Goal: Information Seeking & Learning: Learn about a topic

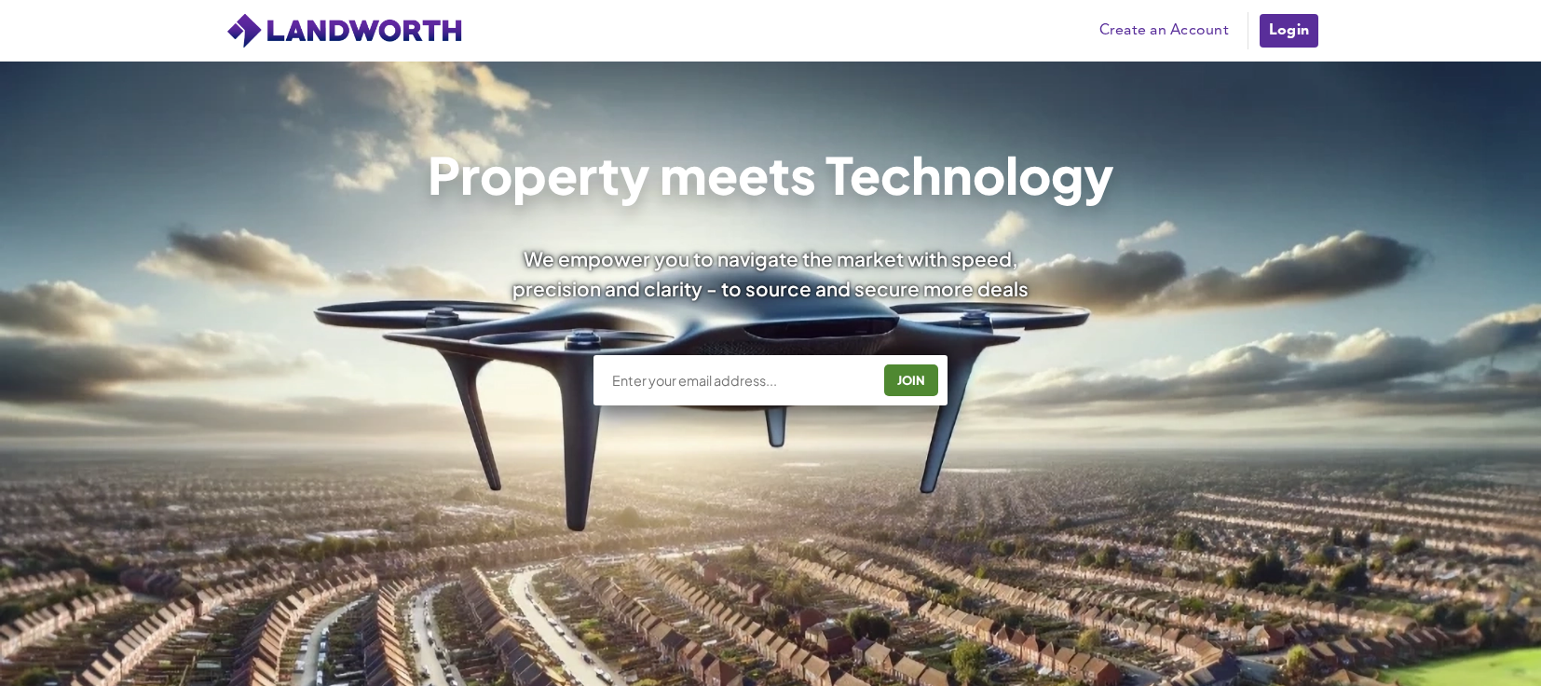
scroll to position [279, 0]
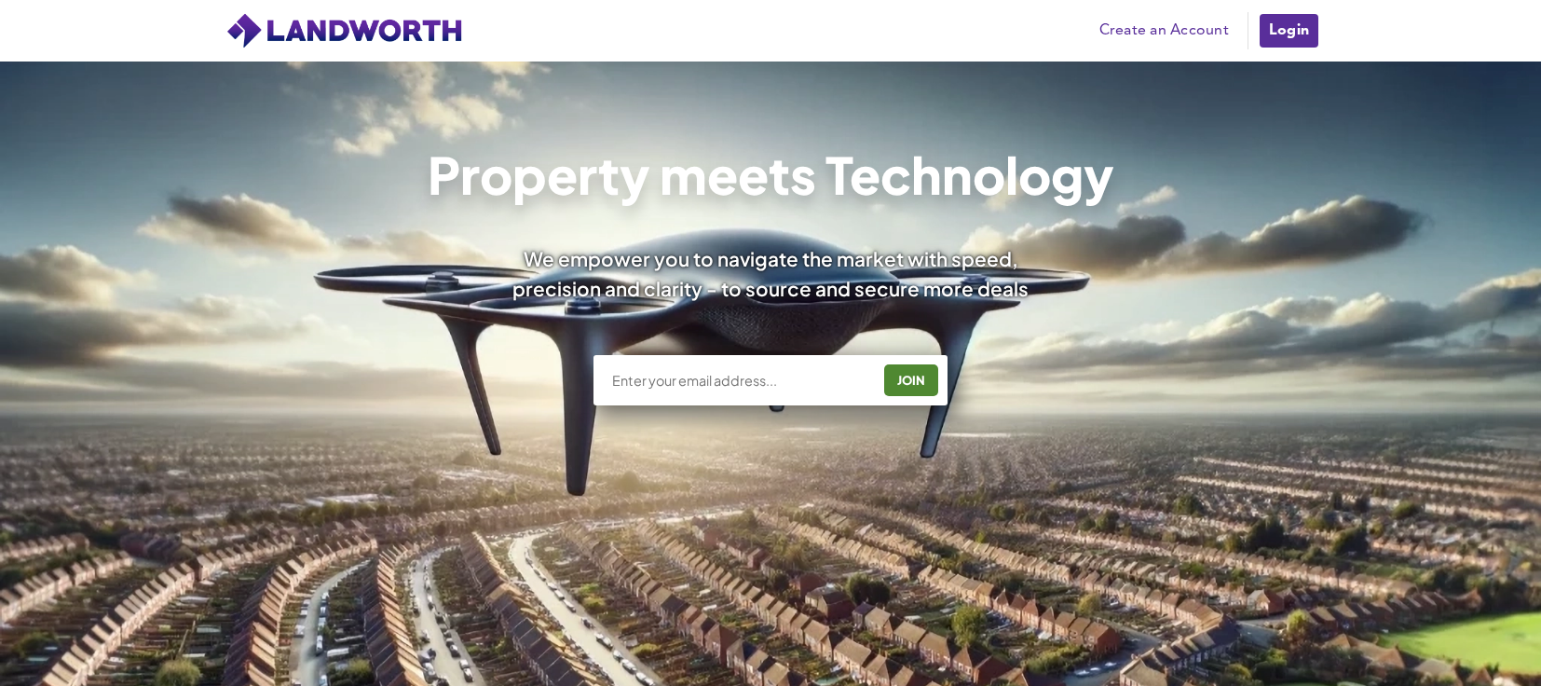
click at [670, 375] on input "text" at bounding box center [740, 380] width 260 height 19
type input "tony@ogunproperty.co.uk"
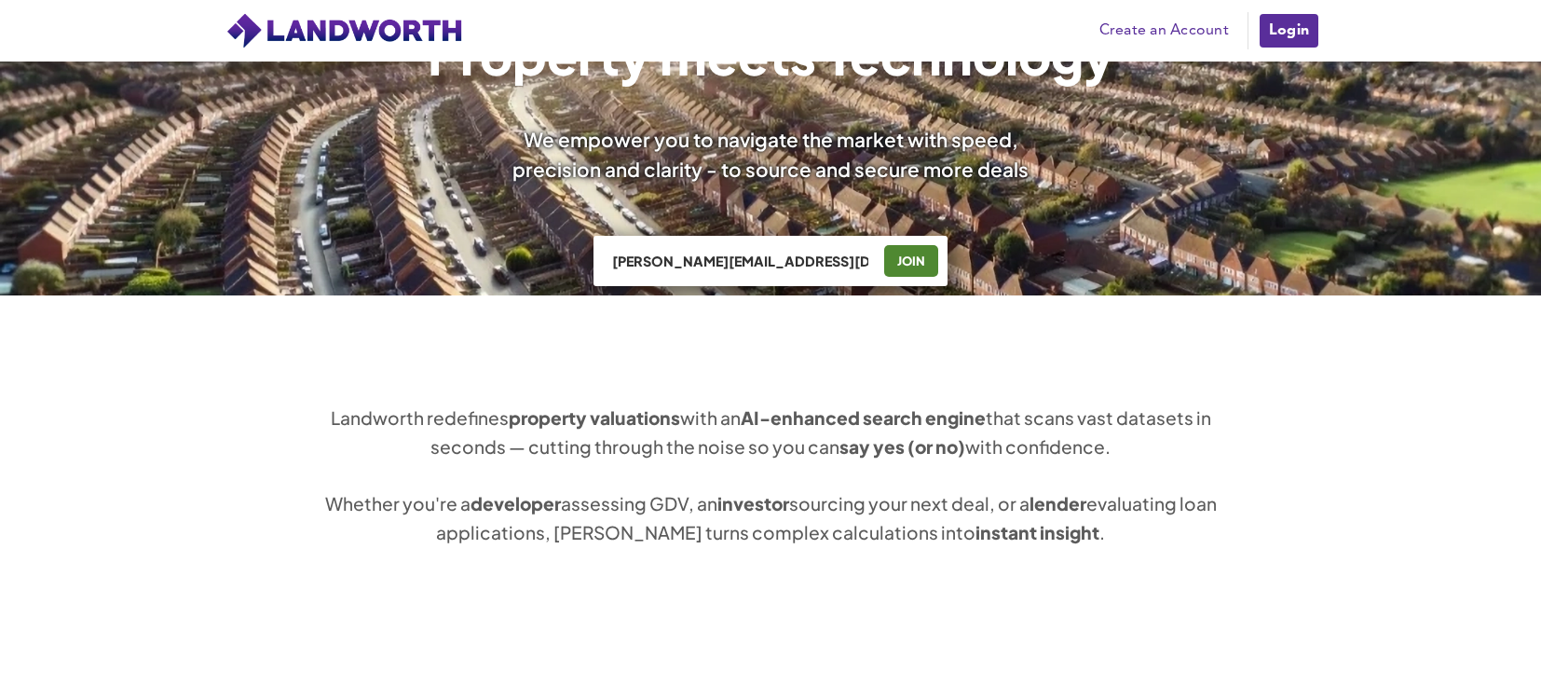
scroll to position [559, 0]
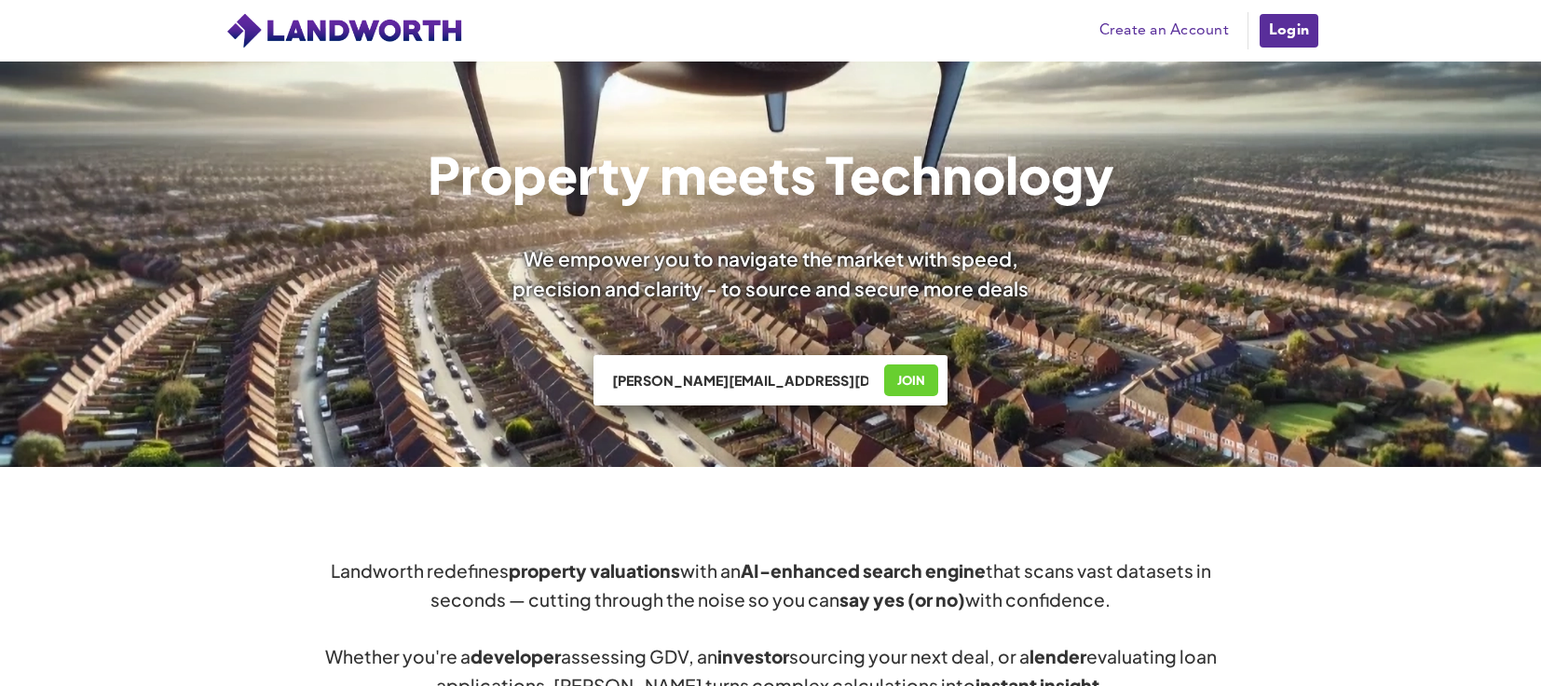
click at [908, 370] on div "JOIN" at bounding box center [911, 380] width 43 height 30
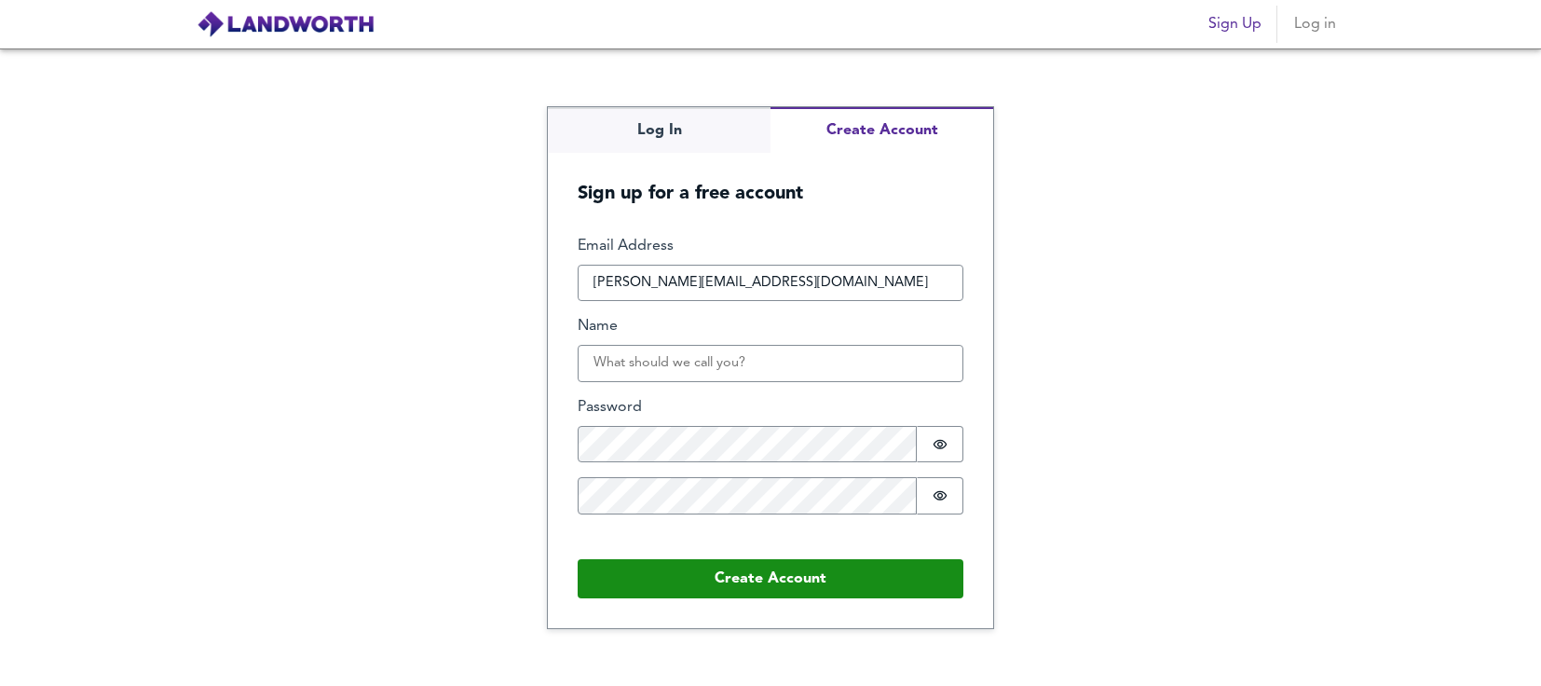
scroll to position [1491, 0]
click at [320, 26] on img at bounding box center [286, 24] width 178 height 28
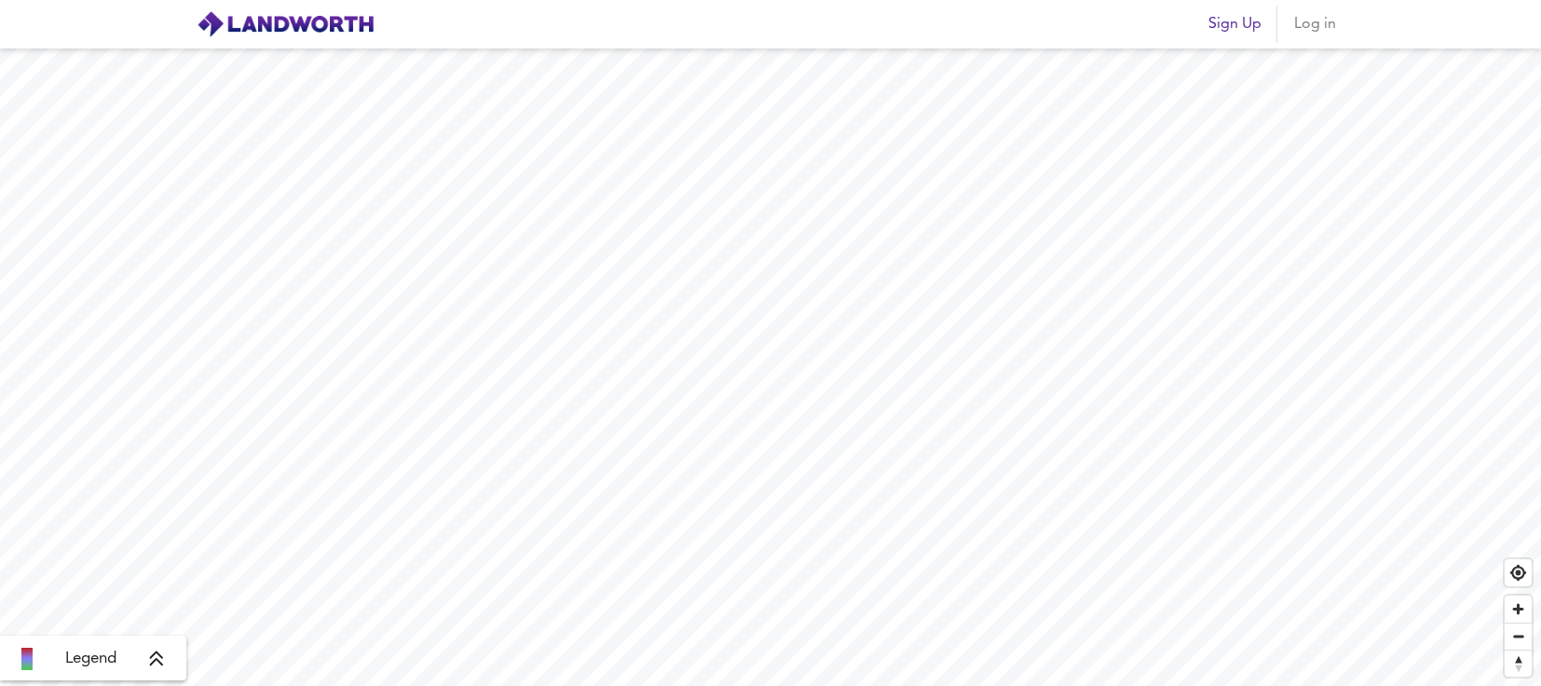
click at [1180, 14] on div "Sign Up Log in Legend" at bounding box center [770, 343] width 1541 height 686
click at [990, 12] on div "Sign Up Log in Legend" at bounding box center [770, 343] width 1541 height 686
click at [161, 658] on icon at bounding box center [156, 658] width 17 height 19
click at [167, 531] on icon at bounding box center [171, 525] width 17 height 19
click at [159, 659] on icon at bounding box center [156, 658] width 17 height 19
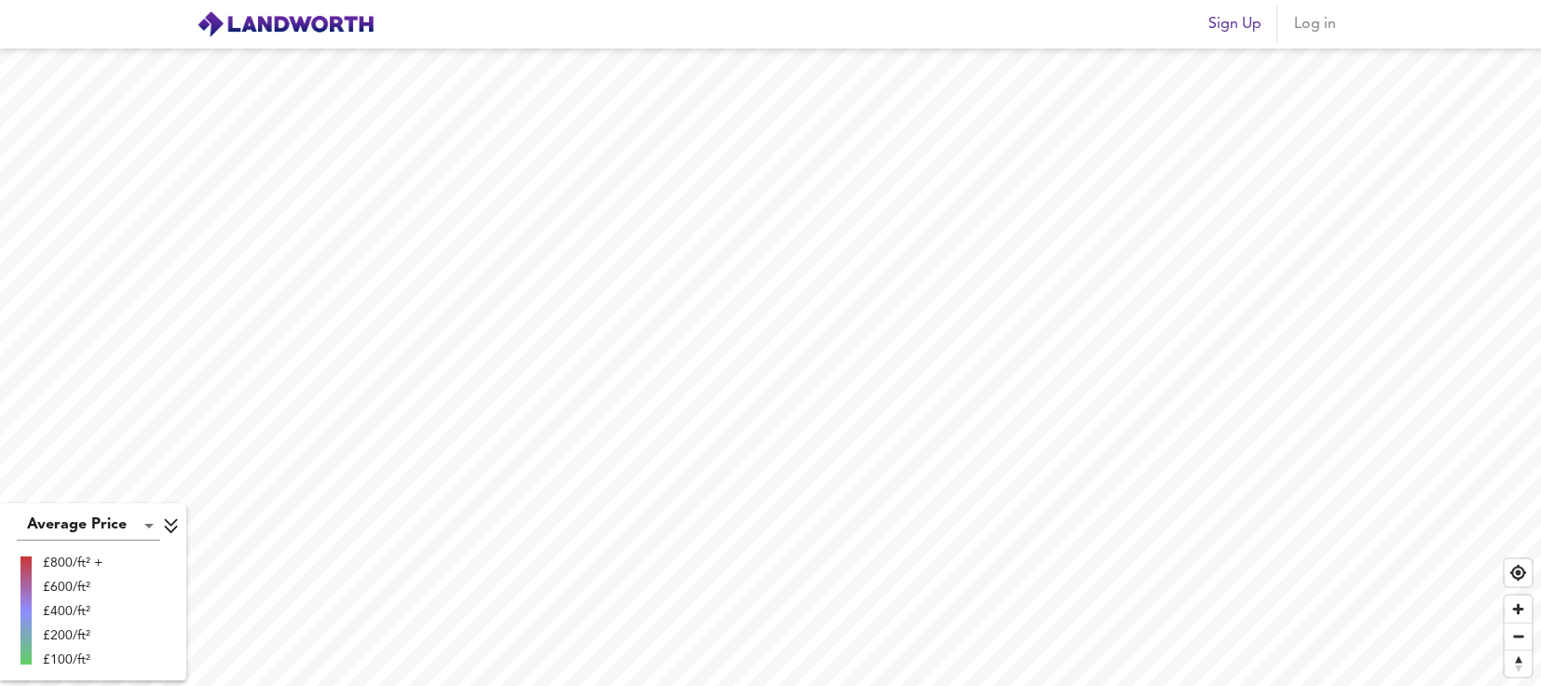
click at [1313, 23] on span "Log in" at bounding box center [1314, 24] width 45 height 26
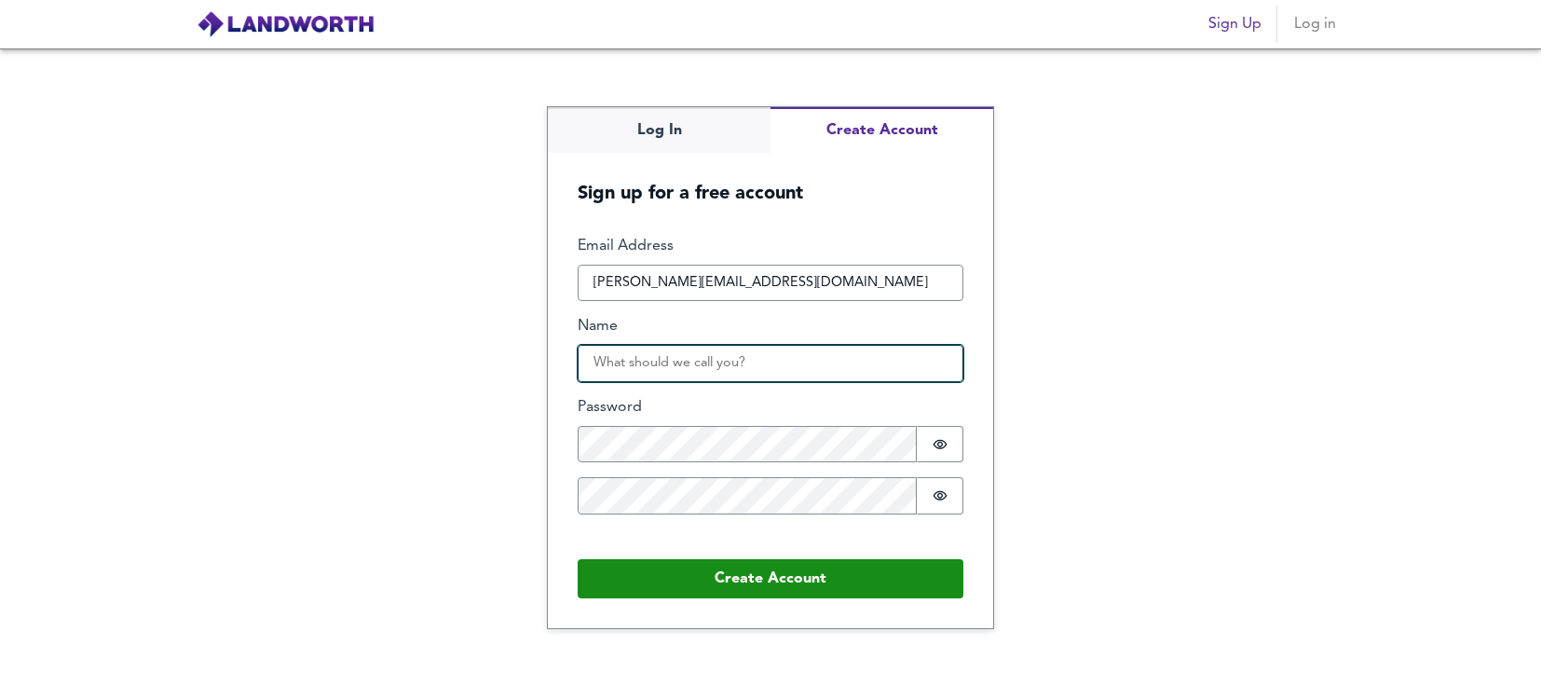
click at [687, 369] on input "Name" at bounding box center [770, 363] width 386 height 37
type input "Tony Ogunyinka"
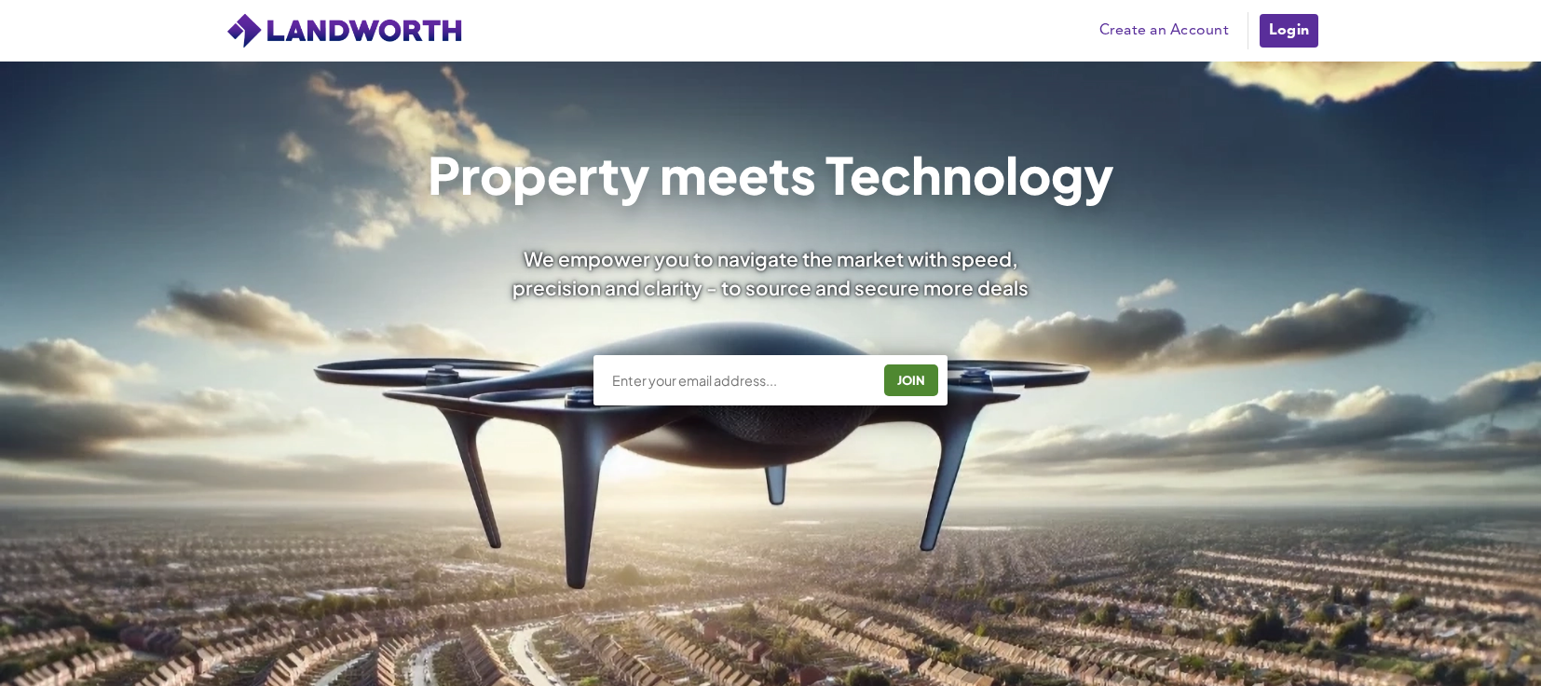
click at [677, 379] on input "text" at bounding box center [740, 380] width 260 height 19
click at [711, 381] on input "text" at bounding box center [740, 380] width 260 height 19
type input "[PERSON_NAME][EMAIL_ADDRESS][DOMAIN_NAME]"
click at [926, 375] on div "JOIN" at bounding box center [911, 380] width 43 height 30
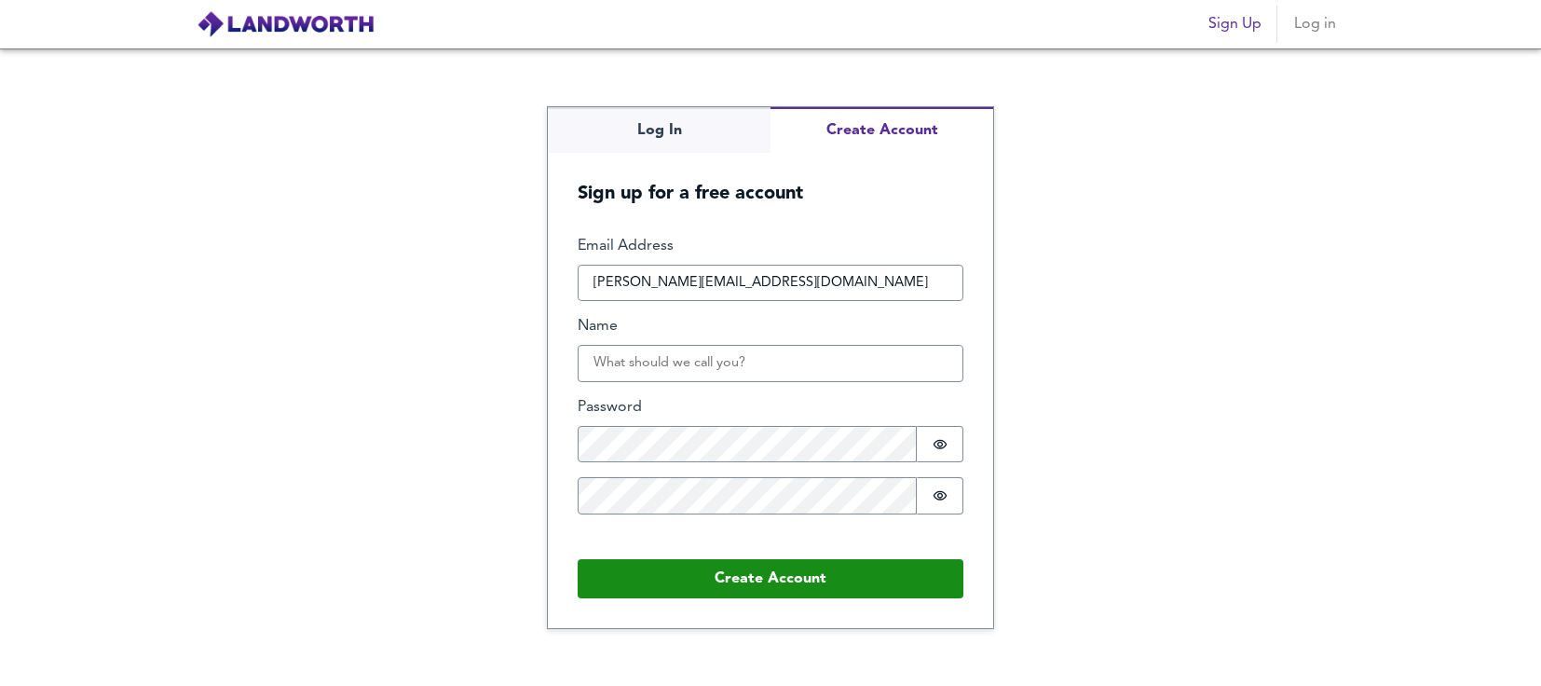
scroll to position [1491, 0]
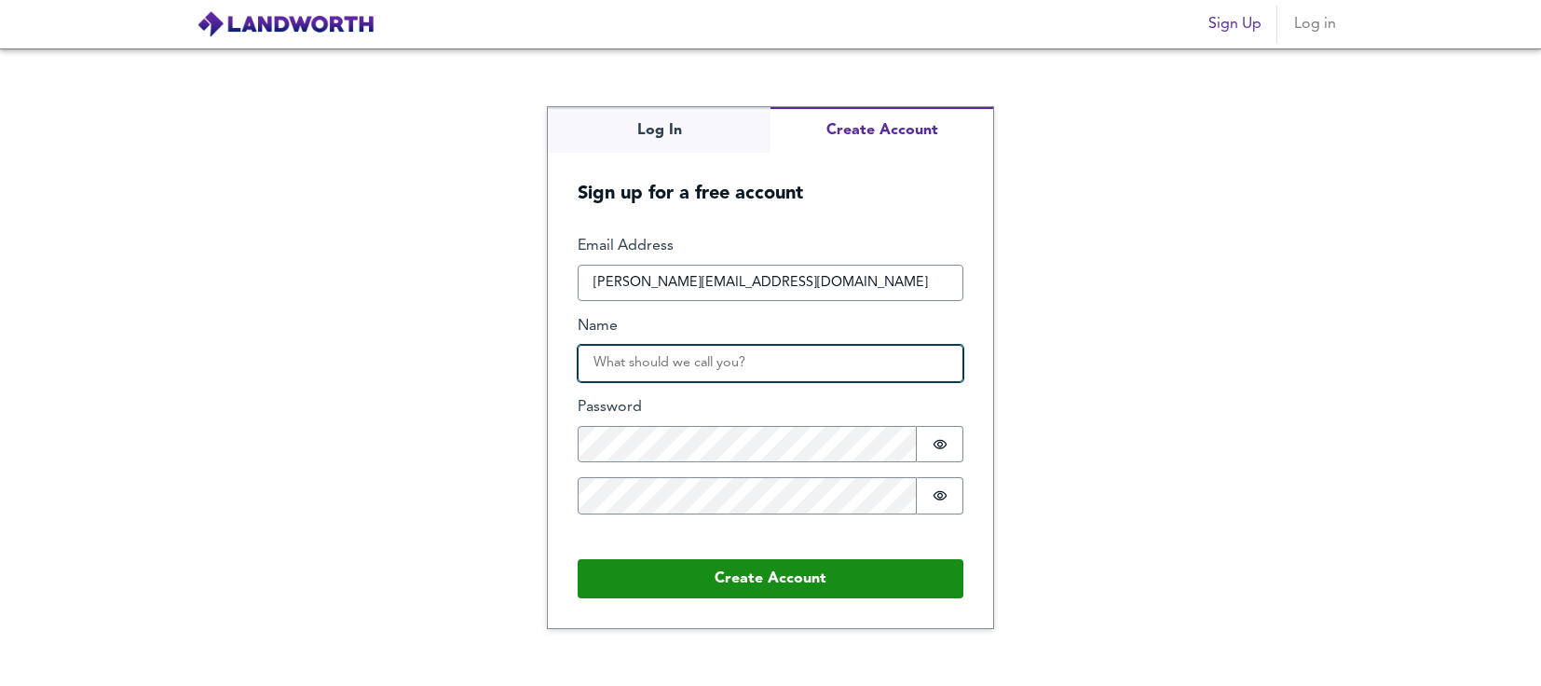
click at [651, 359] on input "Name" at bounding box center [770, 363] width 386 height 37
type input "[PERSON_NAME]"
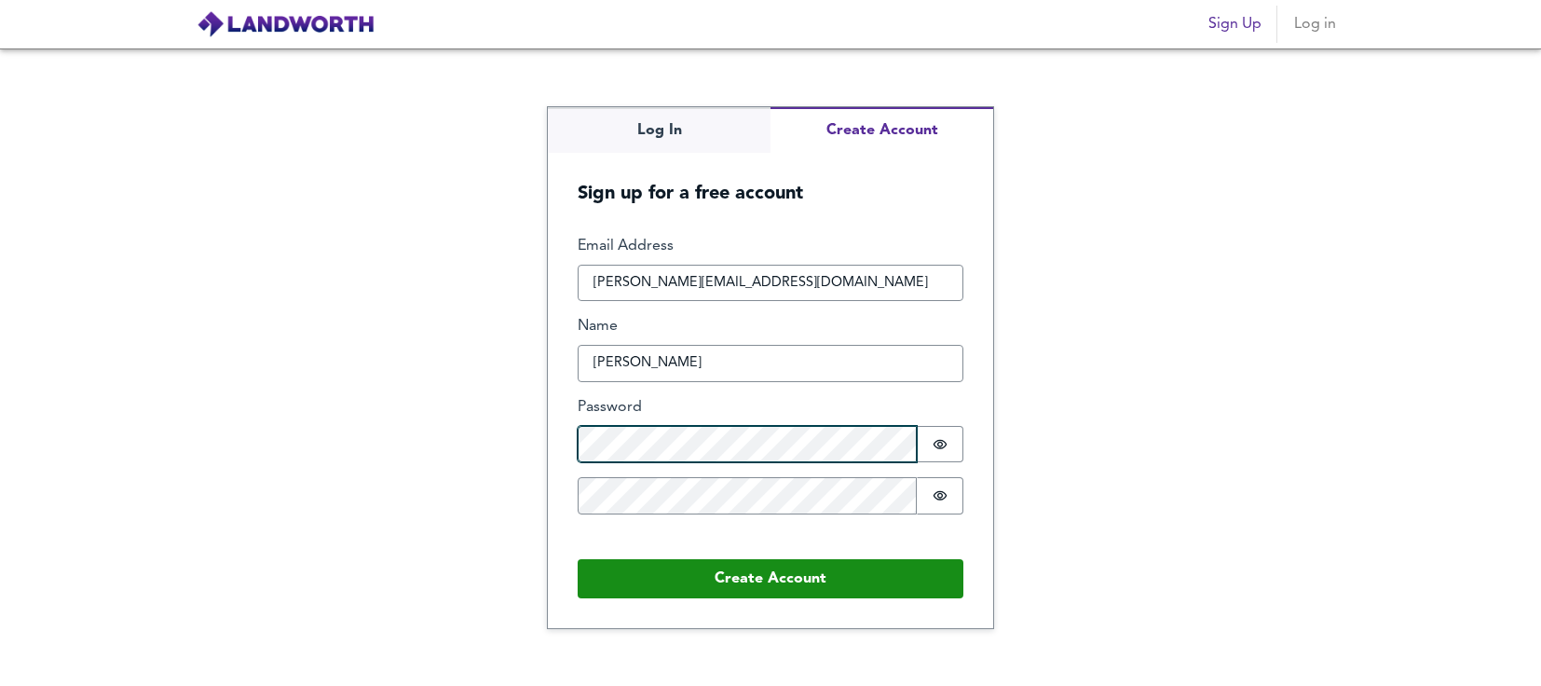
click at [471, 450] on div "Log In Create Account Sign up for a free account Email Address tony@ogunpropert…" at bounding box center [770, 366] width 1541 height 637
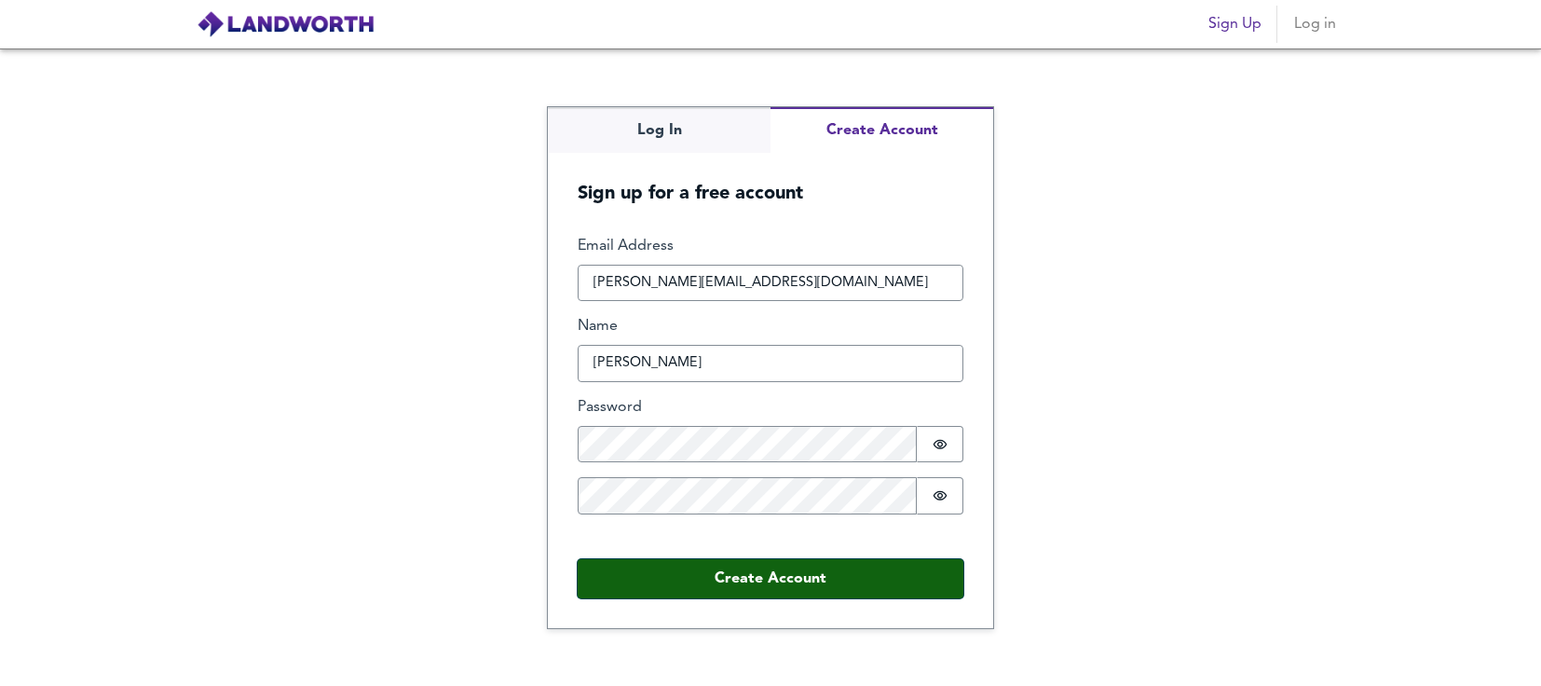
click at [739, 566] on button "Create Account" at bounding box center [770, 578] width 386 height 39
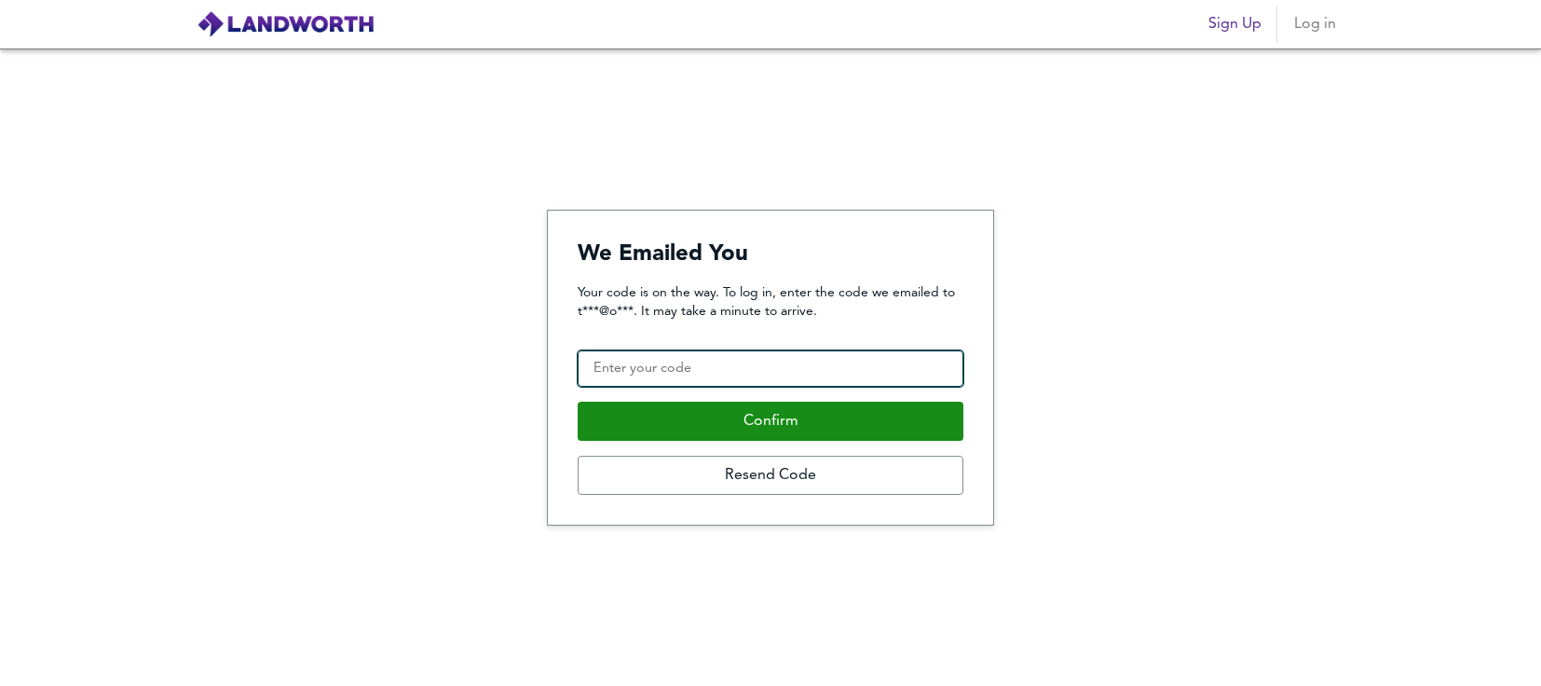
click at [638, 362] on input "Confirmation Code" at bounding box center [770, 368] width 386 height 37
paste input "132741"
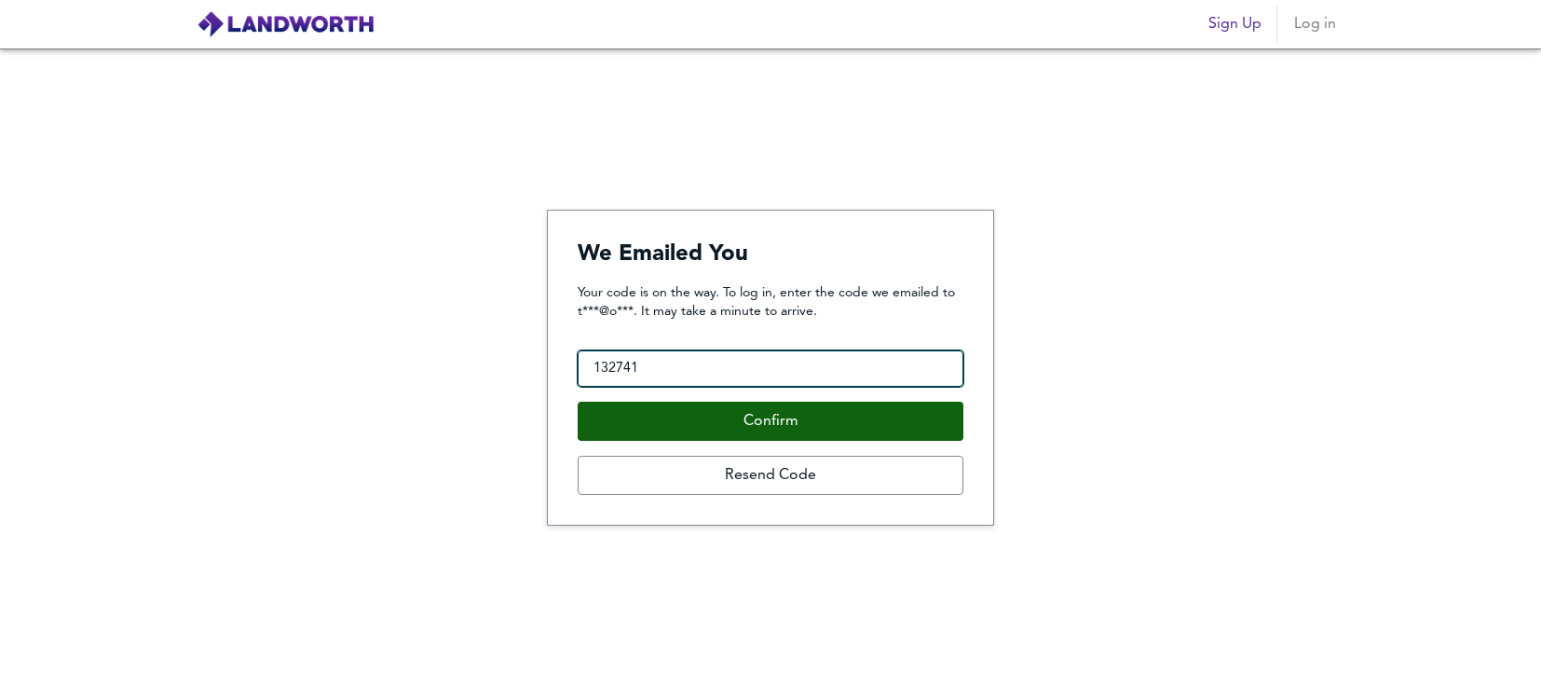
type input "132741"
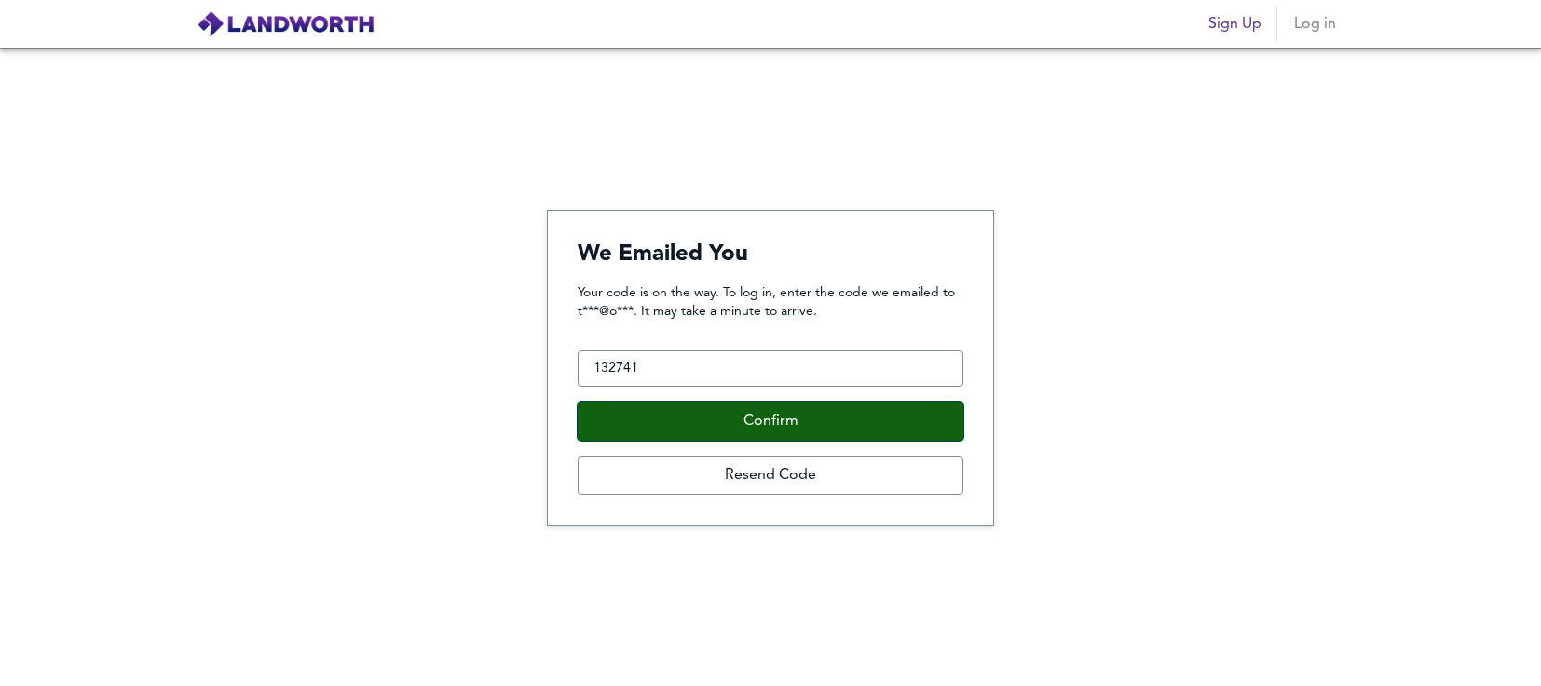
click at [738, 421] on button "Confirm" at bounding box center [770, 420] width 386 height 39
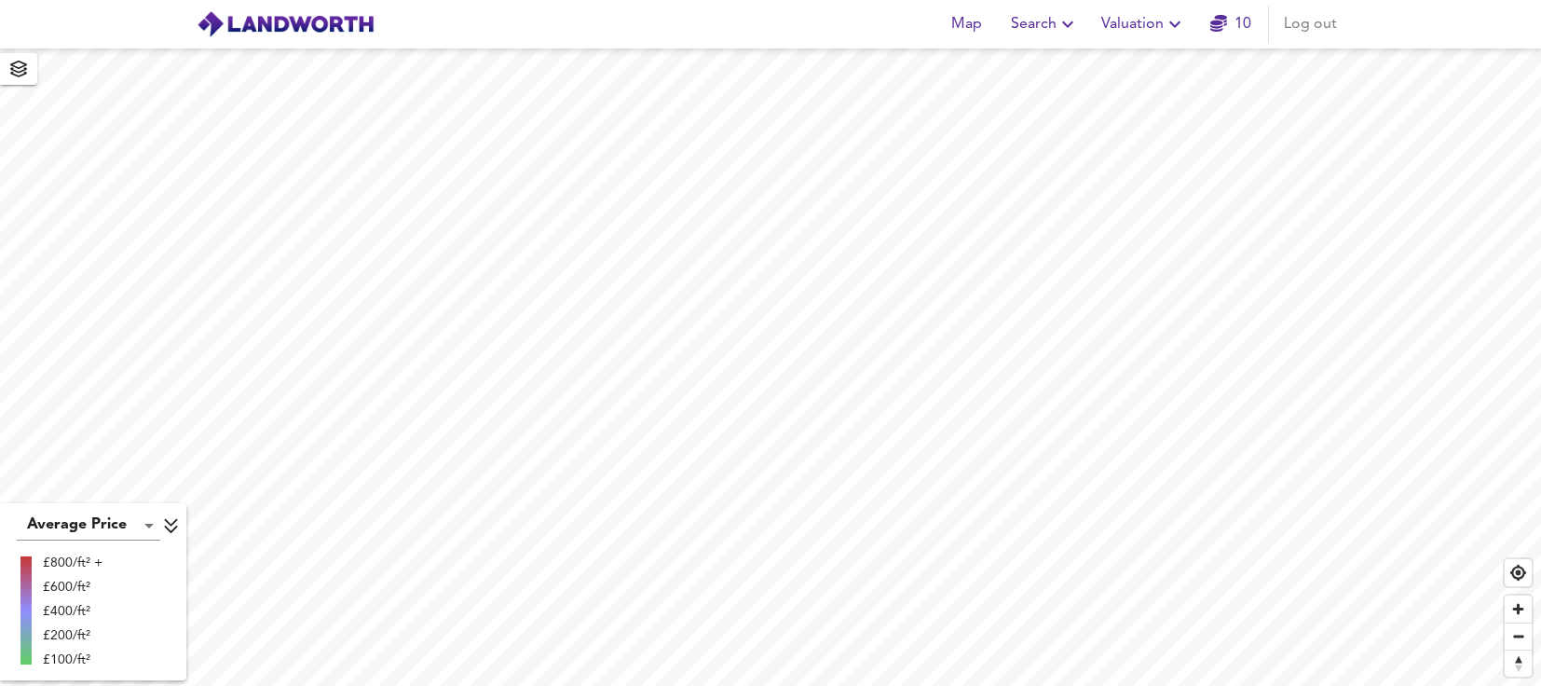
scroll to position [1491, 0]
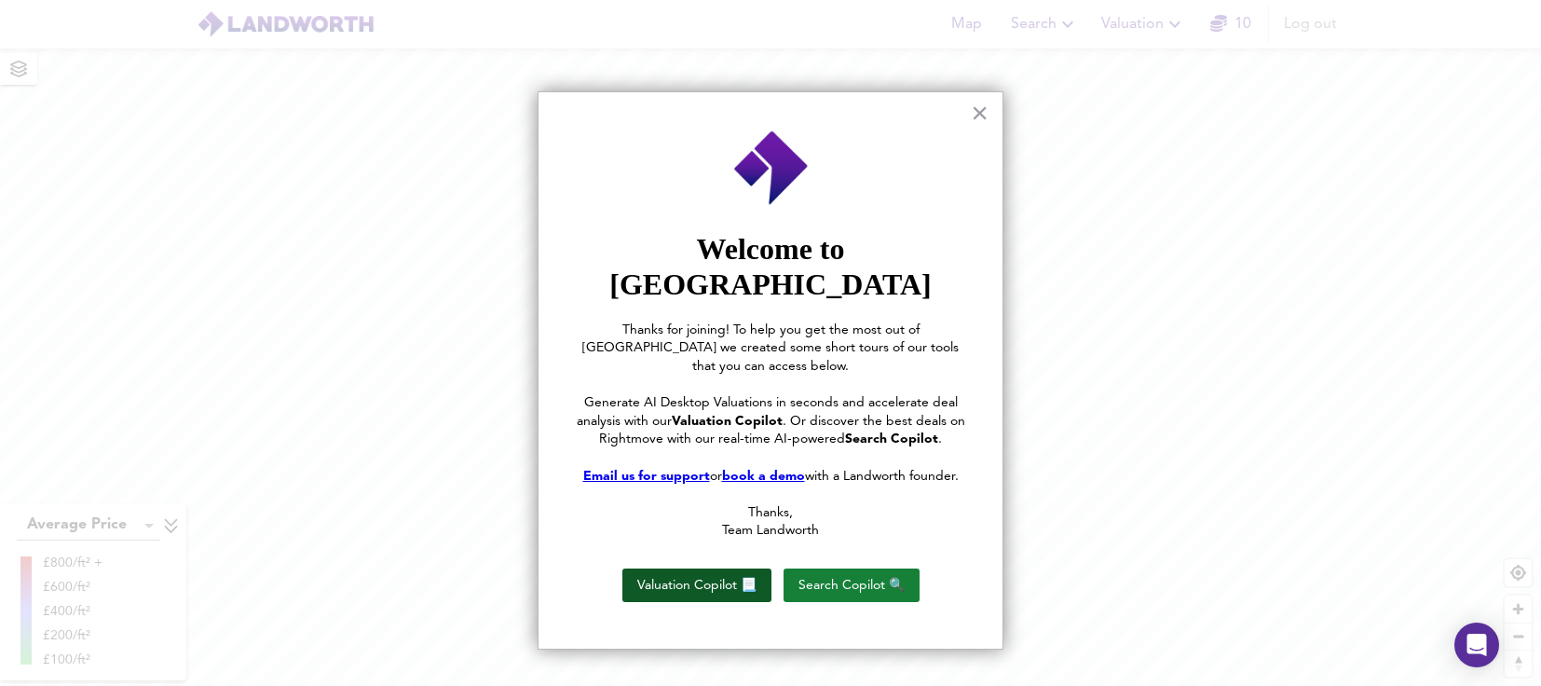
click at [752, 568] on button "Valuation Copilot 📃" at bounding box center [696, 585] width 149 height 34
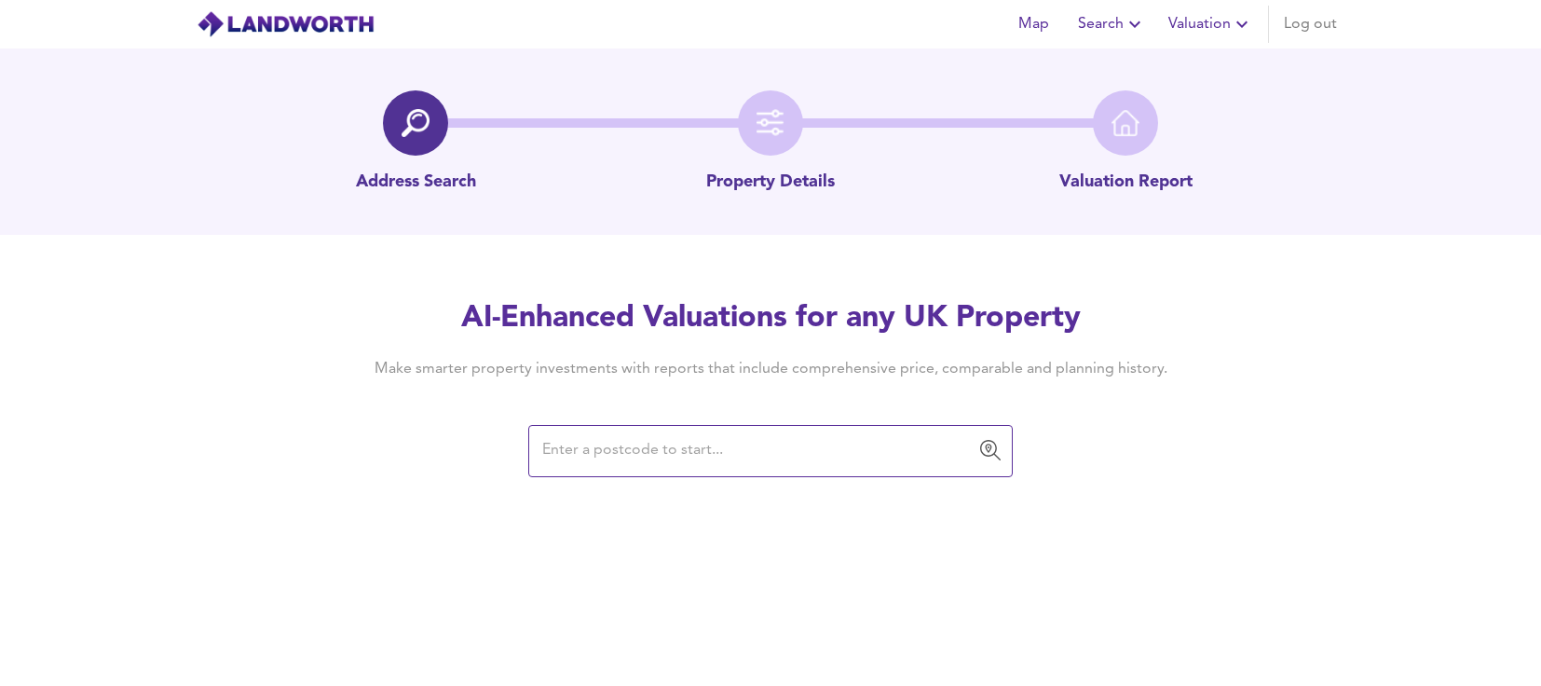
scroll to position [1491, 0]
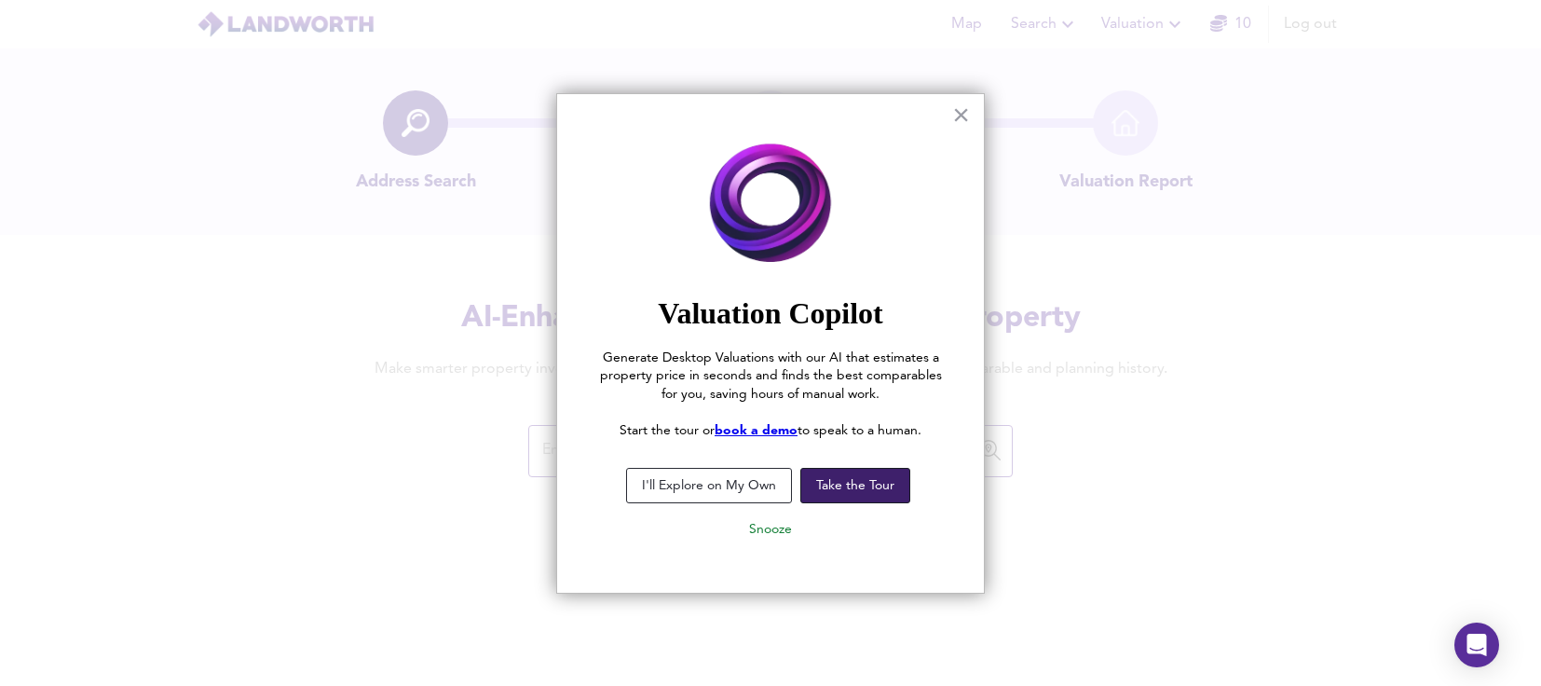
click at [839, 485] on button "Take the Tour" at bounding box center [855, 485] width 110 height 35
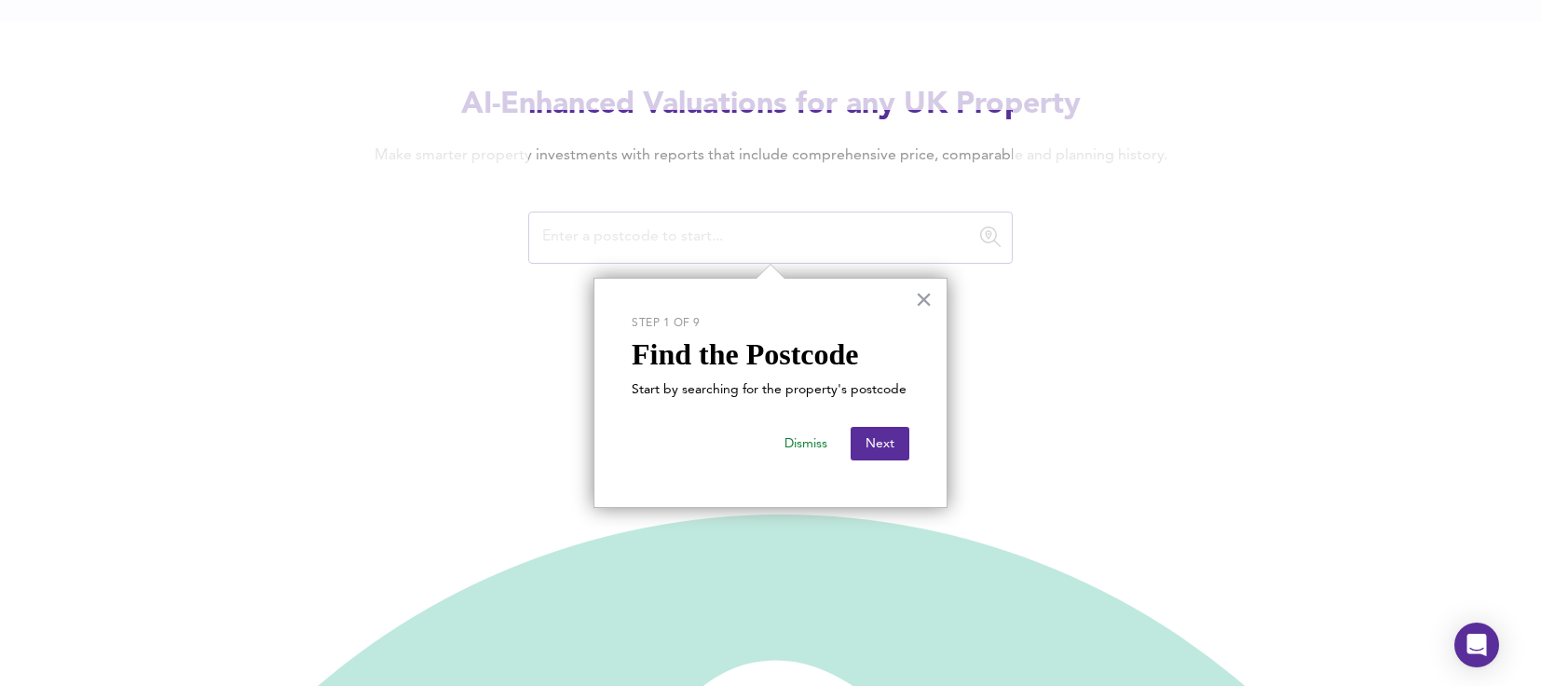
scroll to position [129, 0]
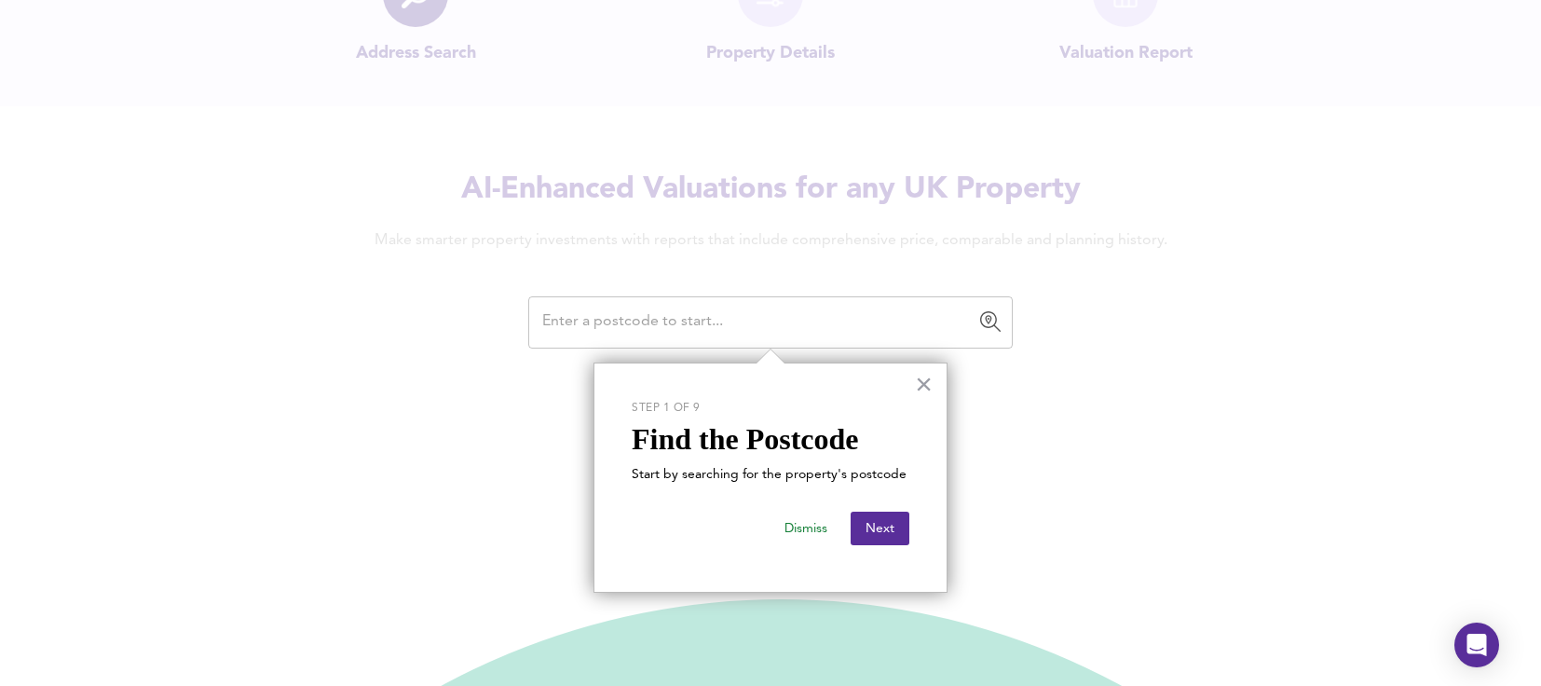
click at [632, 323] on input "text" at bounding box center [756, 322] width 440 height 35
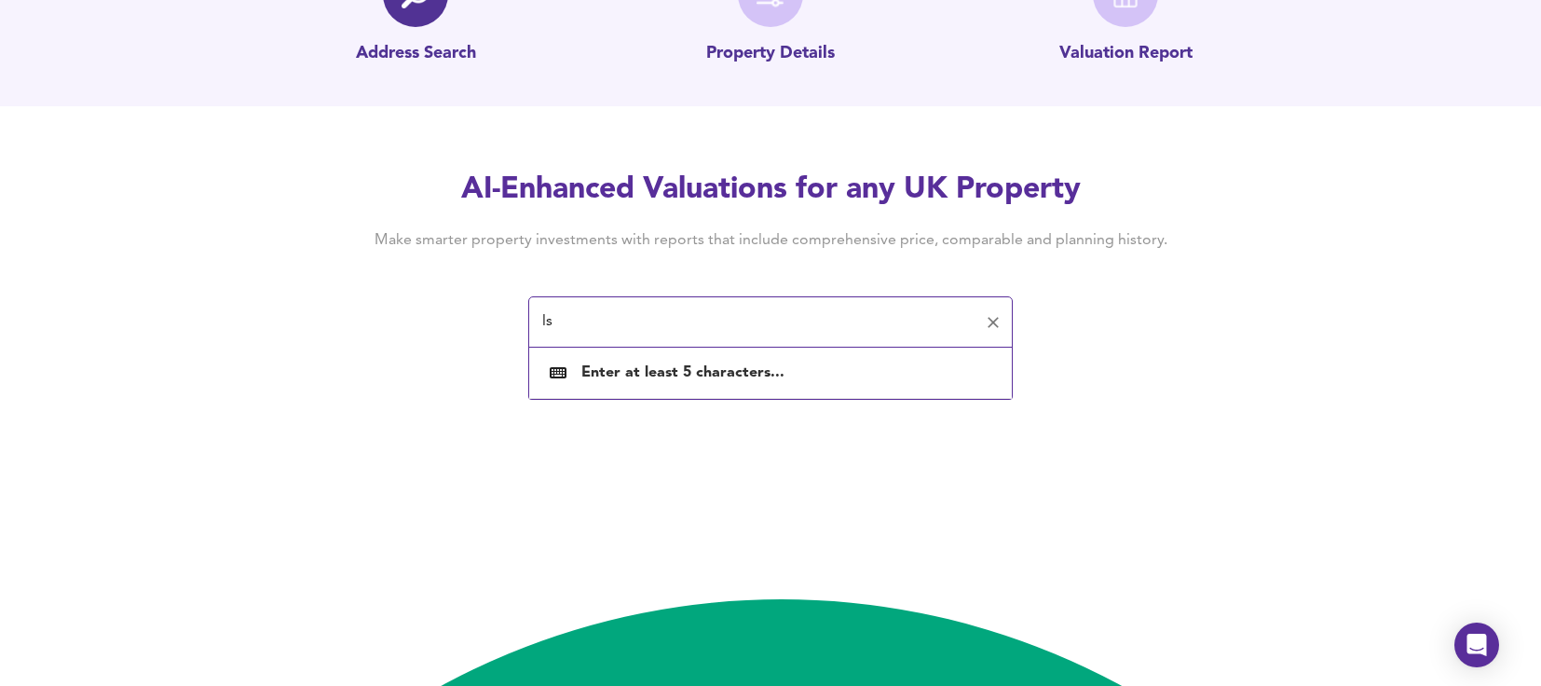
type input "l"
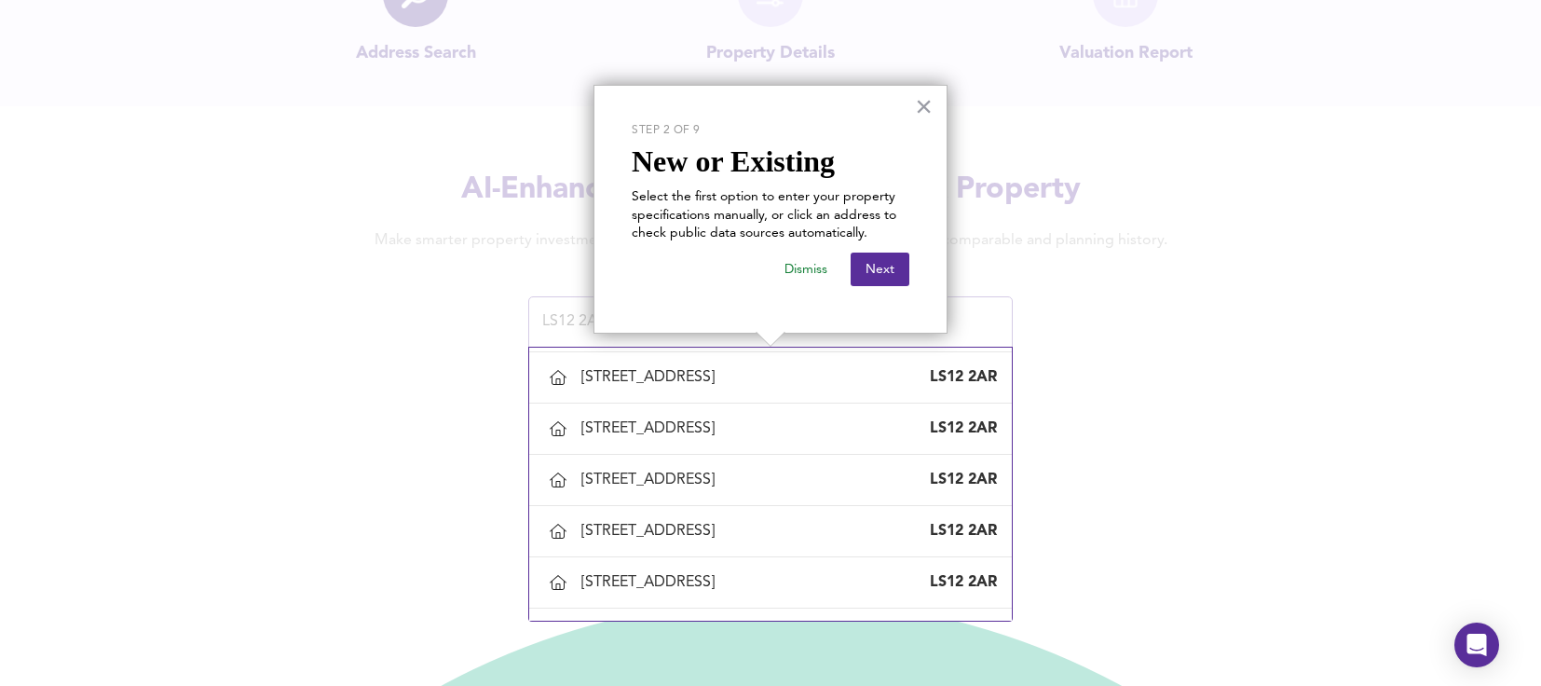
scroll to position [1490, 0]
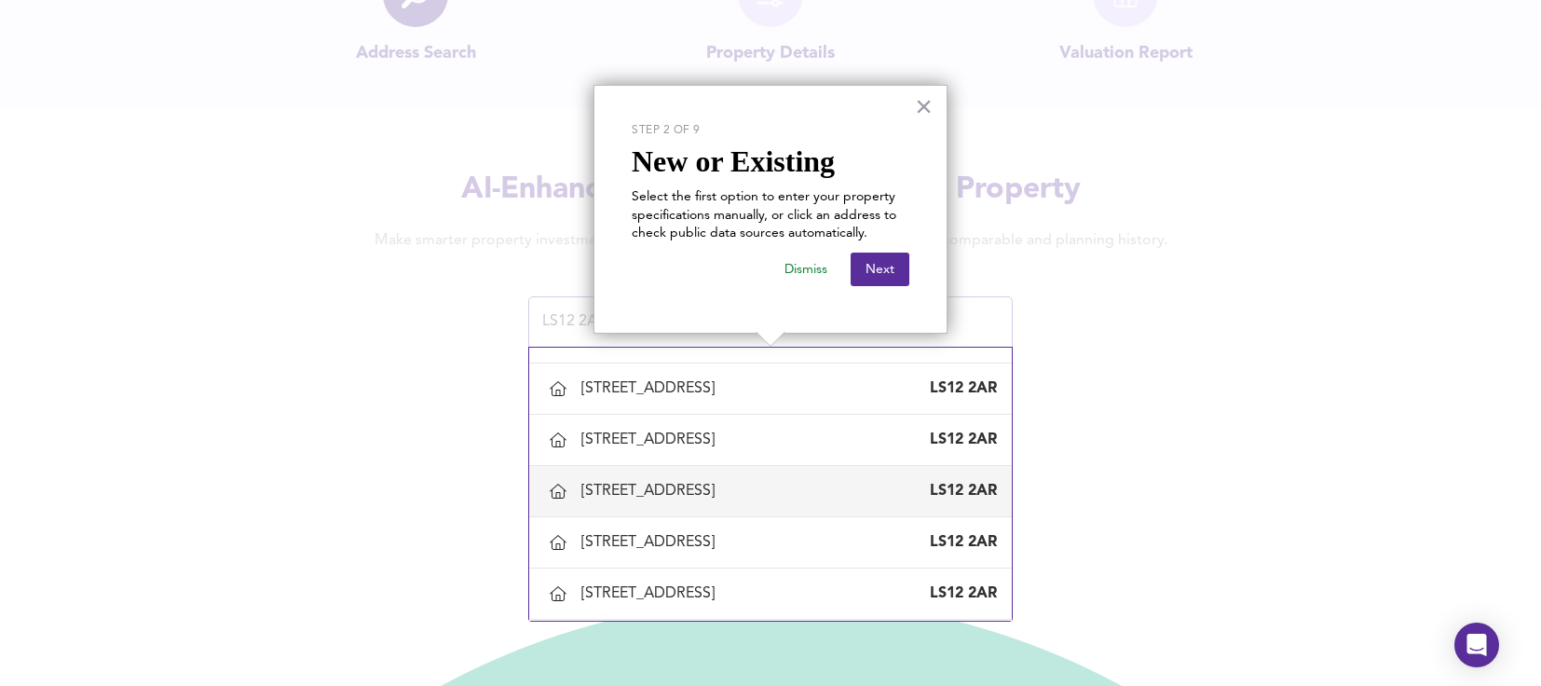
click at [699, 481] on div "29 Salisbury Avenue, Leeds" at bounding box center [651, 491] width 141 height 20
type input "29 Salisbury Avenue, Leeds"
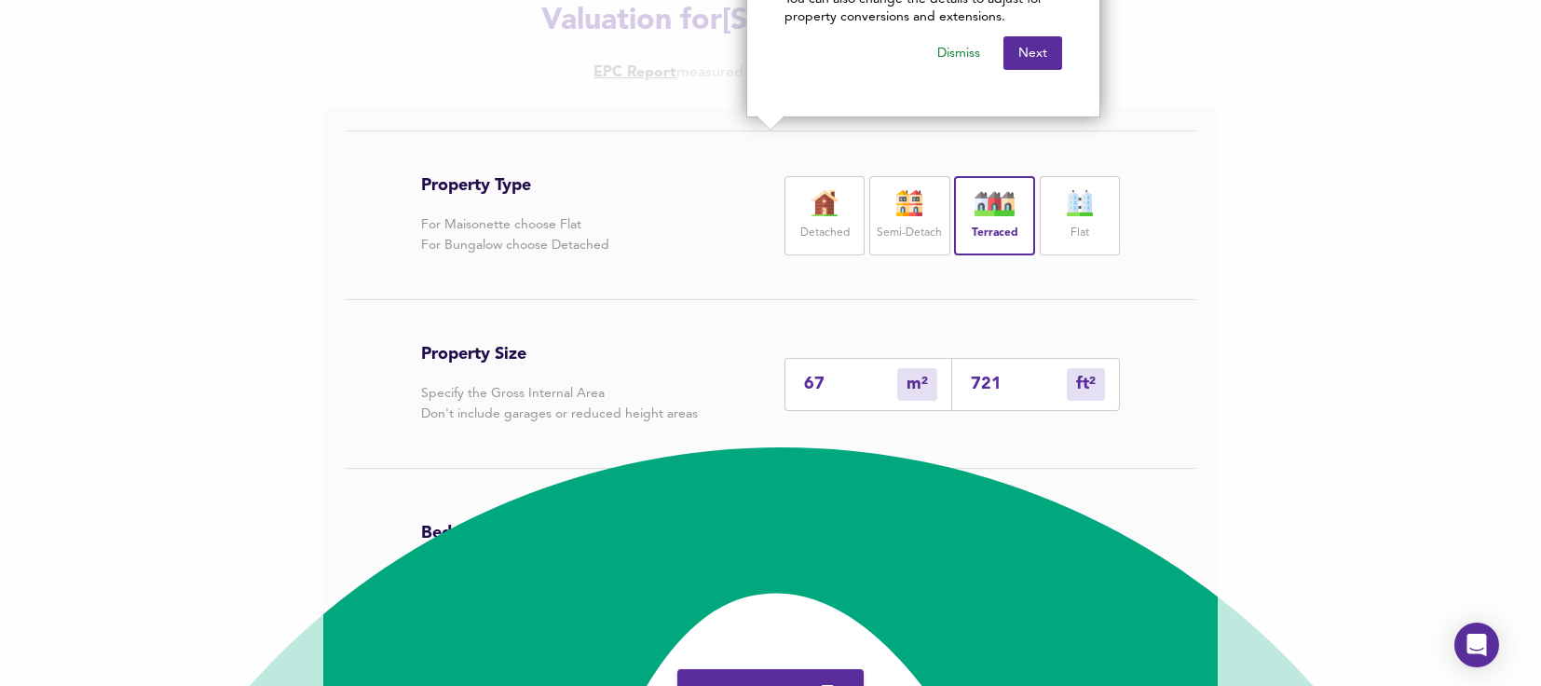
scroll to position [373, 0]
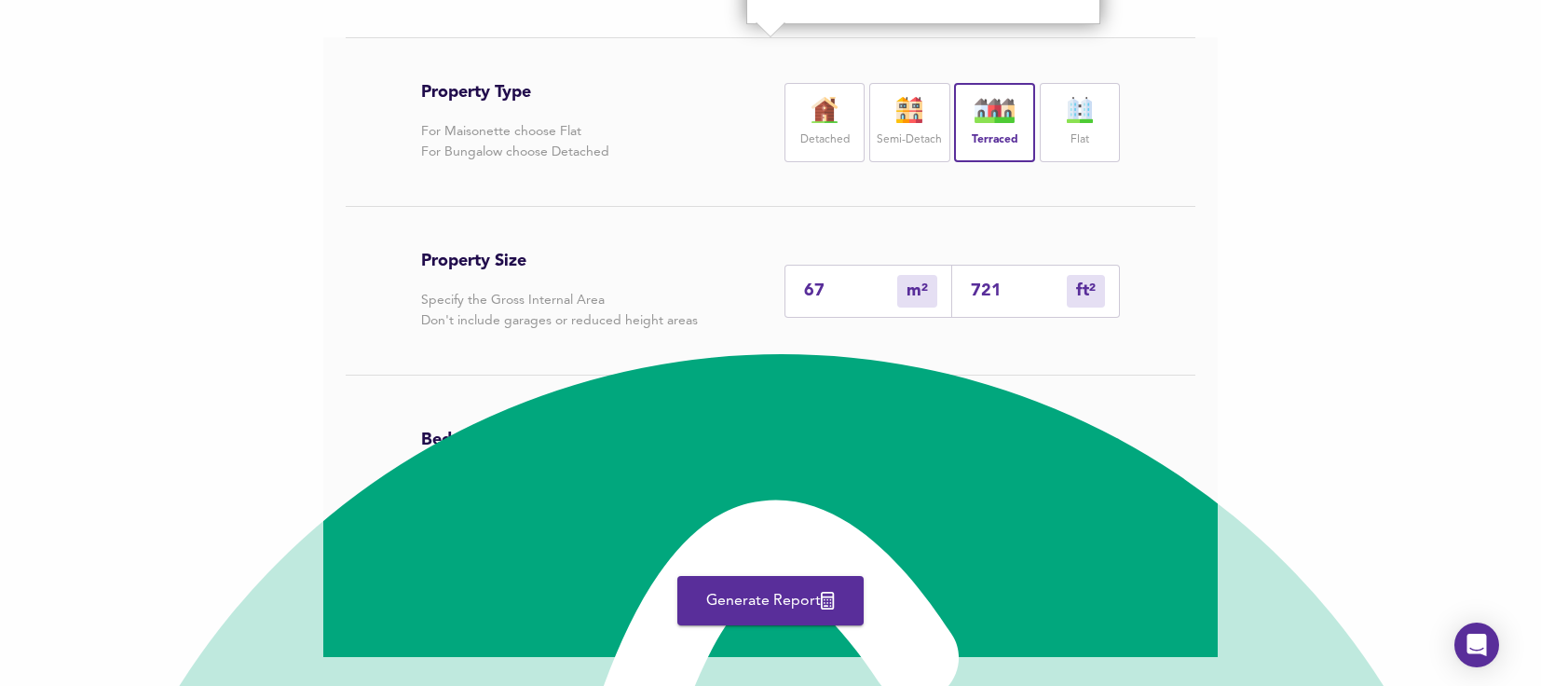
click at [916, 471] on div "2" at bounding box center [923, 459] width 43 height 43
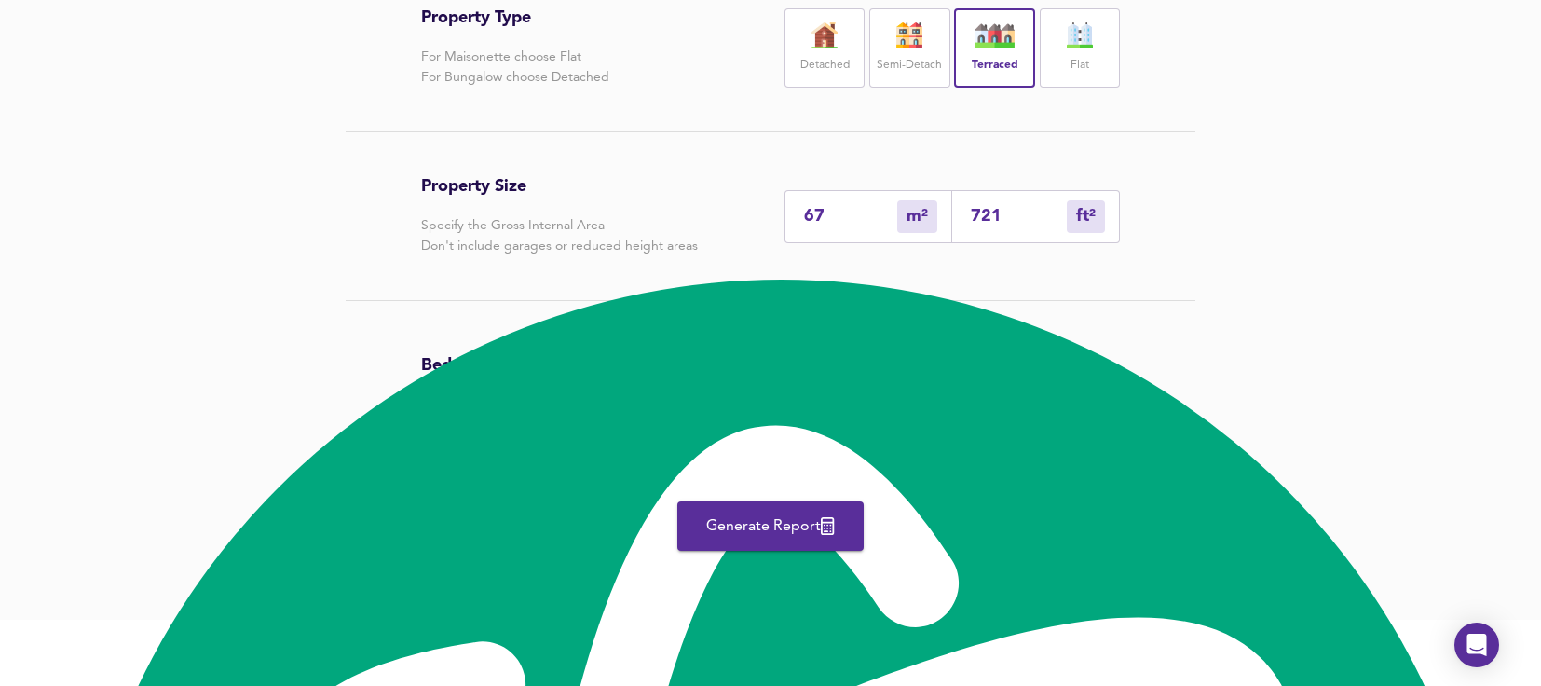
scroll to position [467, 0]
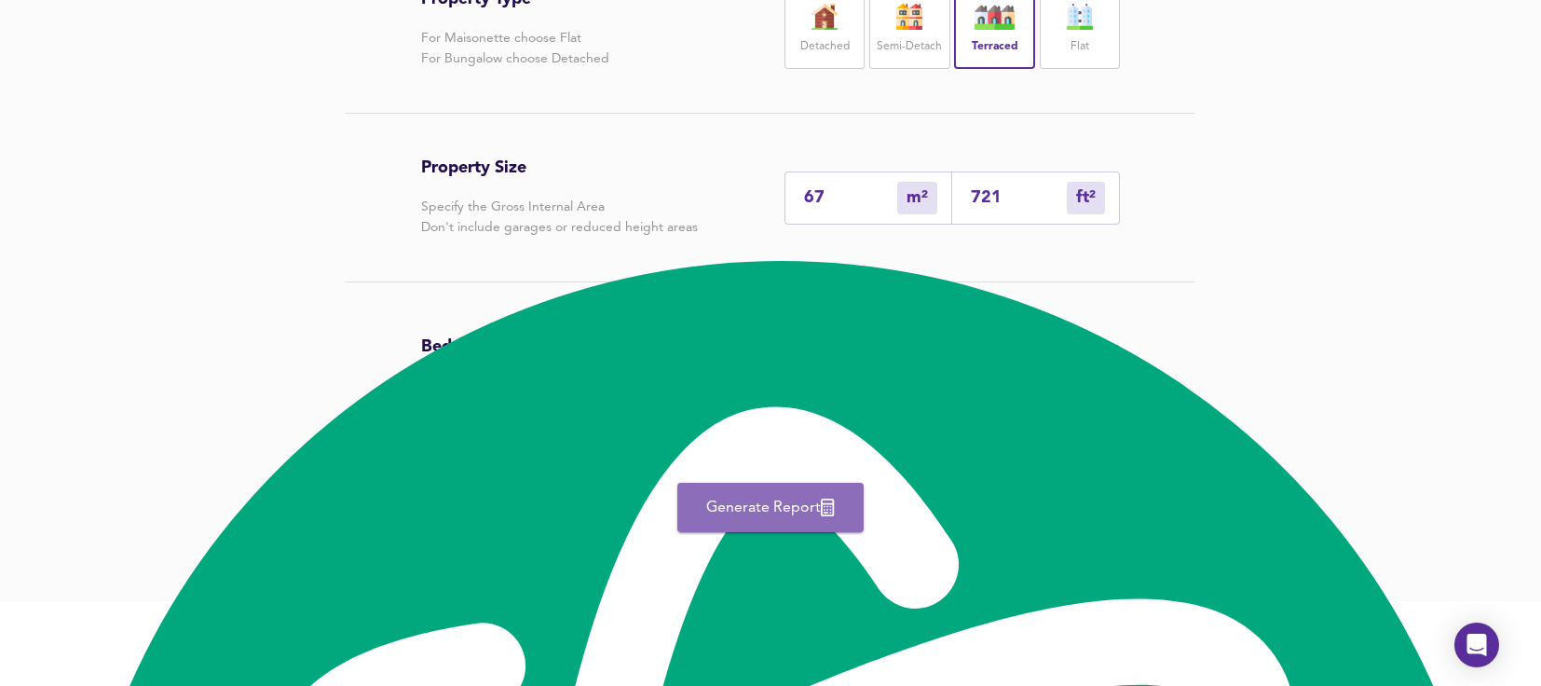
click at [799, 502] on span "Generate Report" at bounding box center [770, 508] width 149 height 26
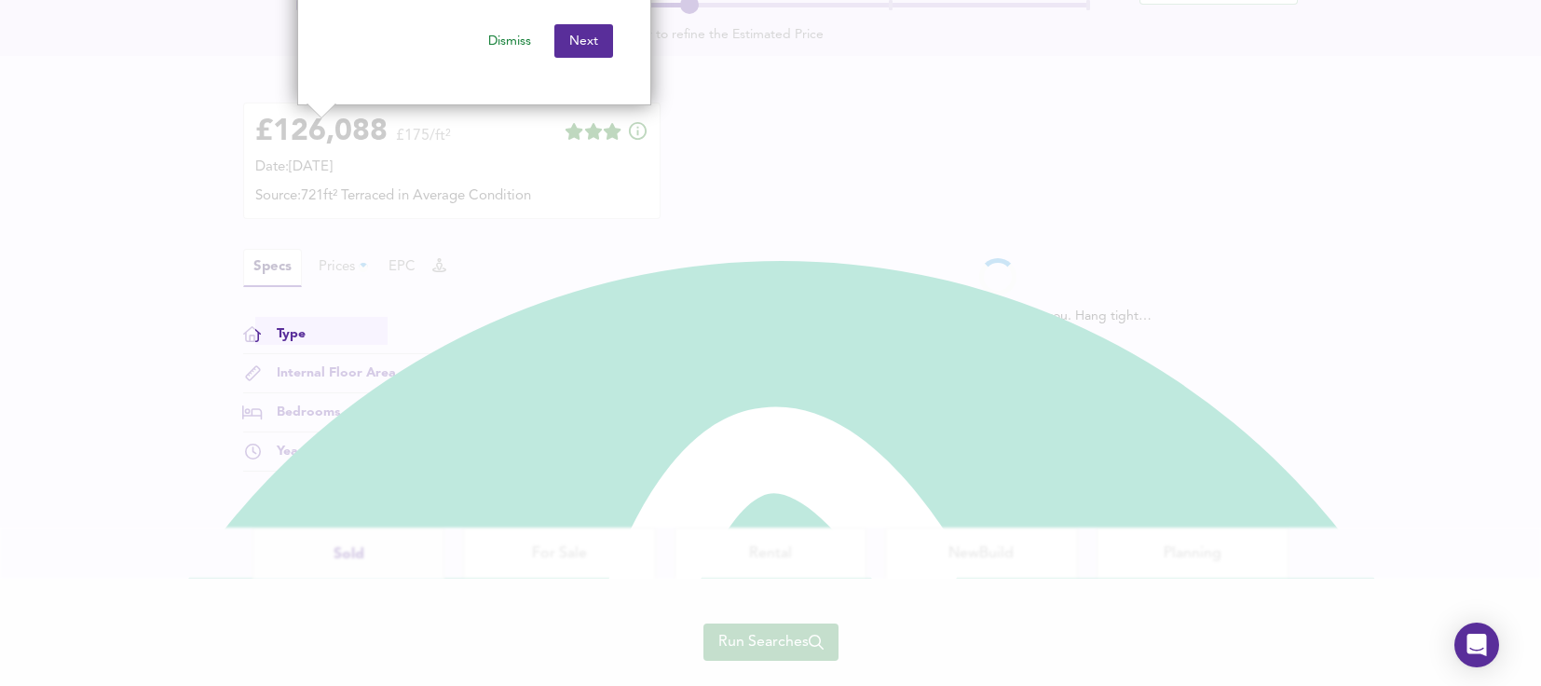
scroll to position [268, 0]
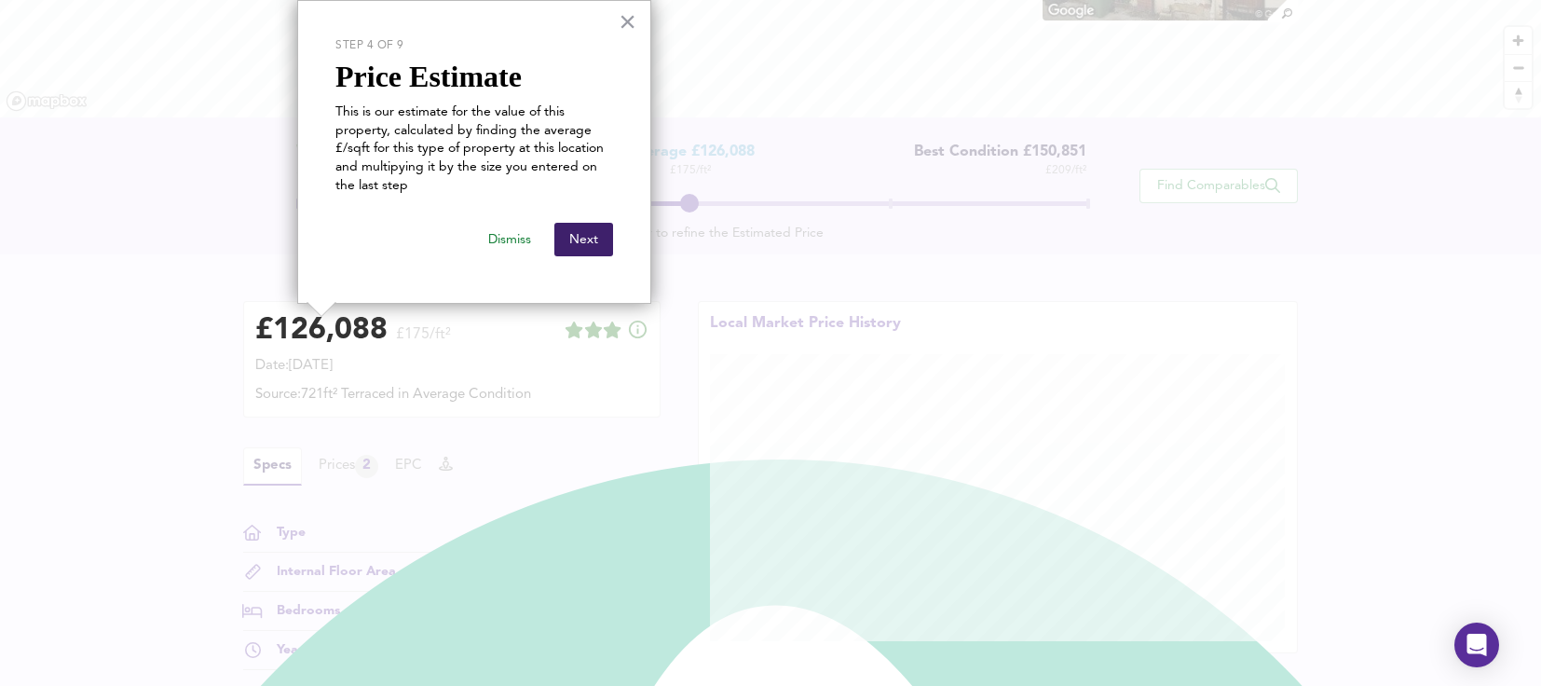
click at [570, 243] on button "Next" at bounding box center [583, 240] width 59 height 34
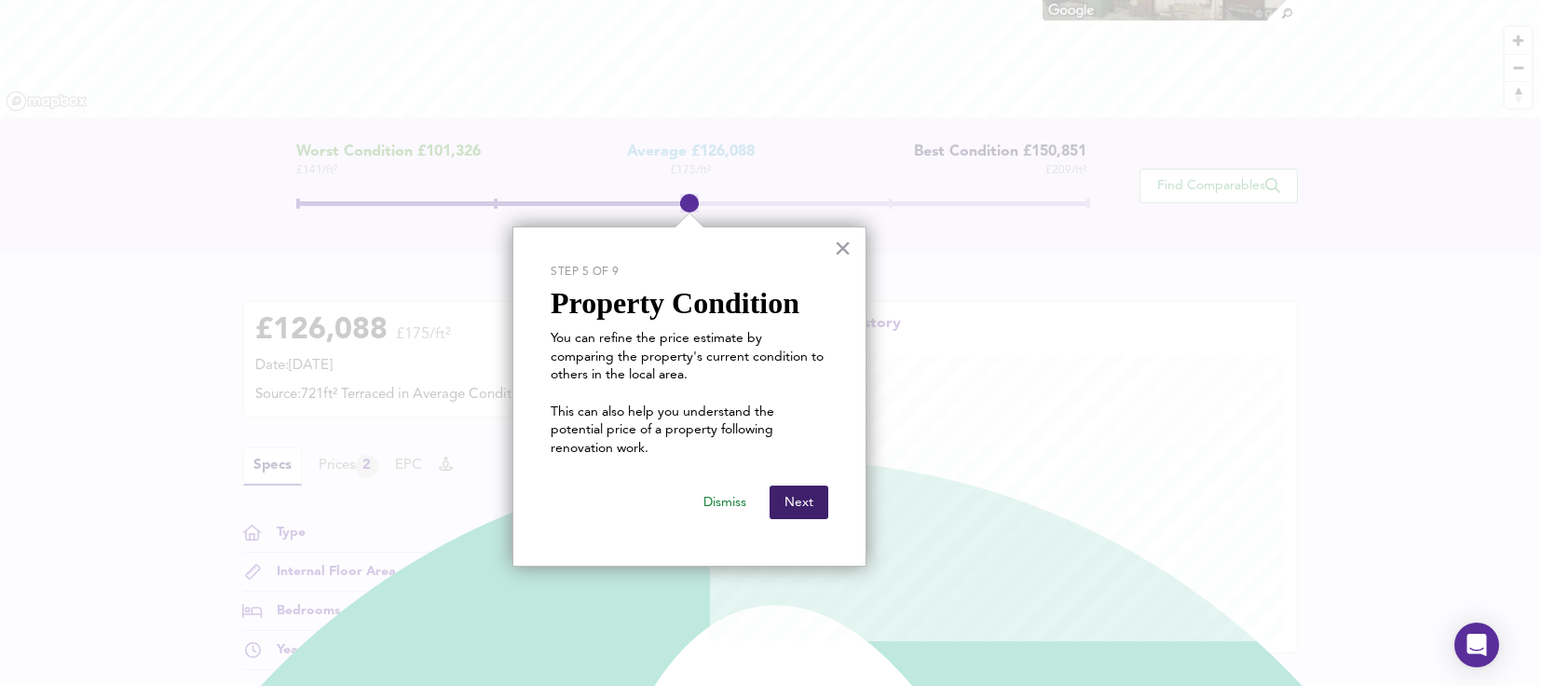
click at [793, 485] on button "Next" at bounding box center [798, 502] width 59 height 34
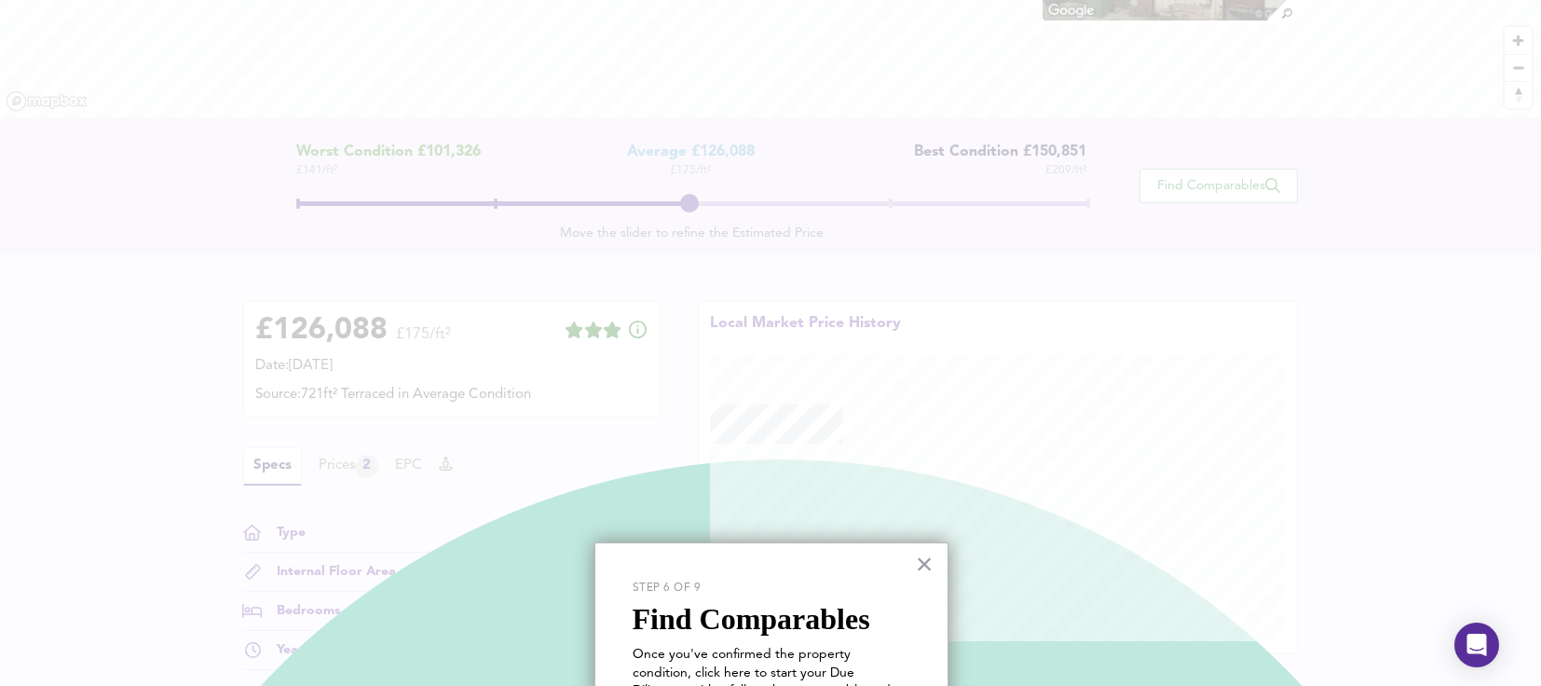
scroll to position [686, 0]
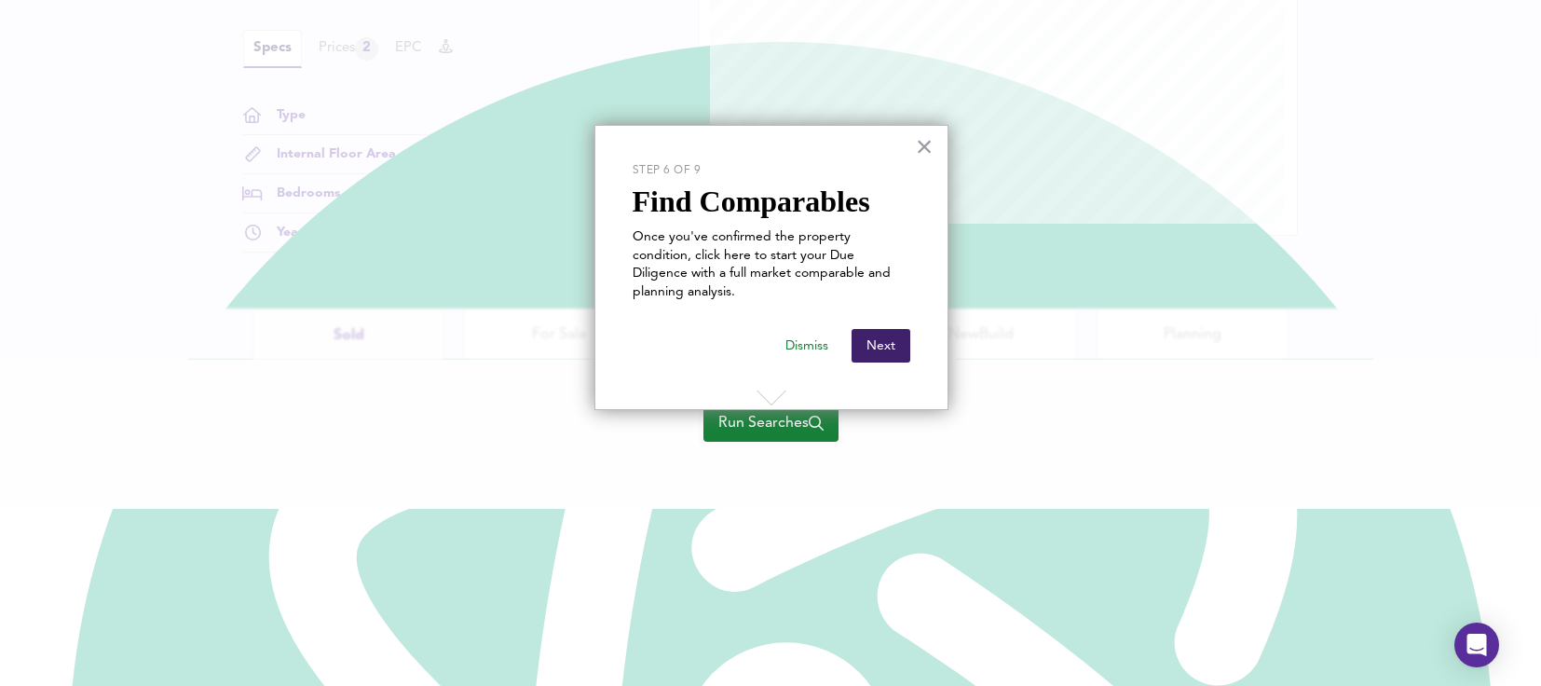
click at [875, 329] on button "Next" at bounding box center [880, 346] width 59 height 34
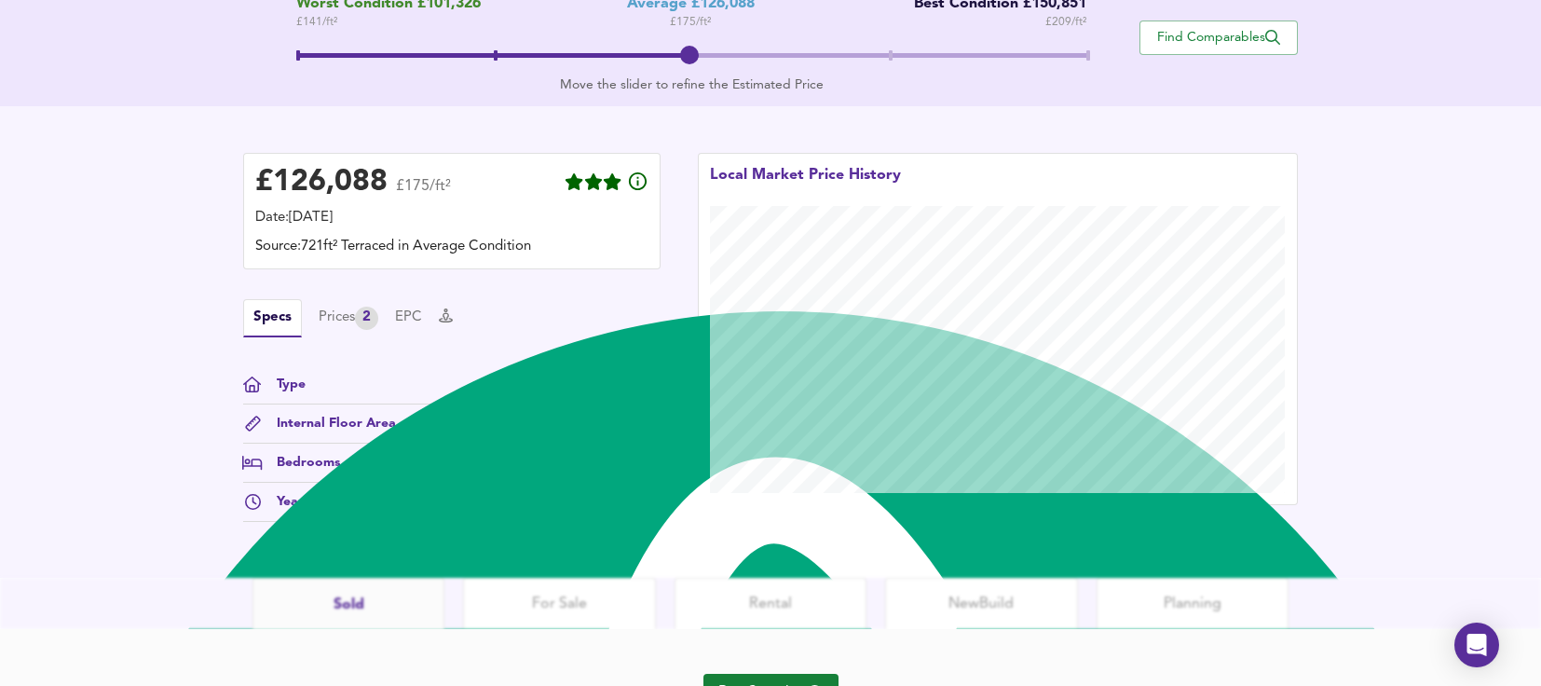
scroll to position [406, 0]
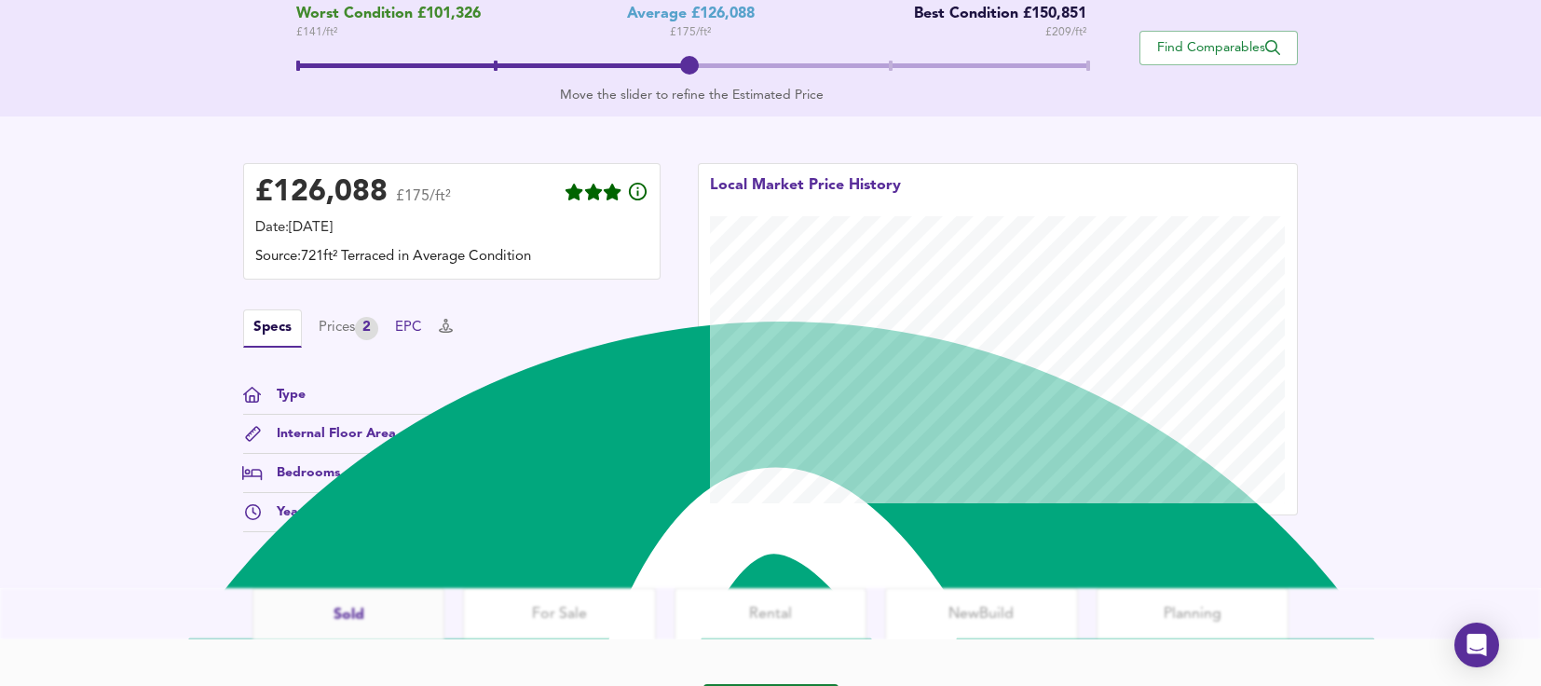
click at [422, 325] on button "EPC" at bounding box center [408, 328] width 27 height 20
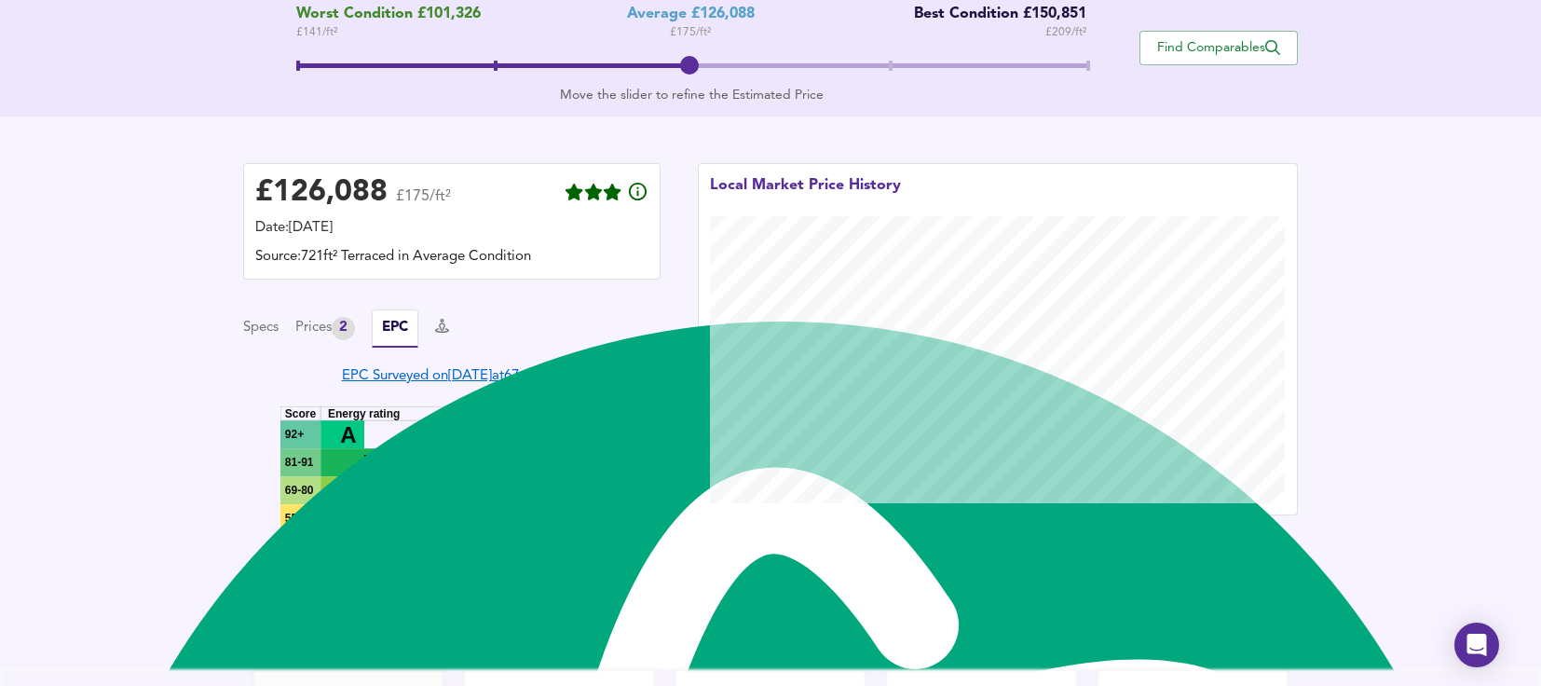
click at [517, 383] on link "EPC Surveyed on 23 Oct 2019 at 67 sqm" at bounding box center [452, 376] width 221 height 14
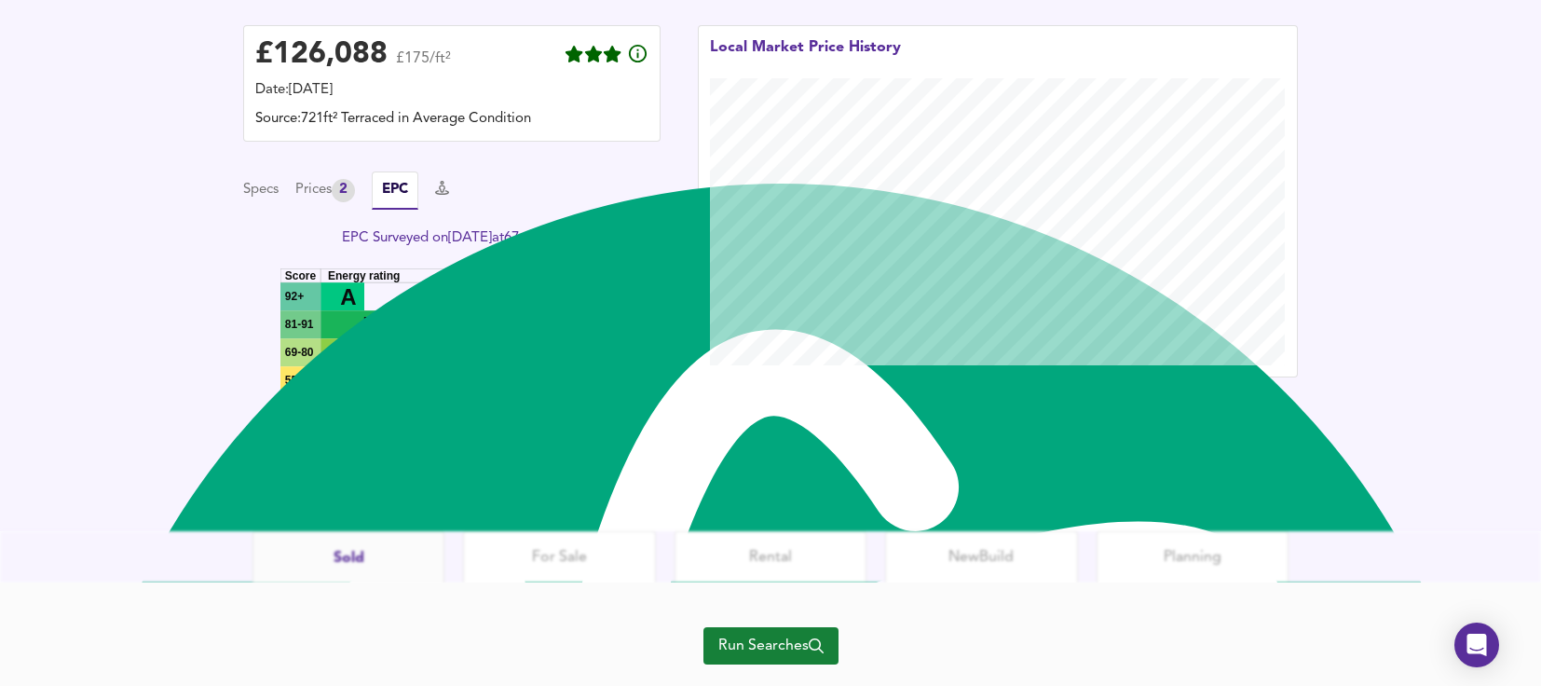
scroll to position [686, 0]
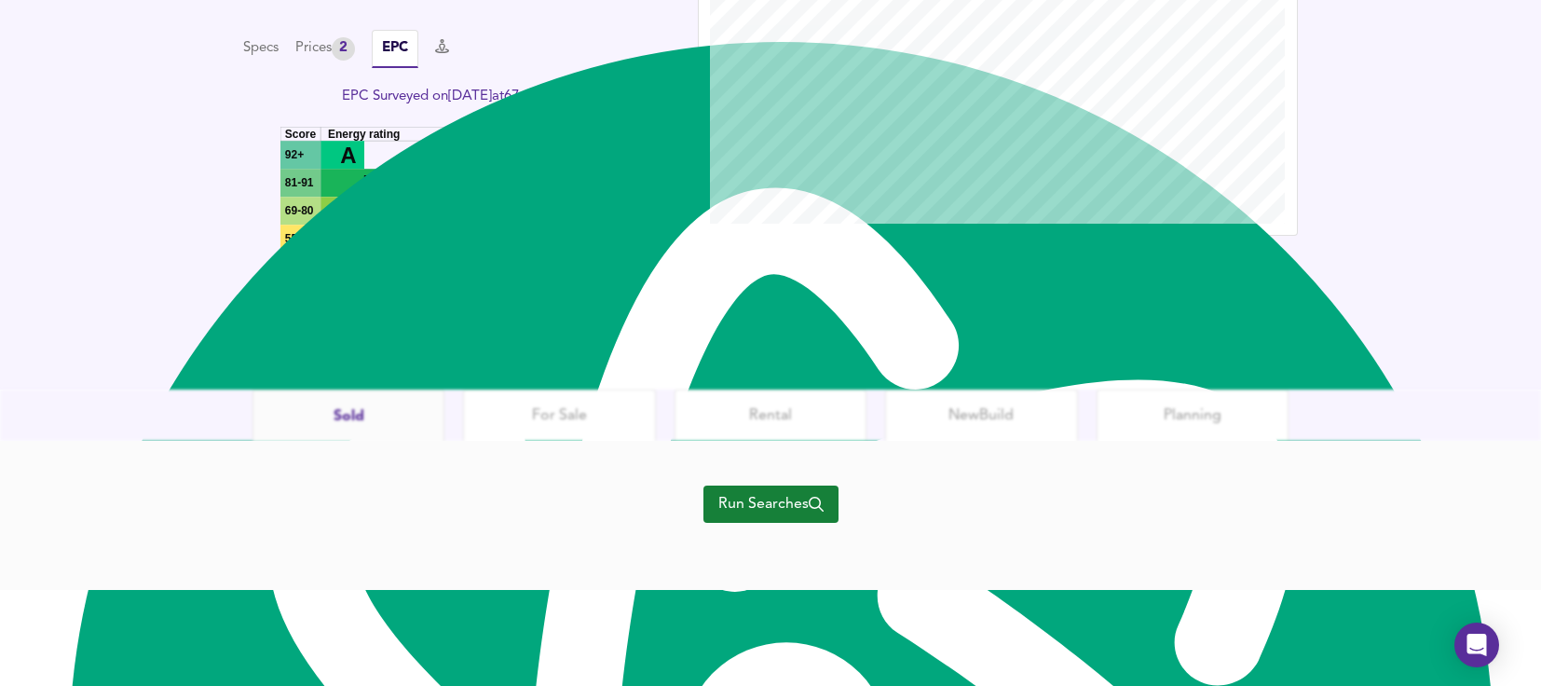
click at [753, 508] on span "Run Searches" at bounding box center [770, 504] width 105 height 26
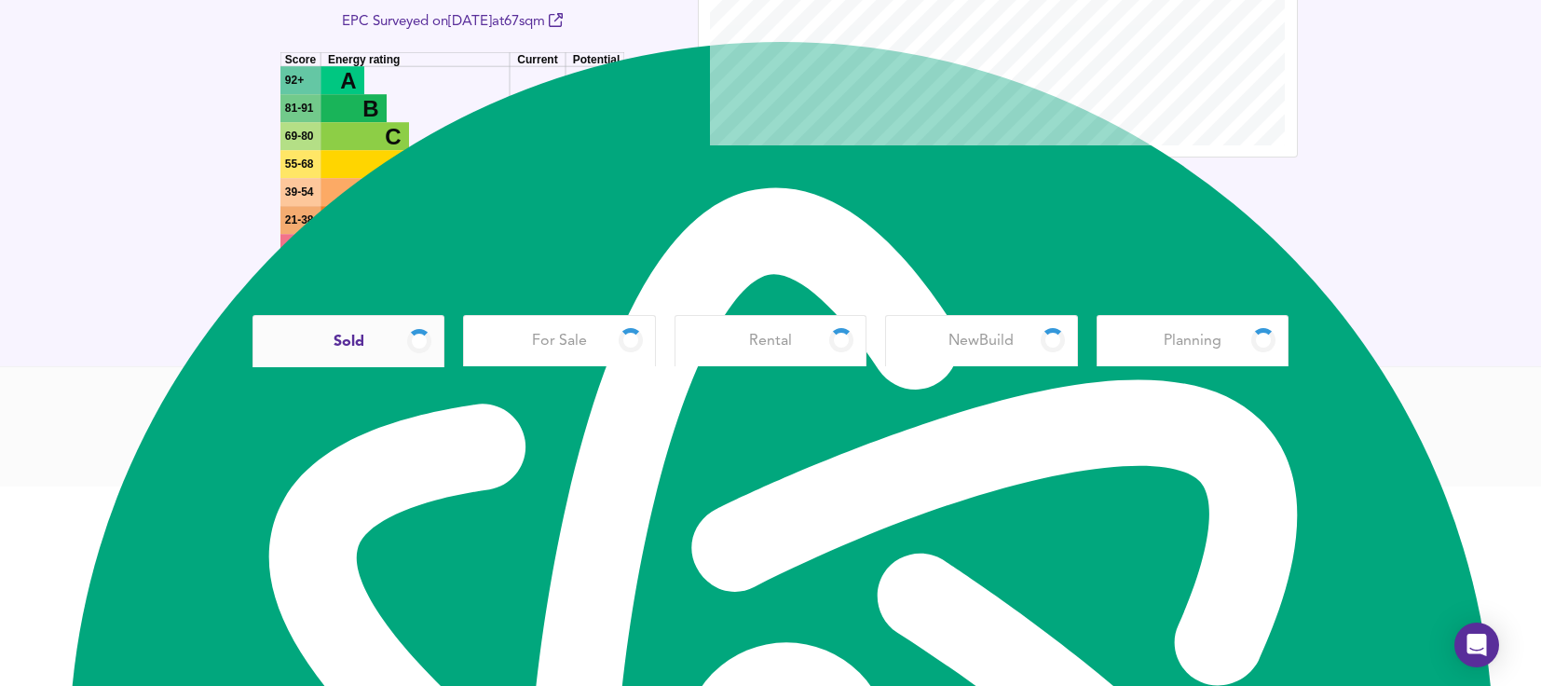
scroll to position [607, 0]
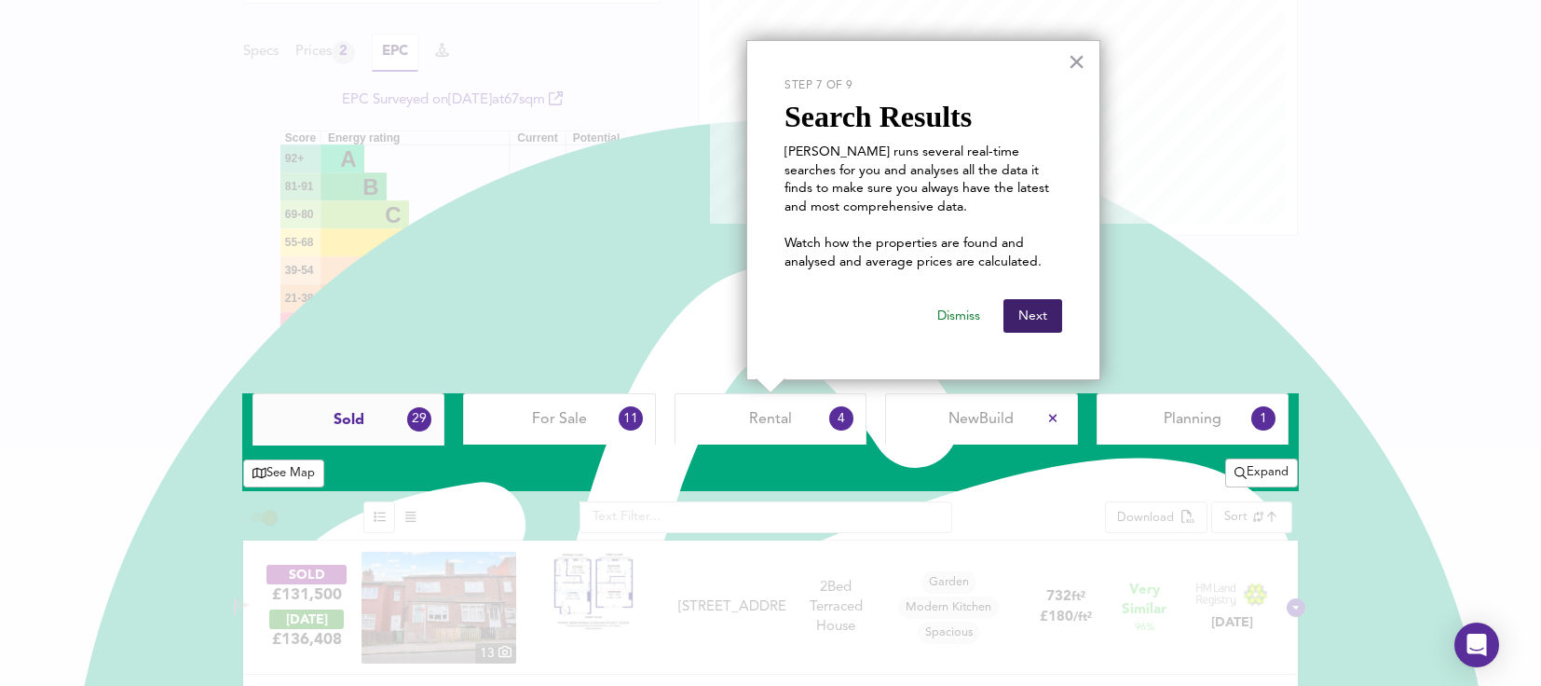
click at [1019, 315] on button "Next" at bounding box center [1032, 316] width 59 height 34
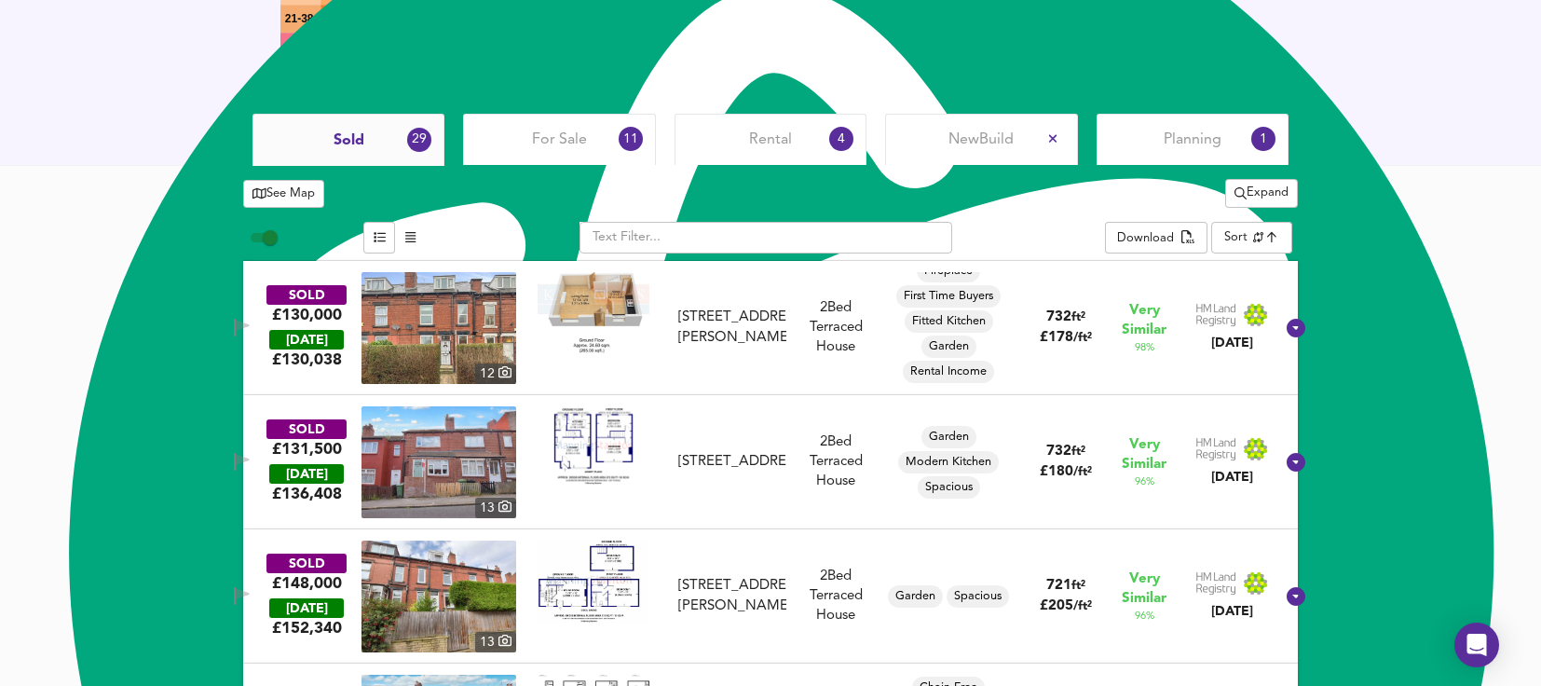
scroll to position [0, 0]
click at [483, 331] on img at bounding box center [438, 328] width 155 height 112
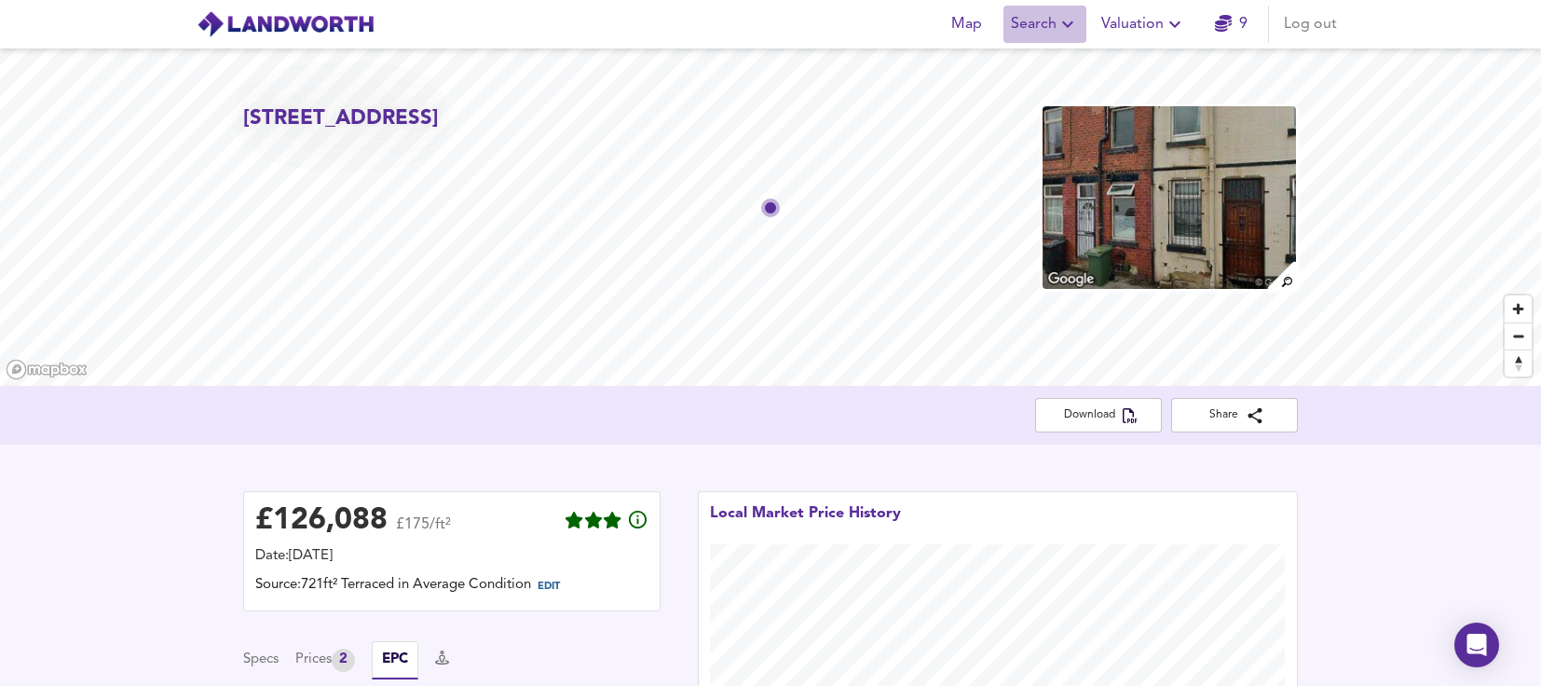
click at [1054, 9] on button "Search" at bounding box center [1044, 24] width 83 height 37
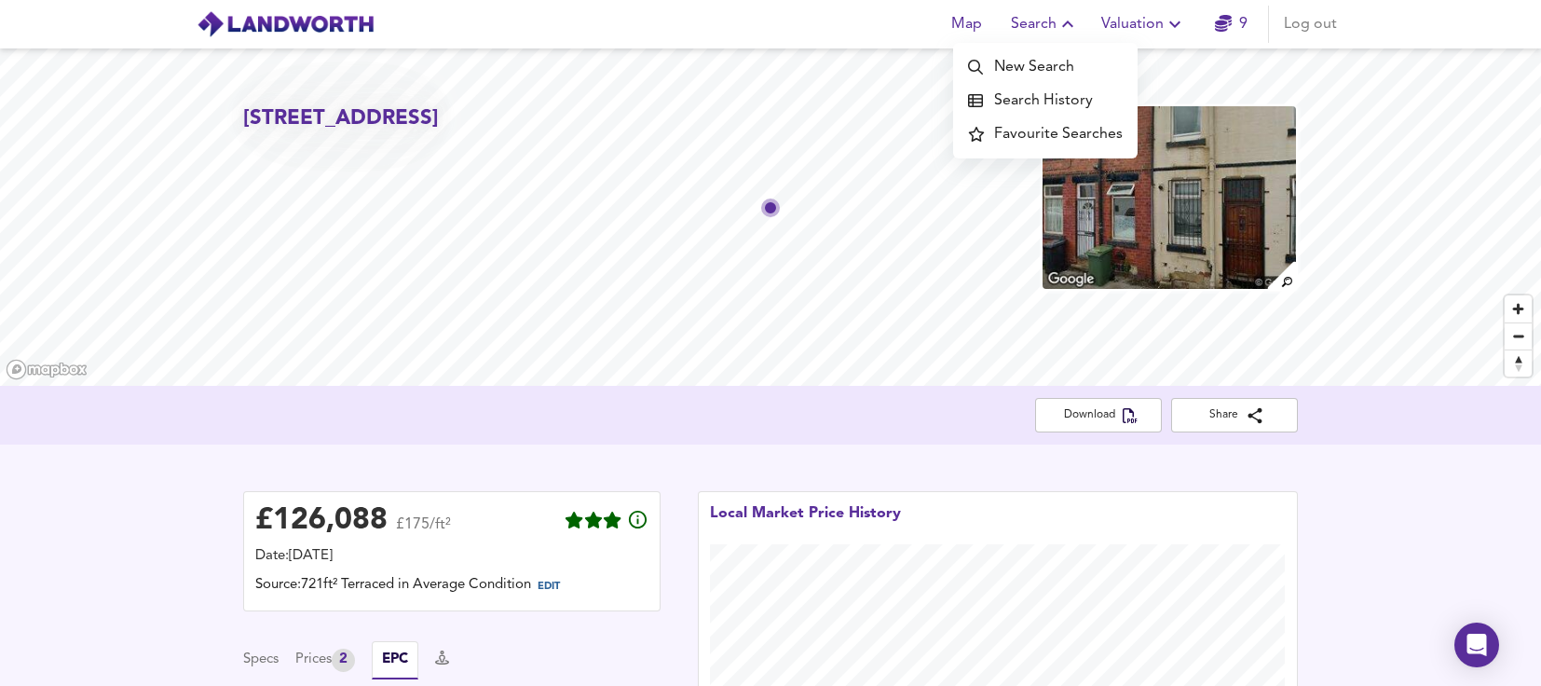
click at [814, 25] on div "Map Search New Search Search History Favourite Searches Valuation 9 Log out" at bounding box center [770, 24] width 1192 height 47
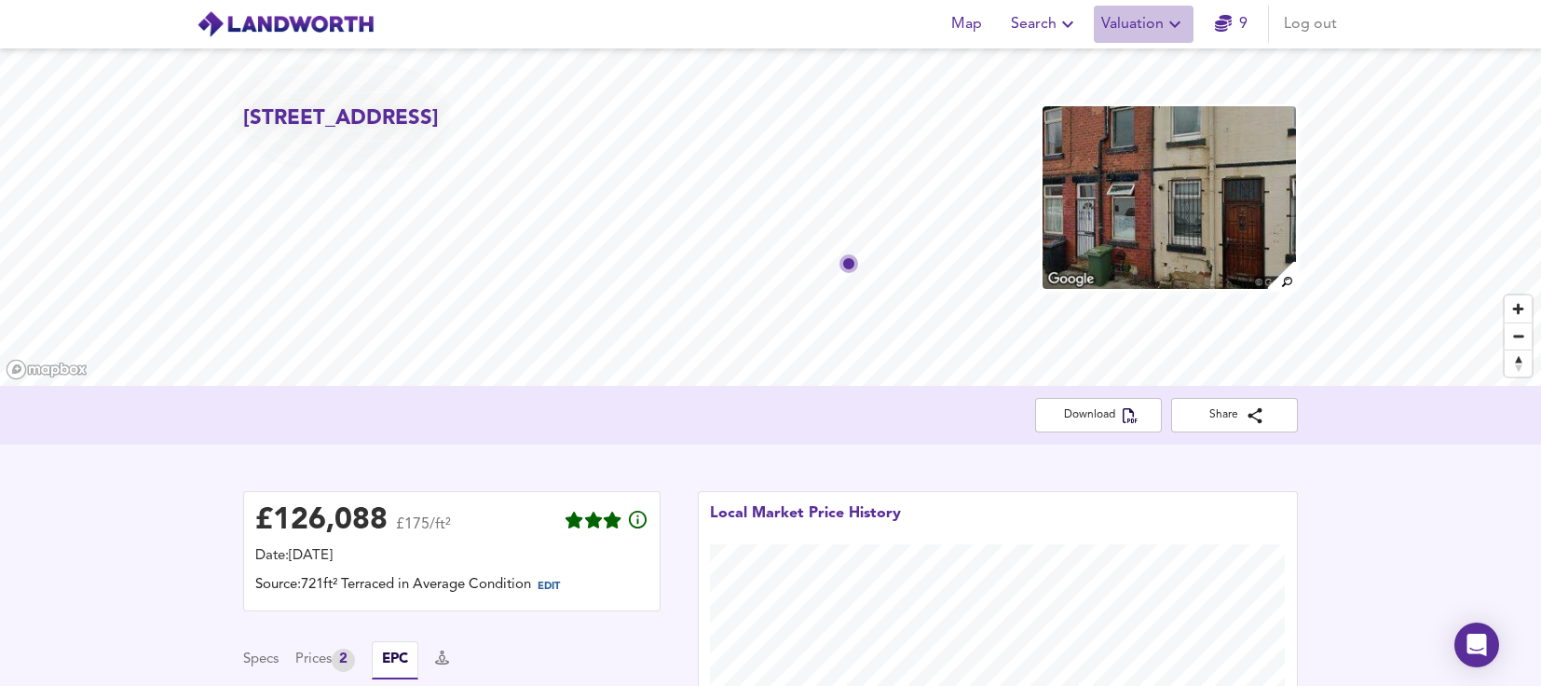
click at [1161, 24] on span "Valuation" at bounding box center [1143, 24] width 85 height 26
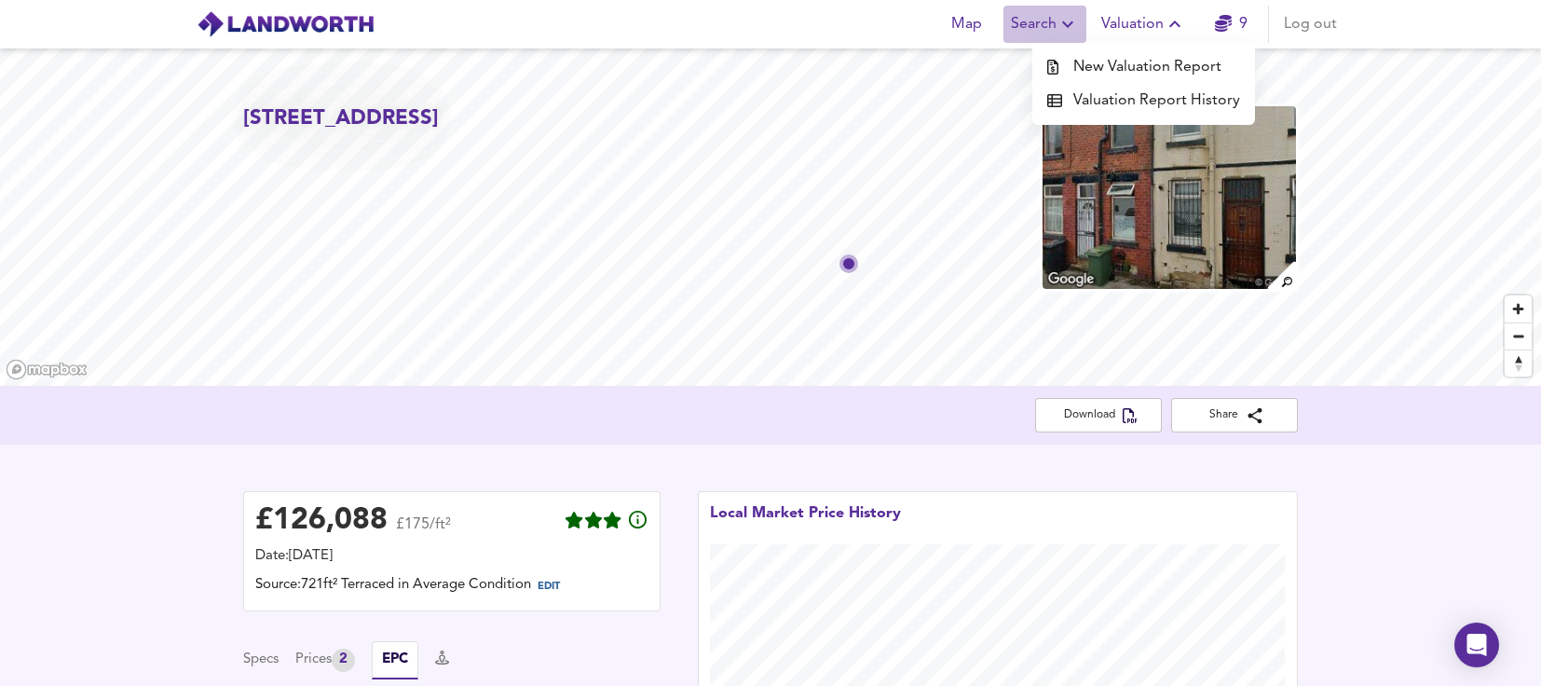
click at [1067, 27] on icon "button" at bounding box center [1067, 24] width 22 height 22
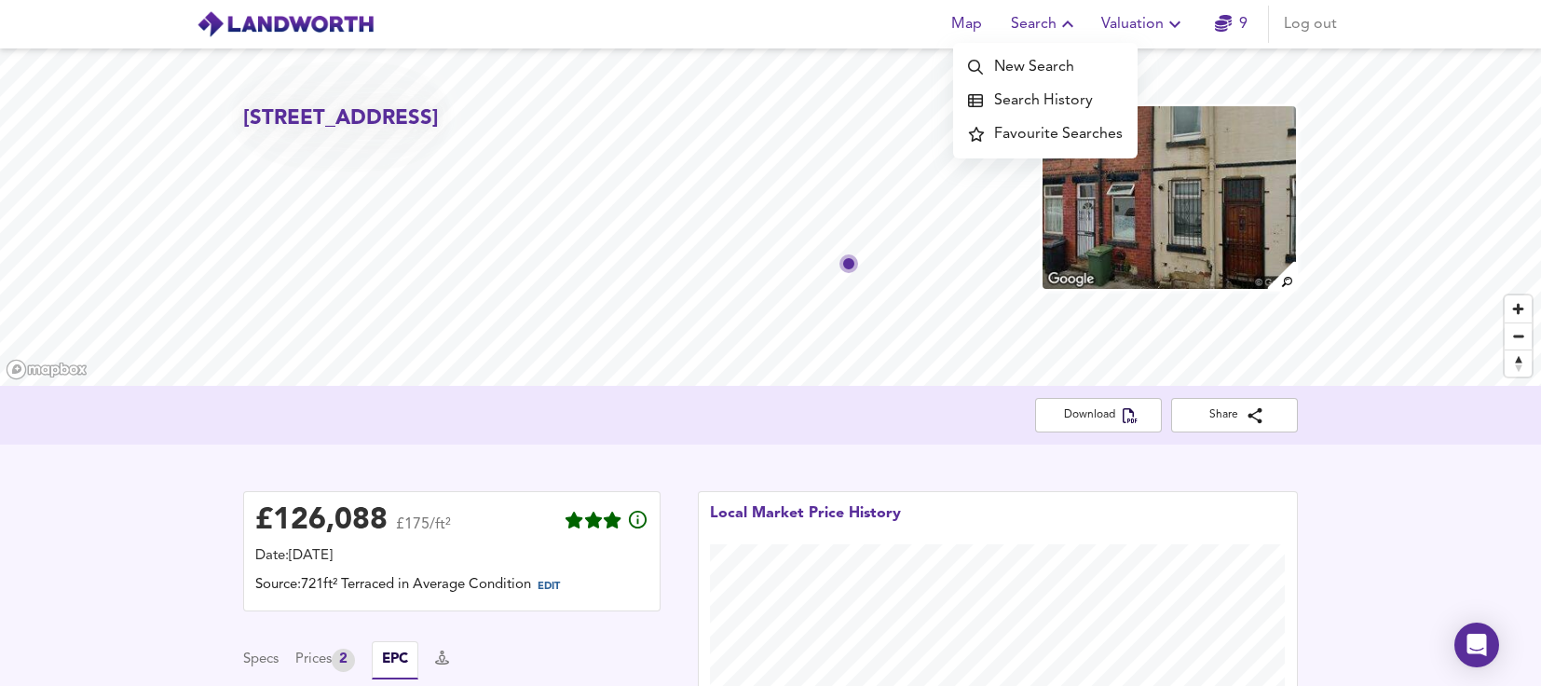
click at [1050, 65] on li "New Search" at bounding box center [1045, 67] width 184 height 34
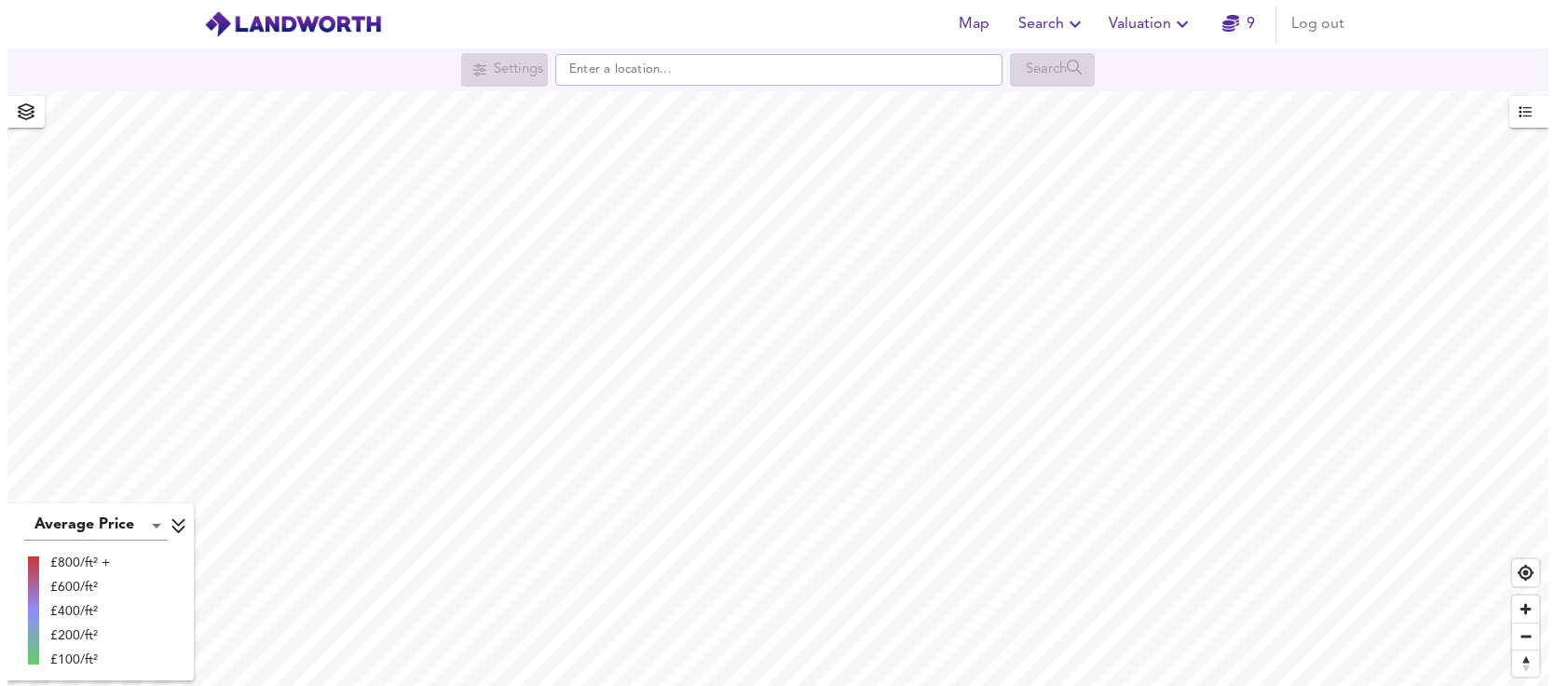
scroll to position [1491, 0]
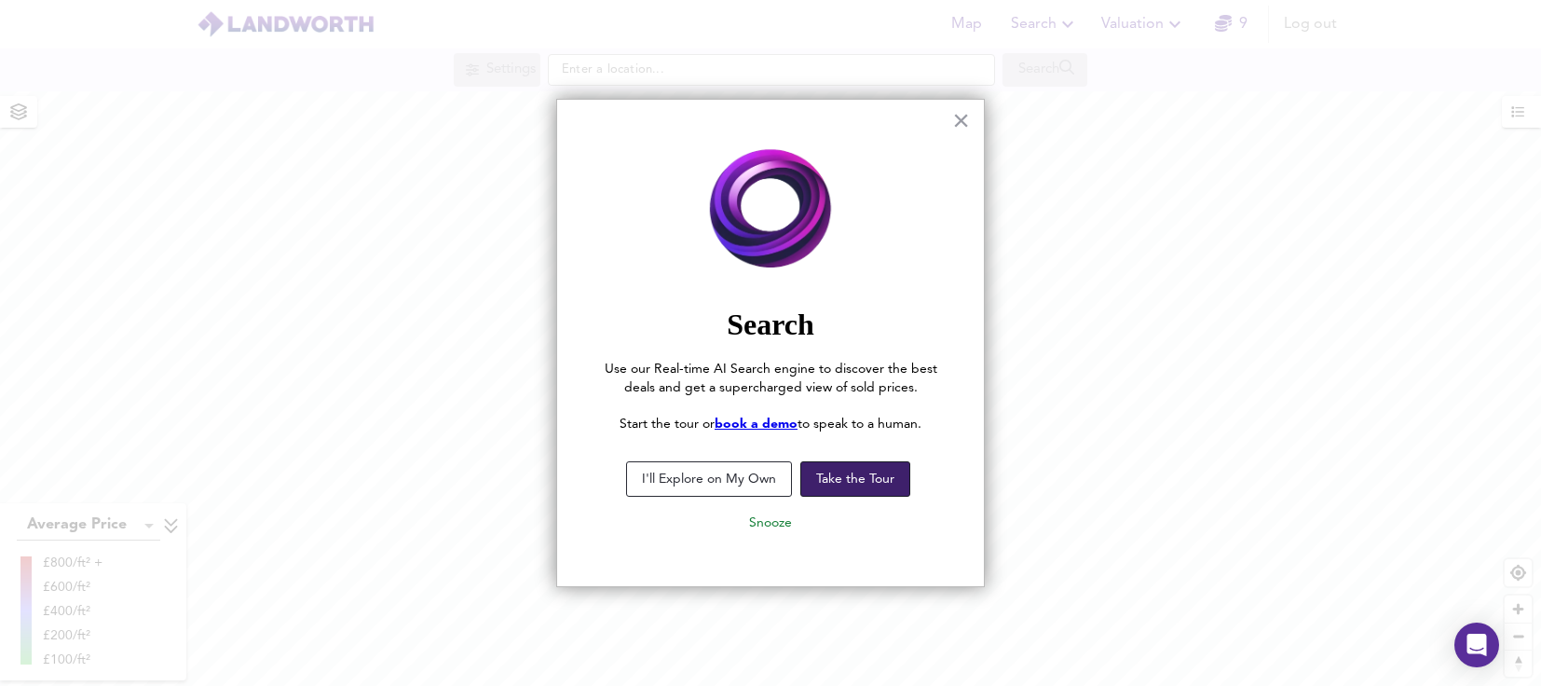
click at [856, 484] on button "Take the Tour" at bounding box center [855, 478] width 110 height 35
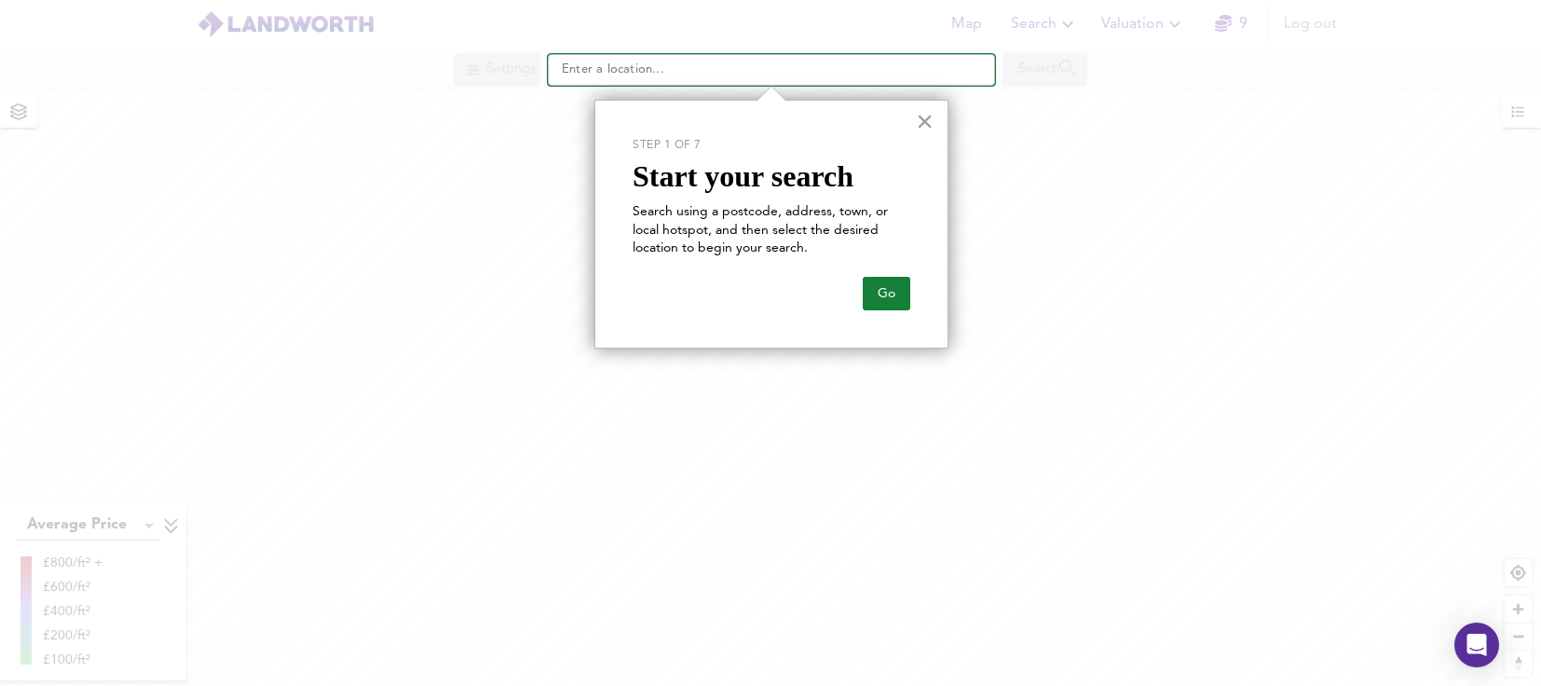
click at [651, 57] on input "text" at bounding box center [771, 70] width 447 height 32
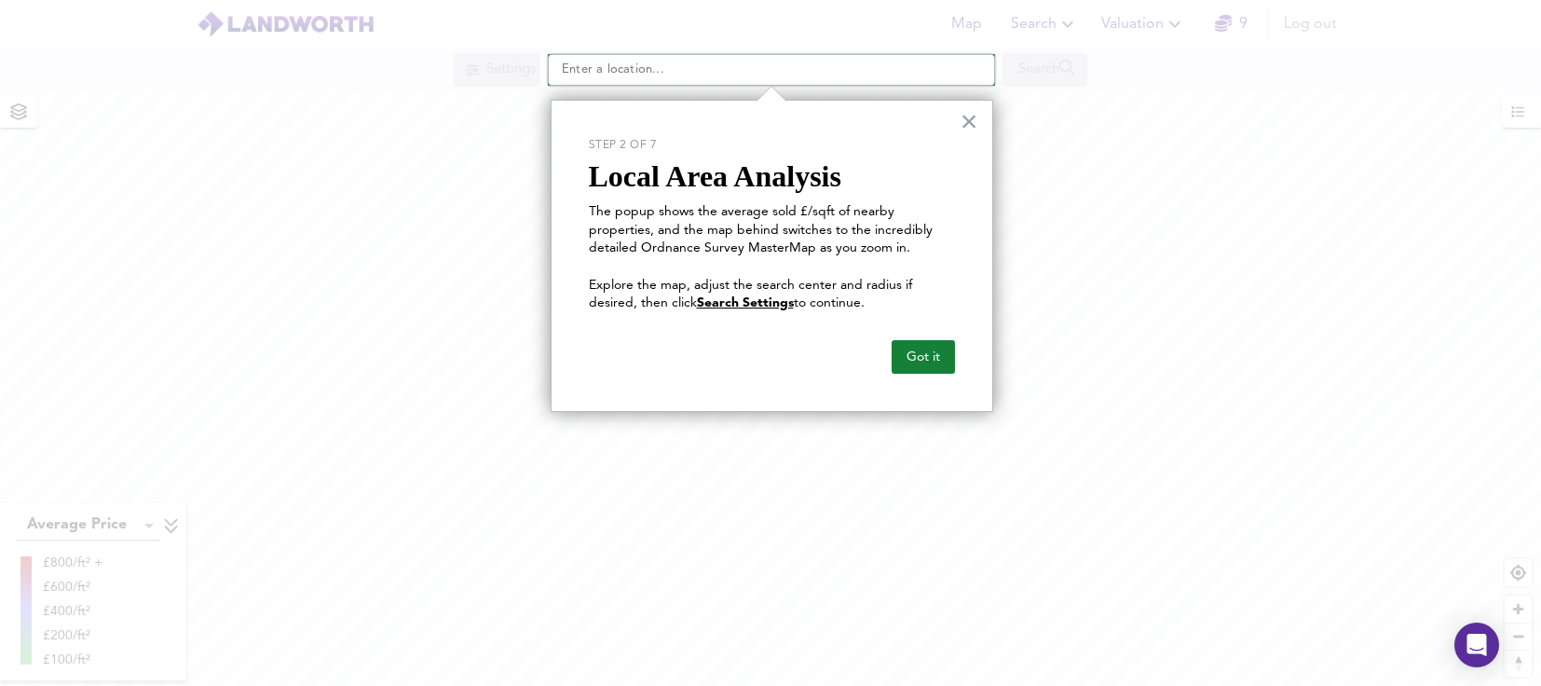
click at [566, 72] on input "text" at bounding box center [771, 70] width 447 height 32
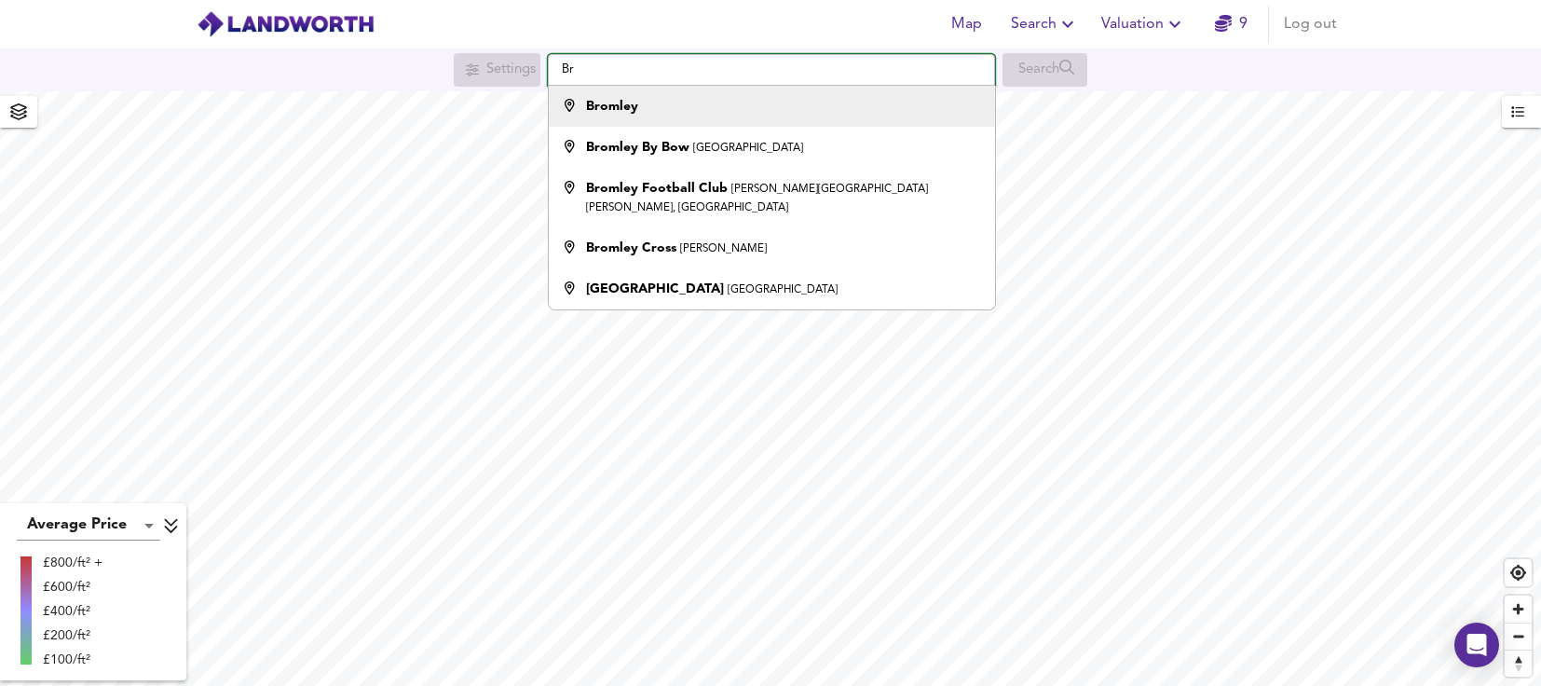
type input "B"
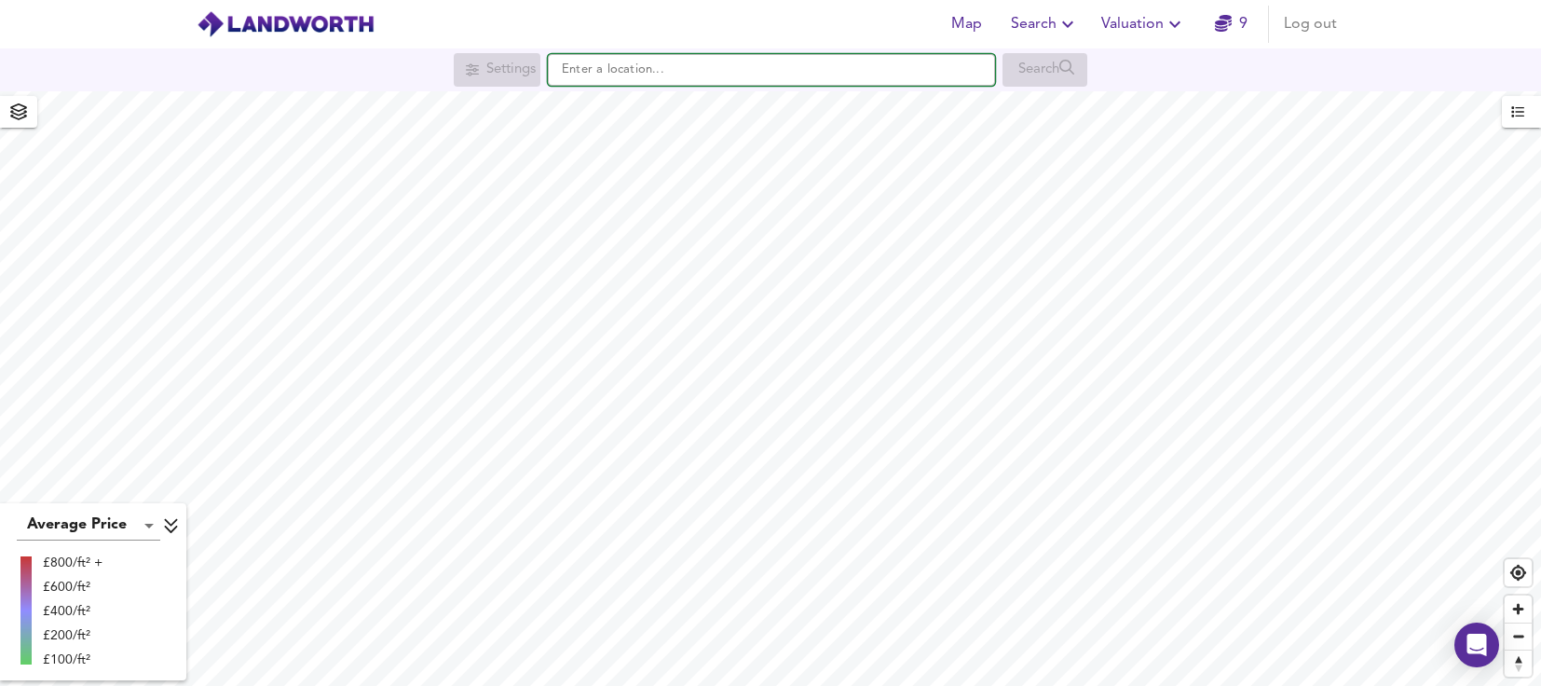
click at [642, 69] on input "text" at bounding box center [771, 70] width 447 height 32
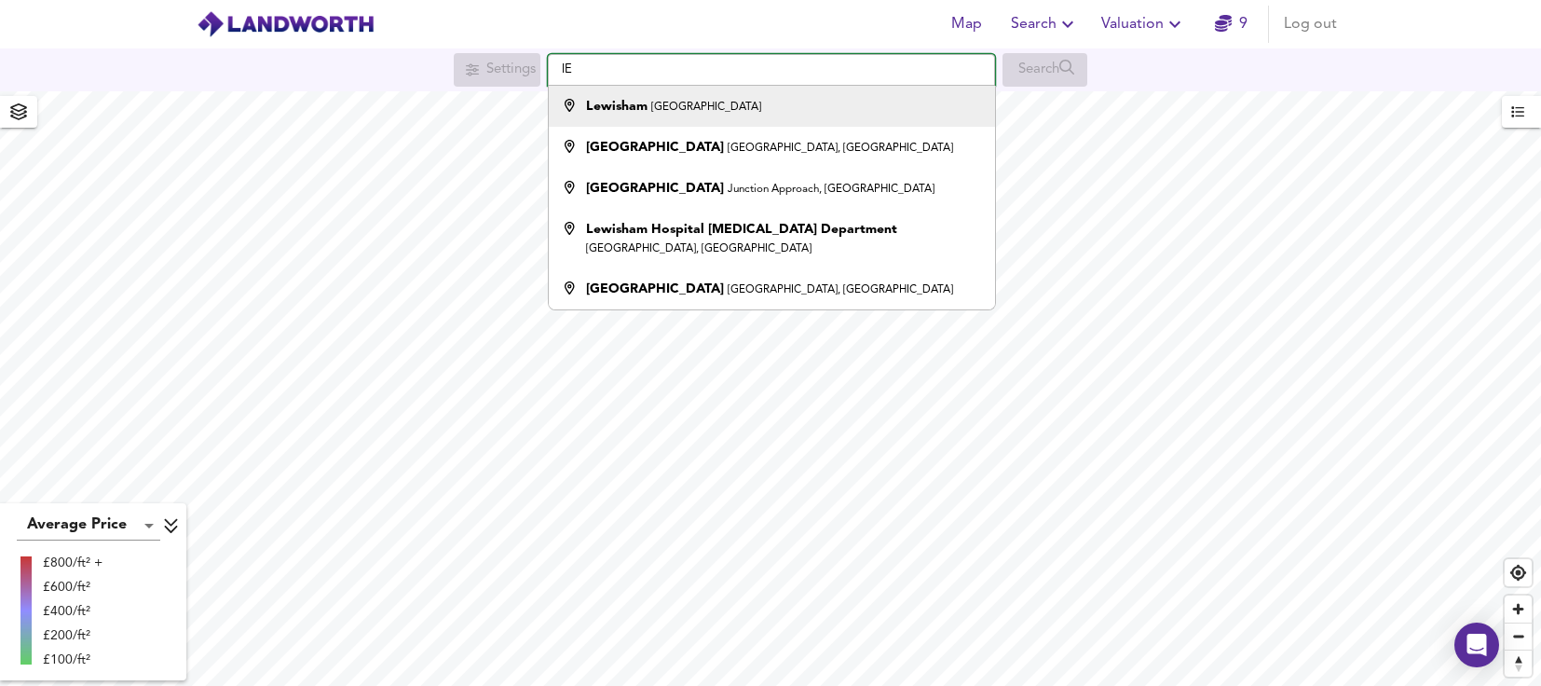
type input "l"
click at [647, 125] on li "Lewisham [GEOGRAPHIC_DATA]" at bounding box center [771, 106] width 445 height 41
type input "[GEOGRAPHIC_DATA], [GEOGRAPHIC_DATA]"
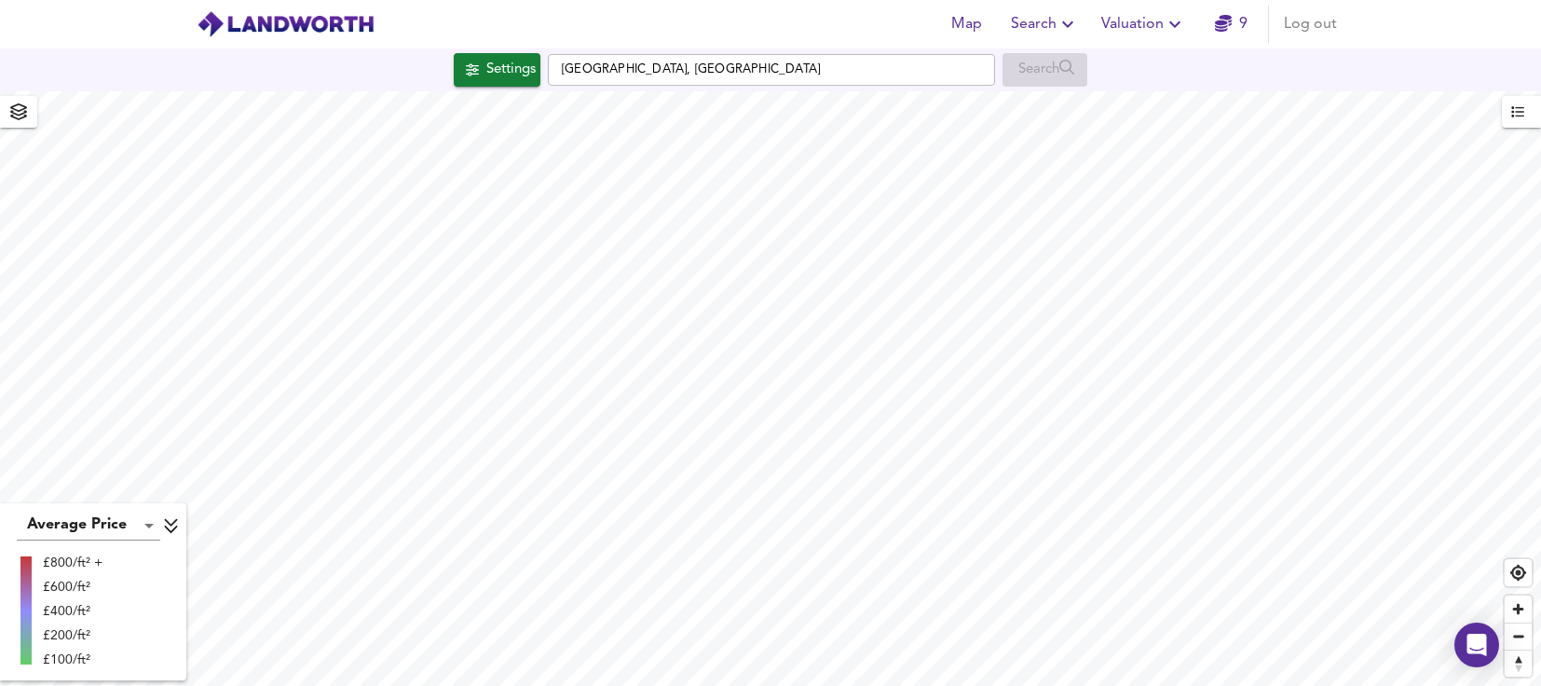
checkbox input "false"
checkbox input "true"
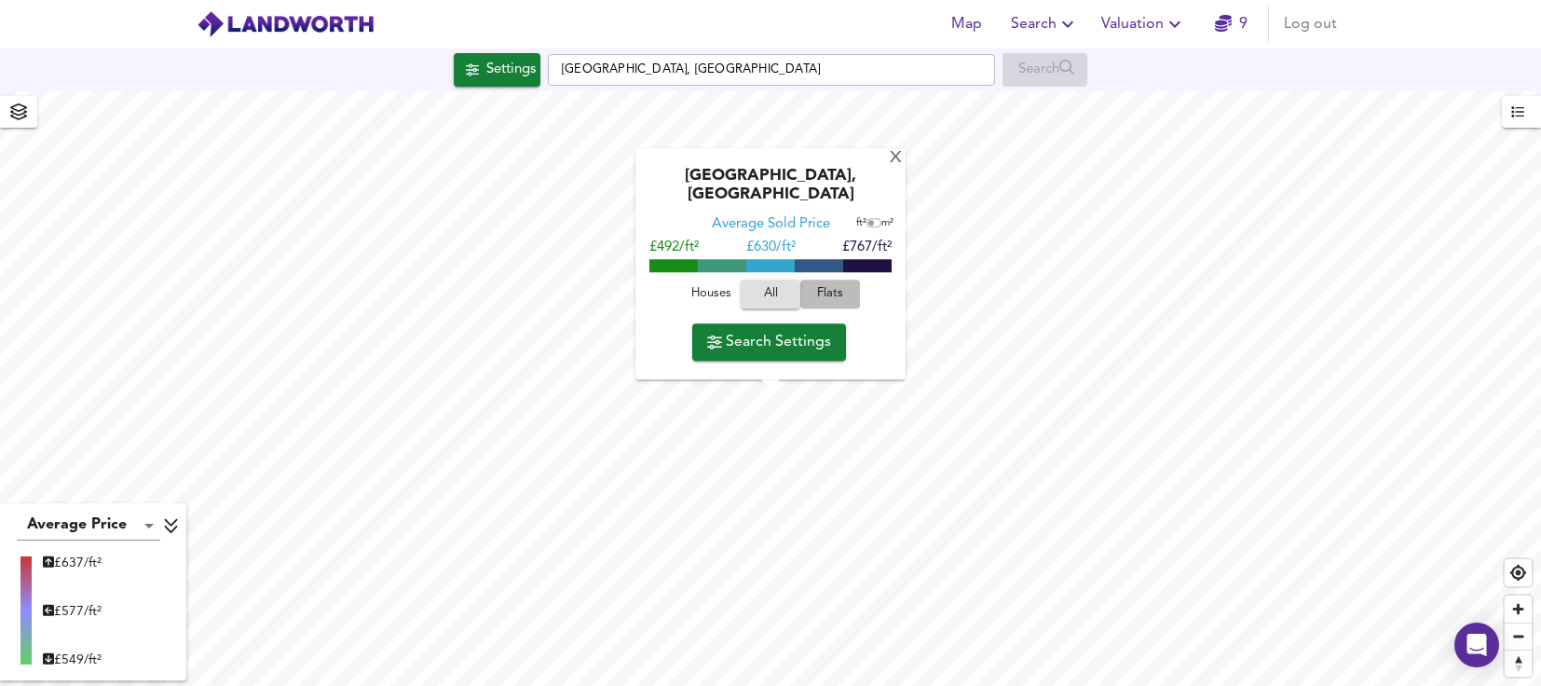
click at [833, 292] on span "Flats" at bounding box center [830, 294] width 50 height 21
click at [780, 348] on span "Search Settings" at bounding box center [769, 342] width 124 height 26
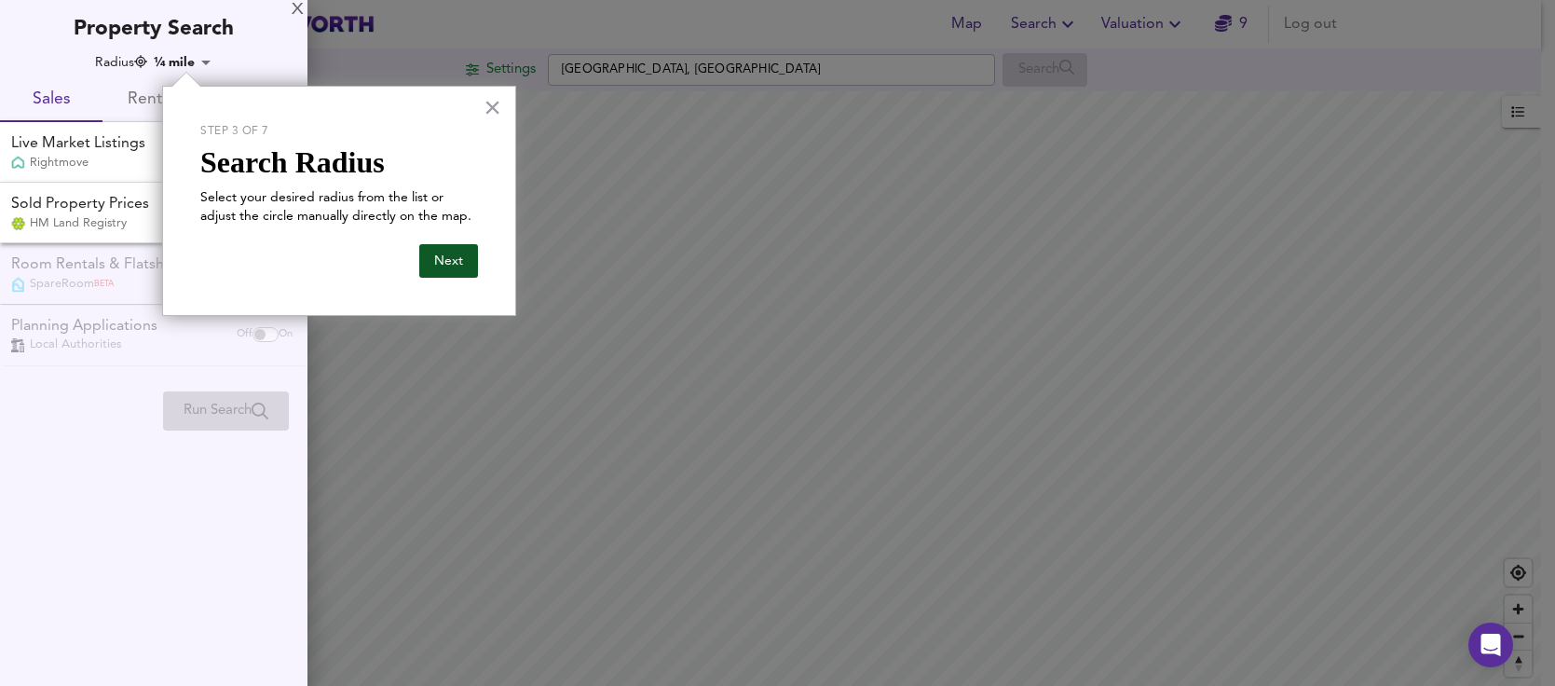
click at [459, 264] on button "Next" at bounding box center [448, 261] width 59 height 34
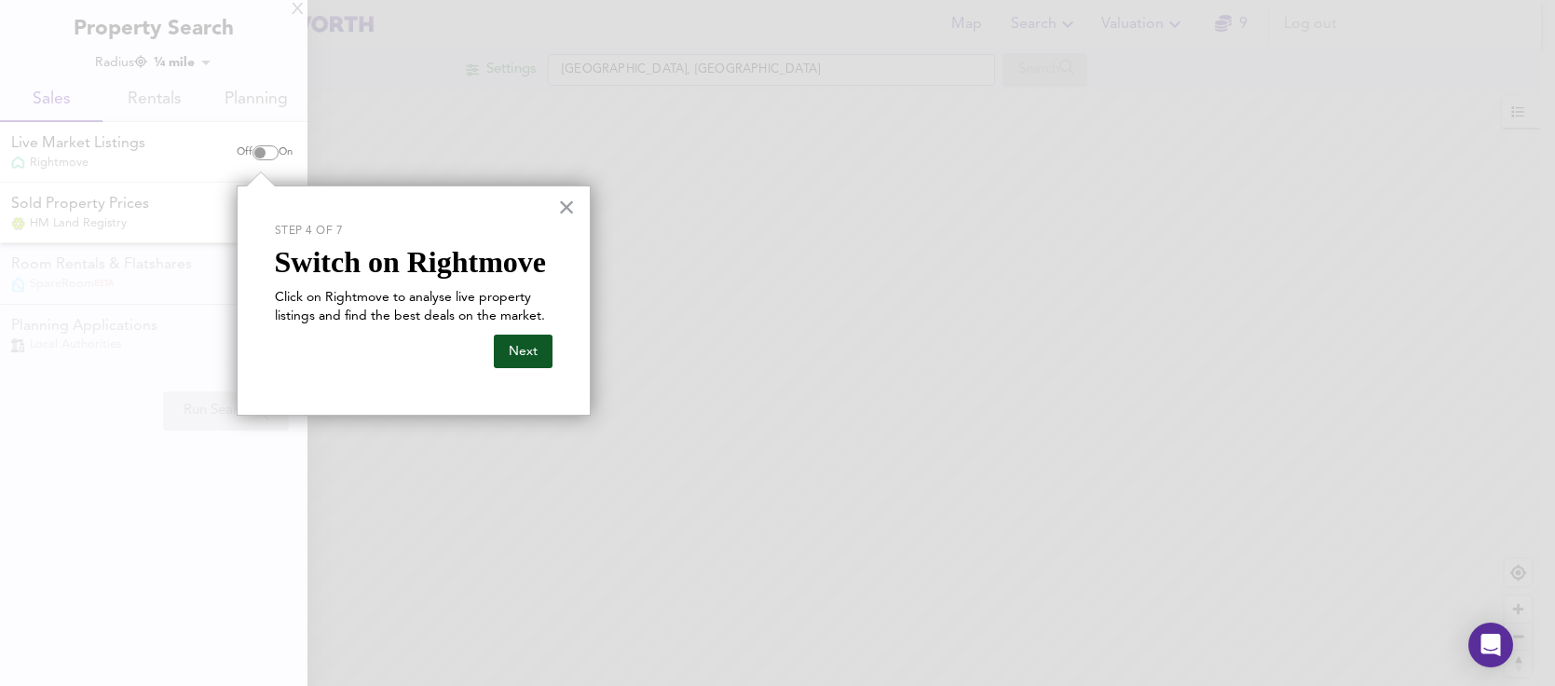
click at [532, 352] on button "Next" at bounding box center [523, 351] width 59 height 34
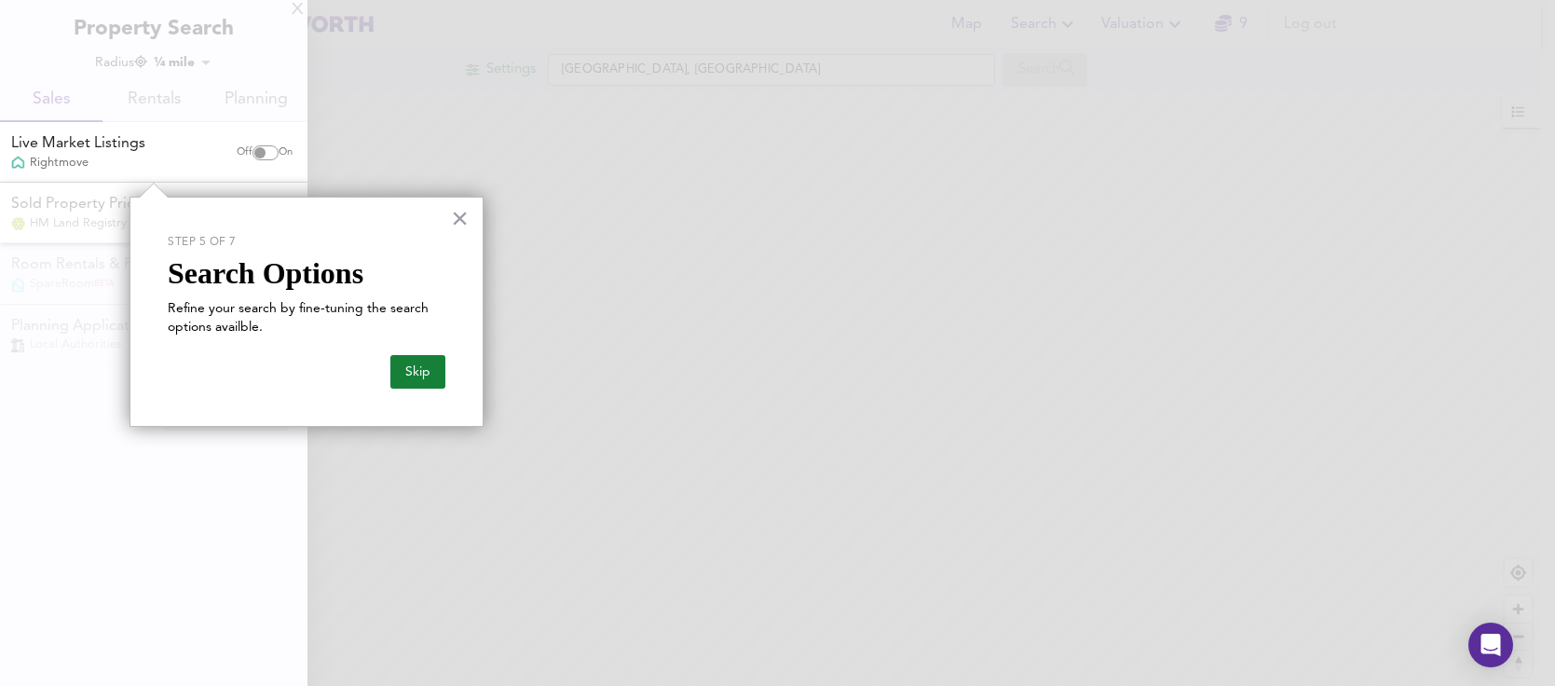
click at [402, 343] on div "Skip" at bounding box center [307, 362] width 278 height 52
click at [414, 365] on button "Skip" at bounding box center [417, 372] width 55 height 34
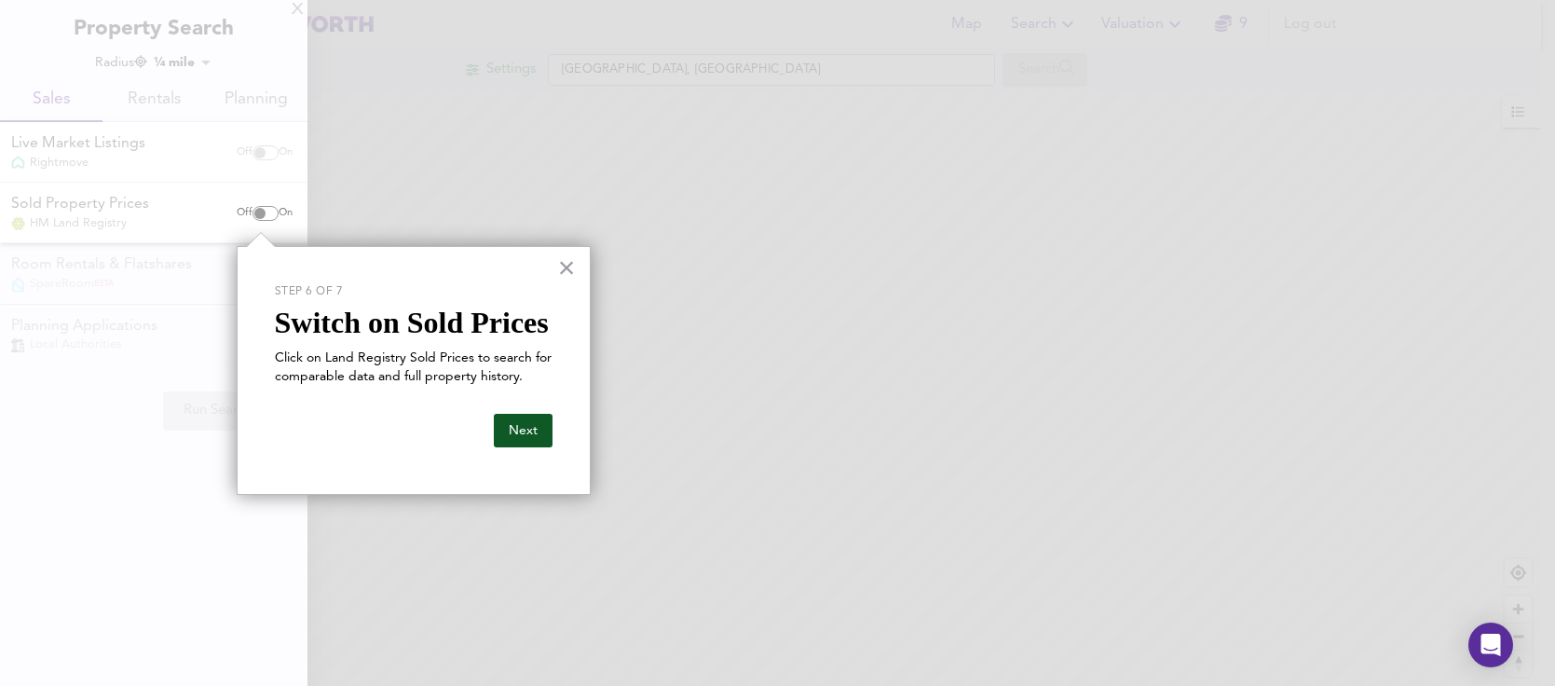
click at [528, 432] on button "Next" at bounding box center [523, 431] width 59 height 34
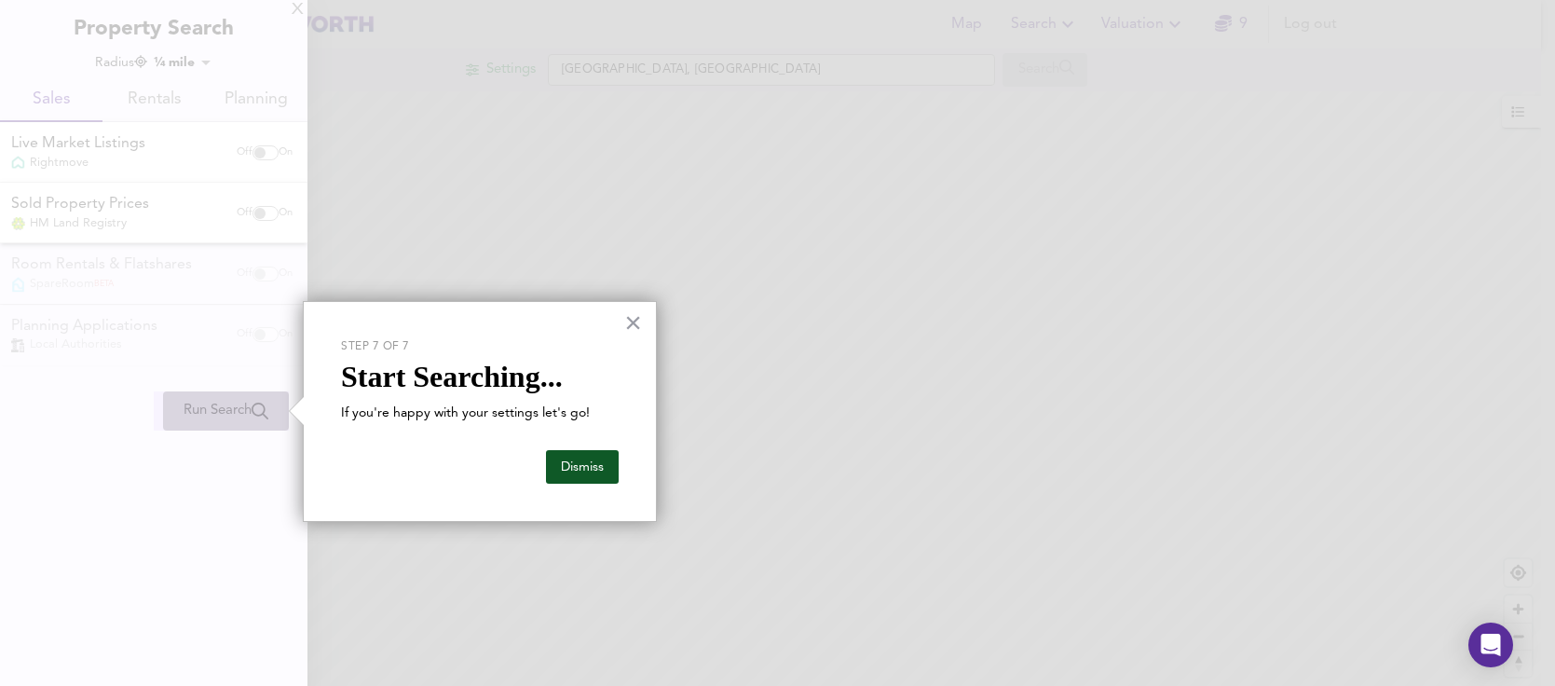
click at [563, 464] on button "Dismiss" at bounding box center [582, 467] width 73 height 34
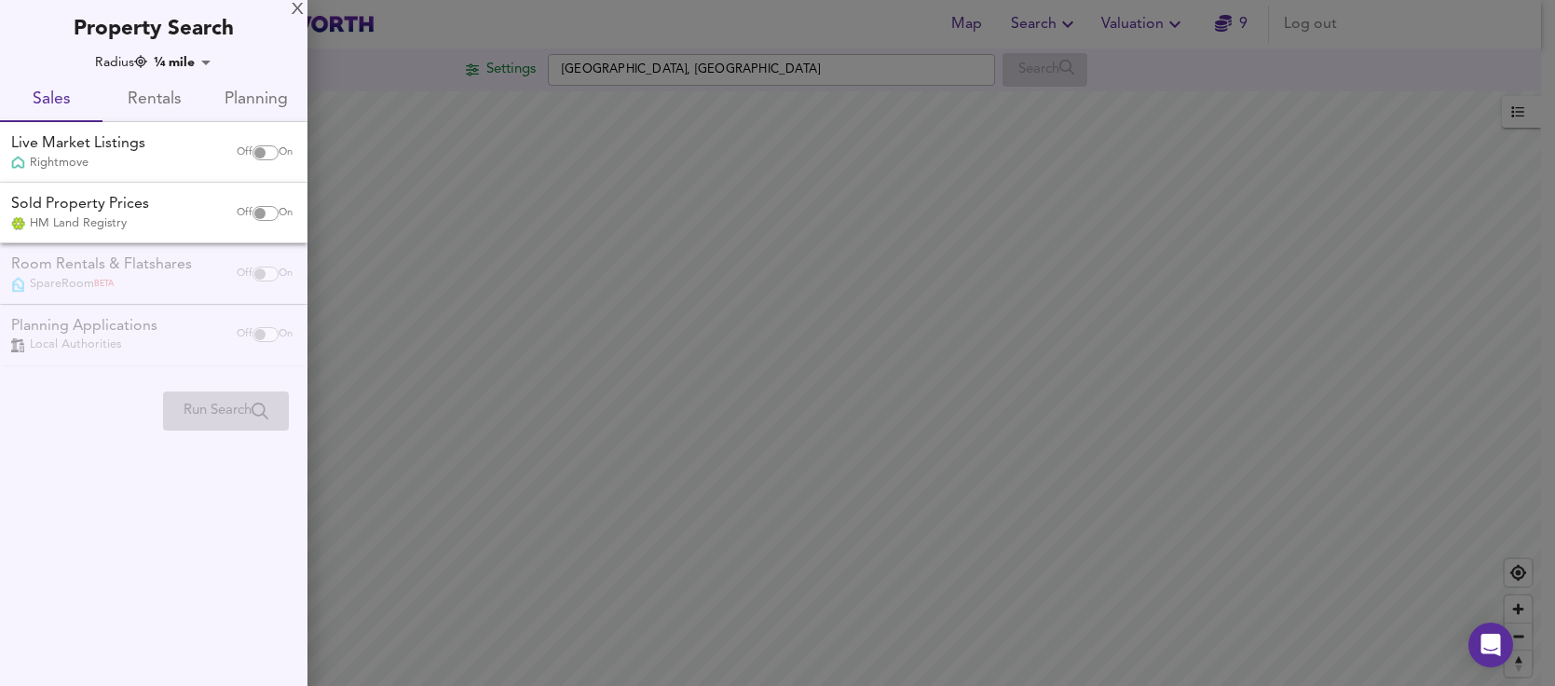
drag, startPoint x: 959, startPoint y: 334, endPoint x: 1056, endPoint y: 321, distance: 97.7
click at [1084, 304] on div at bounding box center [777, 343] width 1555 height 686
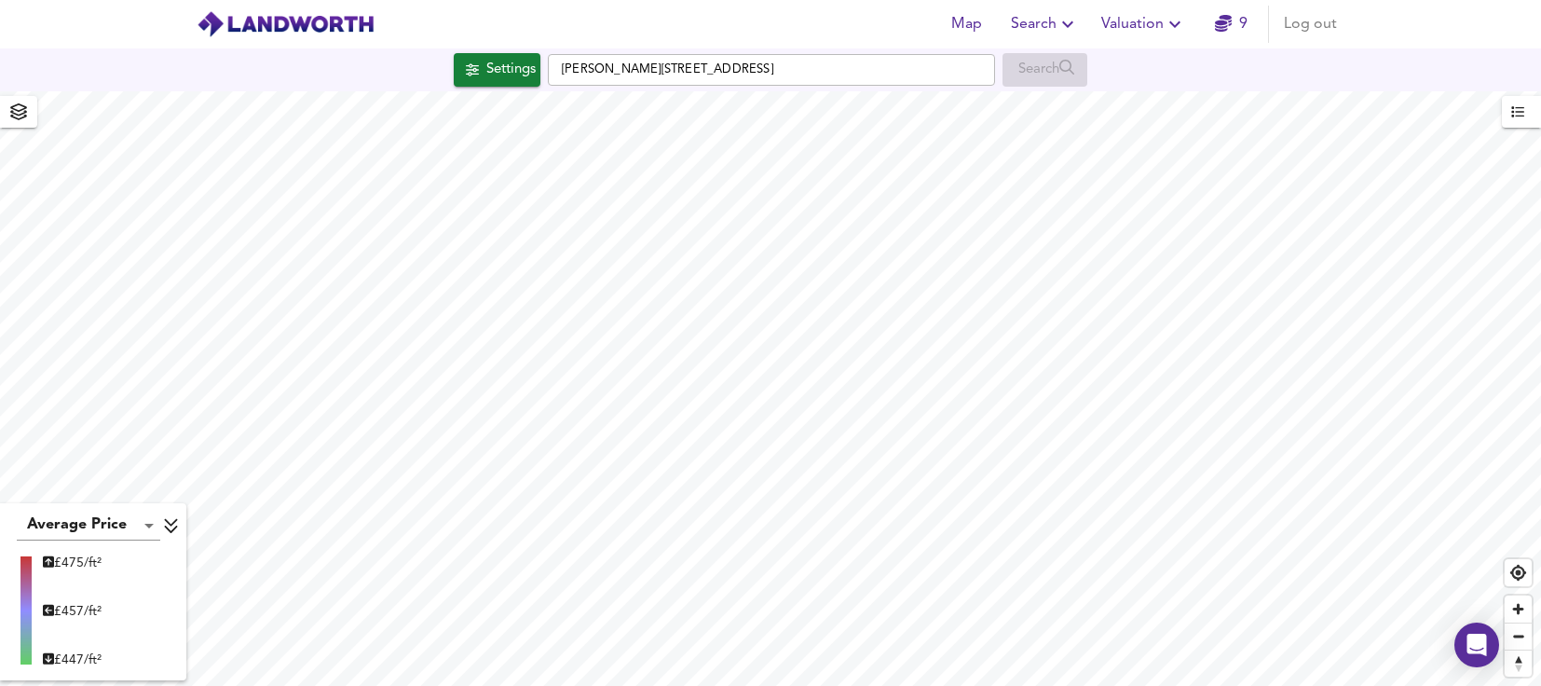
click at [152, 520] on body "Map Search Valuation 9 Log out Settings [PERSON_NAME][GEOGRAPHIC_DATA] Search A…" at bounding box center [770, 343] width 1541 height 686
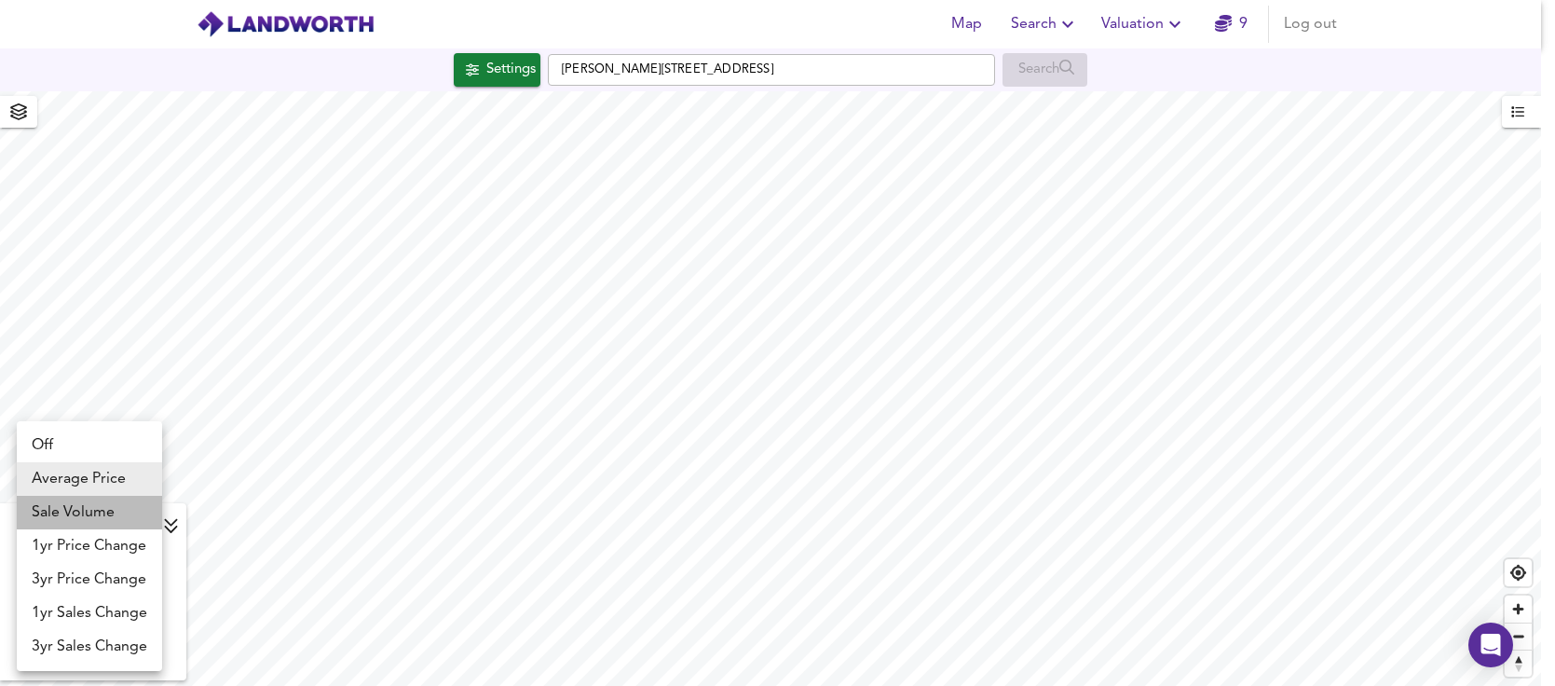
click at [99, 512] on li "Sale Volume" at bounding box center [89, 513] width 145 height 34
type input "weight"
checkbox input "false"
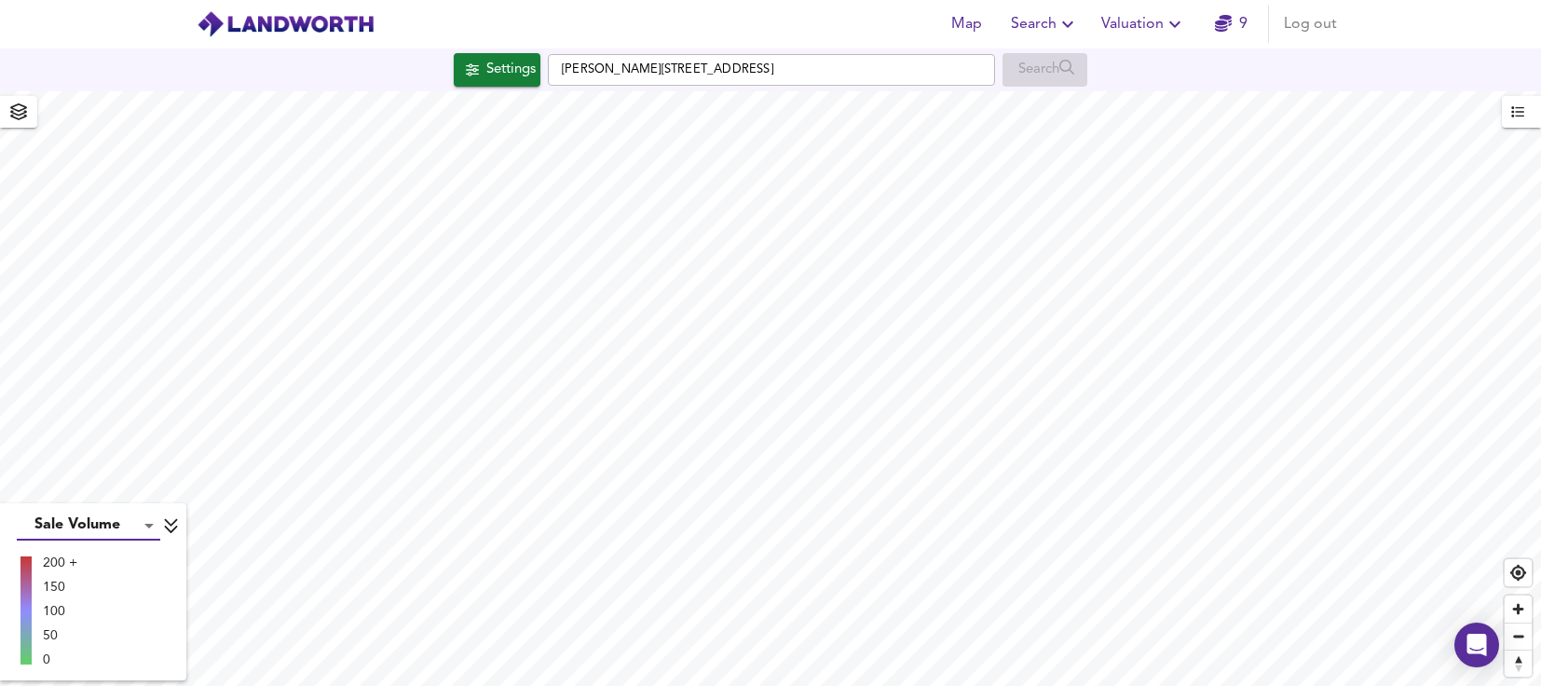
click at [138, 529] on body "Map Search Valuation 9 Log out Settings [PERSON_NAME][GEOGRAPHIC_DATA] 4JD Sear…" at bounding box center [770, 343] width 1541 height 686
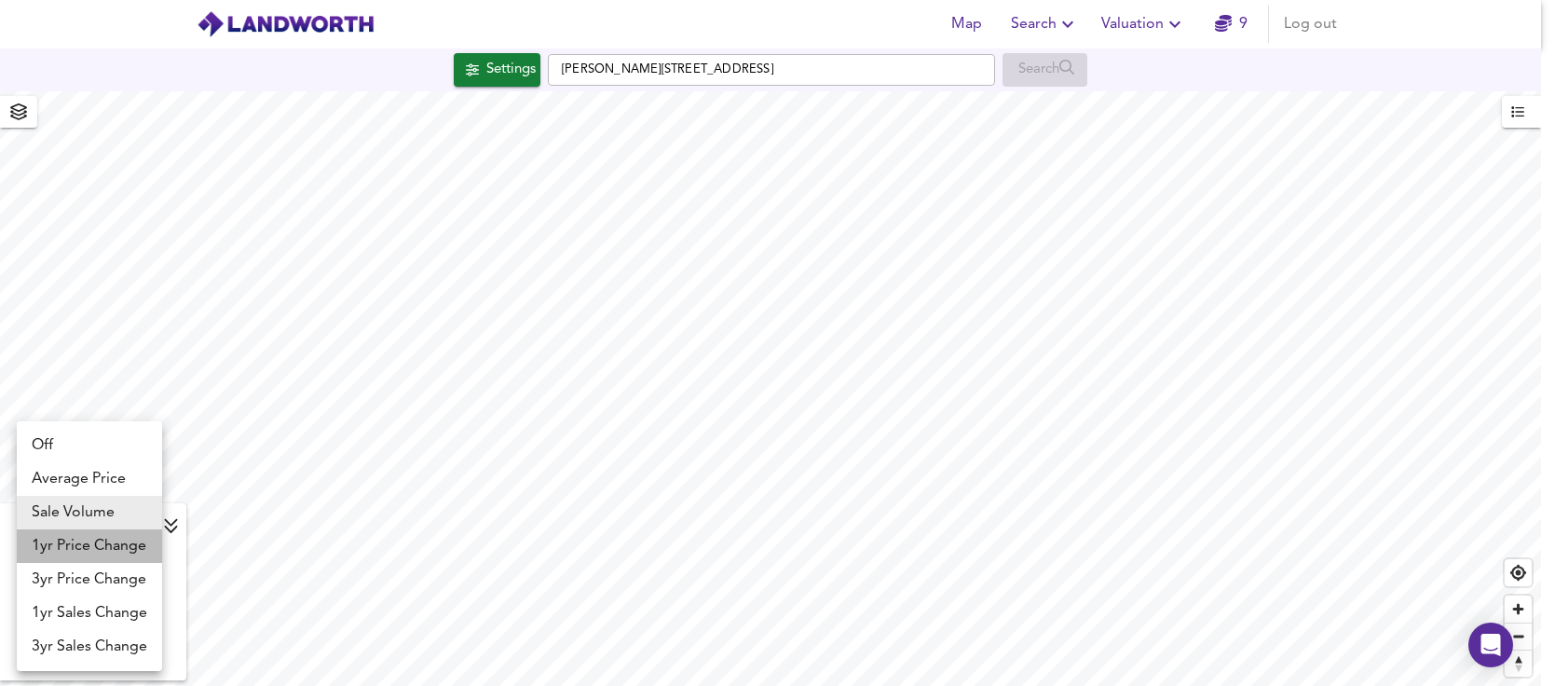
click at [106, 550] on li "1yr Price Change" at bounding box center [89, 546] width 145 height 34
type input "lwc1y"
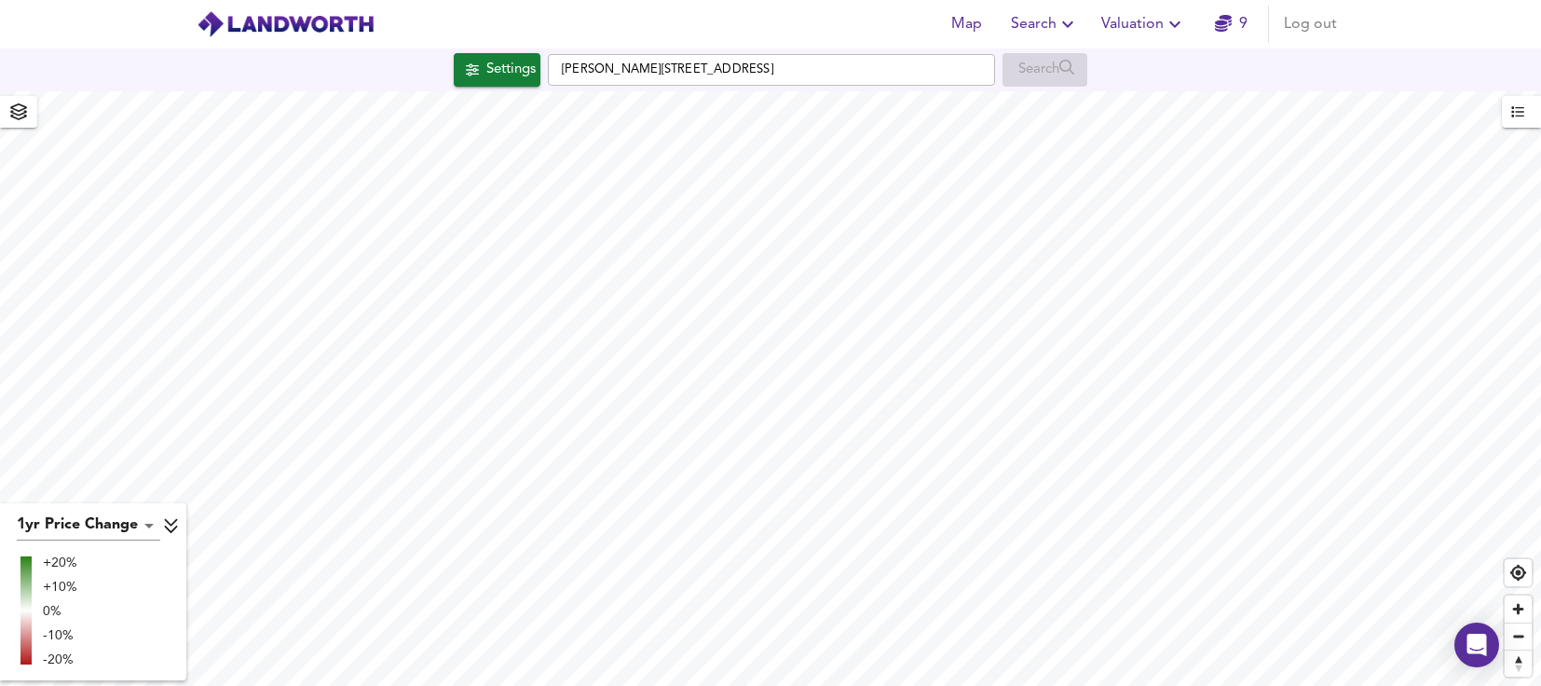
click at [931, 685] on html "Map Search Valuation 9 Log out Settings [PERSON_NAME][GEOGRAPHIC_DATA] Search 1…" at bounding box center [770, 343] width 1541 height 686
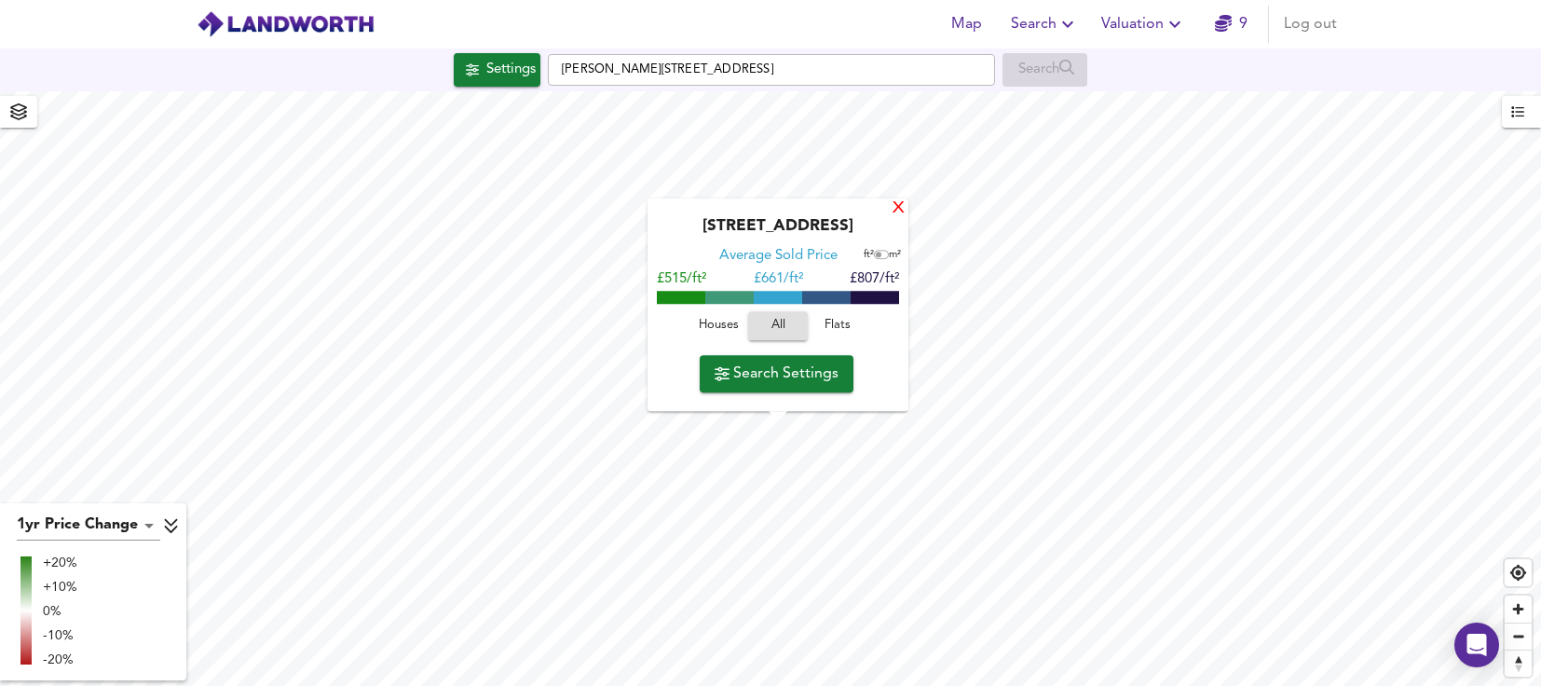
click at [894, 211] on div "X" at bounding box center [898, 209] width 16 height 18
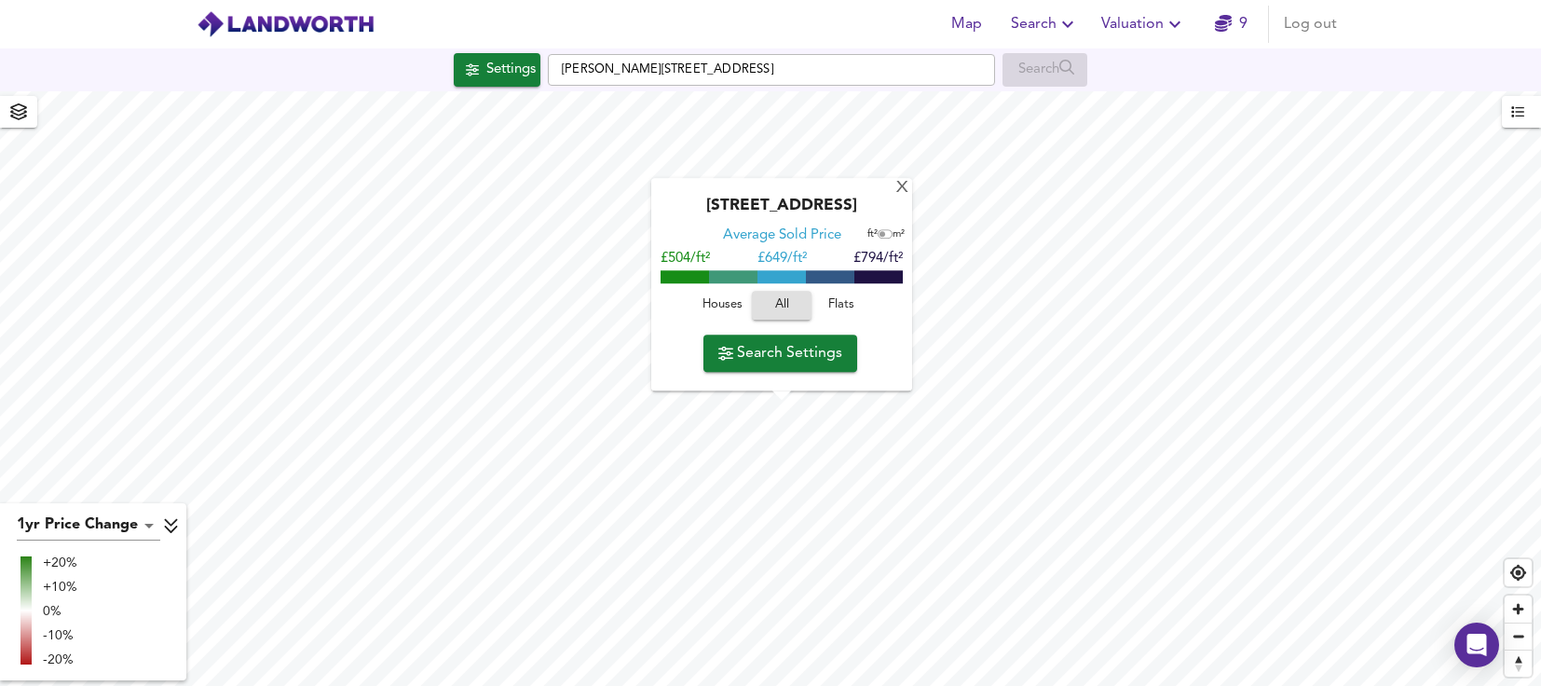
click at [840, 310] on span "Flats" at bounding box center [841, 305] width 50 height 21
click at [750, 357] on span "Search Settings" at bounding box center [780, 353] width 124 height 26
checkbox input "true"
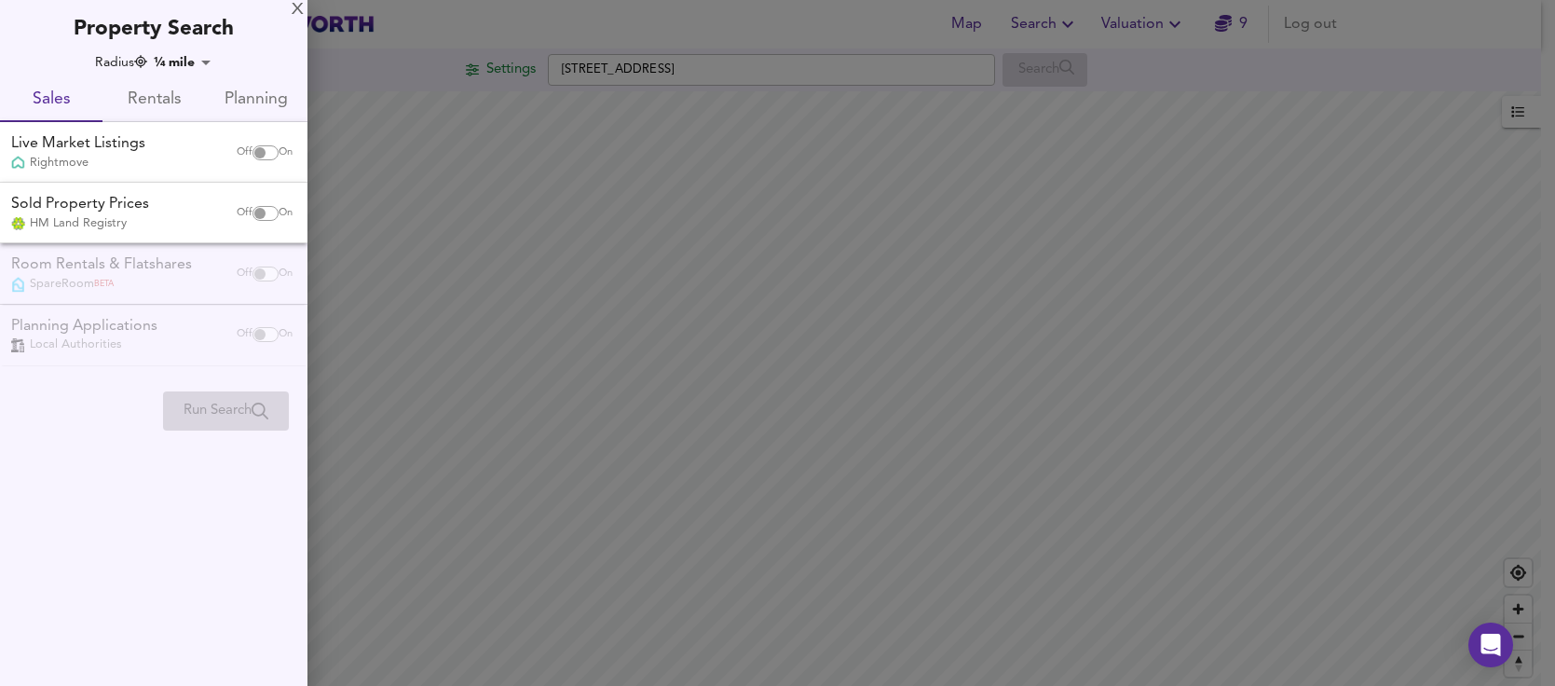
click at [259, 157] on input "checkbox" at bounding box center [260, 152] width 45 height 15
checkbox input "true"
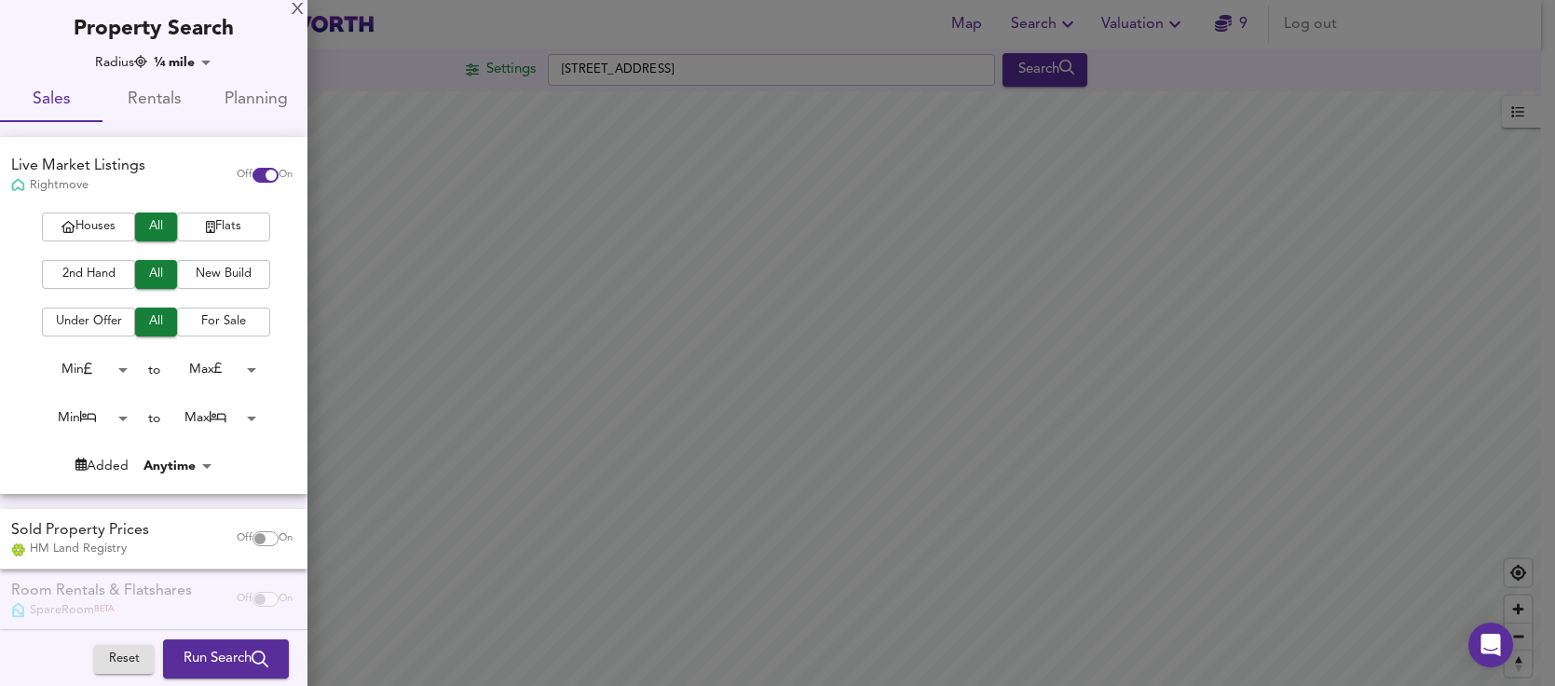
click at [194, 229] on span "Flats" at bounding box center [223, 226] width 75 height 21
click at [106, 281] on span "2nd Hand" at bounding box center [88, 274] width 75 height 21
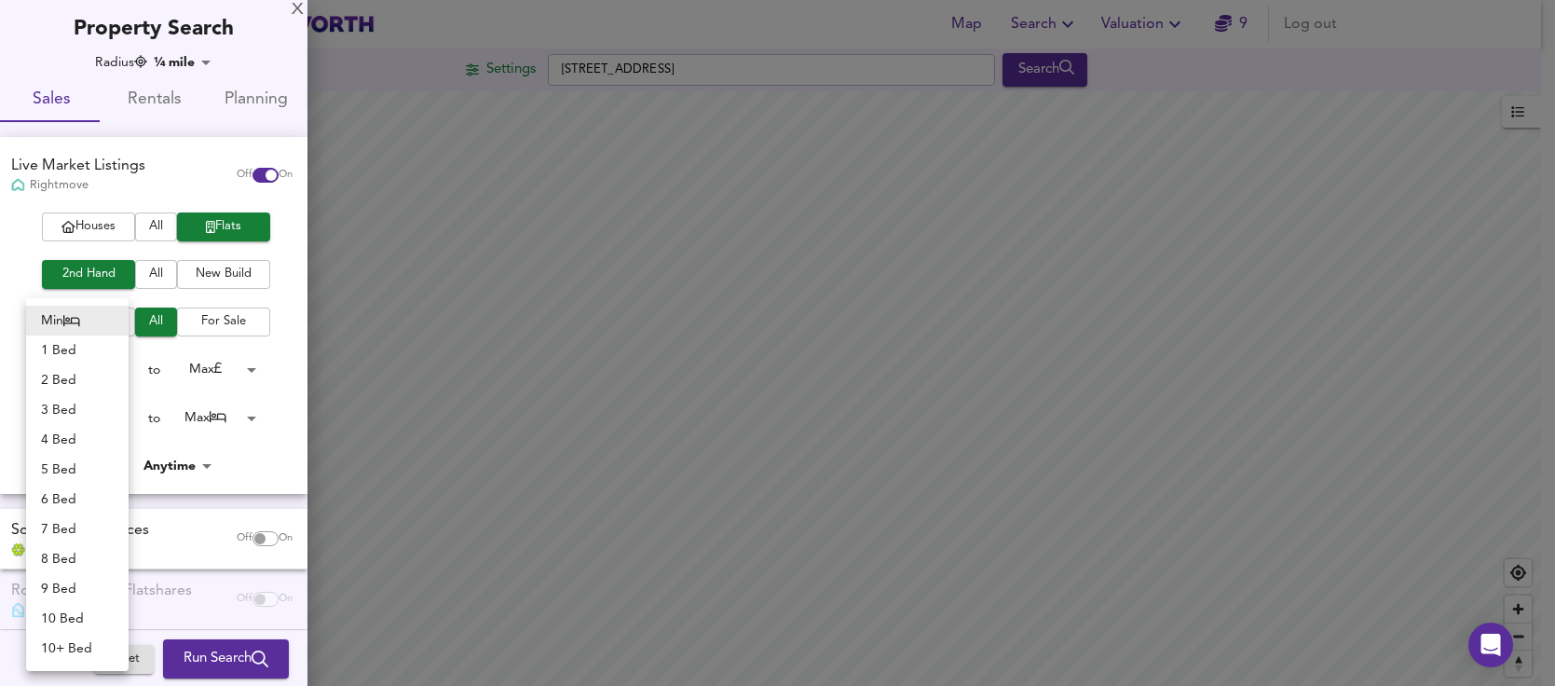
click at [126, 416] on body "Map Search Valuation 9 Log out Settings [GEOGRAPHIC_DATA] Search 1yr Price Chan…" at bounding box center [777, 343] width 1555 height 686
click at [90, 356] on li "1 Bed" at bounding box center [77, 350] width 102 height 30
type input "1"
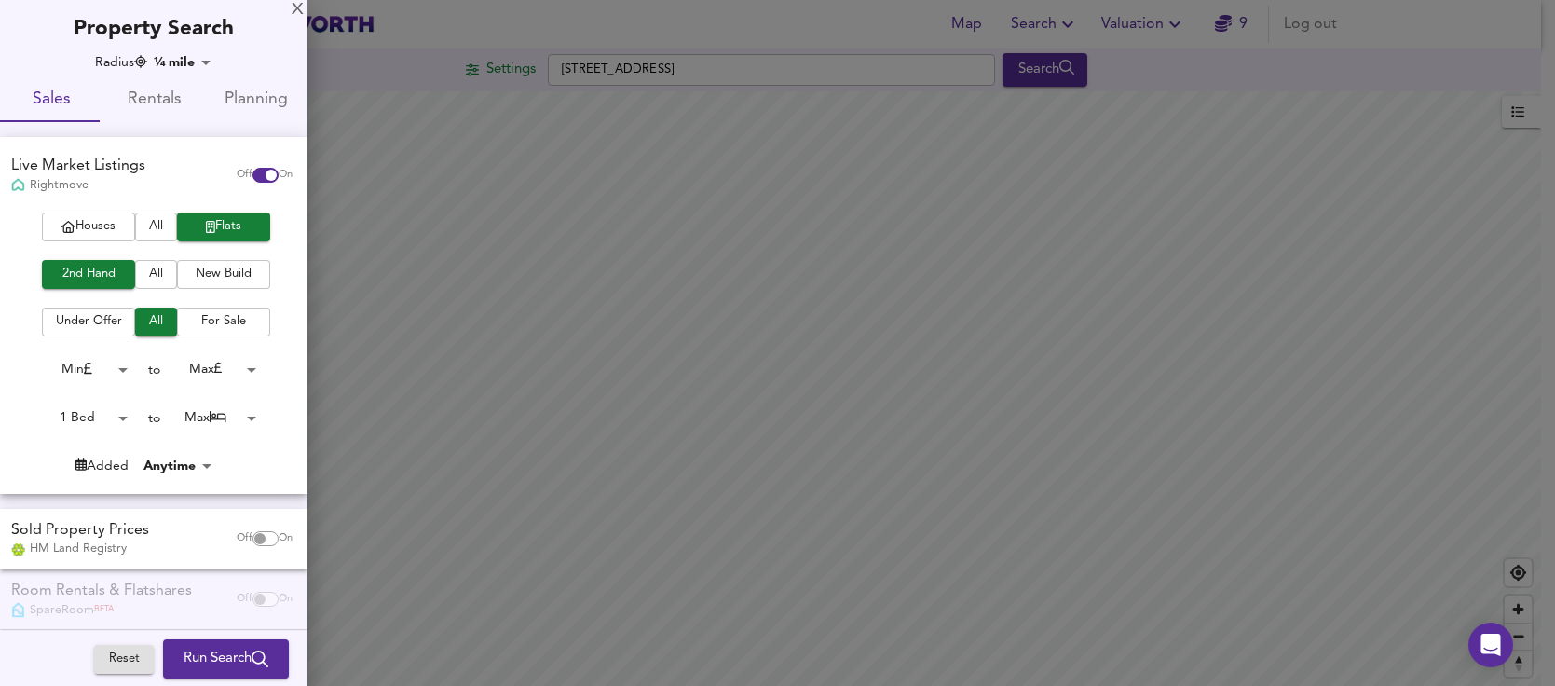
click at [225, 422] on body "Map Search Valuation 9 Log out Settings [GEOGRAPHIC_DATA] Search 1yr Price Chan…" at bounding box center [777, 343] width 1555 height 686
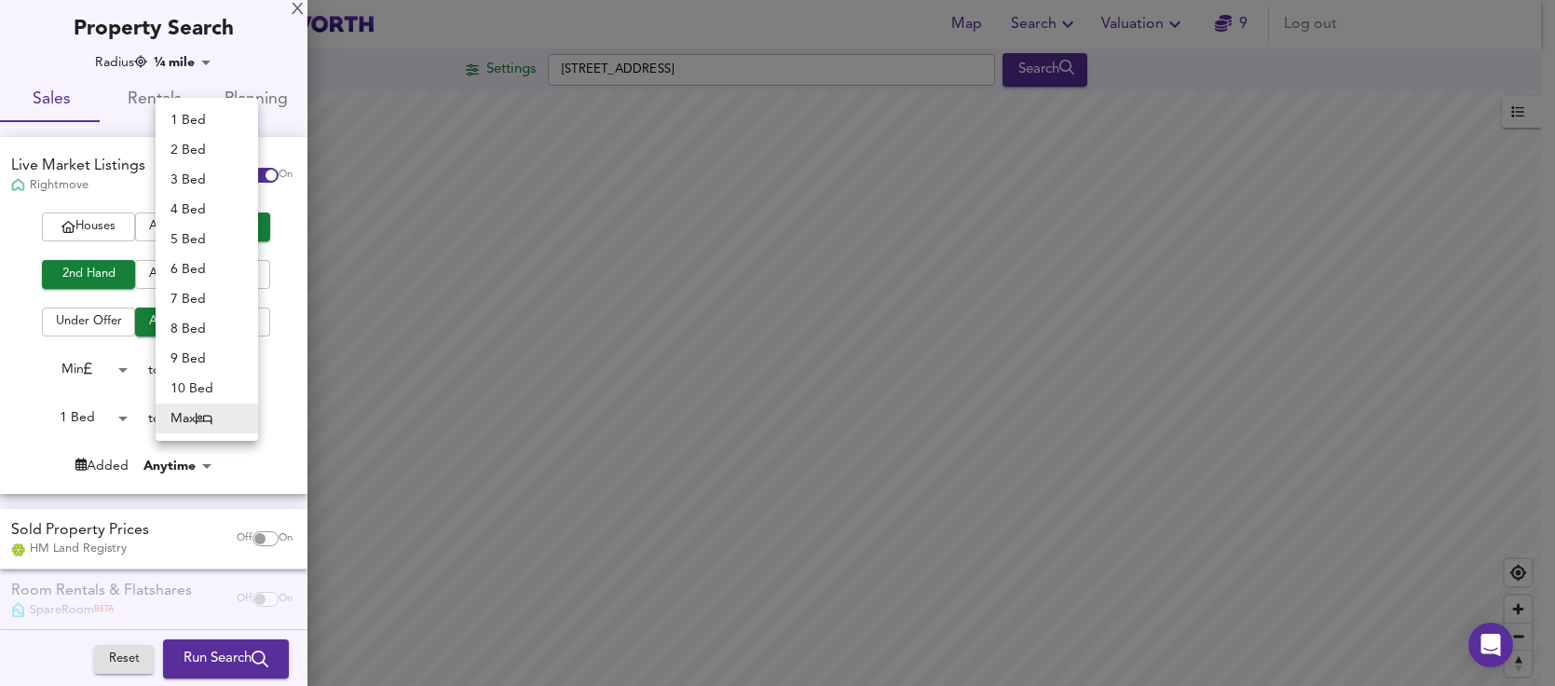
click at [197, 153] on li "2 Bed" at bounding box center [207, 150] width 102 height 30
type input "2"
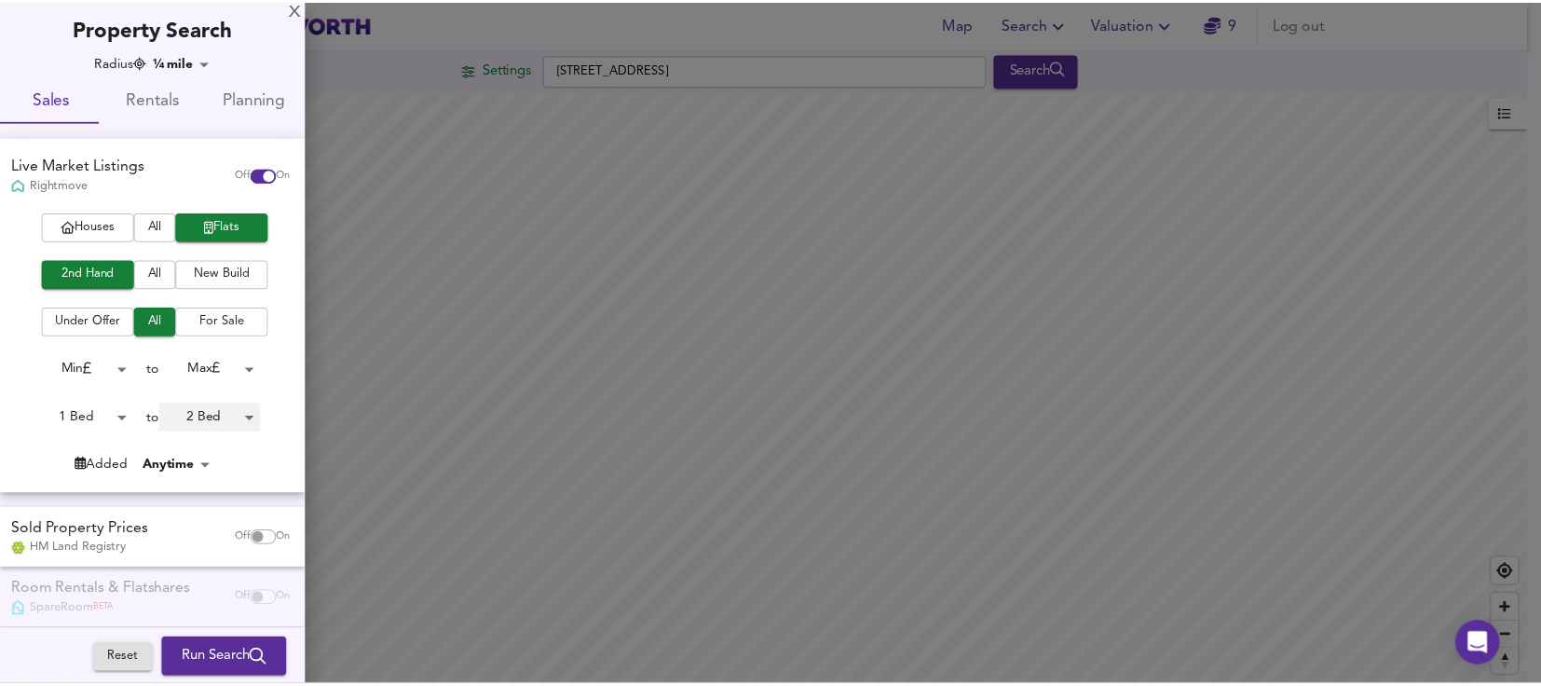
scroll to position [77, 0]
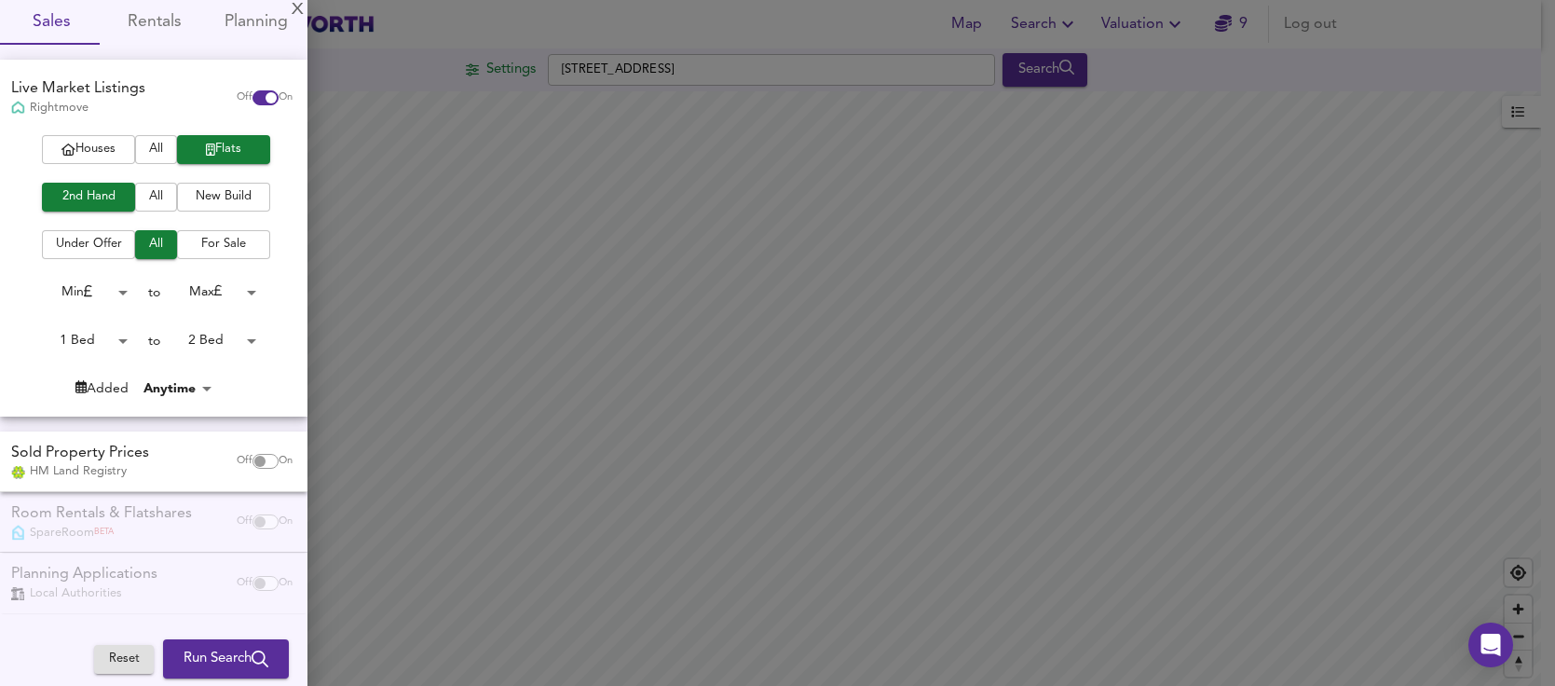
click at [224, 659] on span "Run Search" at bounding box center [225, 658] width 85 height 24
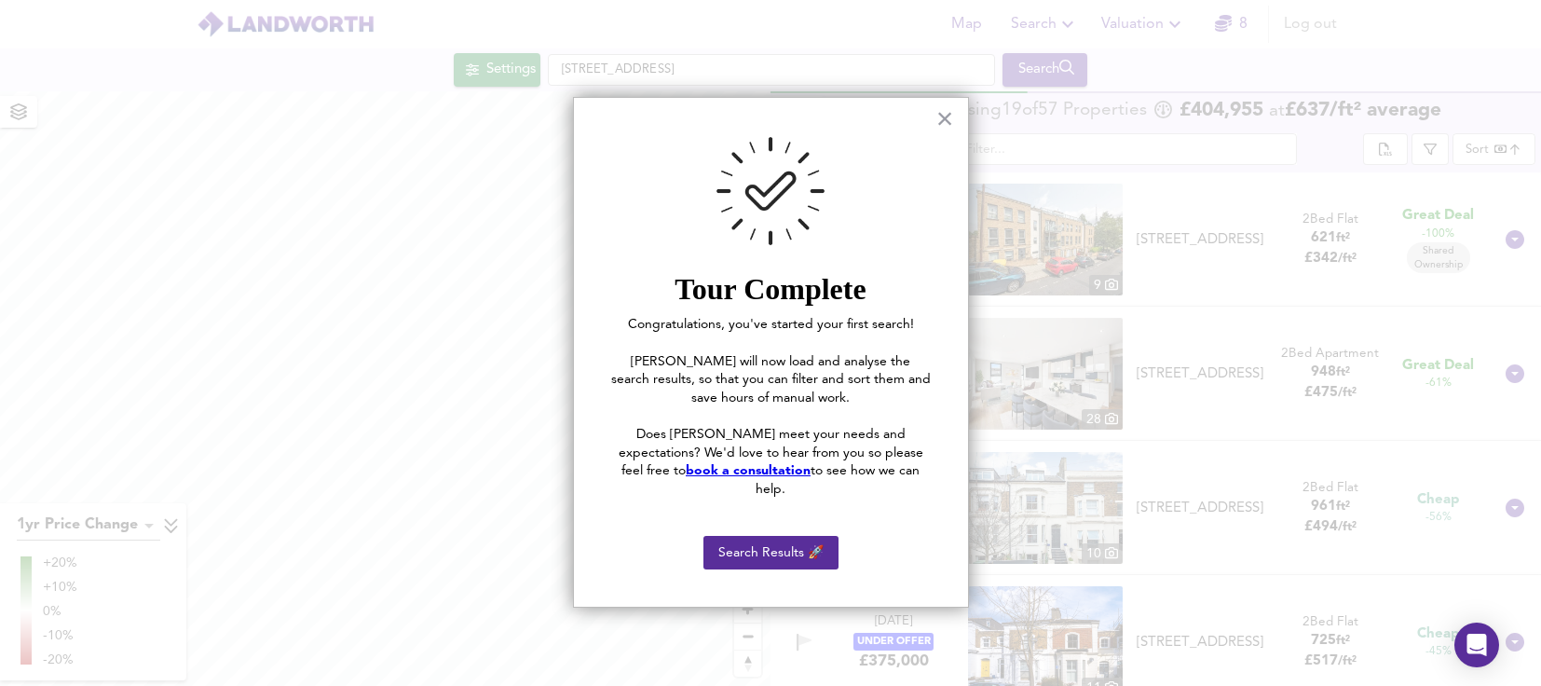
click at [949, 120] on button "×" at bounding box center [945, 118] width 18 height 30
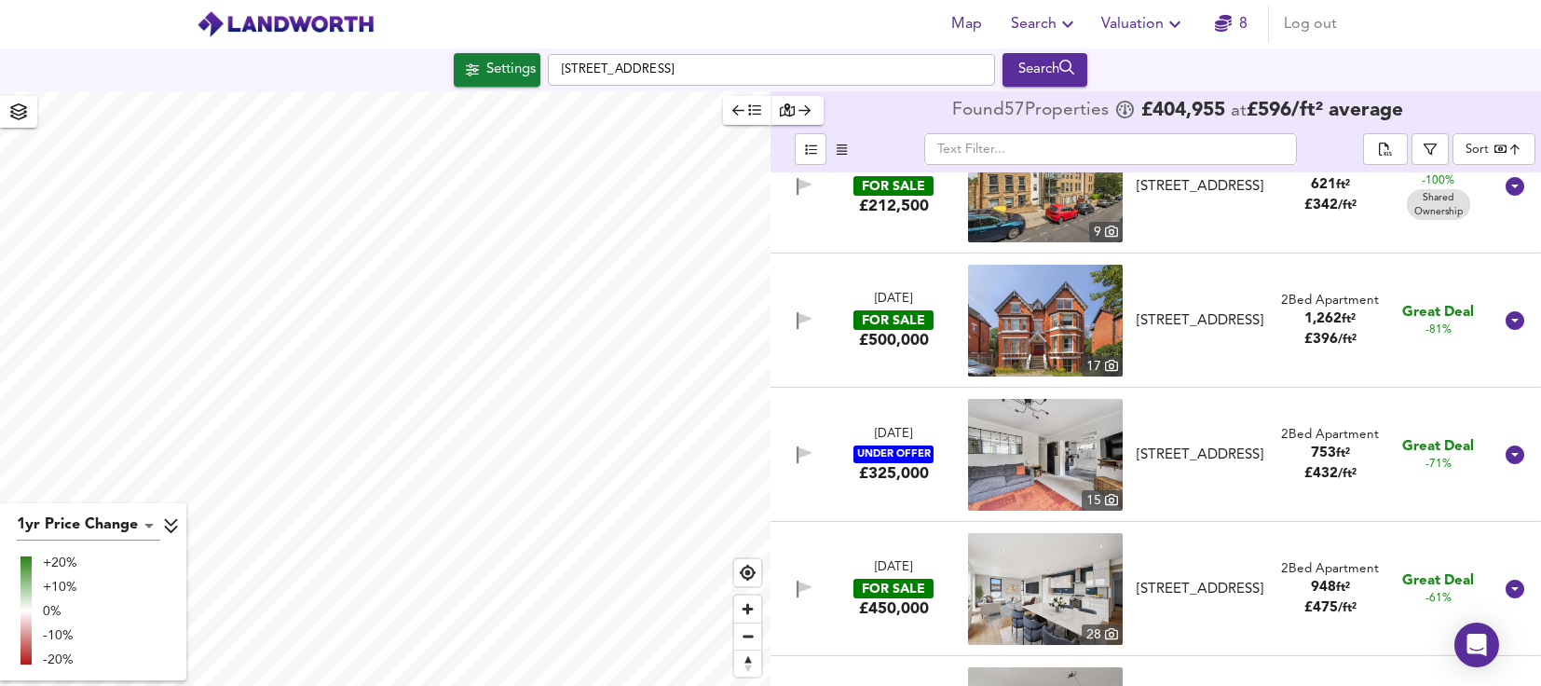
scroll to position [186, 0]
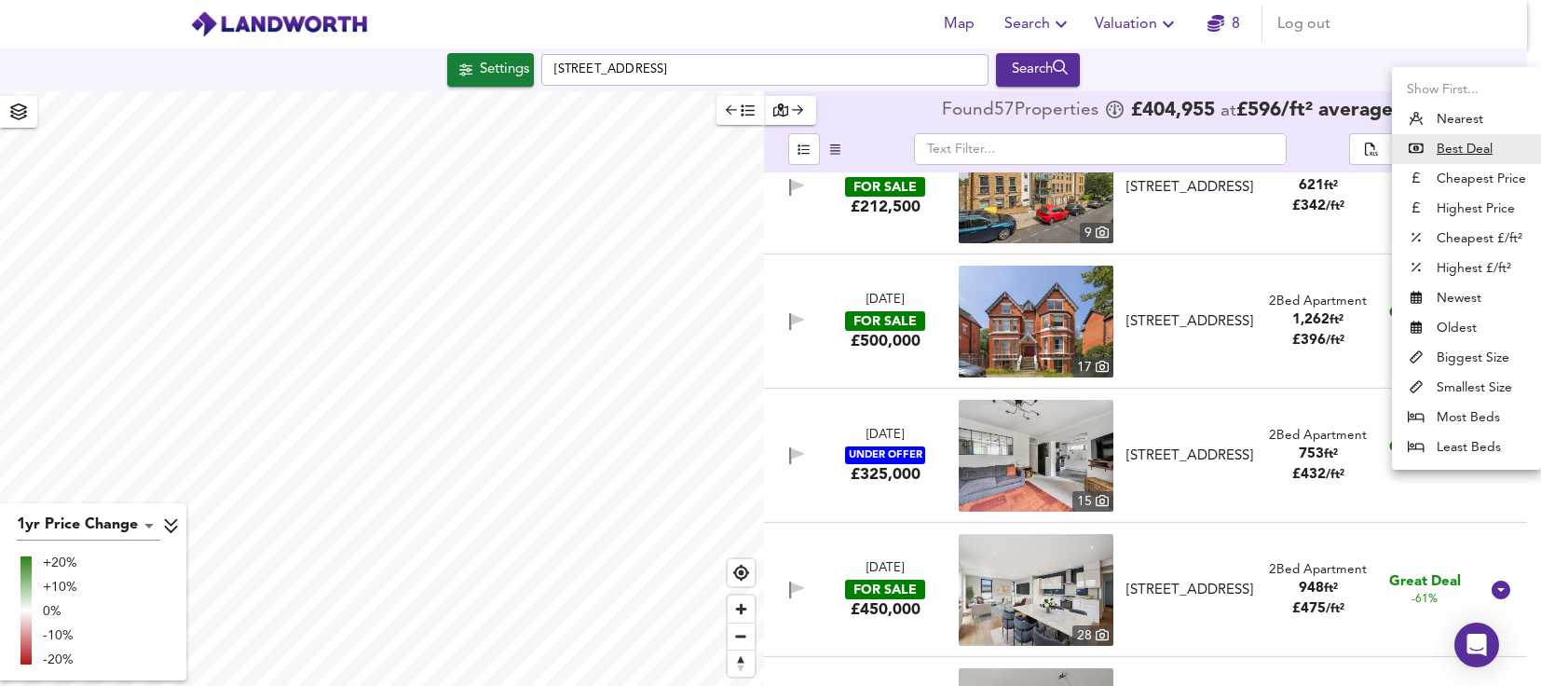
click at [1477, 145] on body "Map Search Valuation 8 Log out Settings [STREET_ADDRESS] Search 1yr Price Chang…" at bounding box center [770, 343] width 1541 height 686
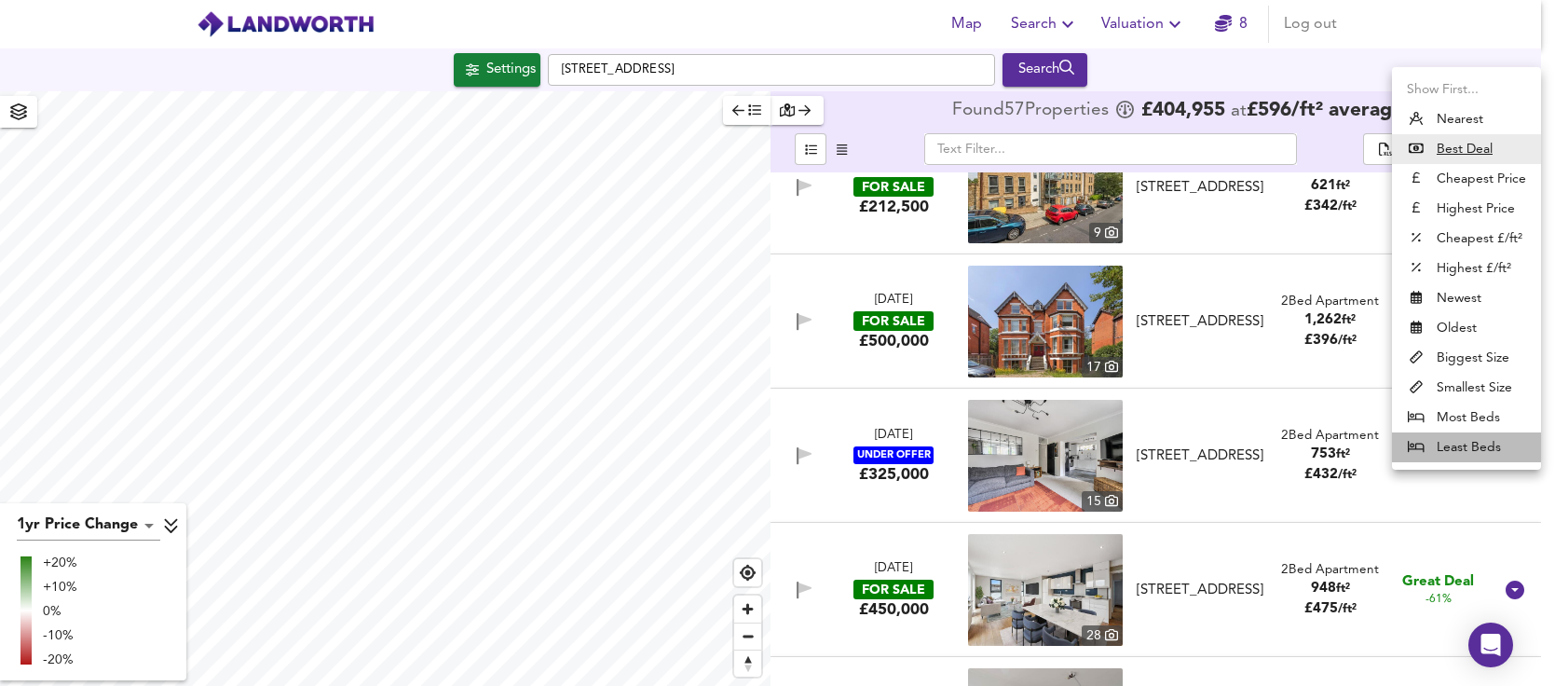
click at [1473, 441] on li "Least Beds" at bounding box center [1466, 447] width 149 height 30
type input "leastbeds"
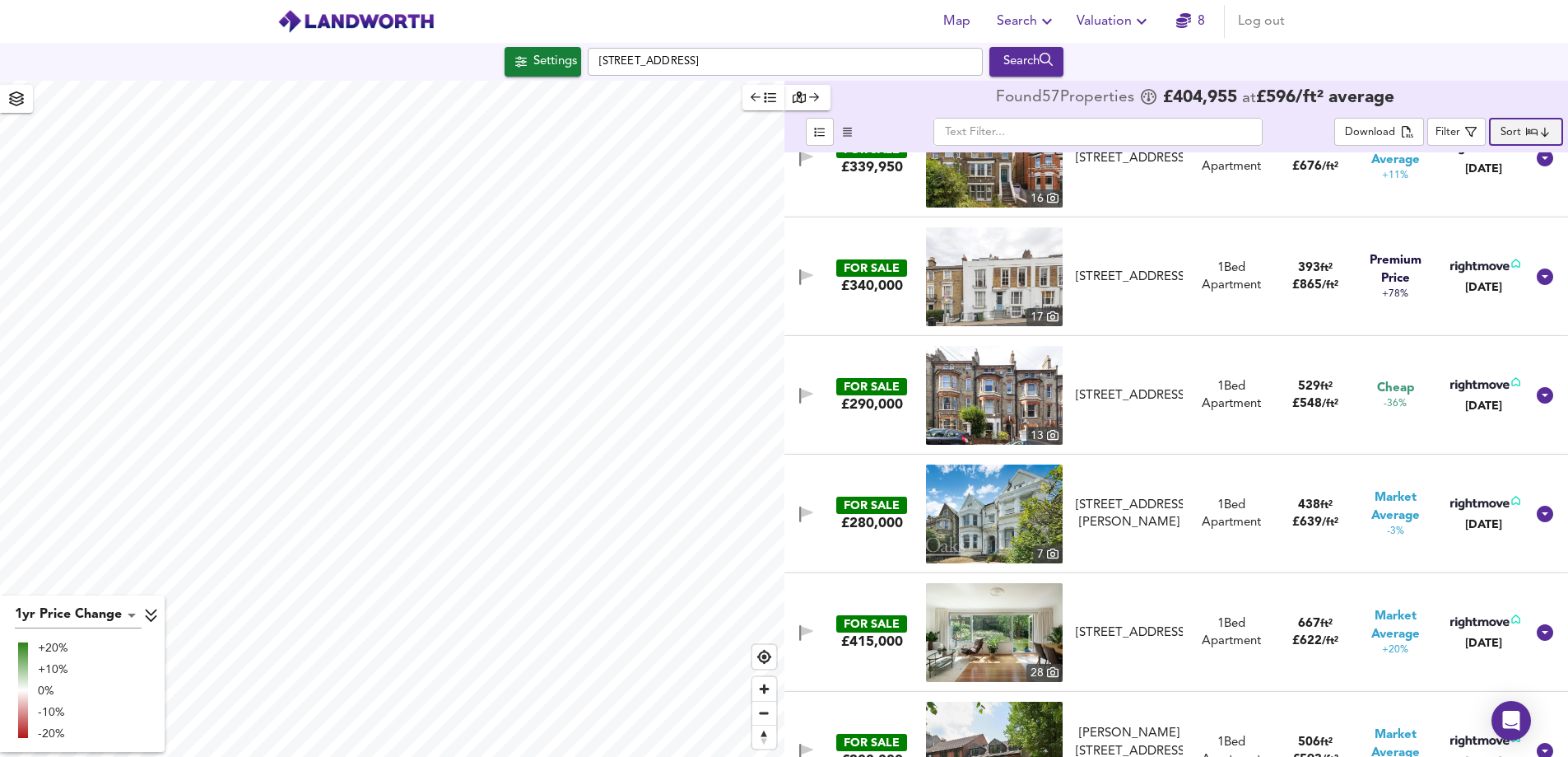
scroll to position [82, 0]
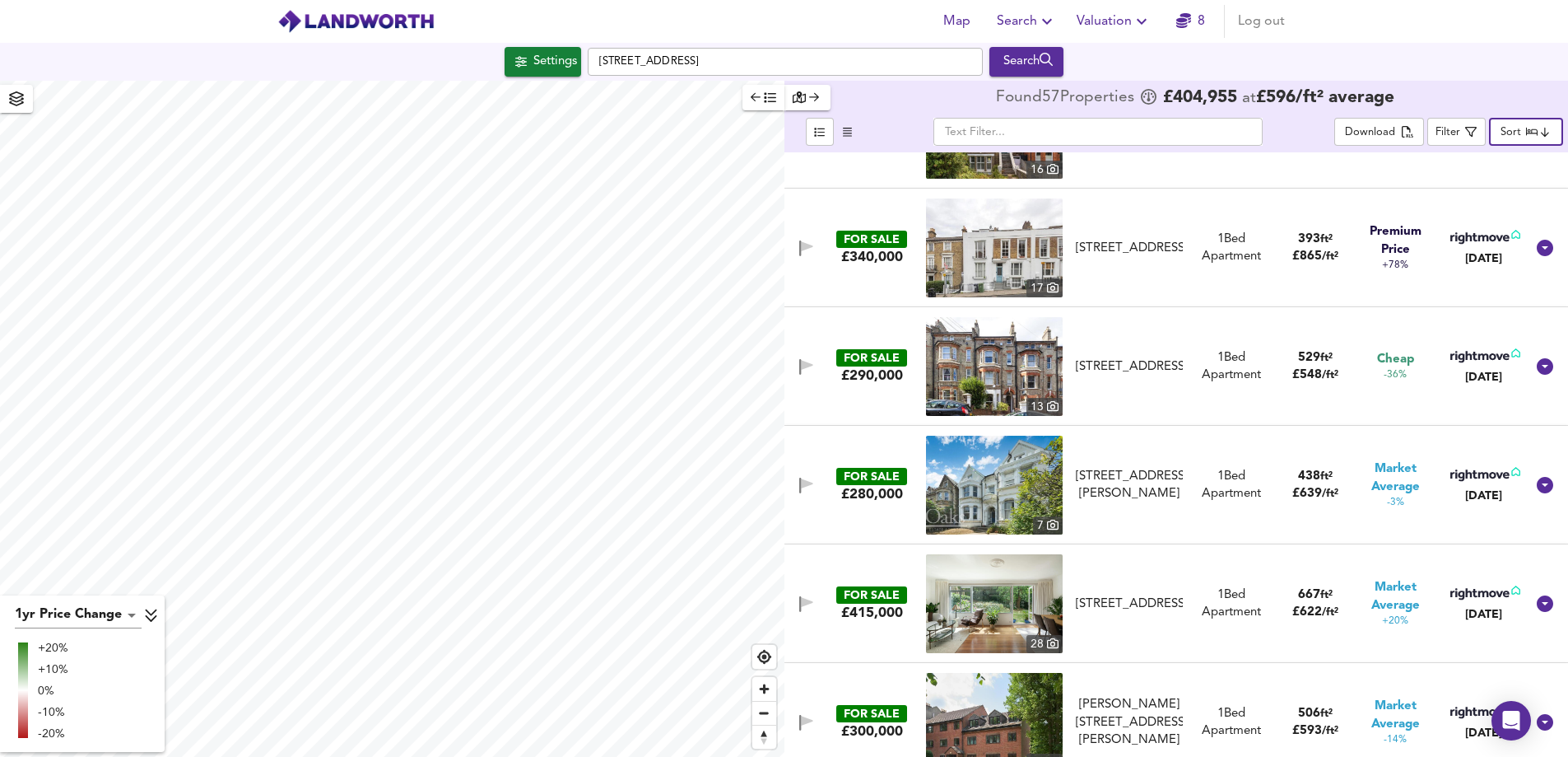
click at [993, 365] on img at bounding box center [994, 367] width 137 height 99
click at [1361, 140] on span "Filter" at bounding box center [1456, 132] width 42 height 20
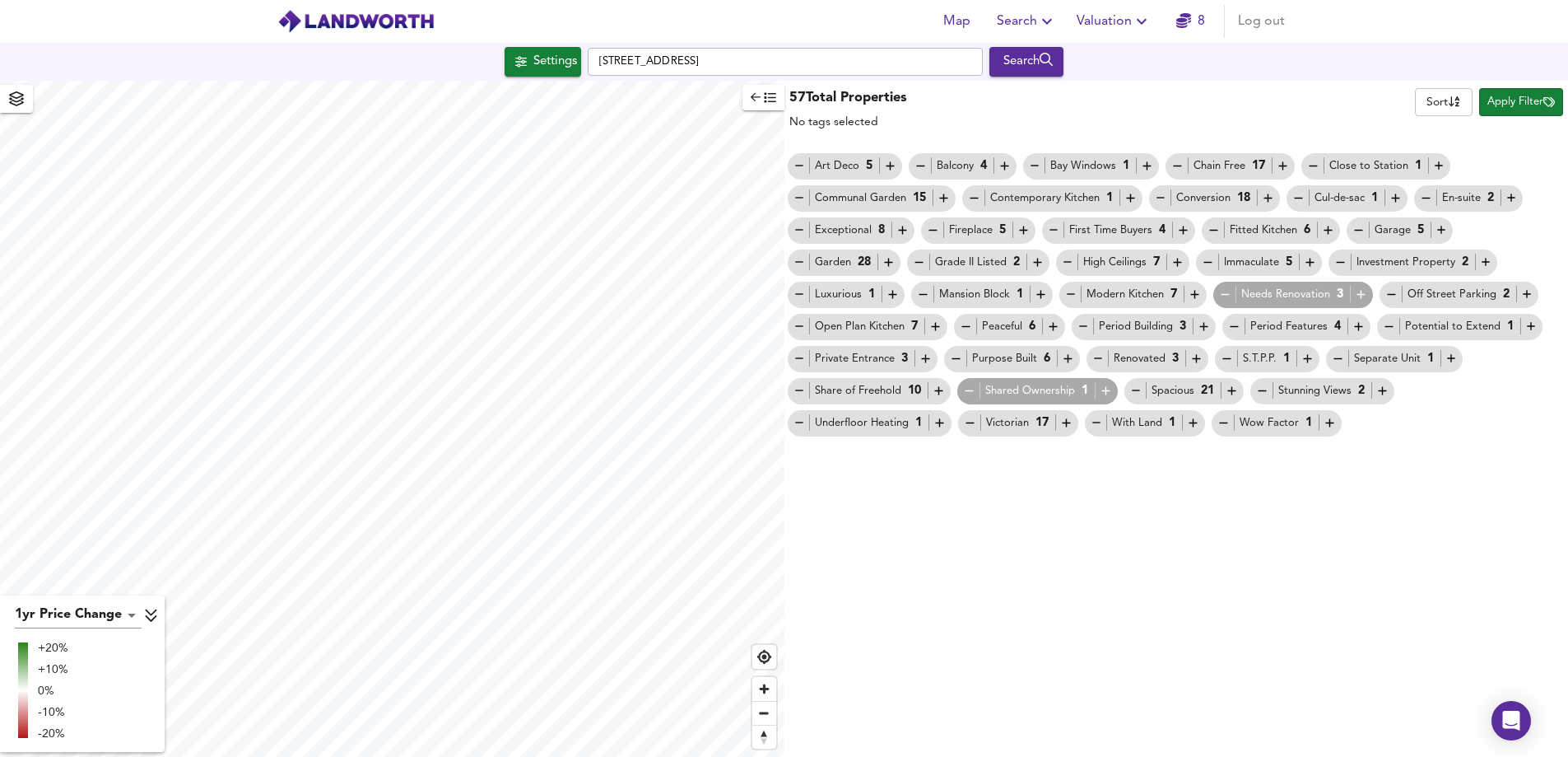
click at [967, 386] on icon "button" at bounding box center [970, 391] width 14 height 14
click at [934, 390] on icon "button" at bounding box center [939, 391] width 14 height 14
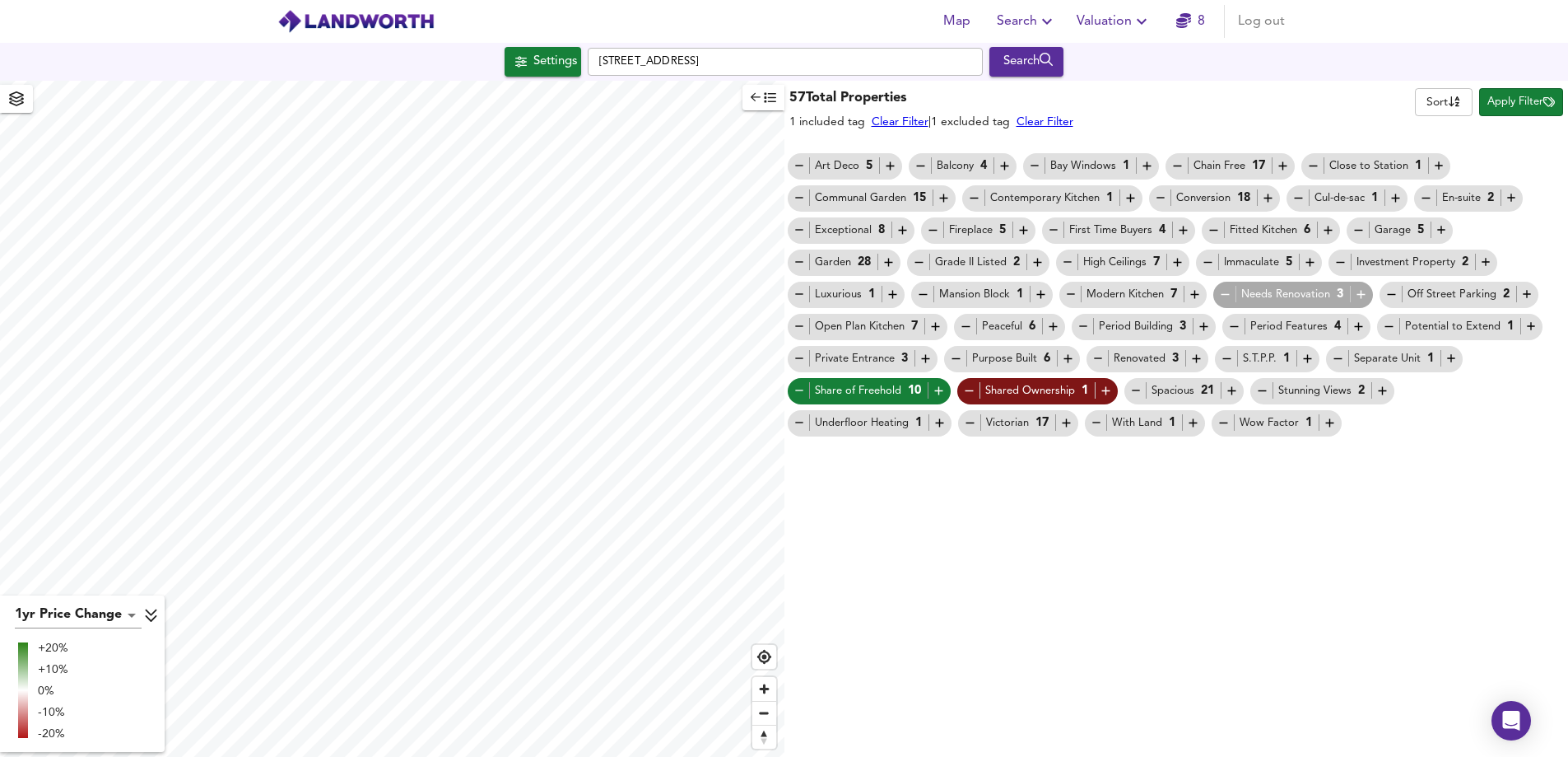
click at [1361, 104] on span "Apply Filter" at bounding box center [1521, 102] width 67 height 19
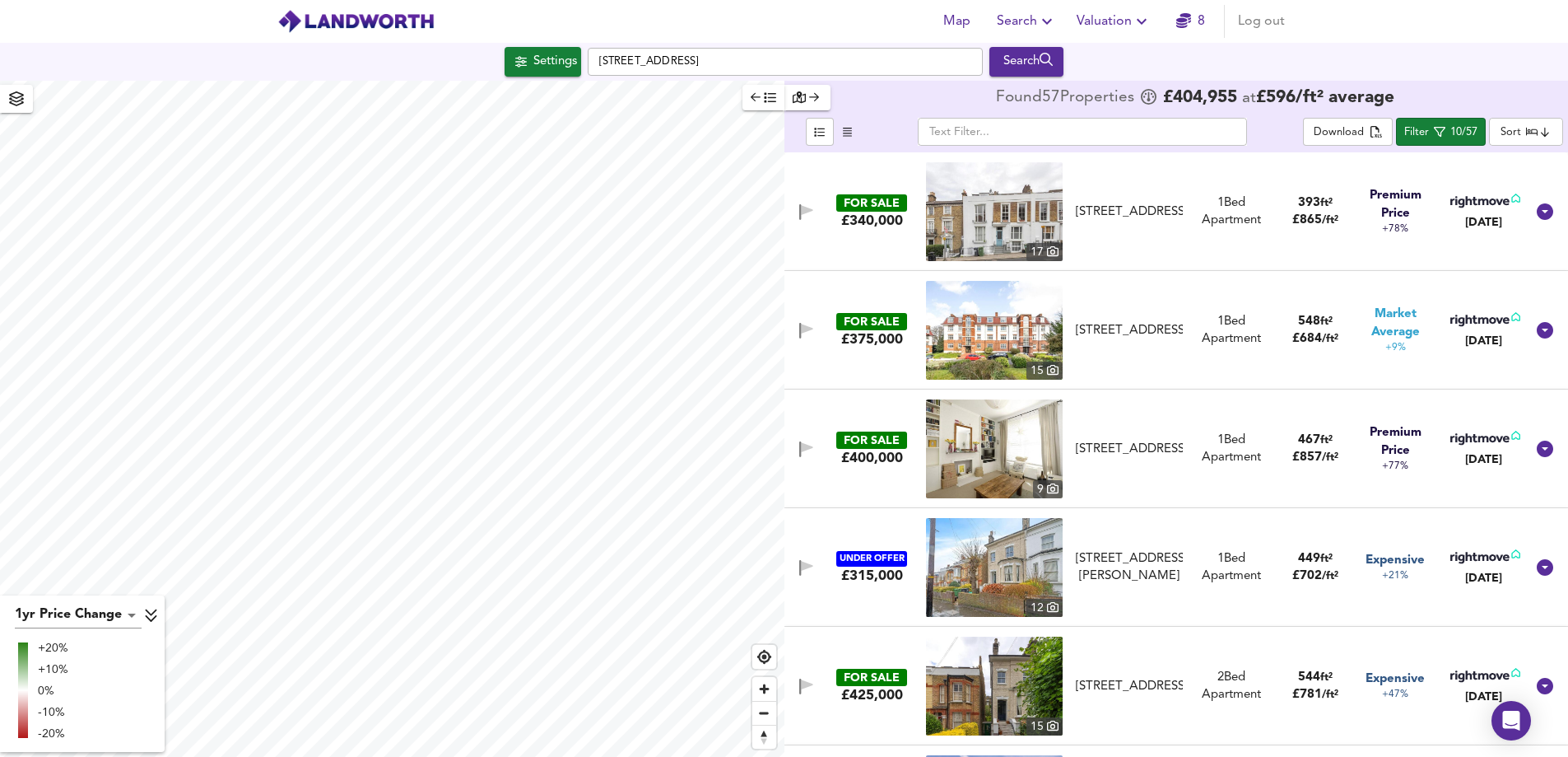
click at [1361, 135] on body "Map Search Valuation 8 Log out Settings [STREET_ADDRESS] Search 1yr Price Chang…" at bounding box center [784, 378] width 1568 height 757
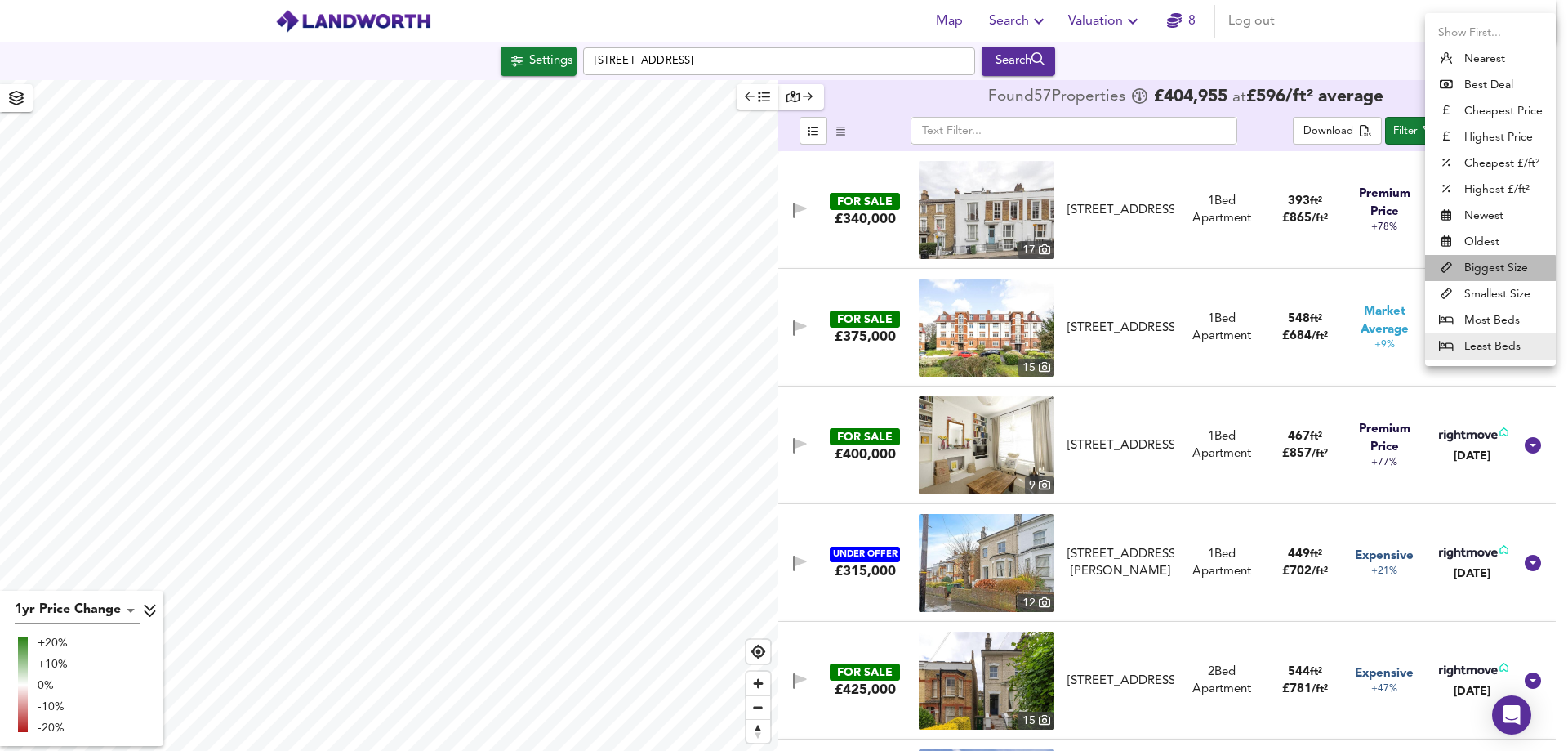
click at [1351, 268] on li "Biggest Size" at bounding box center [1490, 268] width 131 height 26
type input "biggest"
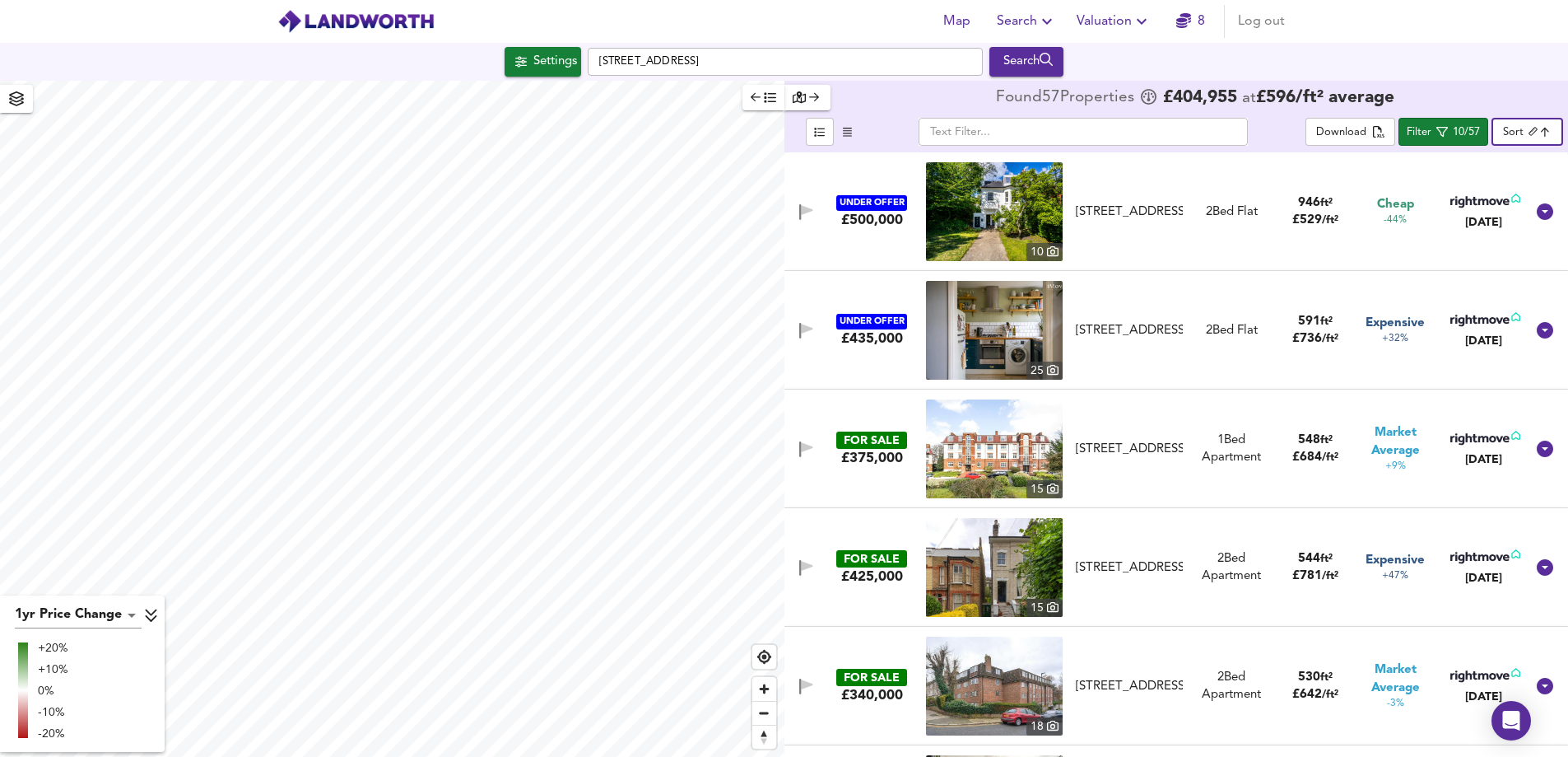
click at [1002, 462] on img at bounding box center [994, 449] width 137 height 99
click at [1361, 122] on body "Map Search Valuation 8 Log out Settings [STREET_ADDRESS] Search 1yr Price Chang…" at bounding box center [784, 378] width 1568 height 757
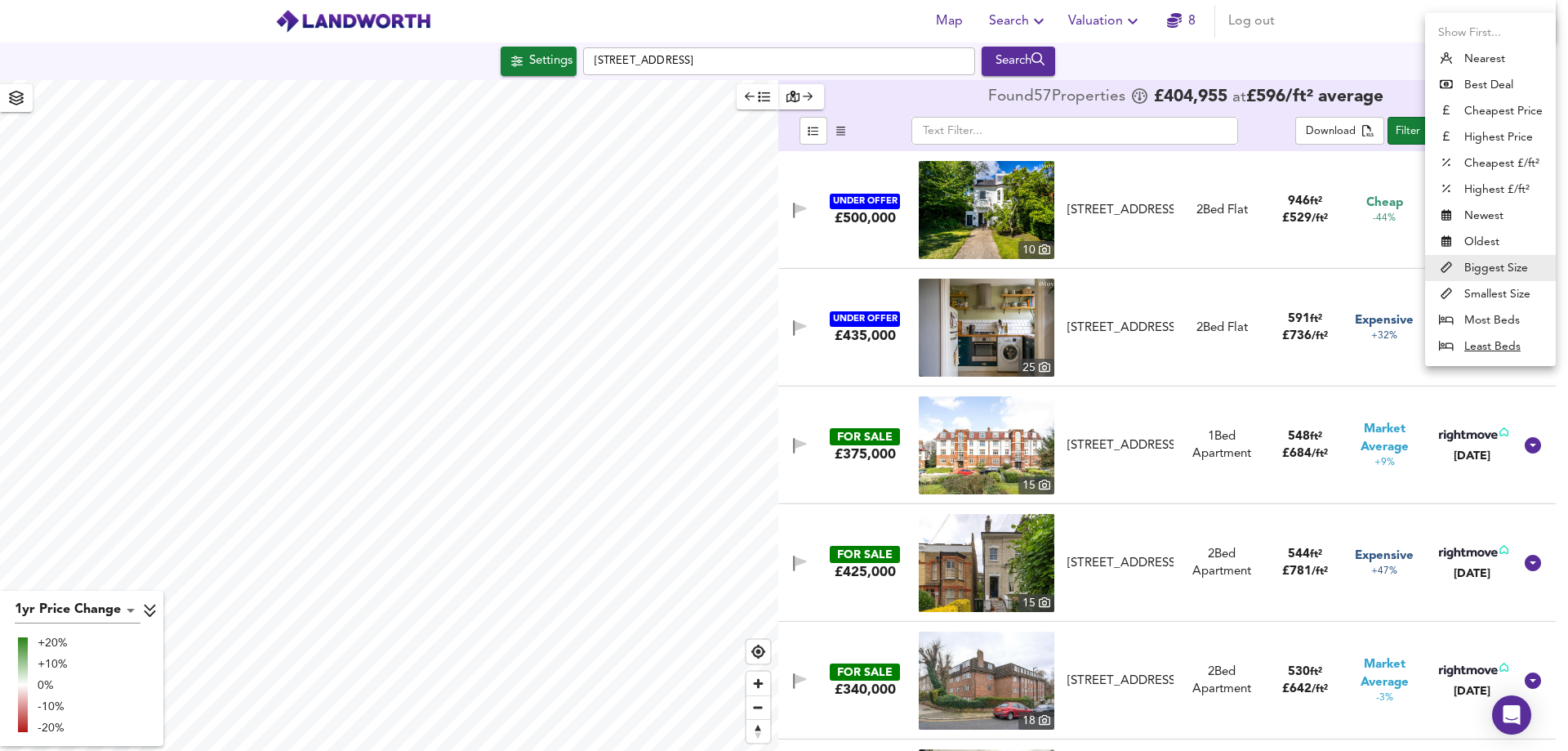
click at [1351, 43] on div at bounding box center [784, 376] width 1568 height 751
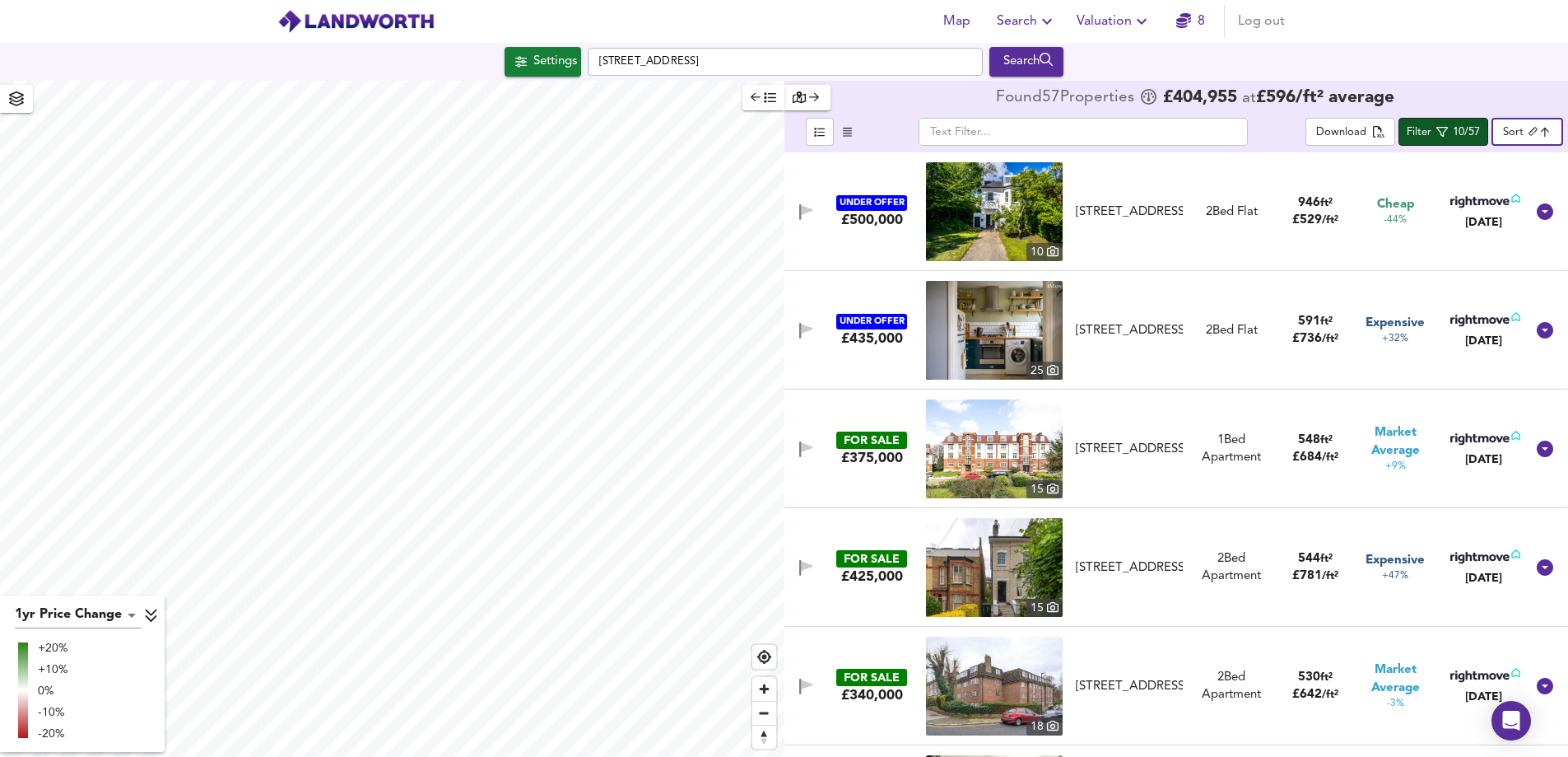
click at [1361, 134] on div "Filter" at bounding box center [1420, 133] width 25 height 19
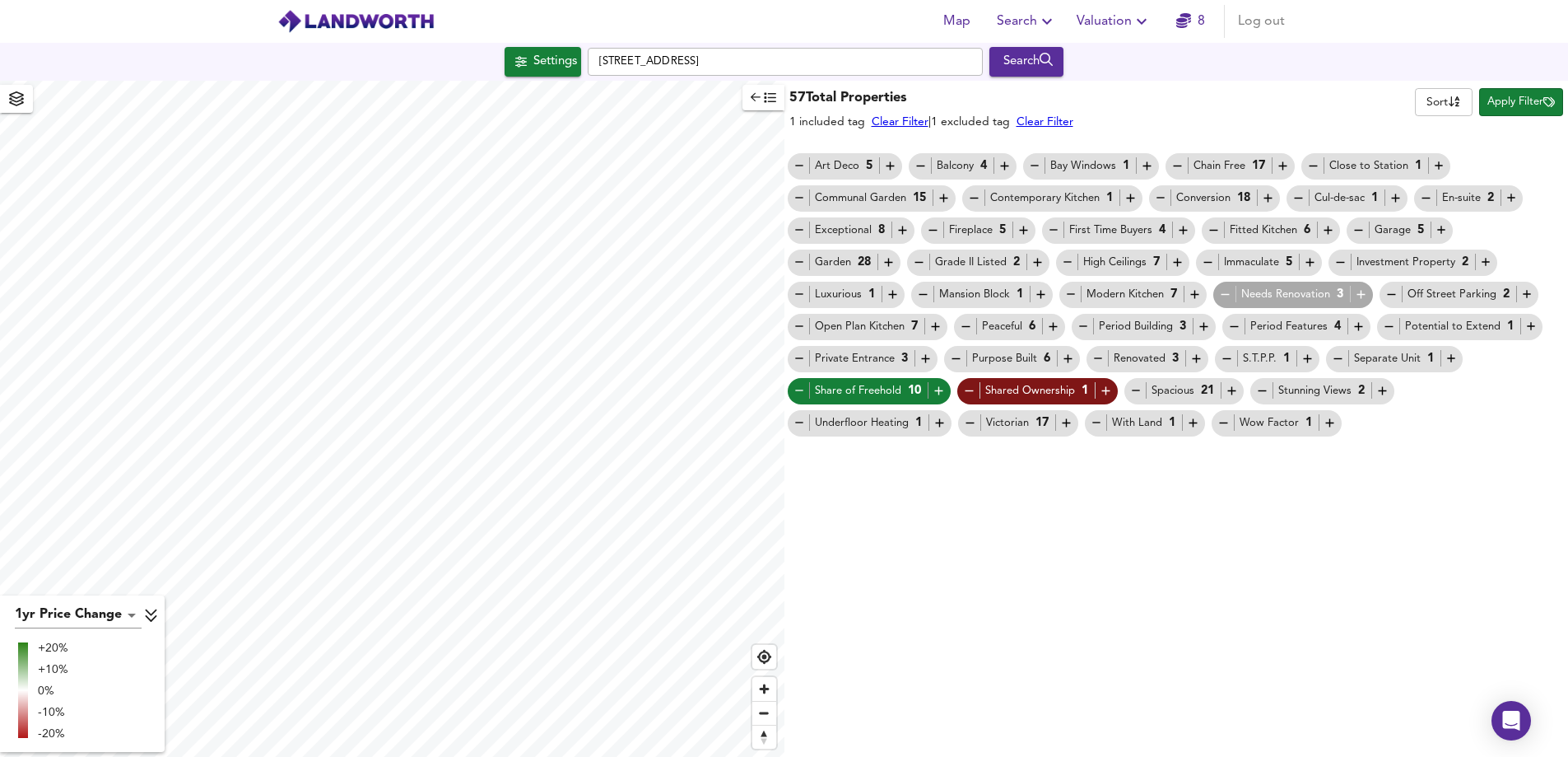
click at [793, 387] on icon "button" at bounding box center [800, 391] width 14 height 14
click at [875, 392] on div "Share of Freehold 10" at bounding box center [870, 391] width 154 height 18
click at [904, 119] on link "Clear Filter" at bounding box center [909, 121] width 57 height 11
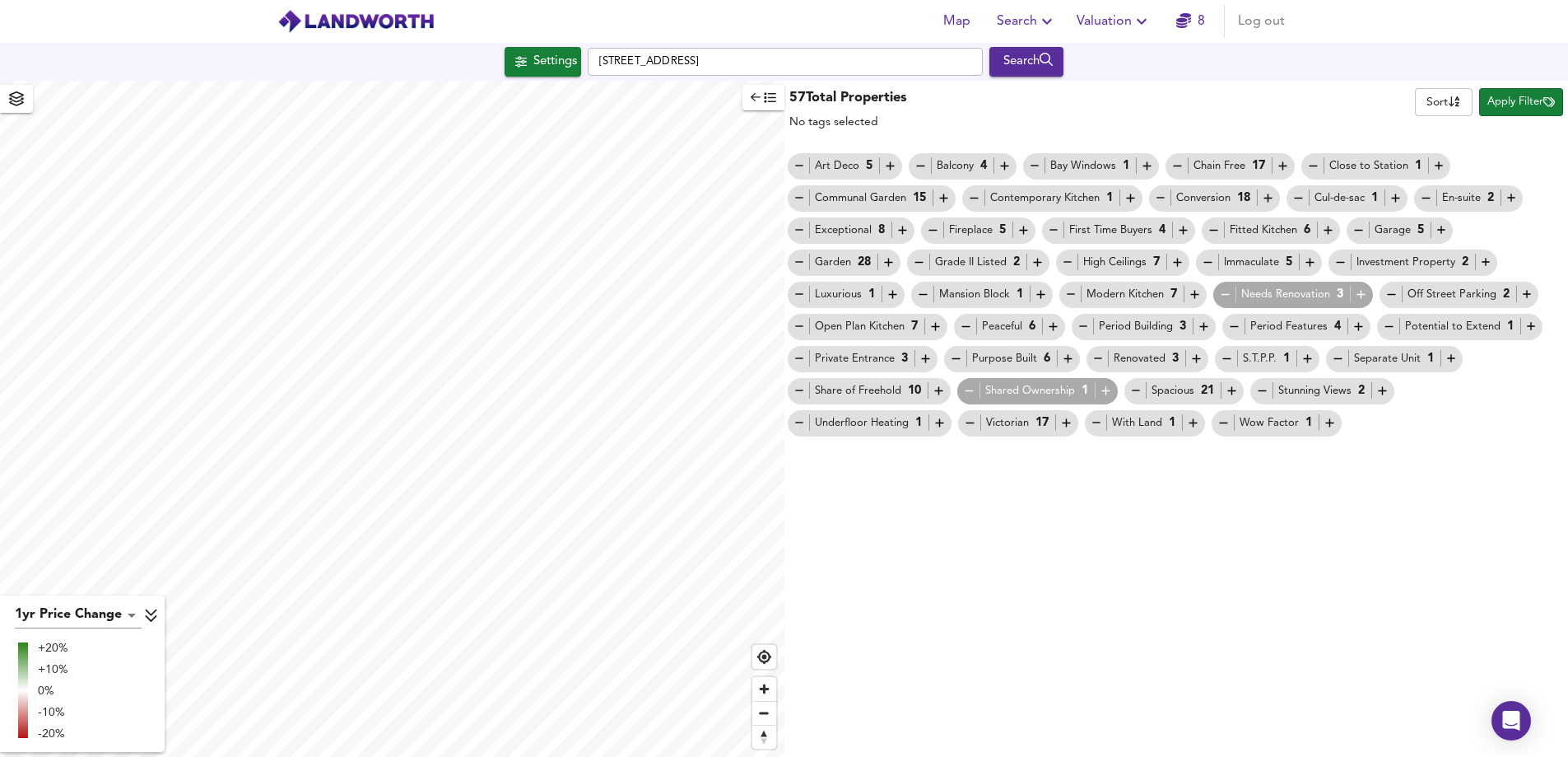
click at [1230, 492] on div "57 Total Properties No tags selected Sort name ​ Apply Filter Art Deco 5 Balcon…" at bounding box center [1177, 418] width 785 height 677
click at [1361, 290] on icon "button" at bounding box center [1361, 294] width 14 height 14
click at [1361, 97] on span "Apply Filter" at bounding box center [1521, 102] width 67 height 19
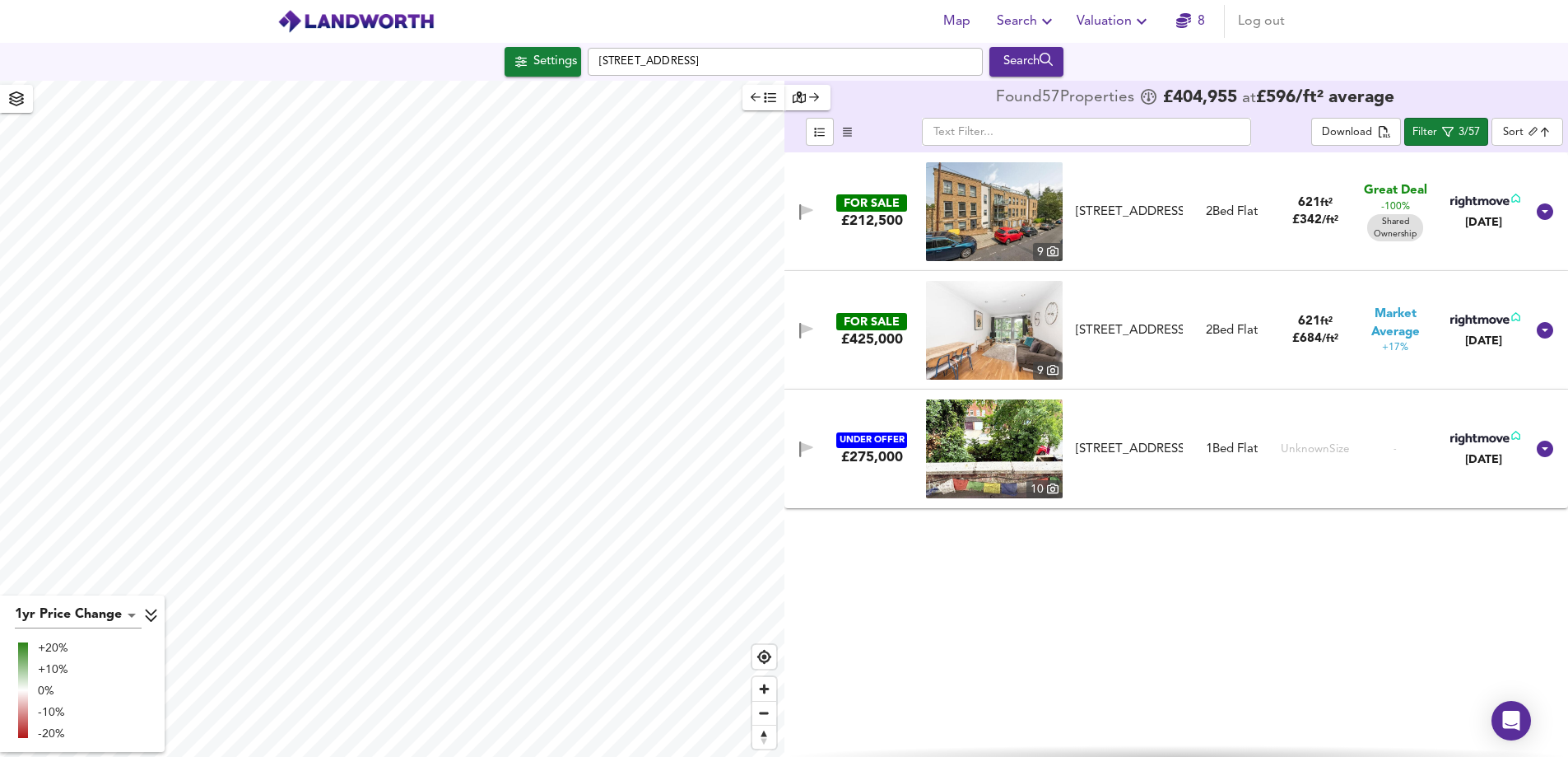
click at [1006, 434] on img at bounding box center [994, 449] width 137 height 99
click at [1361, 126] on span "Filter 3/57" at bounding box center [1445, 132] width 66 height 20
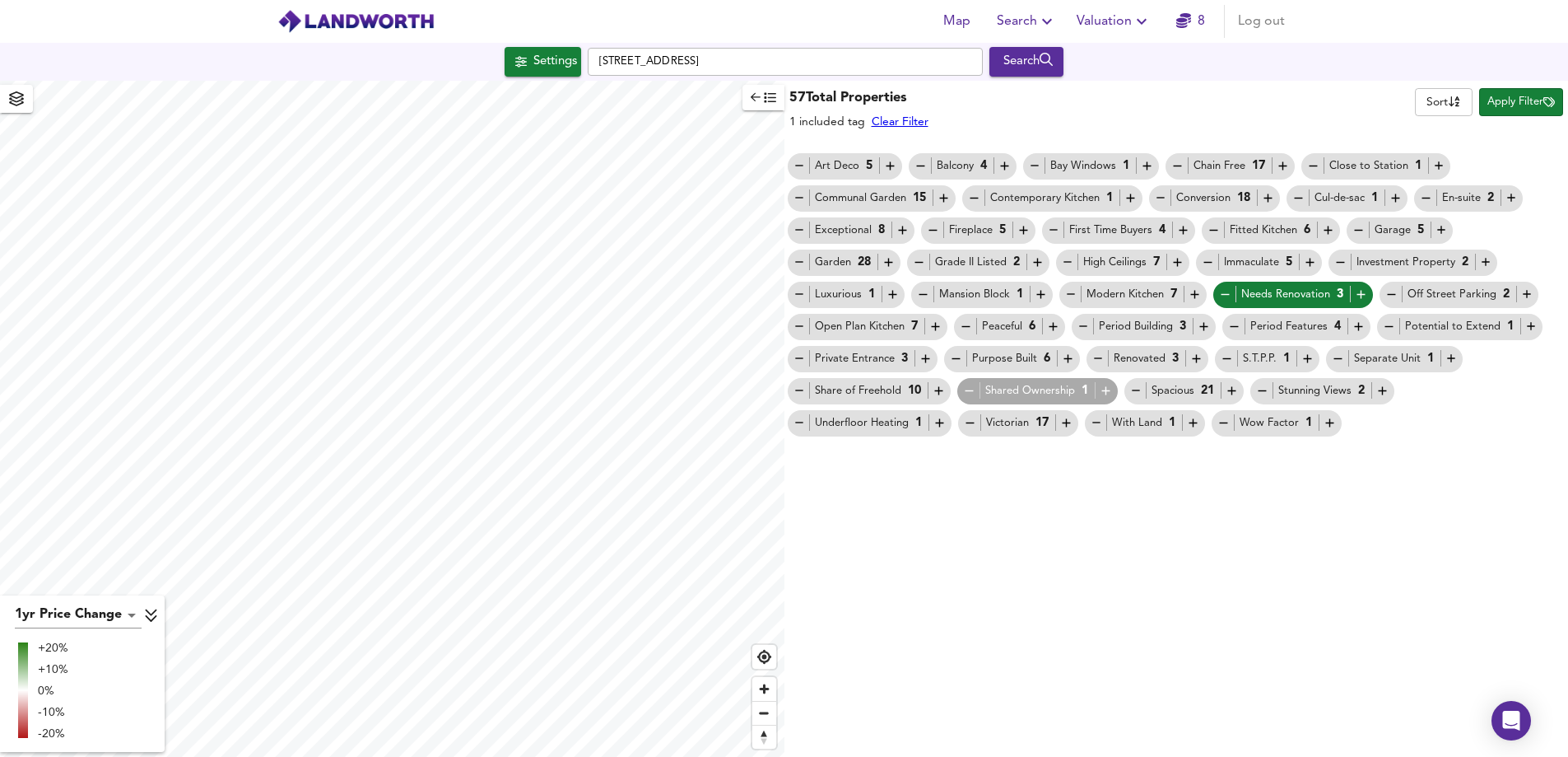
click at [1290, 293] on div "Needs Renovation 3" at bounding box center [1293, 294] width 150 height 18
click at [1223, 297] on icon "button" at bounding box center [1225, 294] width 14 height 14
click at [910, 125] on link "Clear Filter" at bounding box center [903, 121] width 57 height 11
click at [1361, 106] on span "Apply Filter" at bounding box center [1521, 102] width 67 height 19
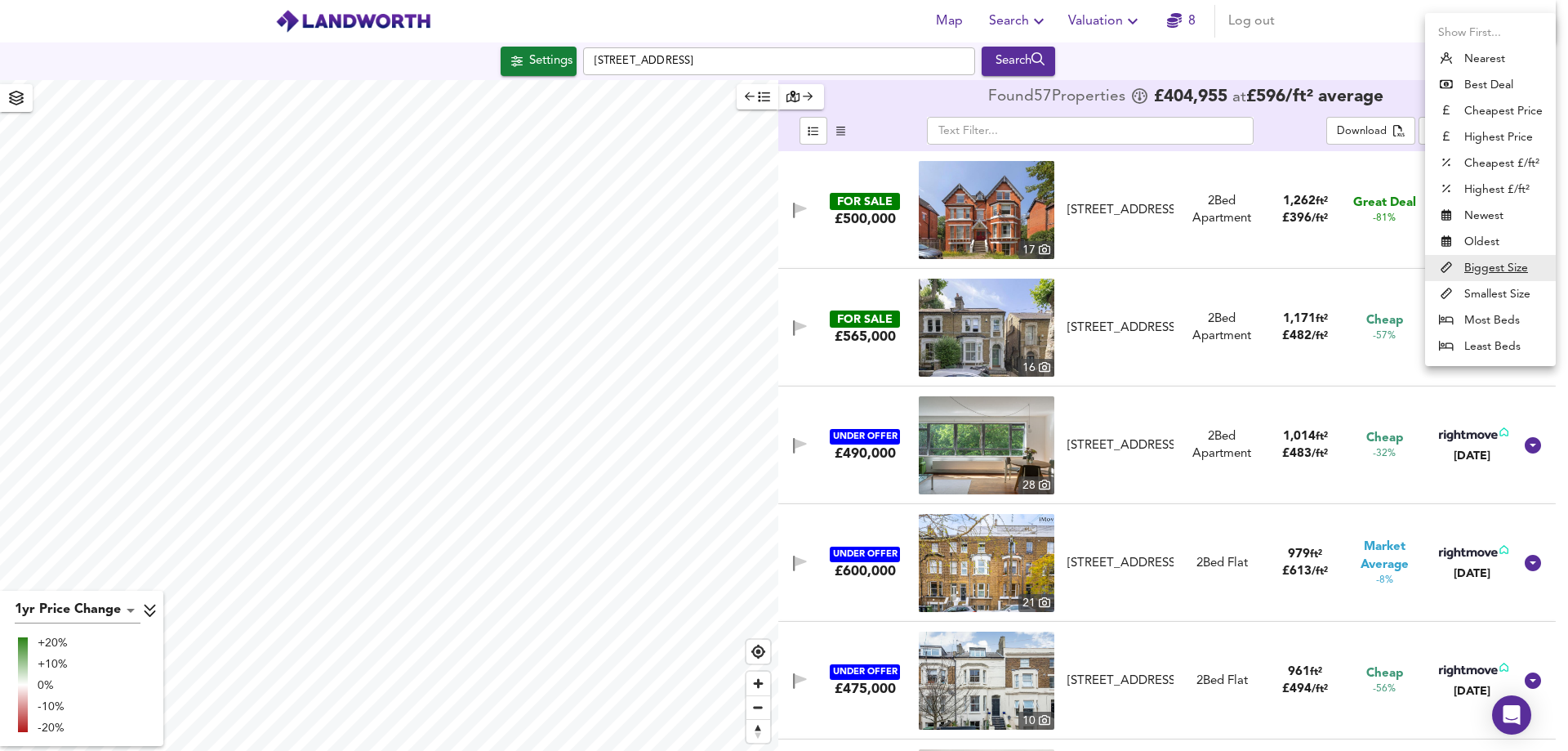
click at [1351, 126] on body "Map Search Valuation 8 Log out Settings [STREET_ADDRESS] Search 1yr Price Chang…" at bounding box center [784, 376] width 1568 height 751
click at [1119, 139] on div at bounding box center [784, 376] width 1568 height 751
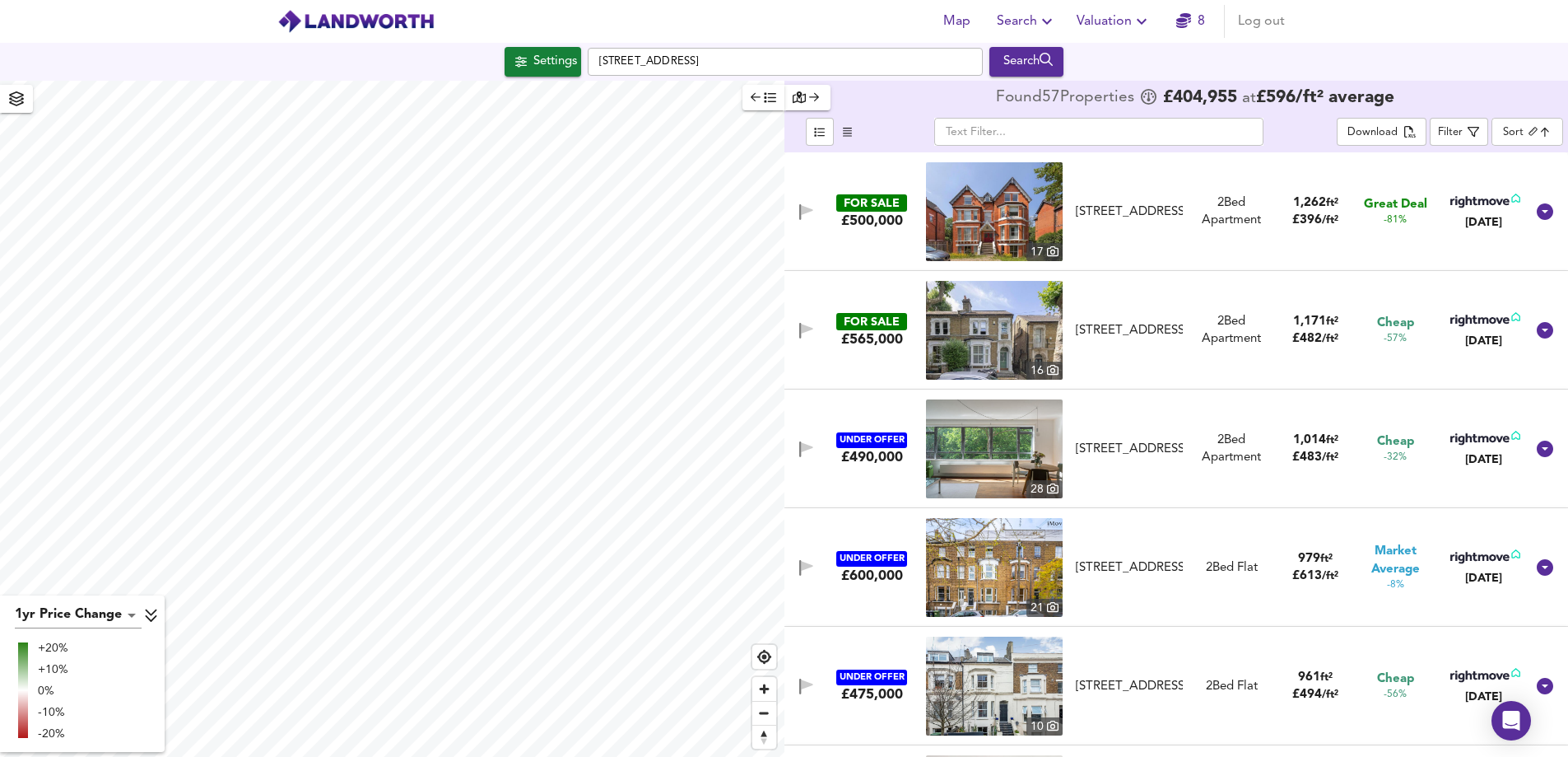
click at [993, 328] on img at bounding box center [994, 331] width 137 height 99
click at [1361, 133] on body "Map Search Valuation 8 Log out Settings [STREET_ADDRESS] Search 1yr Price Chang…" at bounding box center [784, 378] width 1568 height 757
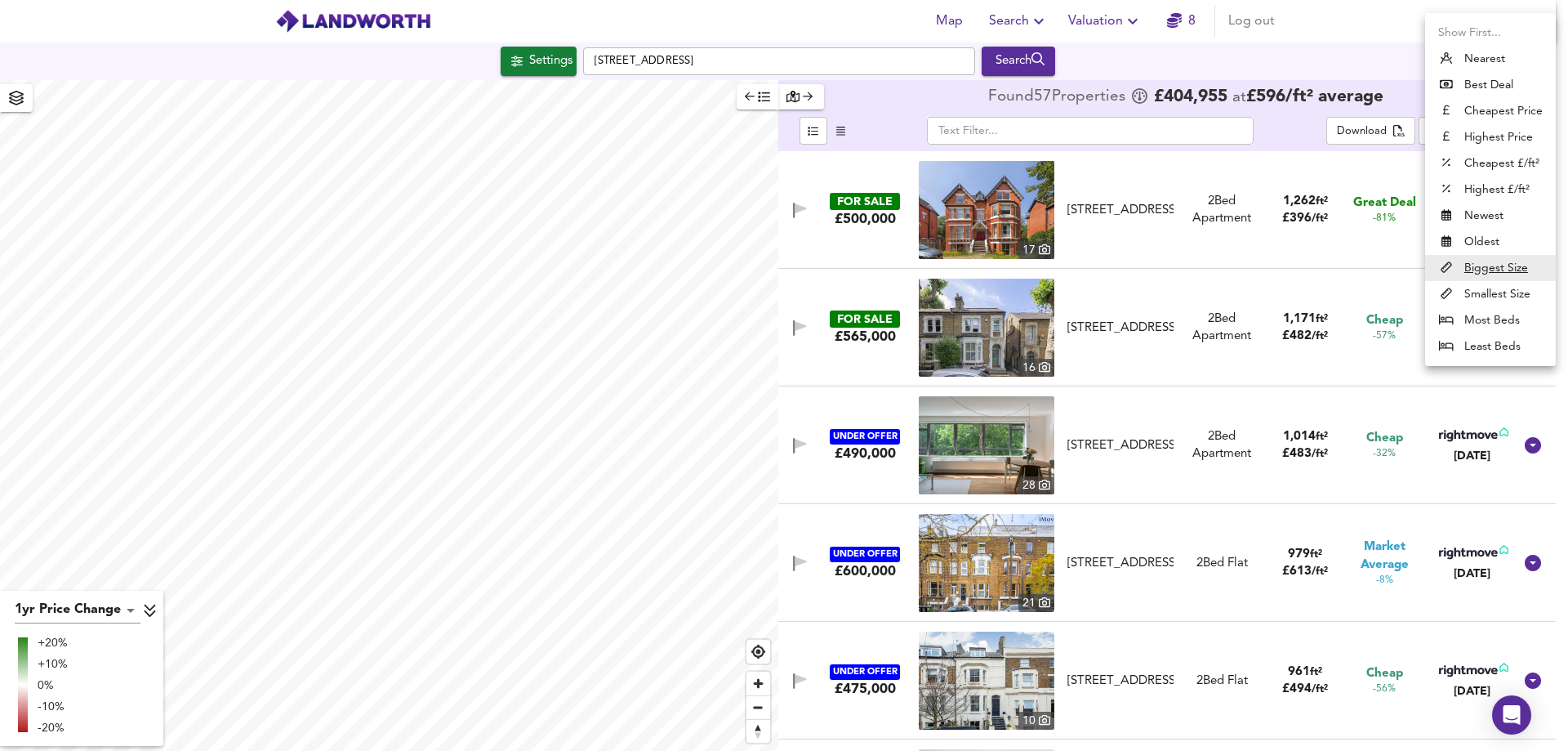
click at [1296, 65] on div at bounding box center [784, 376] width 1568 height 751
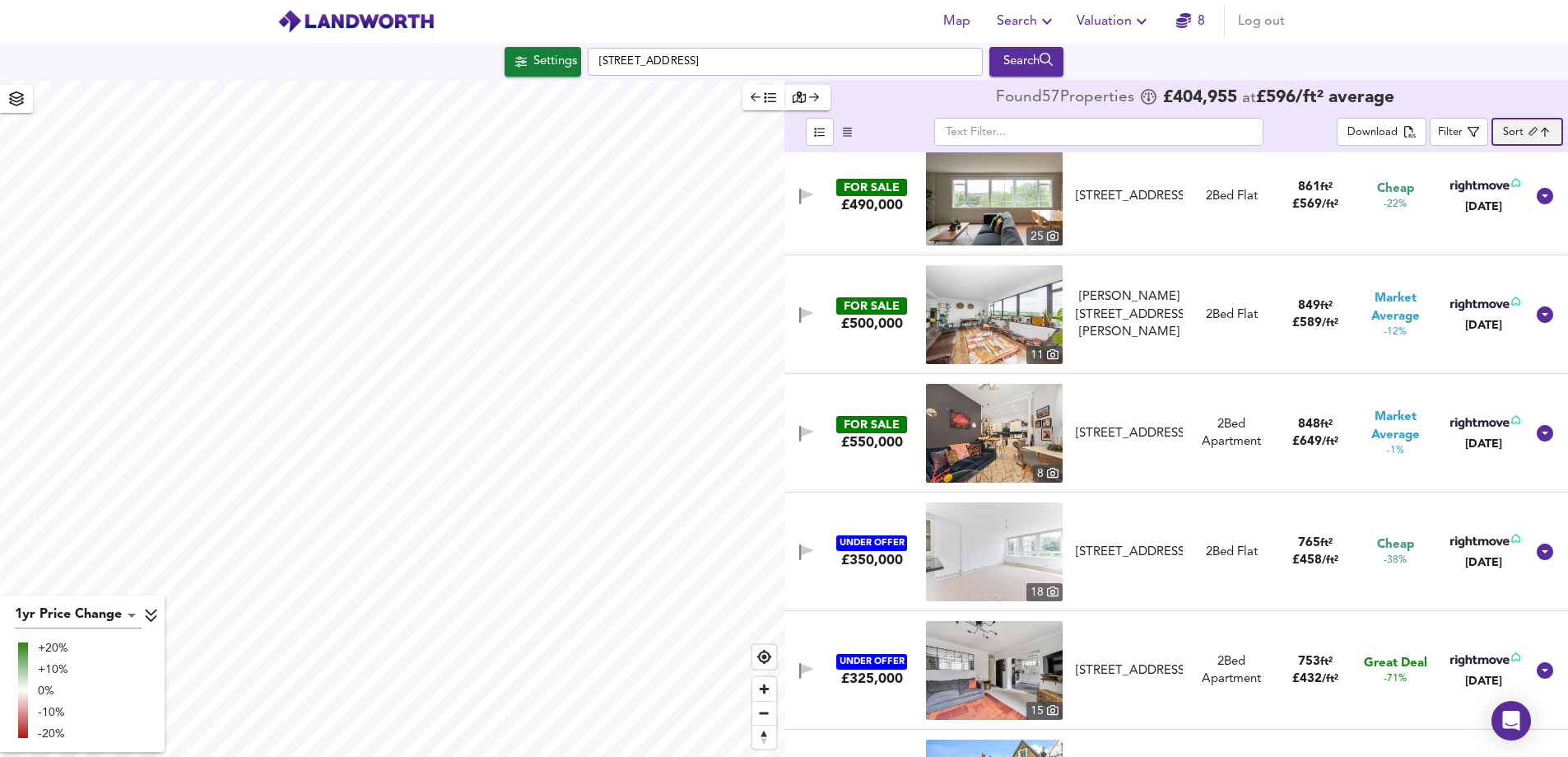
scroll to position [1648, 0]
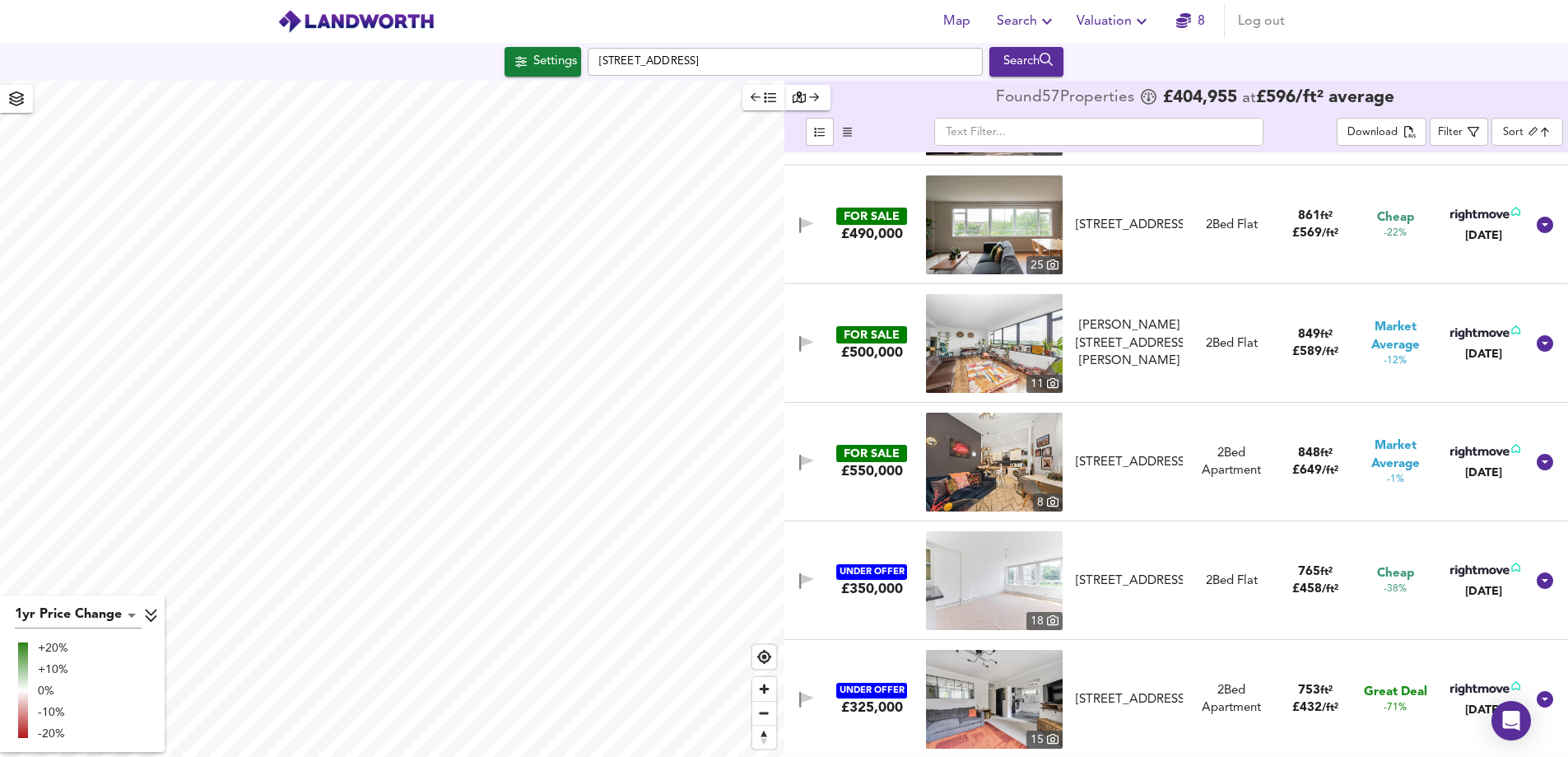
click at [1361, 580] on span "Cheap" at bounding box center [1396, 574] width 37 height 18
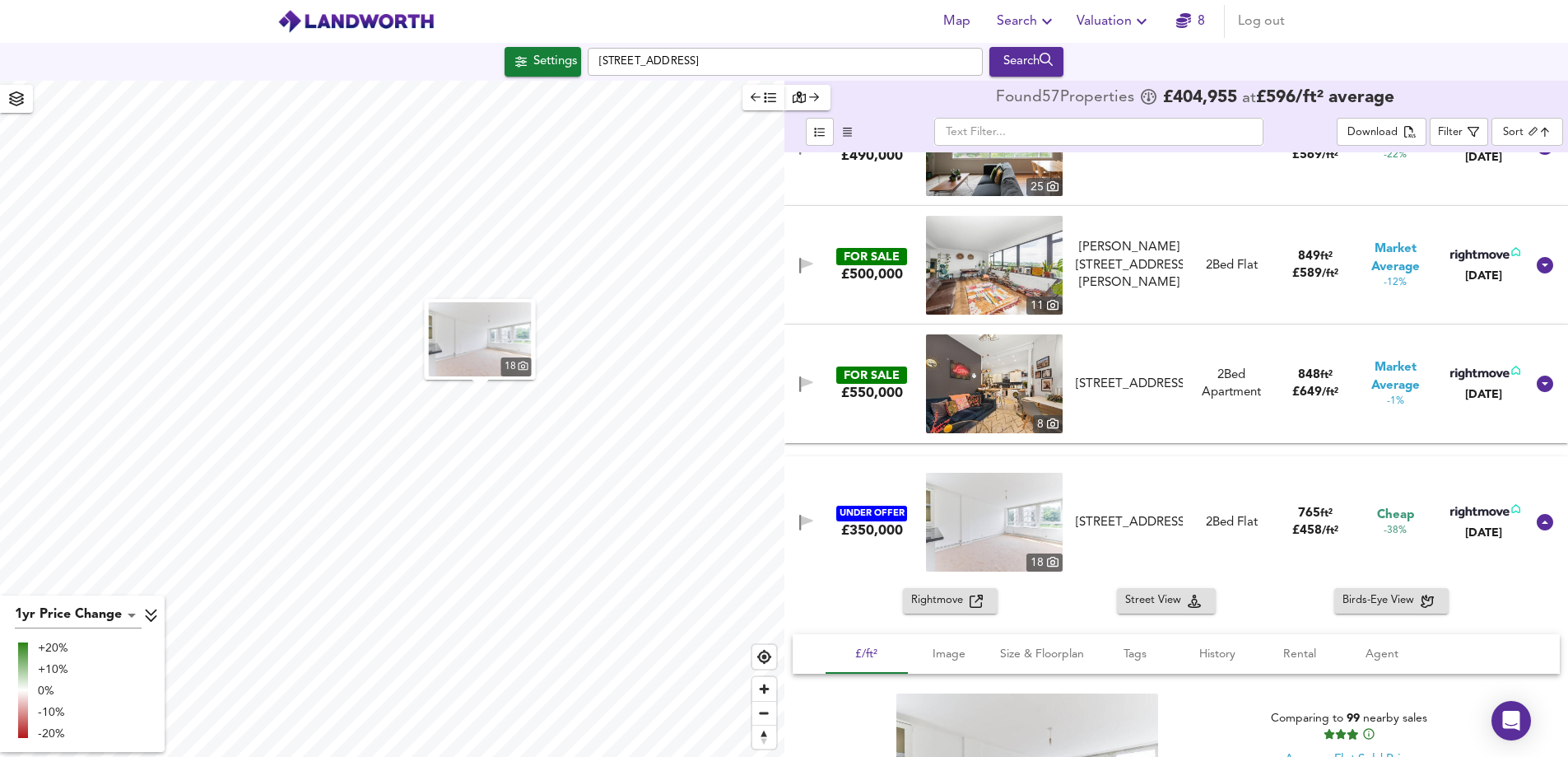
scroll to position [1812, 0]
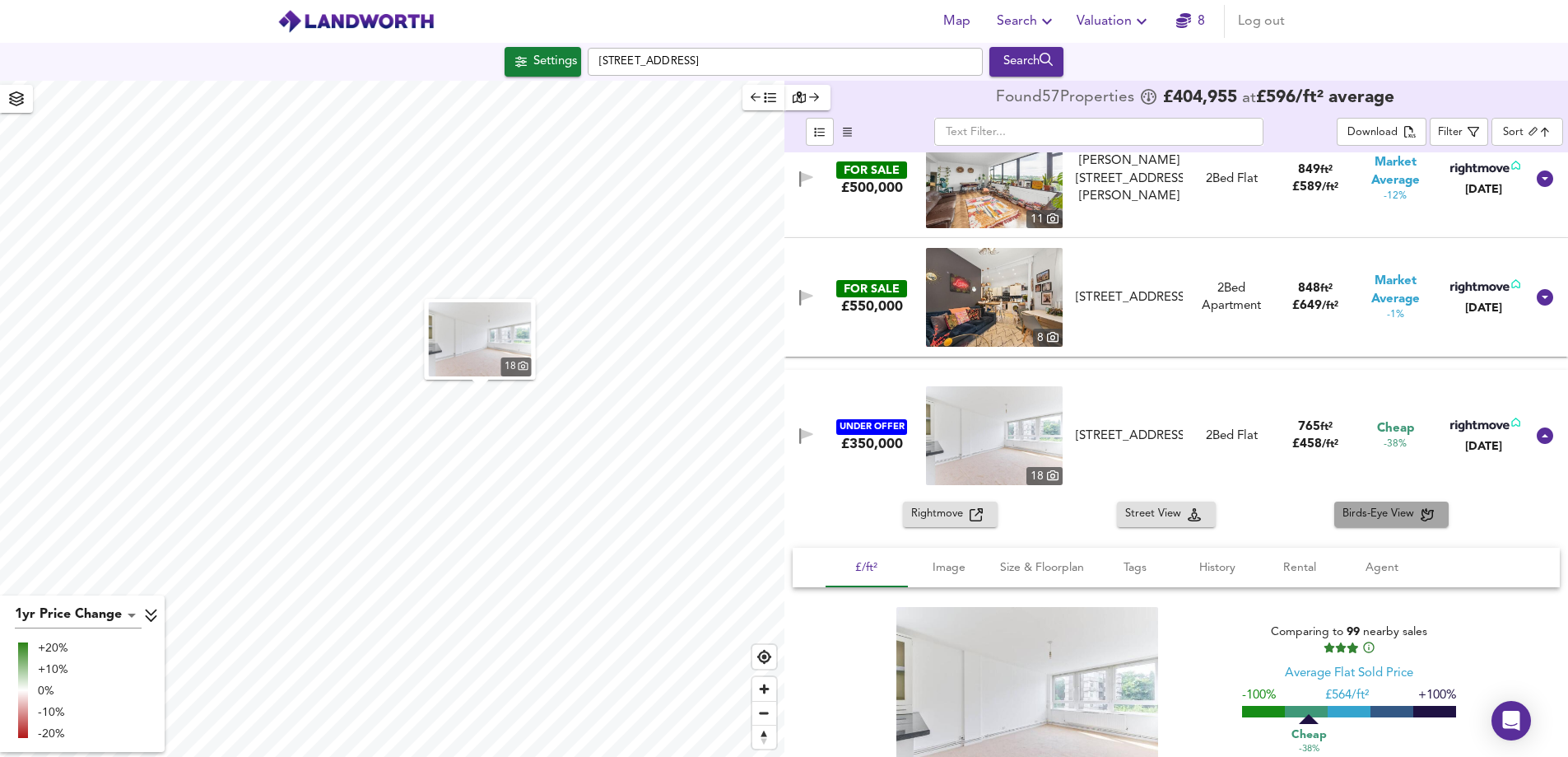
click at [1361, 510] on span "Birds-Eye View" at bounding box center [1382, 514] width 78 height 19
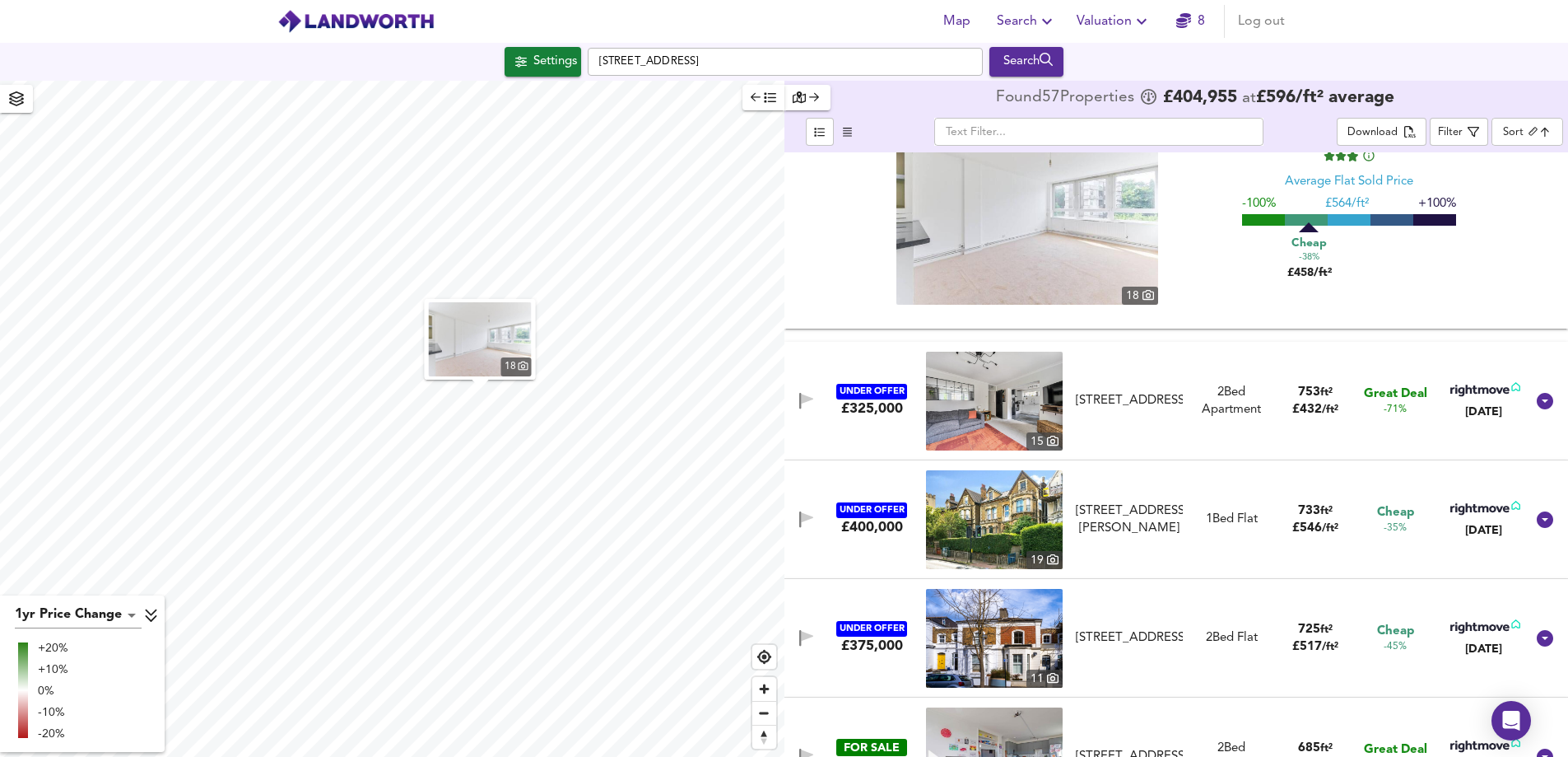
scroll to position [2306, 0]
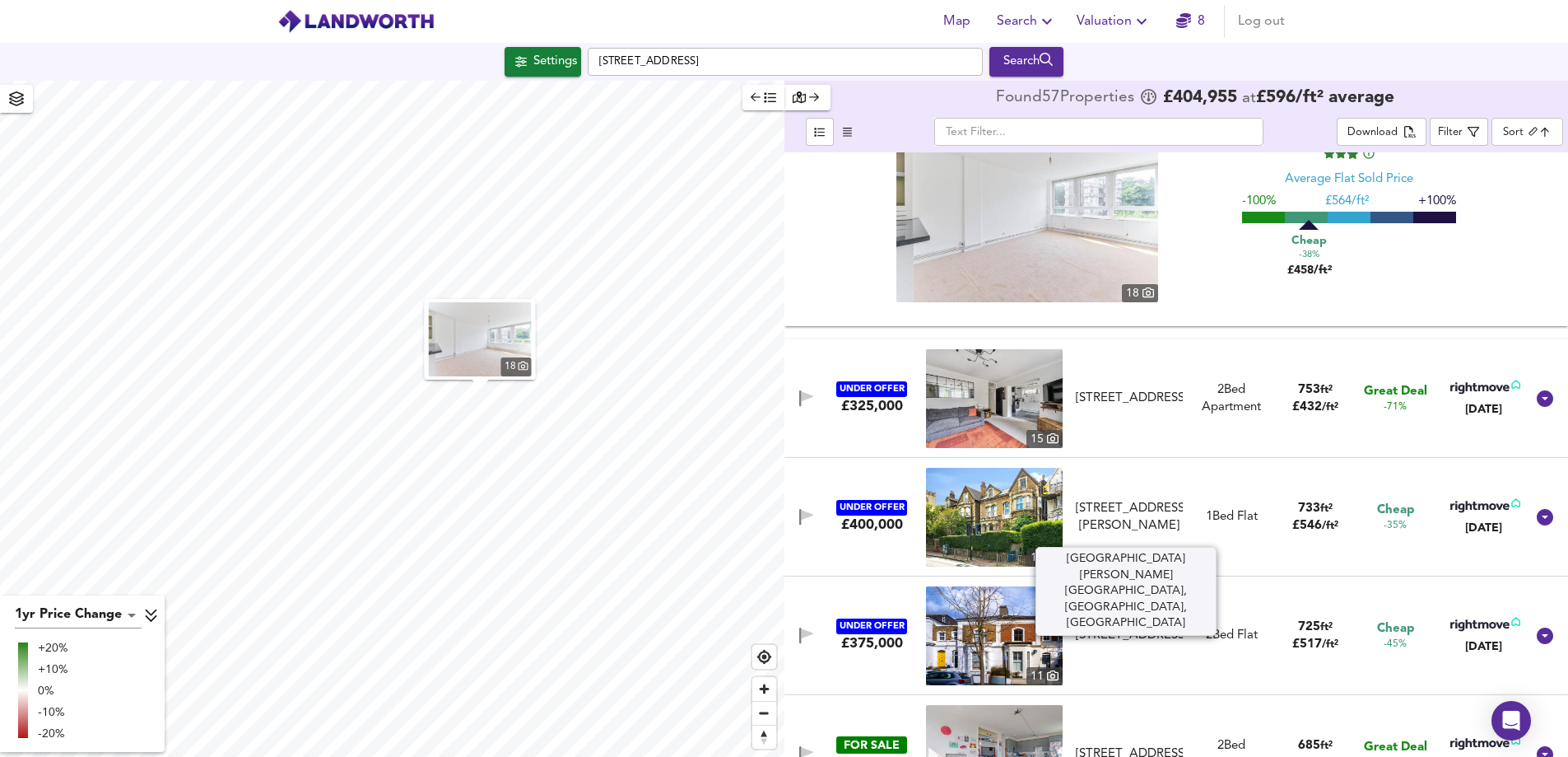
click at [1134, 516] on div "[STREET_ADDRESS][PERSON_NAME]" at bounding box center [1130, 517] width 108 height 35
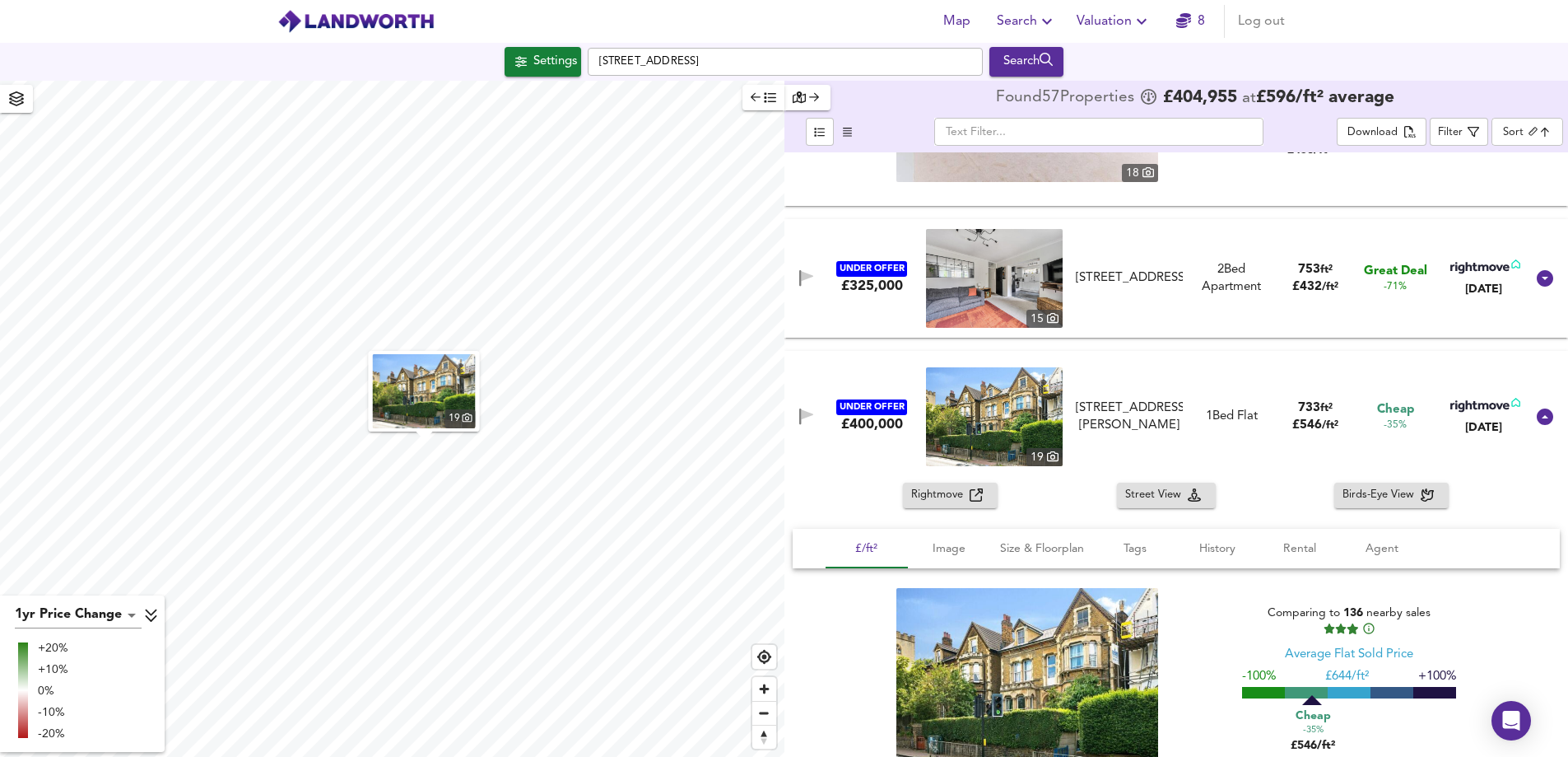
scroll to position [2553, 0]
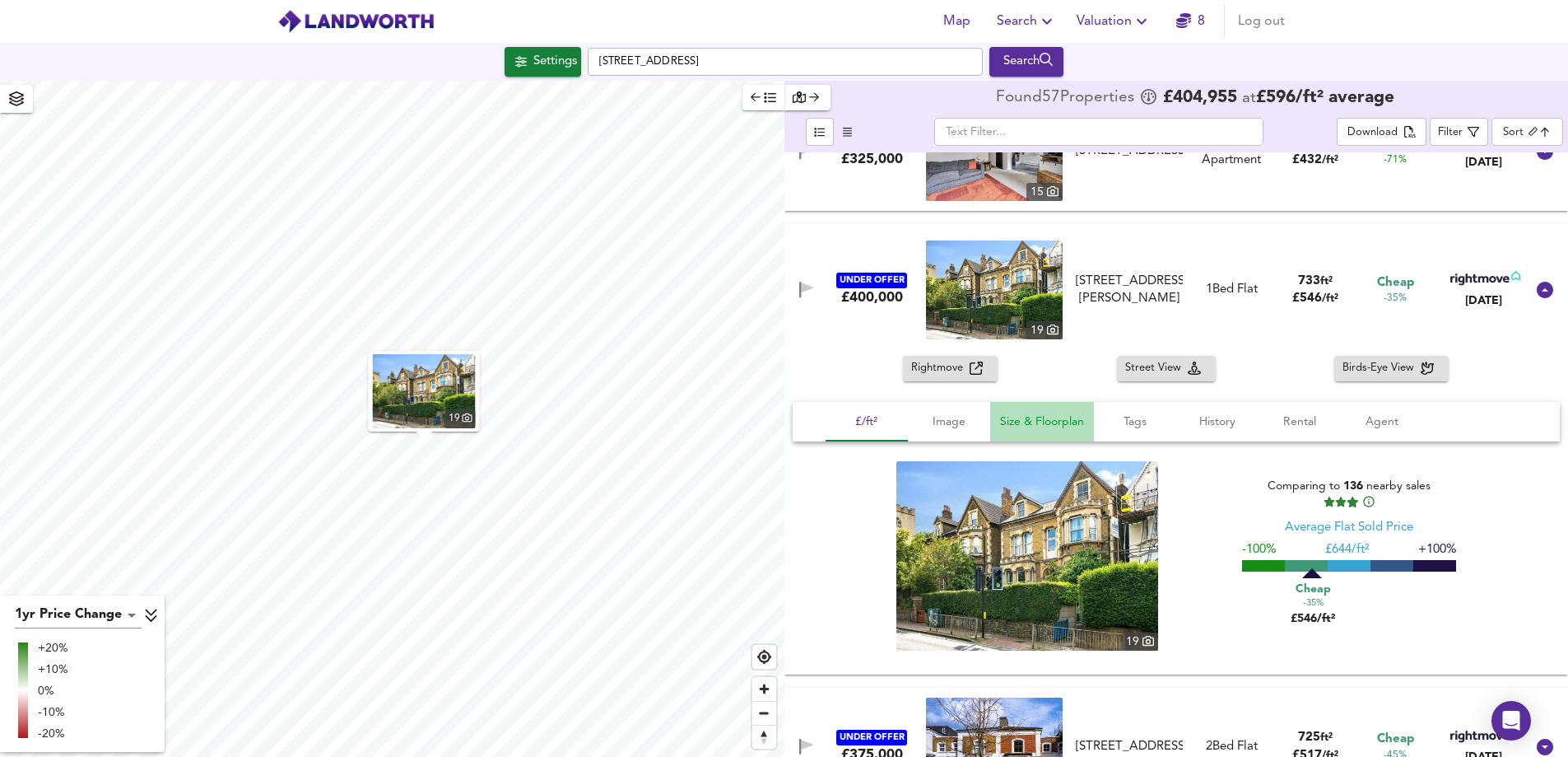
click at [1032, 414] on span "Size & Floorplan" at bounding box center [1042, 422] width 84 height 20
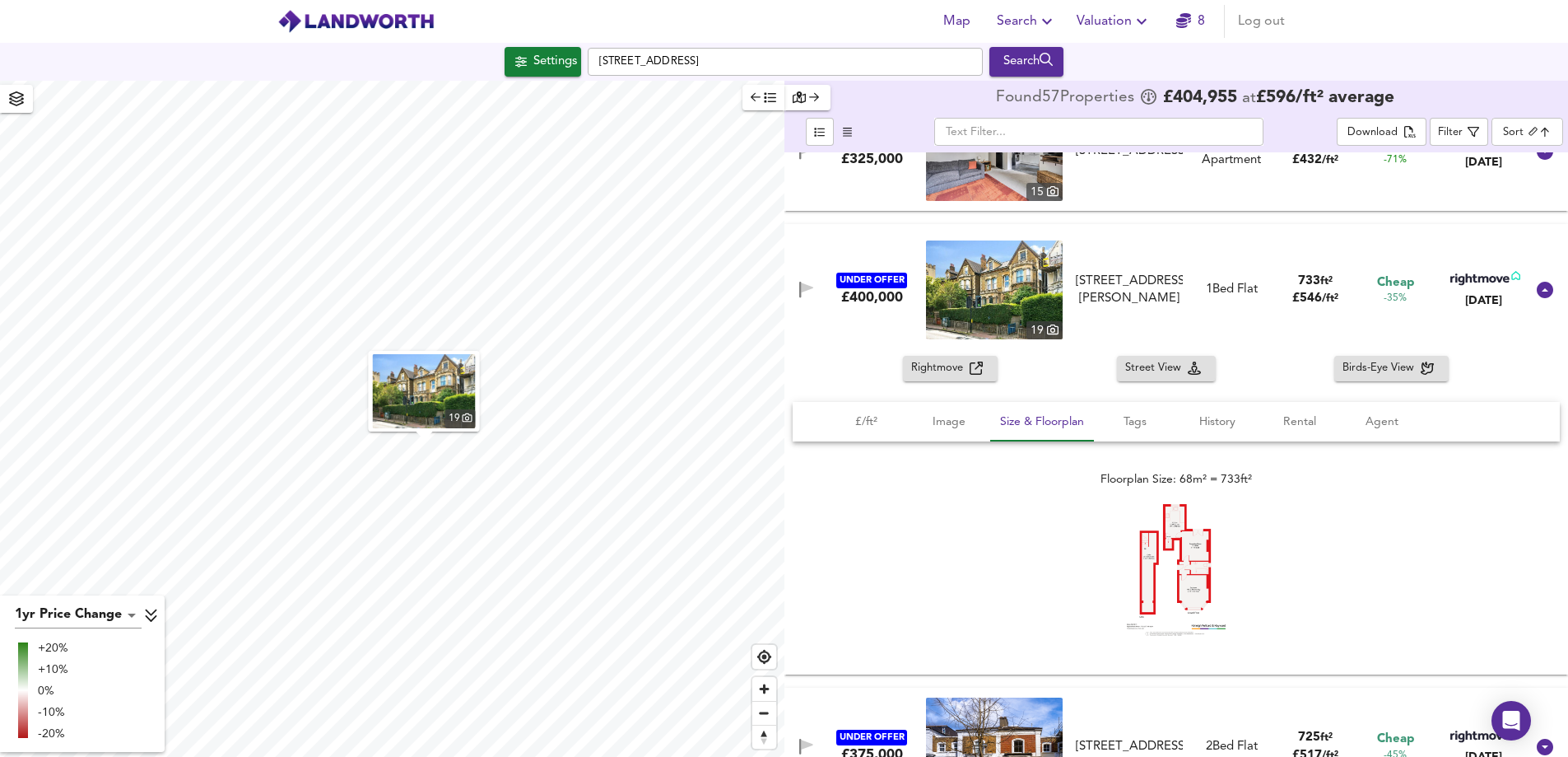
click at [1194, 554] on img at bounding box center [1176, 570] width 99 height 132
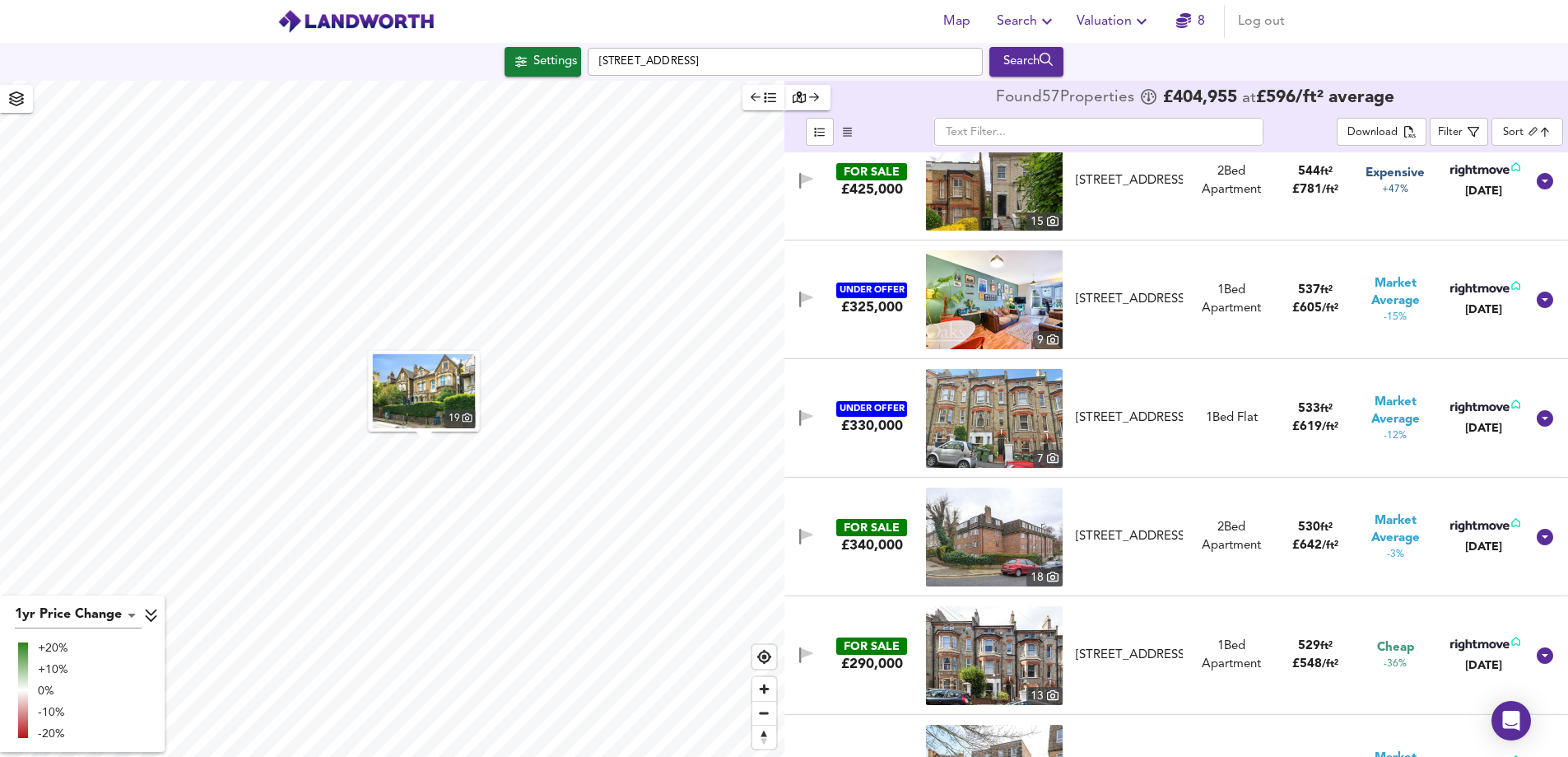
scroll to position [5025, 0]
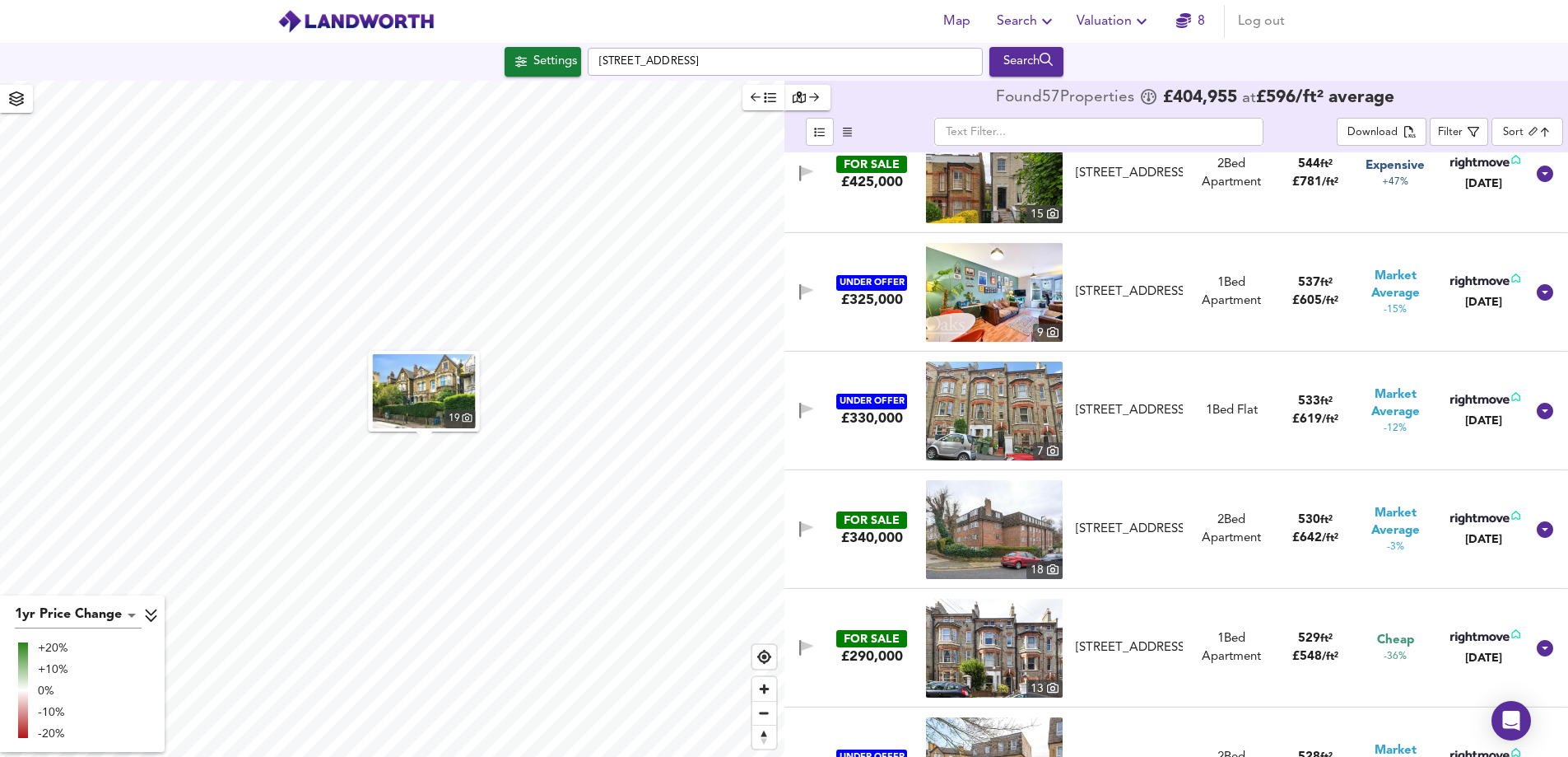
click at [1021, 296] on img at bounding box center [994, 293] width 137 height 99
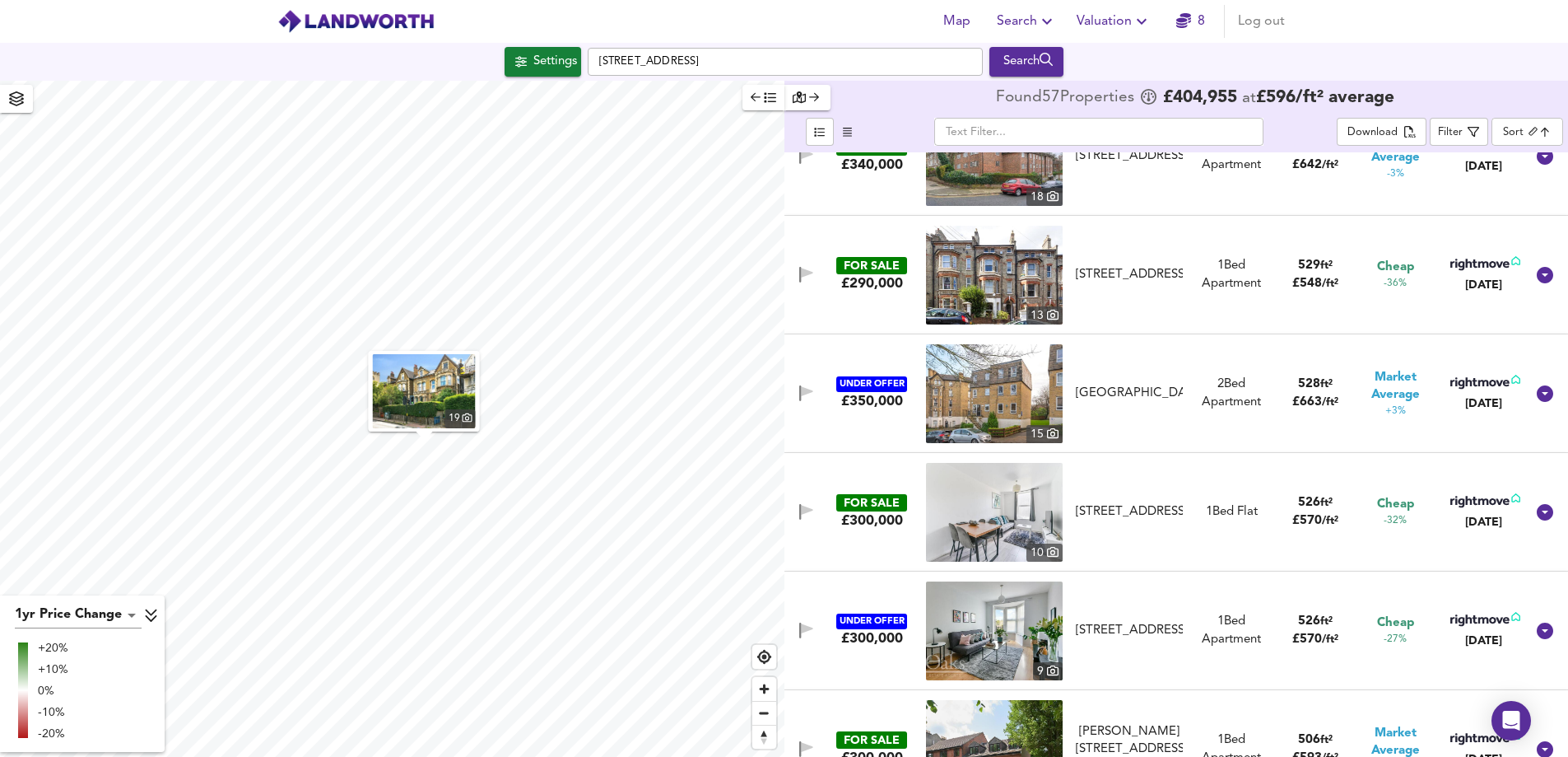
scroll to position [5436, 0]
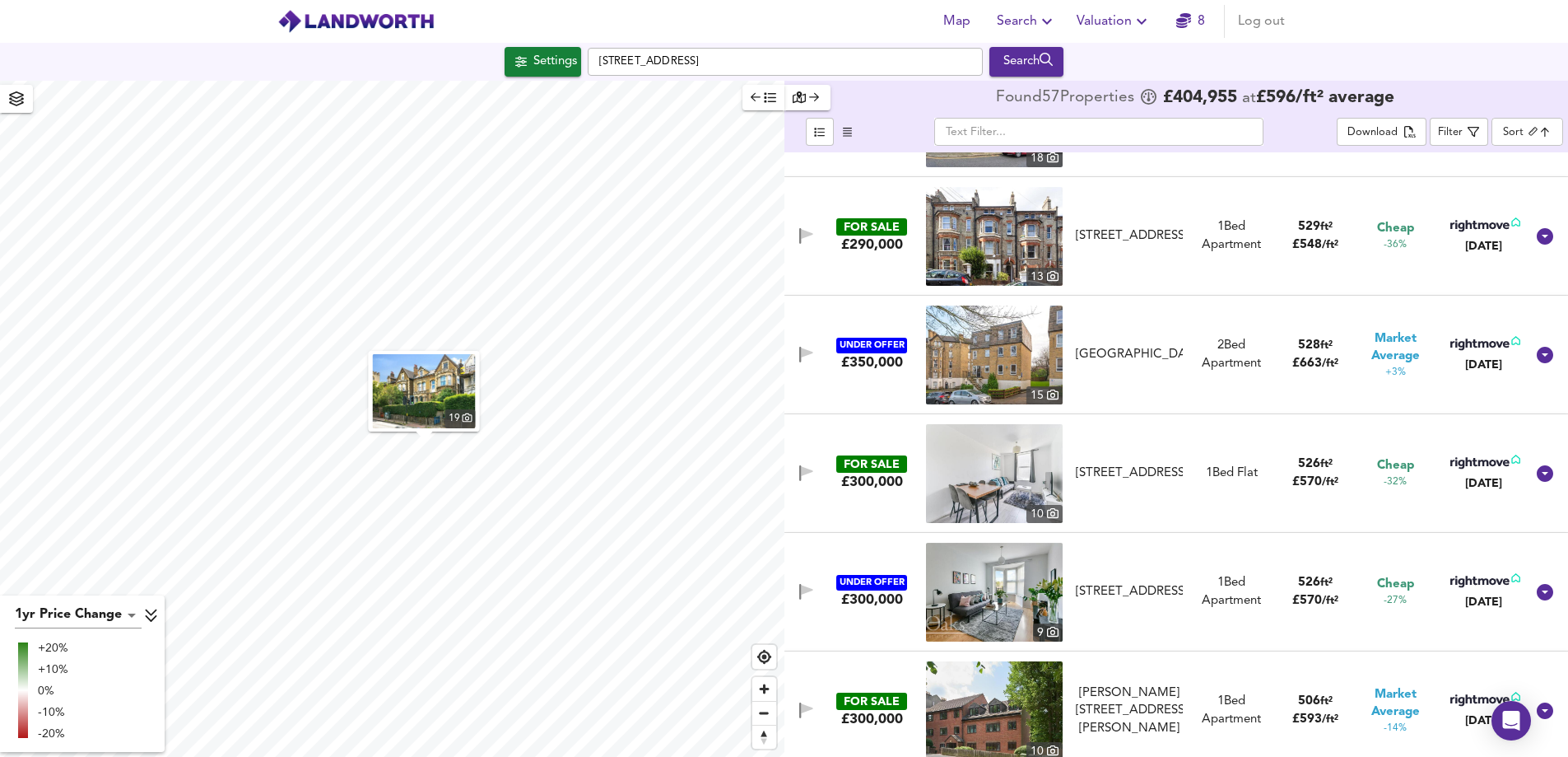
click at [1361, 139] on body "Map Search Valuation 8 Log out Settings [STREET_ADDRESS] Search 19 1yr Price Ch…" at bounding box center [784, 378] width 1568 height 757
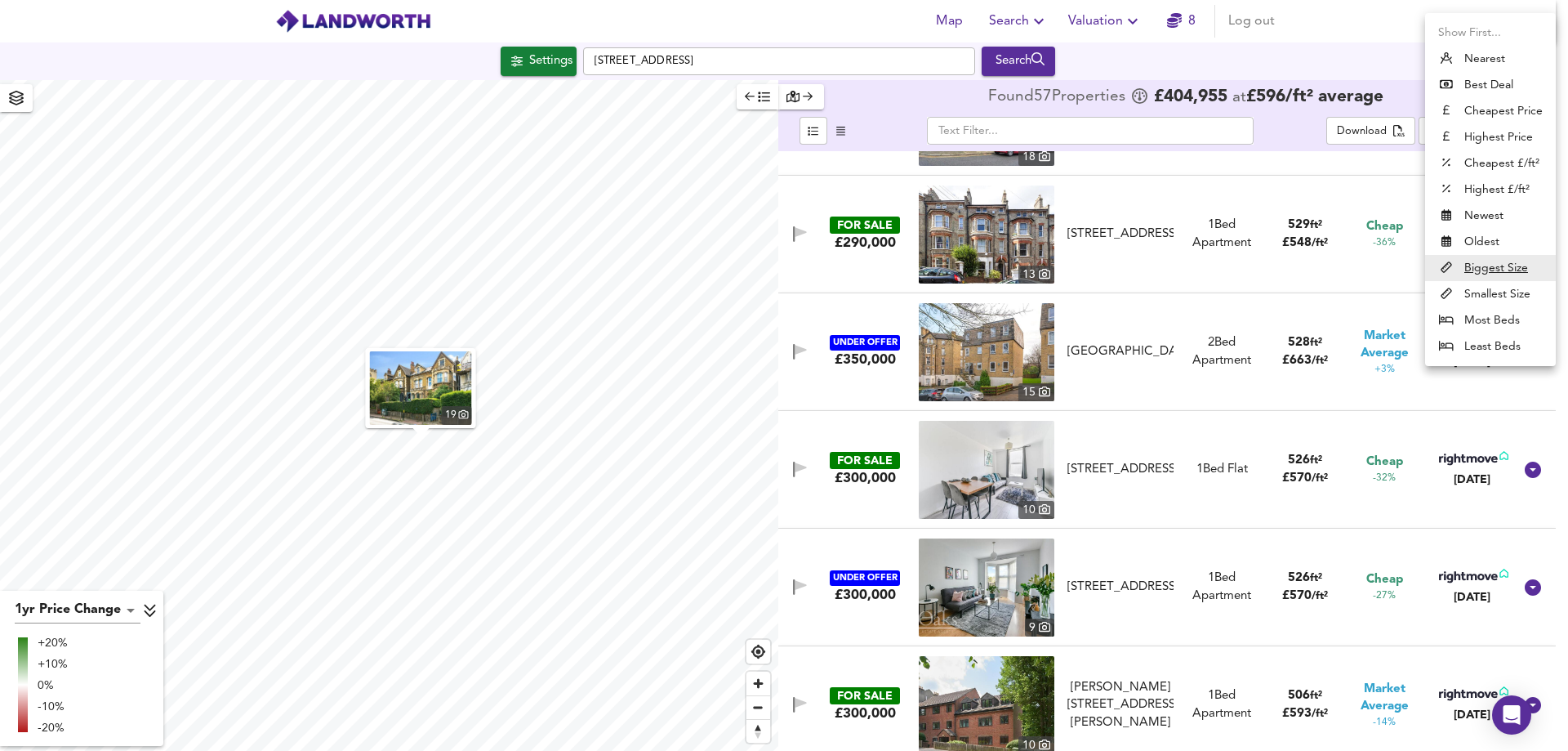
click at [1326, 180] on div at bounding box center [784, 376] width 1568 height 751
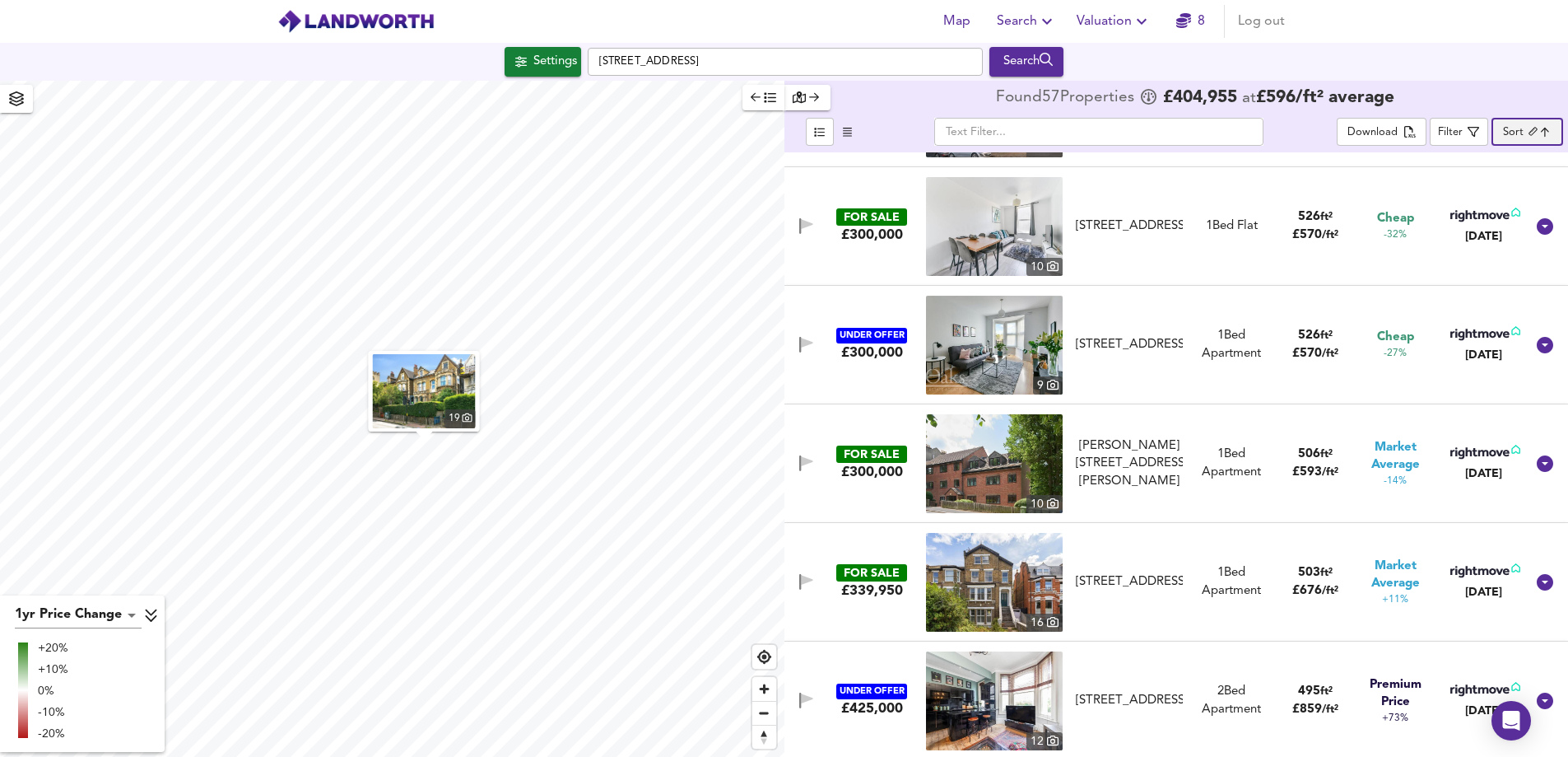
scroll to position [5766, 0]
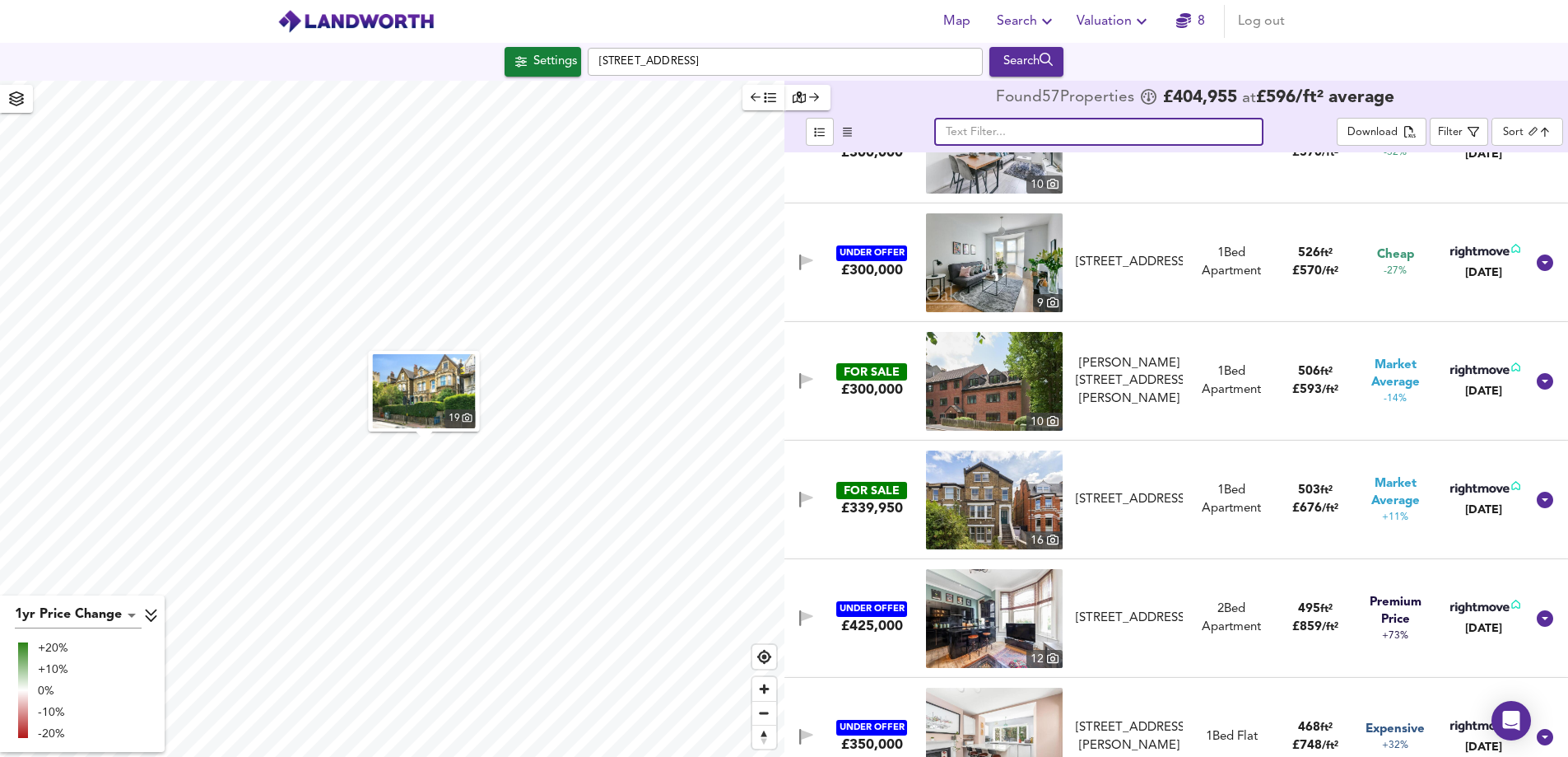
click at [1097, 123] on input "text" at bounding box center [1099, 132] width 330 height 28
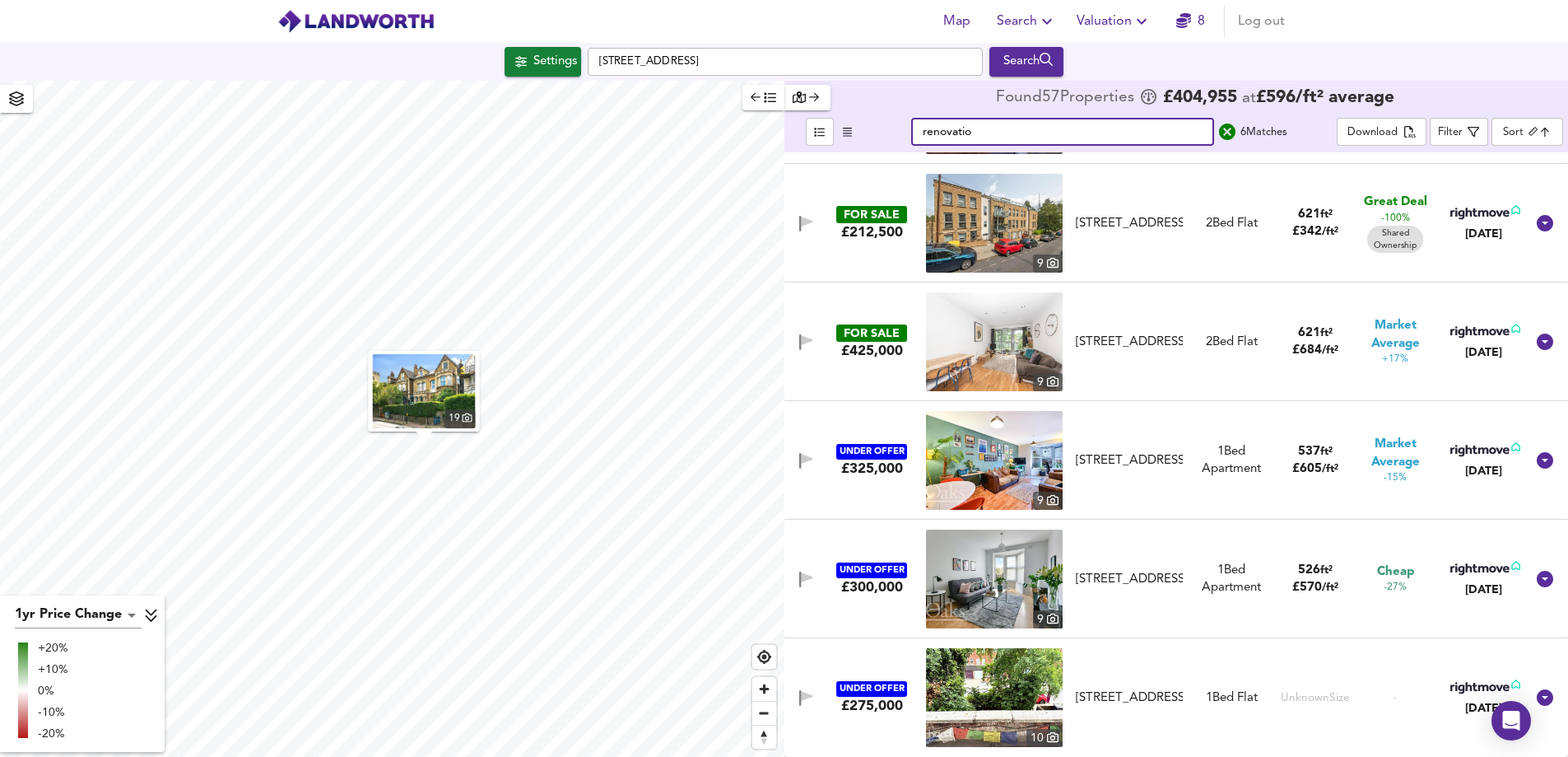
scroll to position [0, 0]
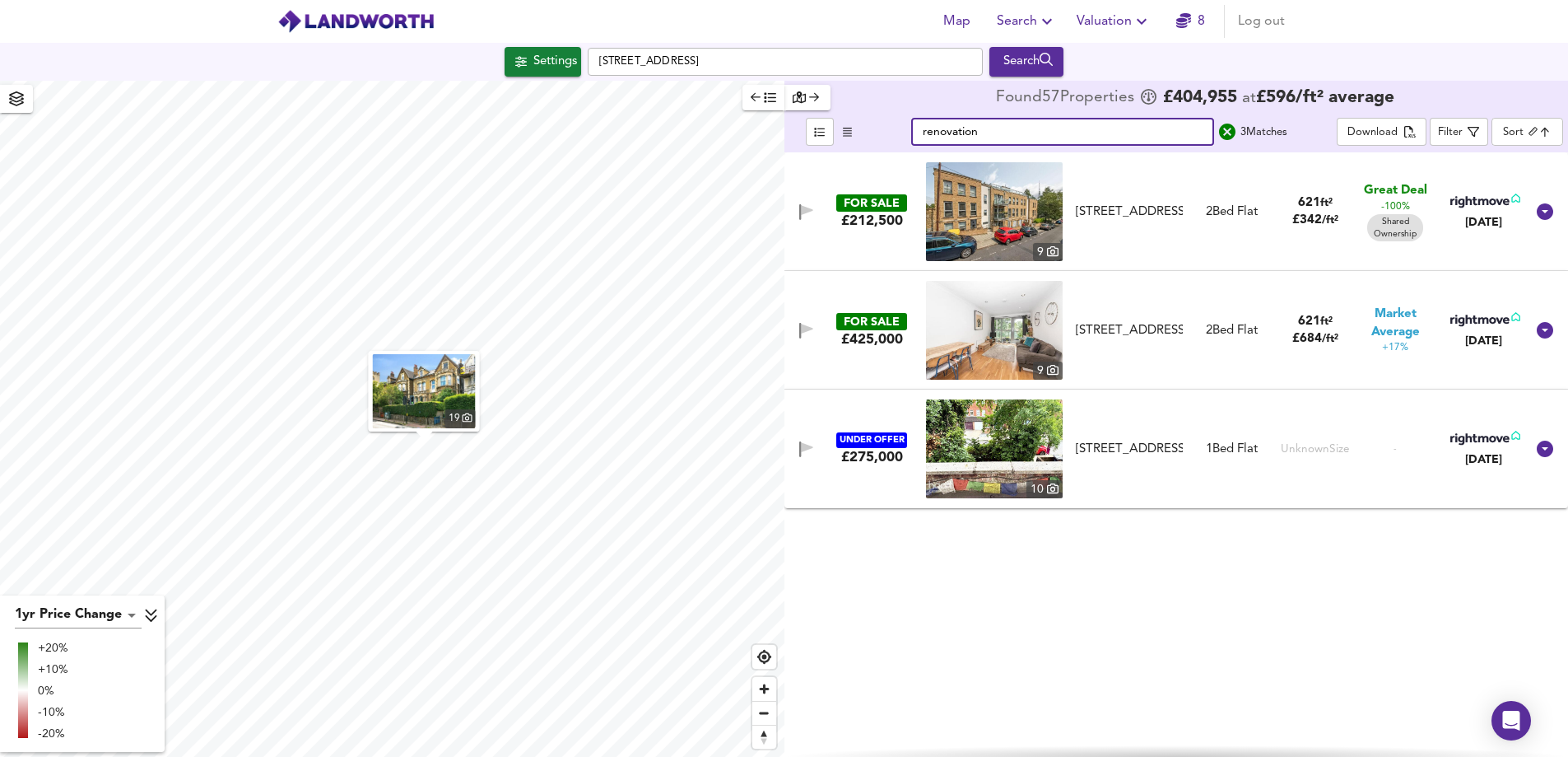
type input "renovation"
click at [1230, 135] on icon "search" at bounding box center [1228, 132] width 19 height 19
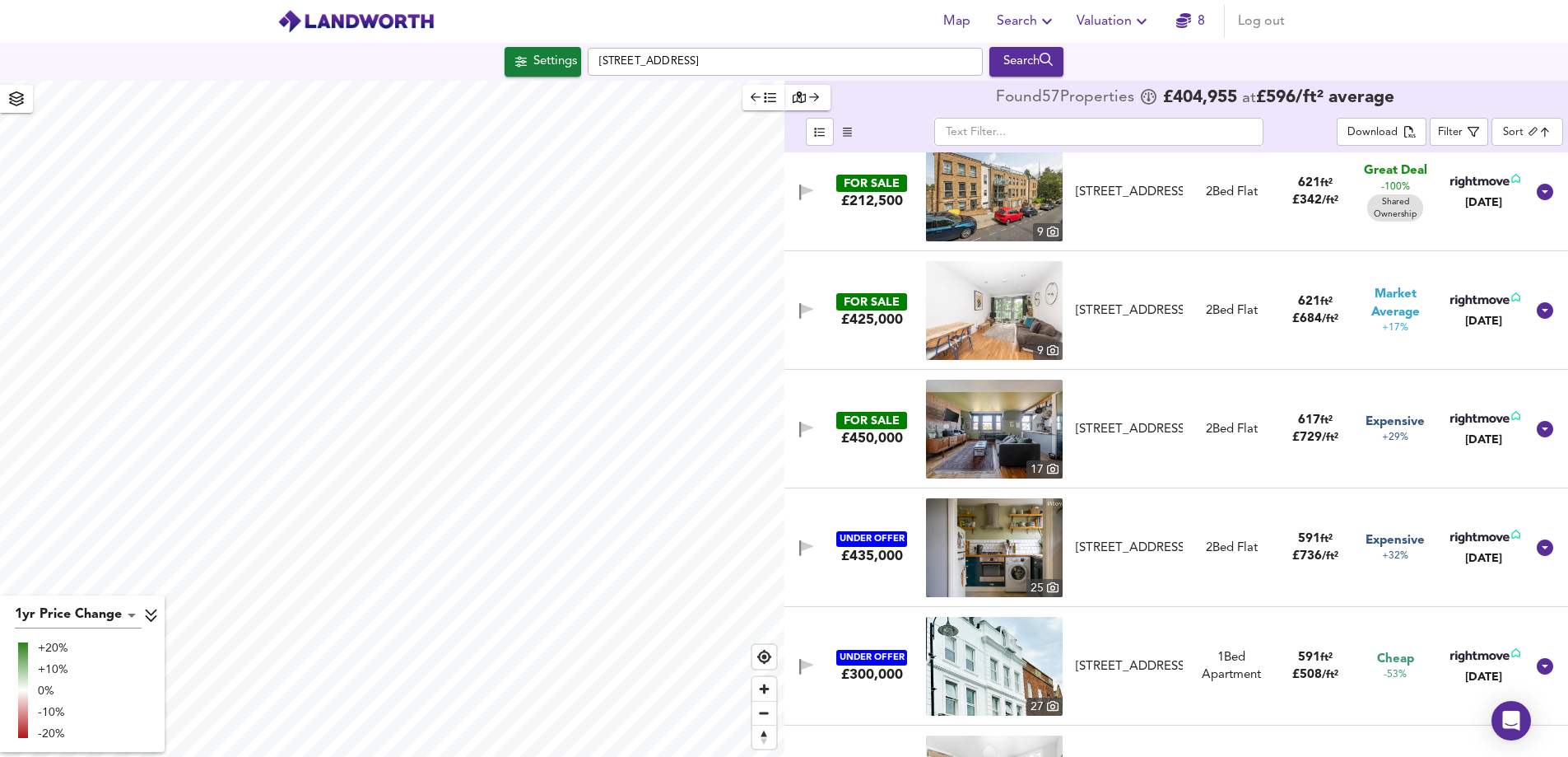
scroll to position [3624, 0]
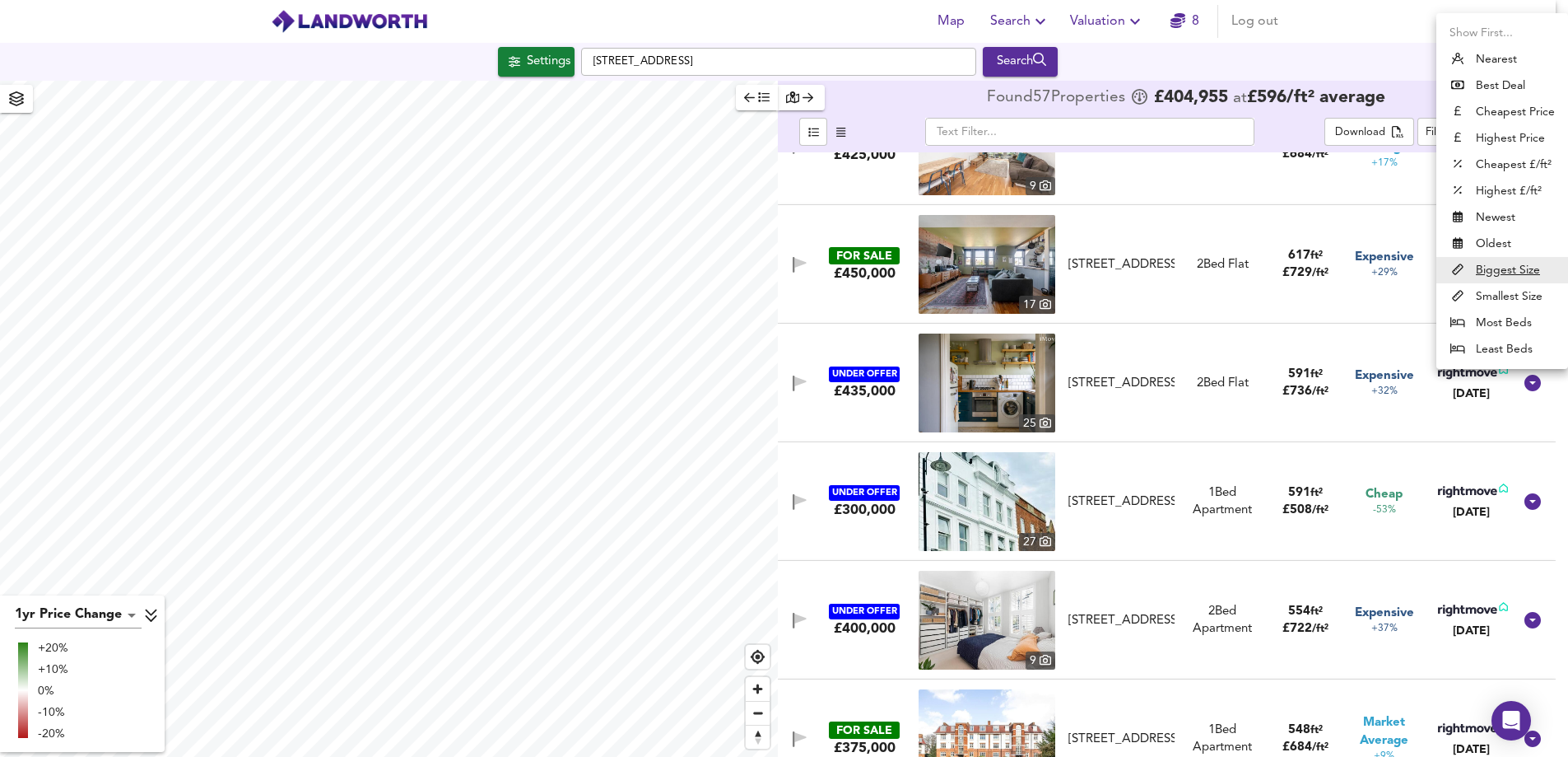
click at [1361, 129] on body "Map Search Valuation 8 Log out Settings [STREET_ADDRESS] Search 1yr Price Chang…" at bounding box center [784, 378] width 1568 height 757
click at [1361, 269] on u "Biggest Size" at bounding box center [1508, 270] width 65 height 17
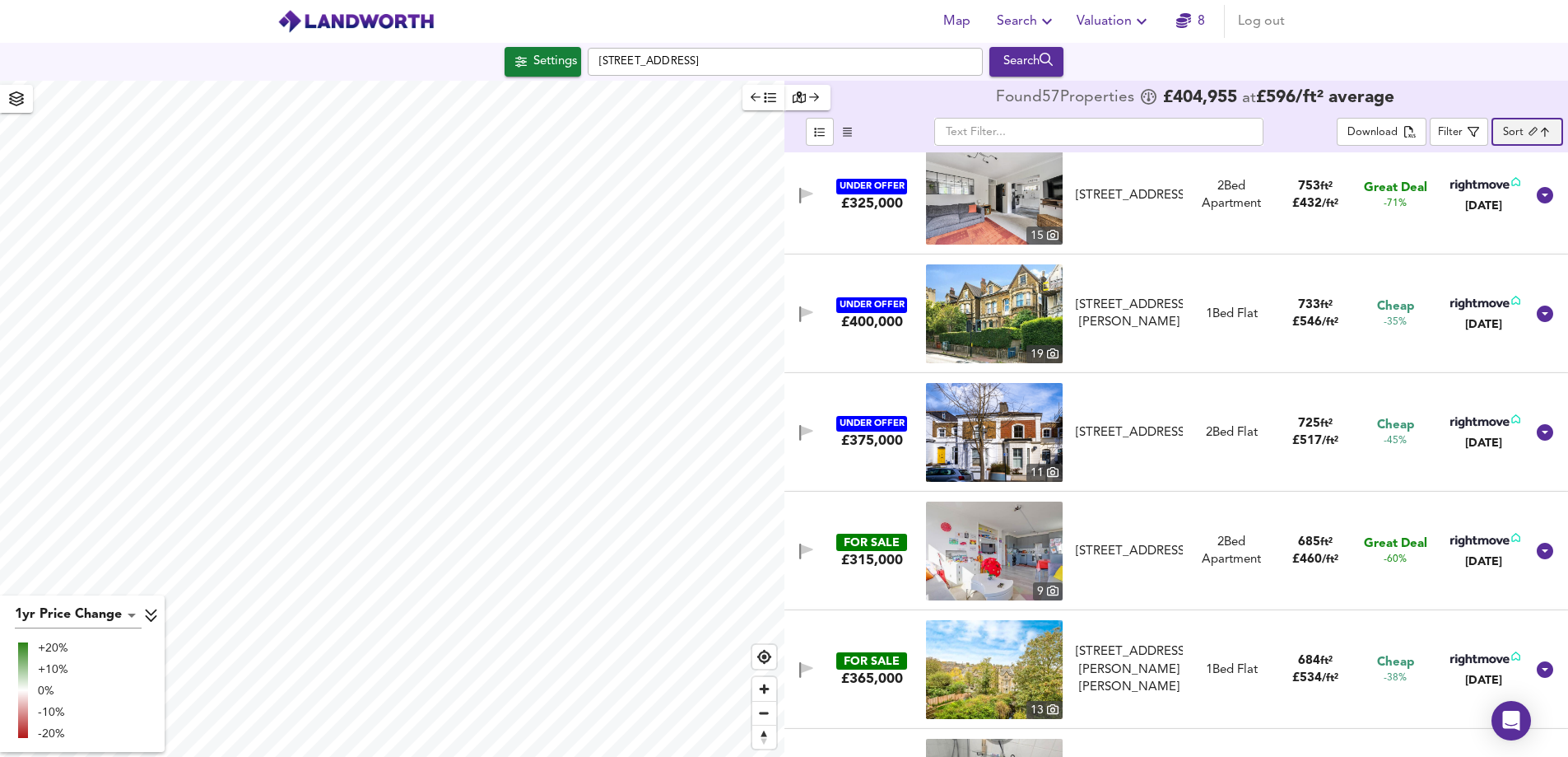
scroll to position [2142, 0]
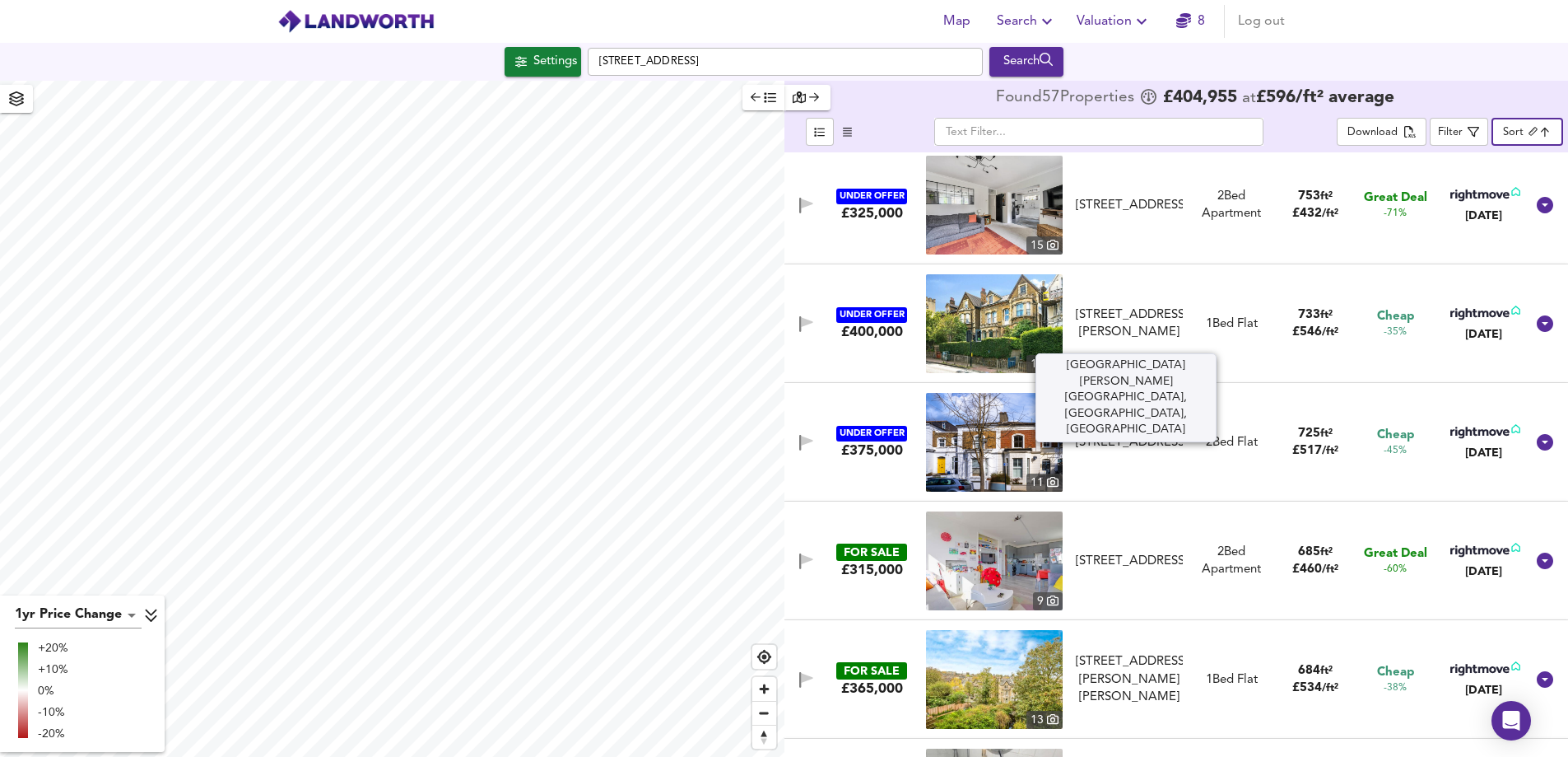
click at [1094, 306] on div "[STREET_ADDRESS][PERSON_NAME]" at bounding box center [1130, 324] width 108 height 35
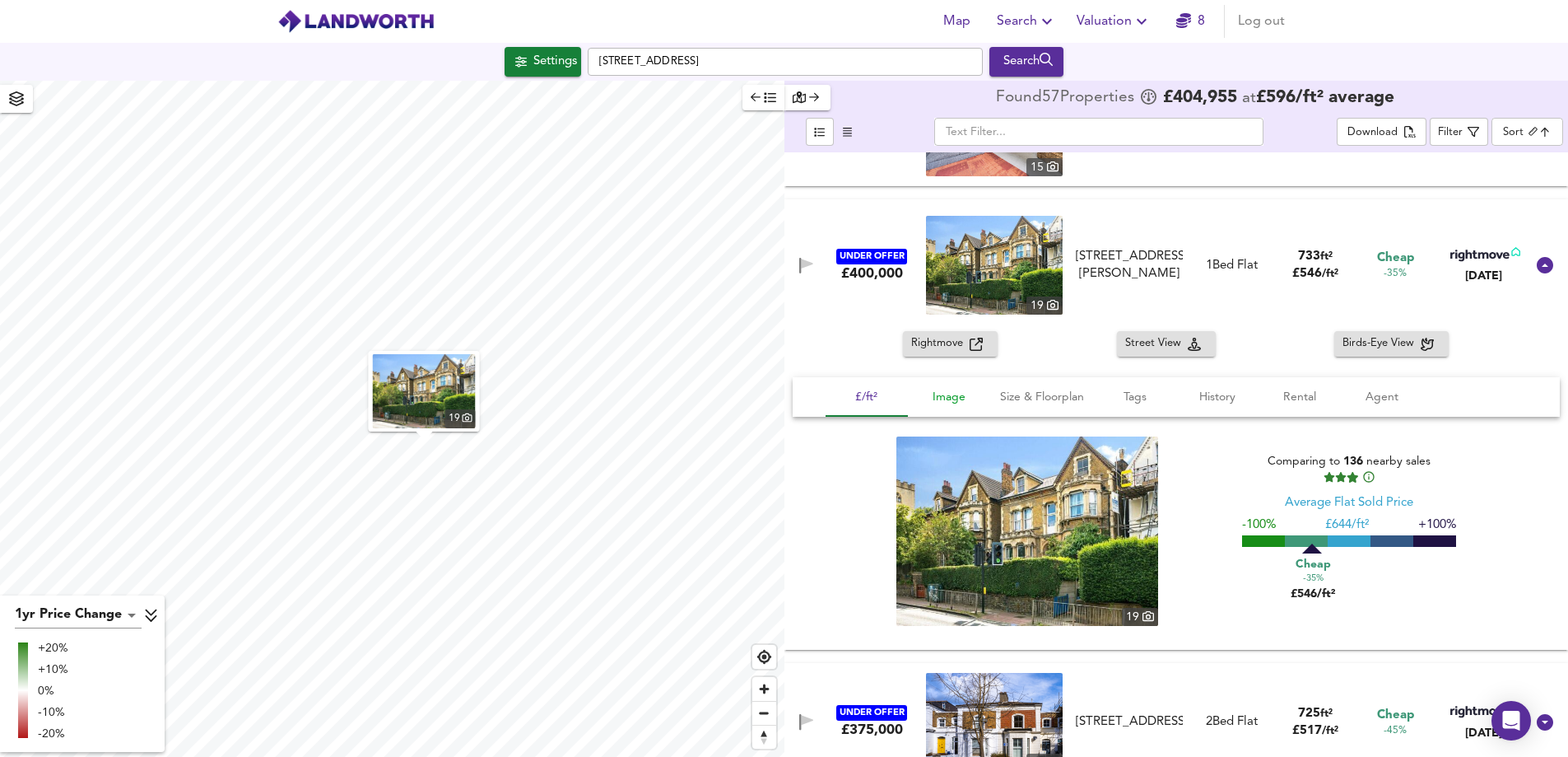
scroll to position [2306, 0]
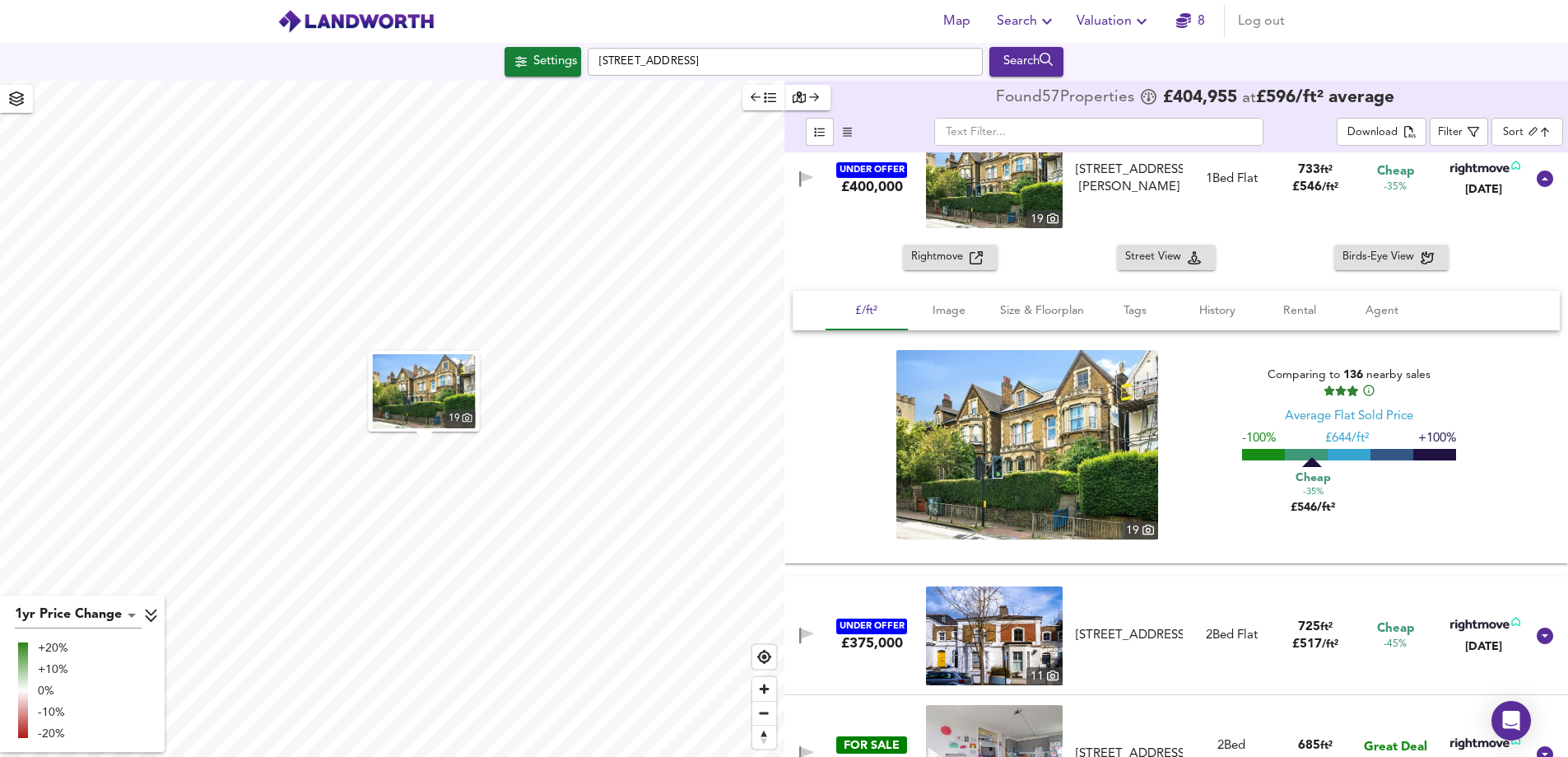
click at [1038, 436] on img at bounding box center [1027, 445] width 262 height 189
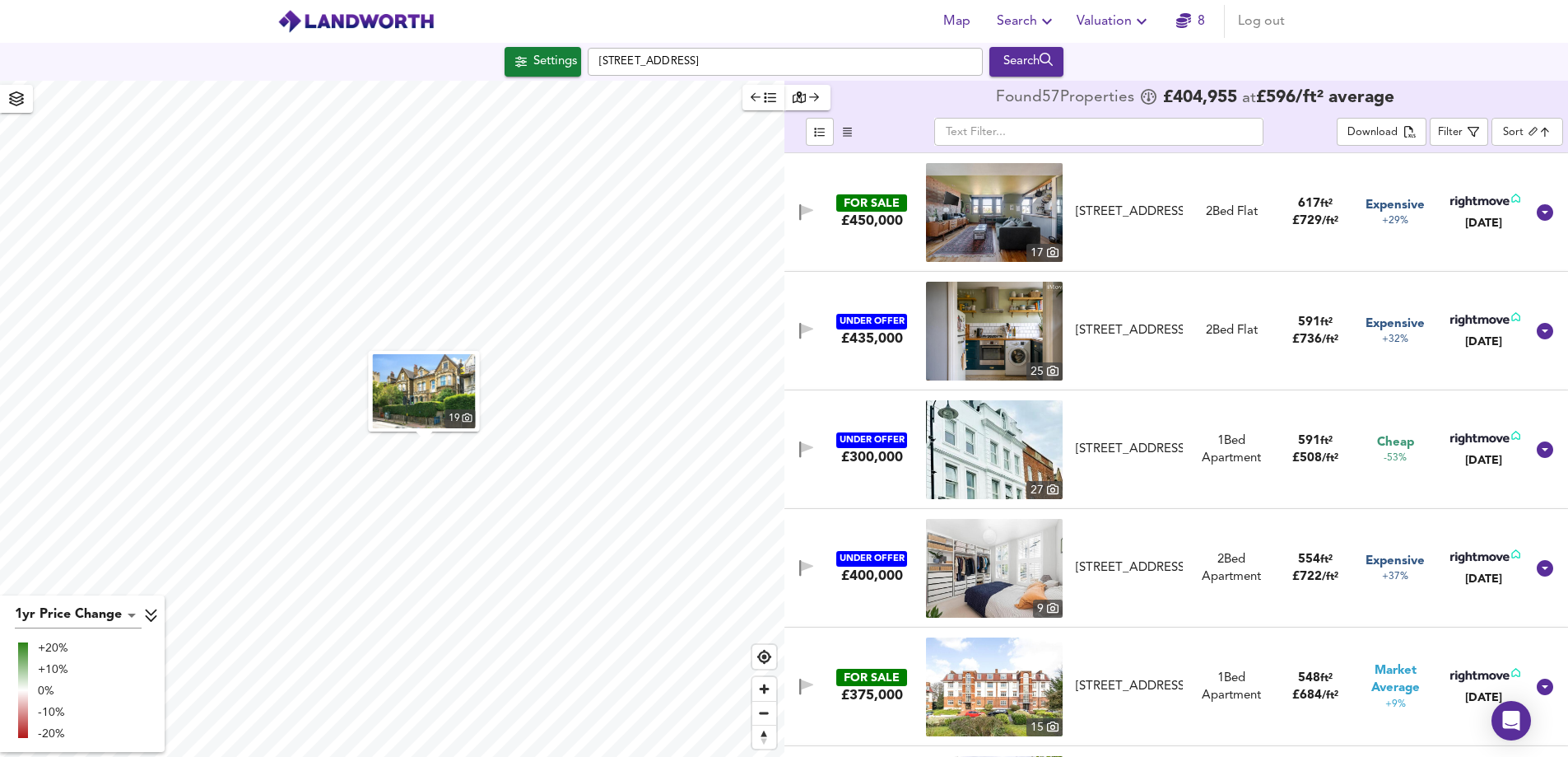
scroll to position [4036, 0]
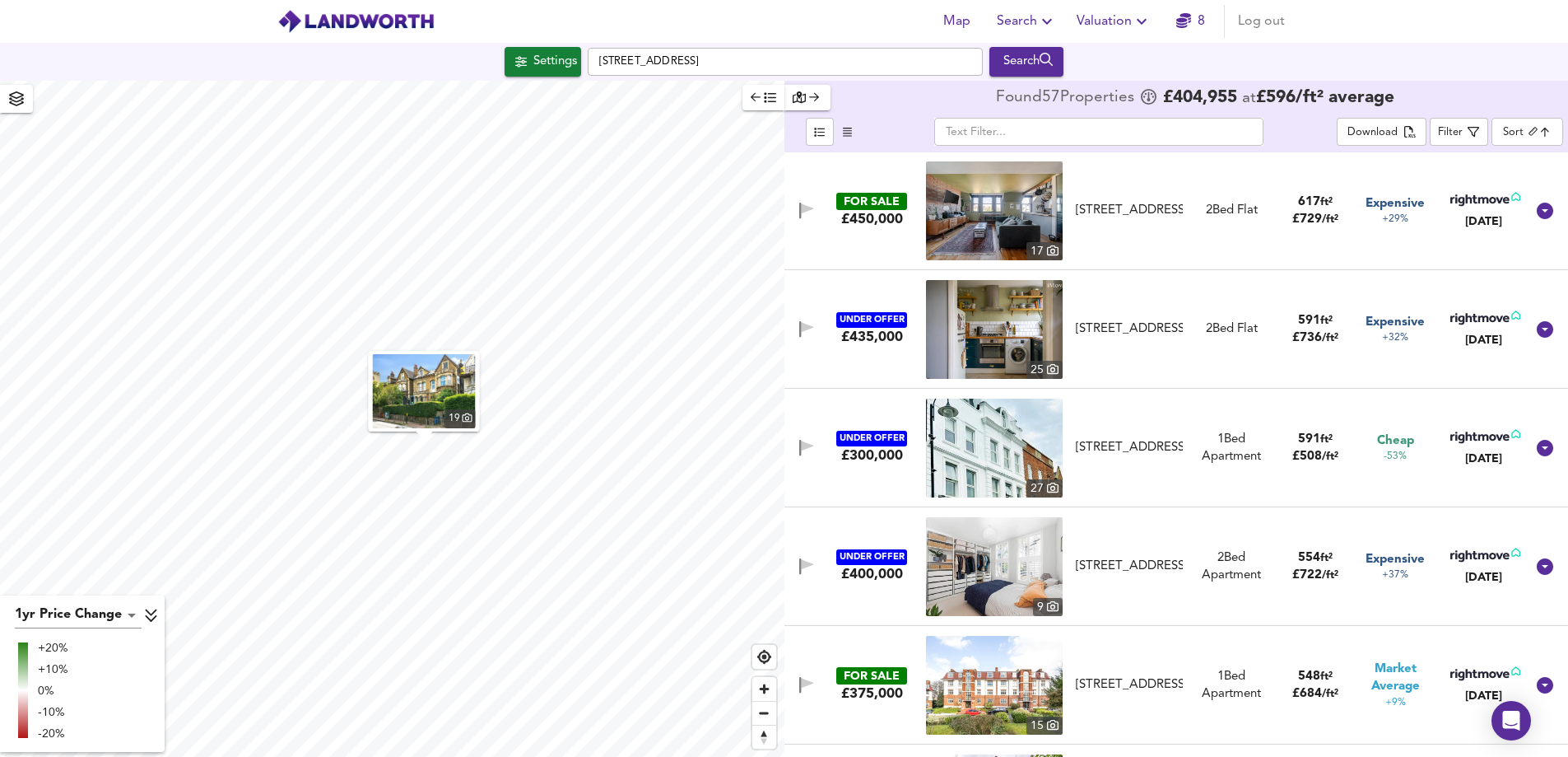
click at [1015, 461] on img at bounding box center [994, 448] width 137 height 99
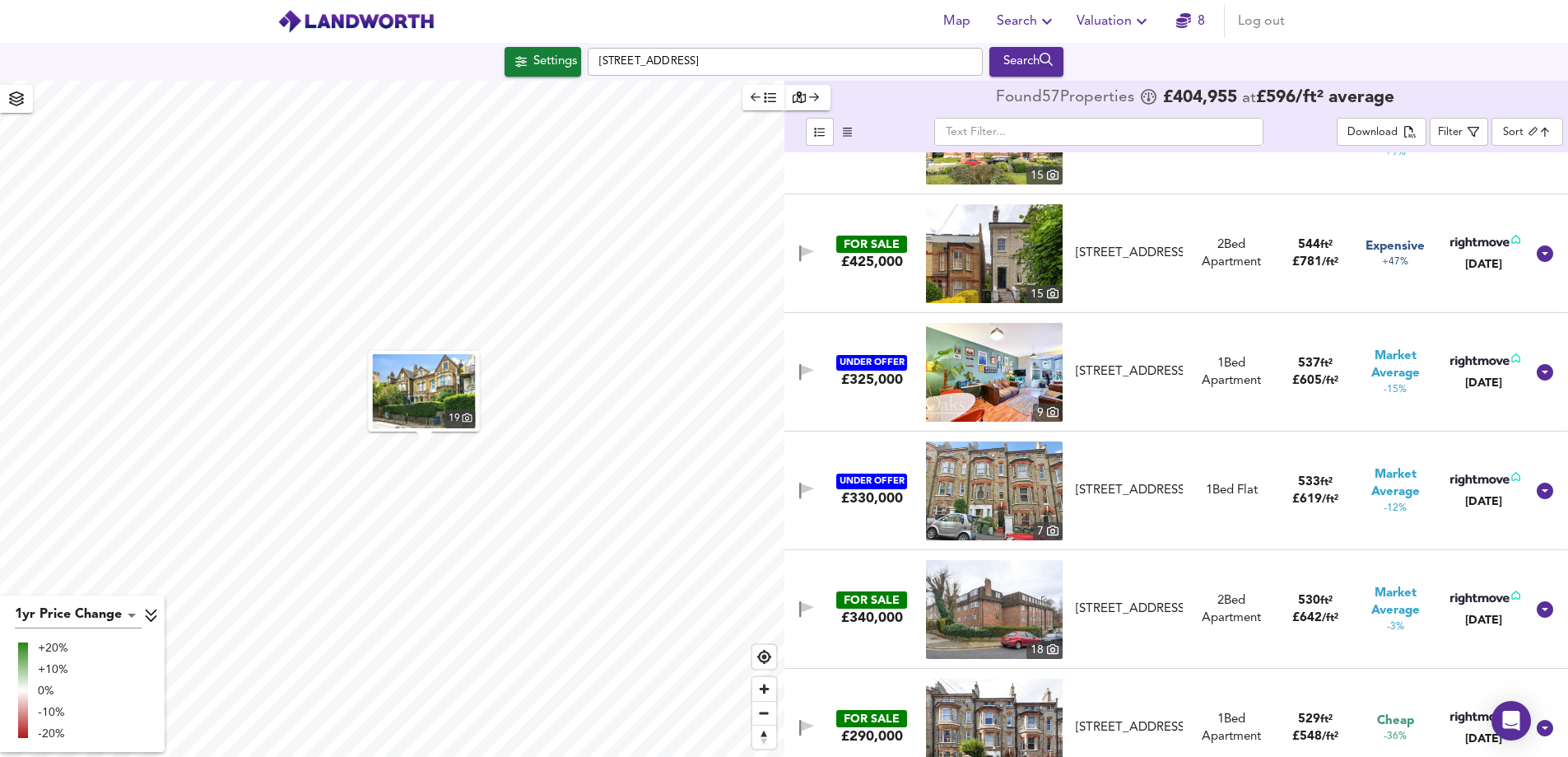
scroll to position [4613, 0]
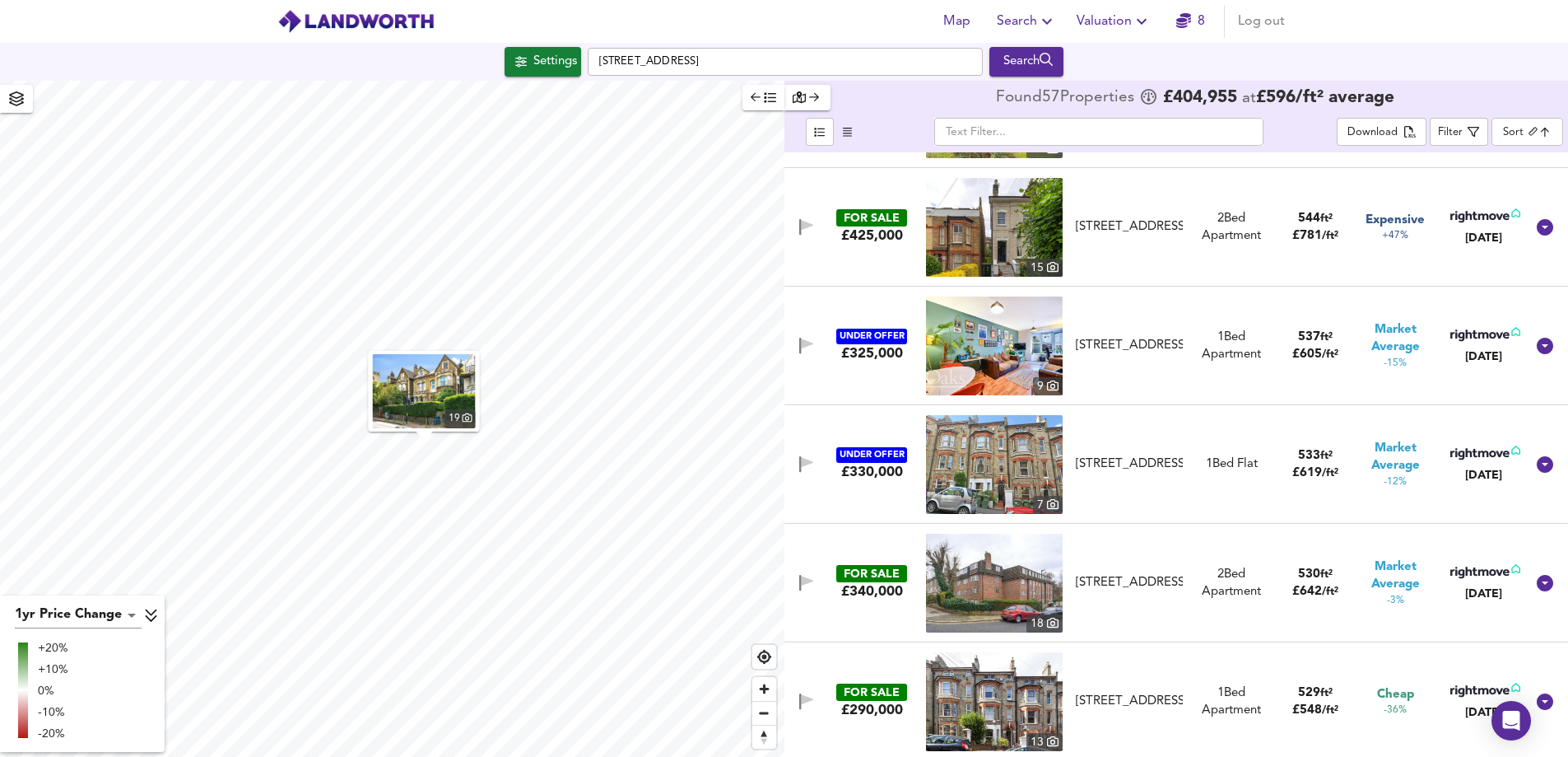
click at [991, 478] on img at bounding box center [994, 464] width 137 height 99
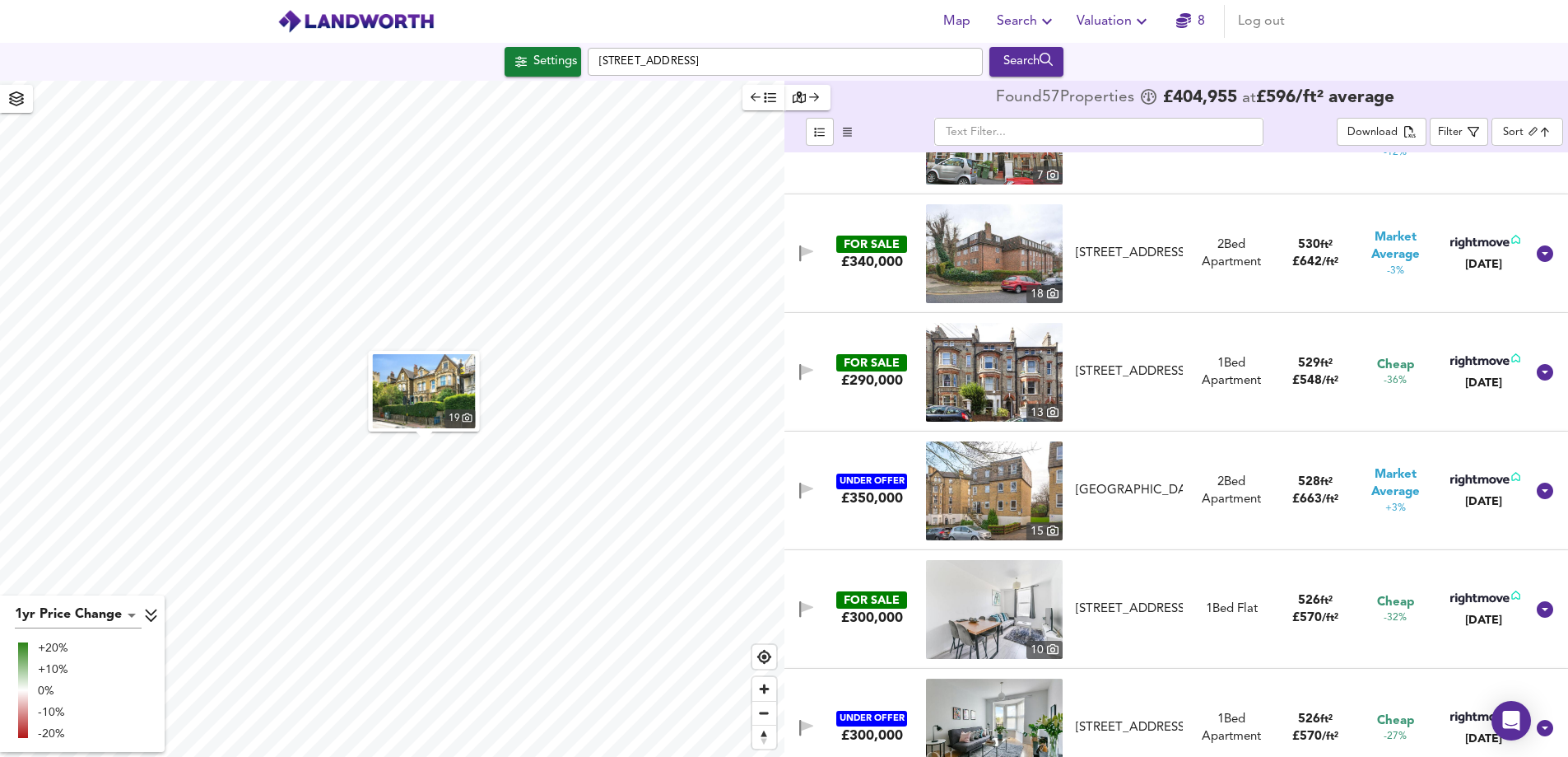
scroll to position [5025, 0]
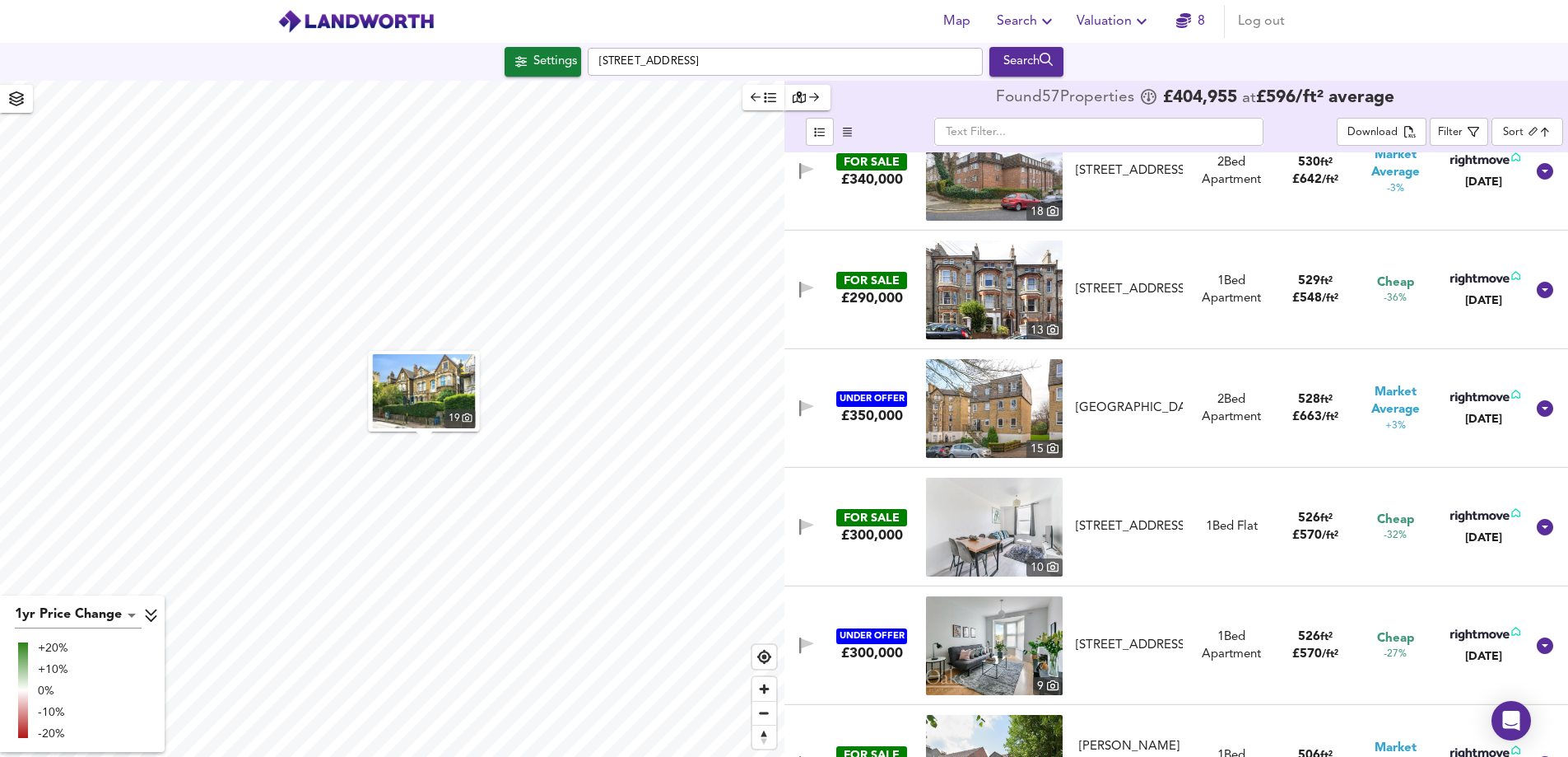
click at [1015, 542] on img at bounding box center [994, 527] width 137 height 99
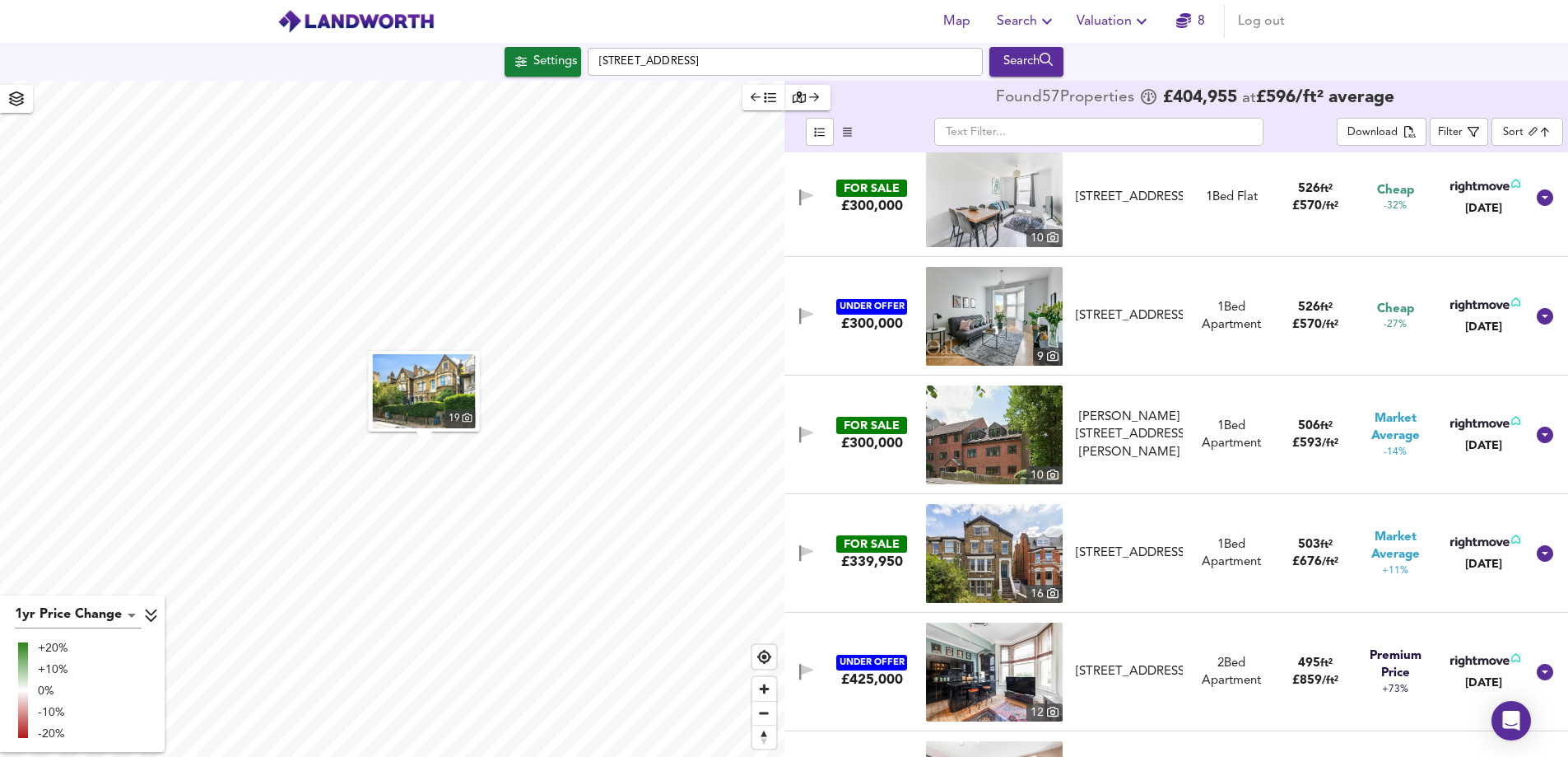
scroll to position [5436, 0]
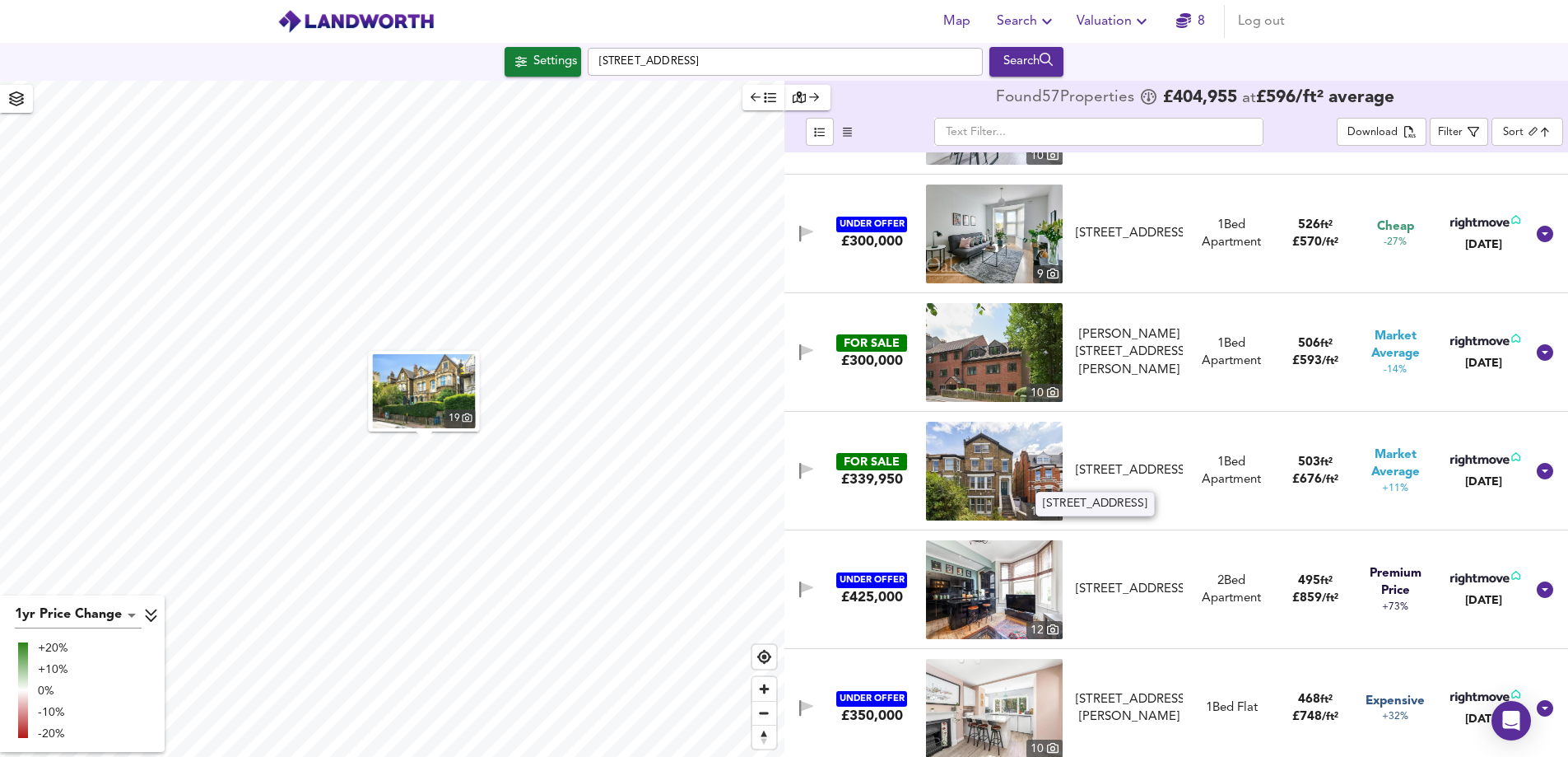
click at [1126, 467] on div "[STREET_ADDRESS]" at bounding box center [1130, 471] width 108 height 18
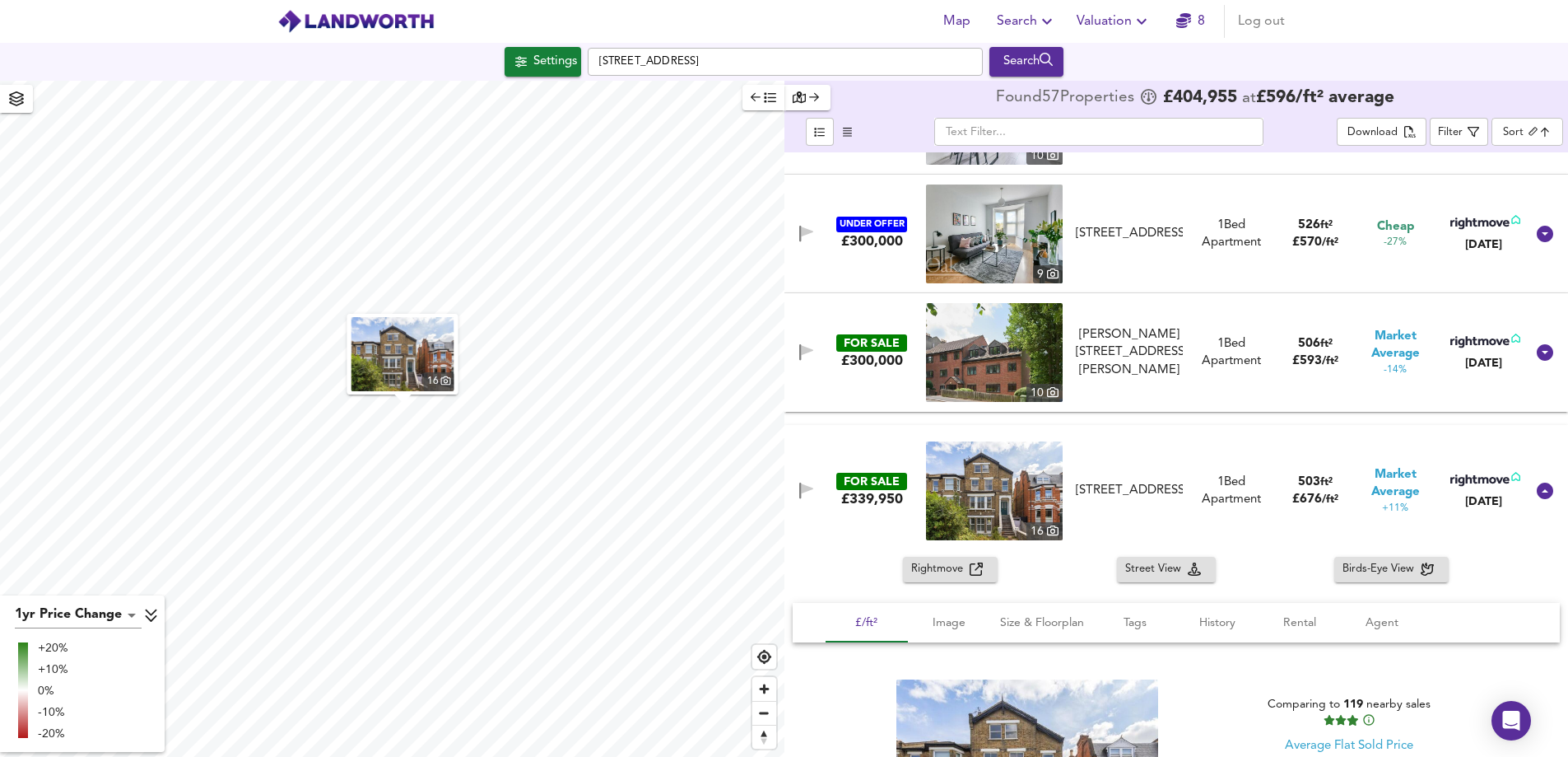
click at [966, 490] on img at bounding box center [994, 491] width 137 height 99
